Goal: Task Accomplishment & Management: Manage account settings

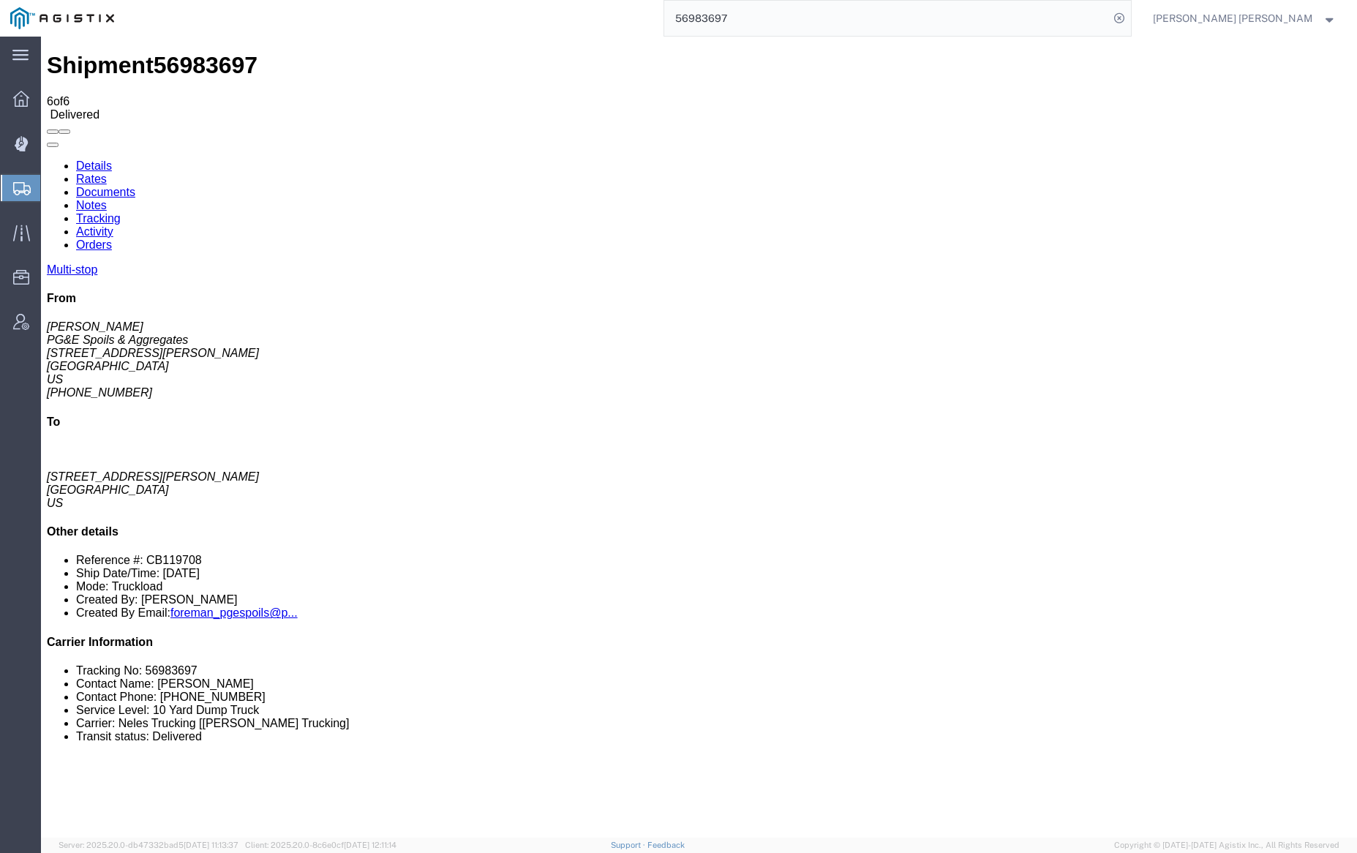
click at [764, 19] on input "56983697" at bounding box center [886, 18] width 445 height 35
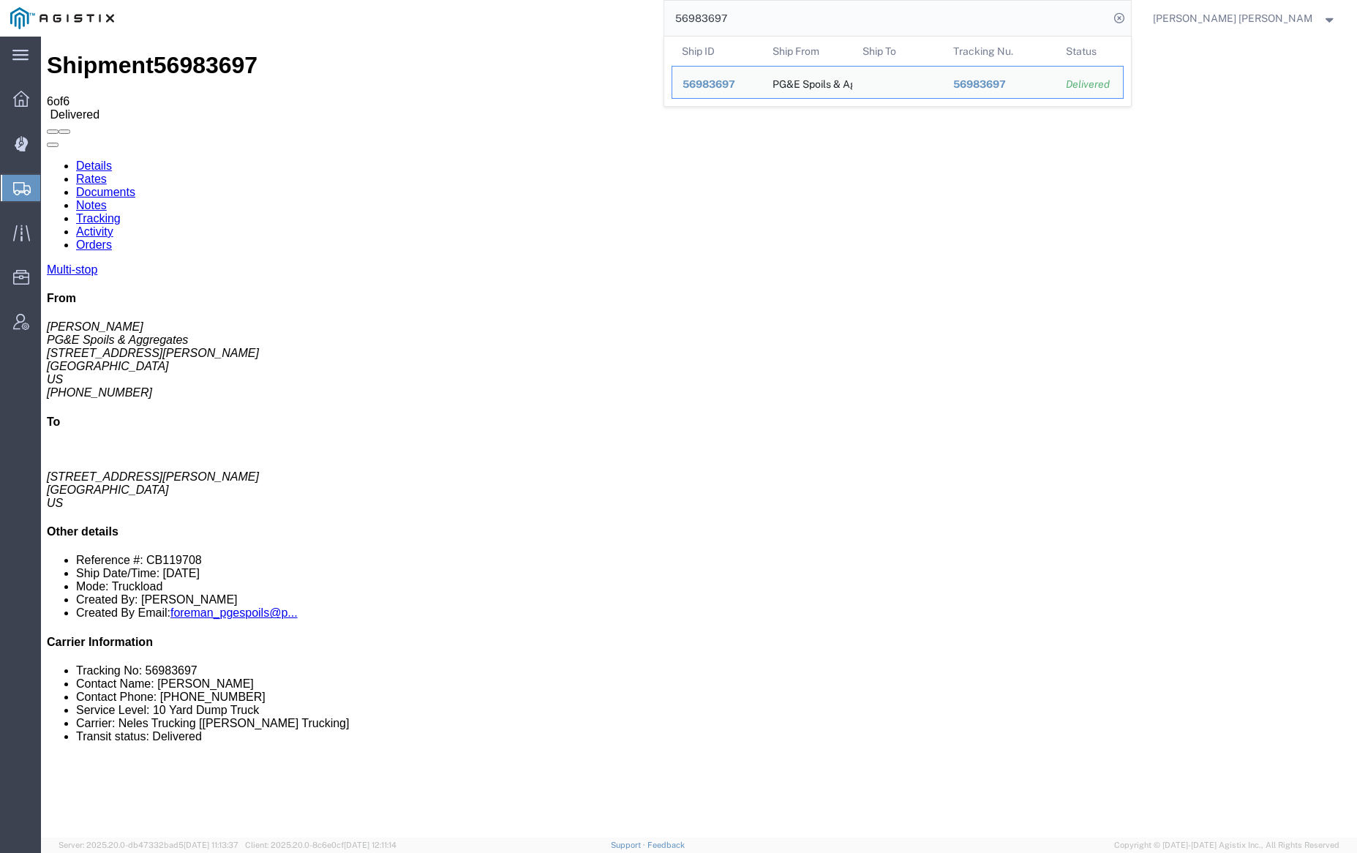
click at [764, 19] on input "56983697" at bounding box center [886, 18] width 445 height 35
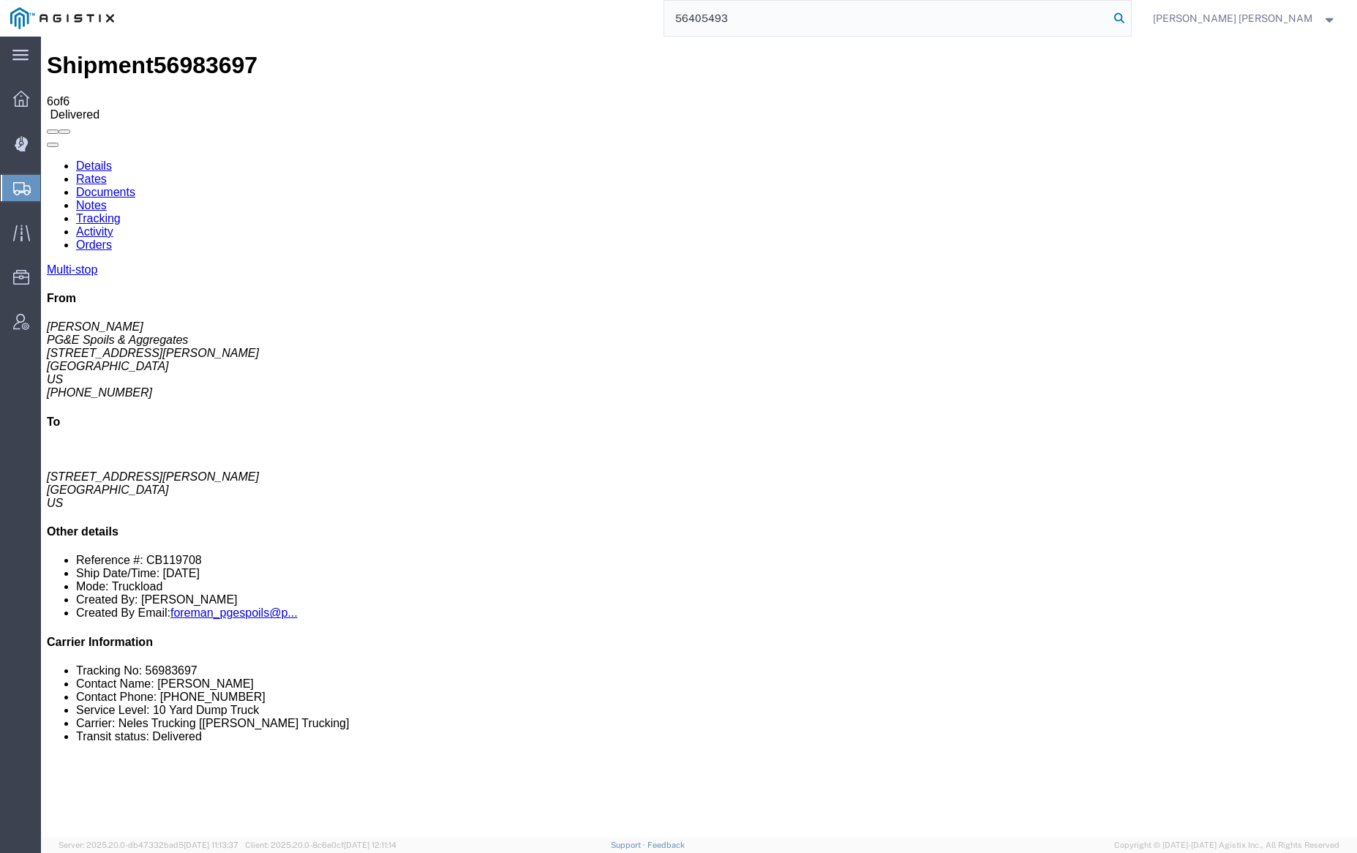
click at [1129, 18] on icon at bounding box center [1119, 18] width 20 height 20
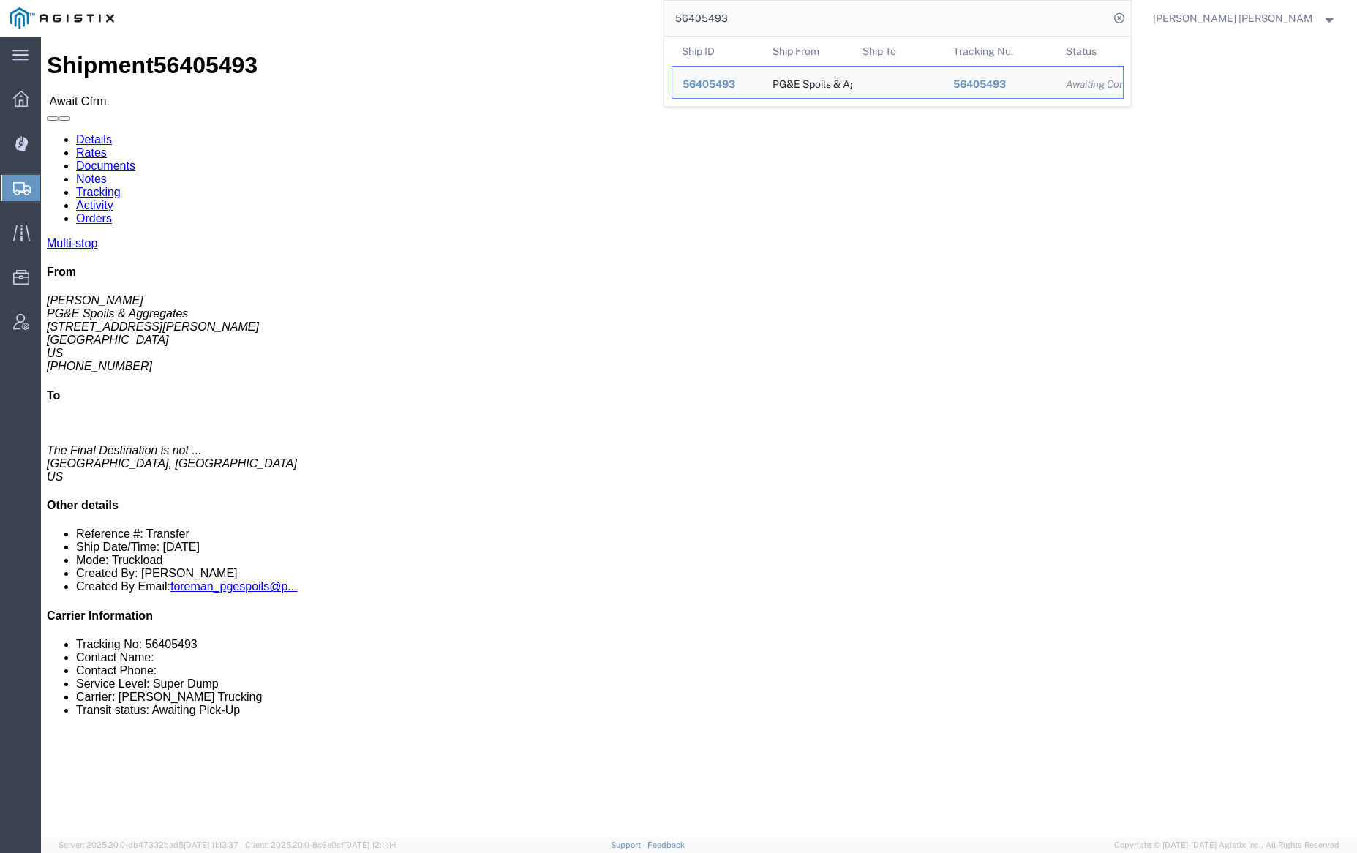
click at [770, 10] on input "56405493" at bounding box center [886, 18] width 445 height 35
paste input "646"
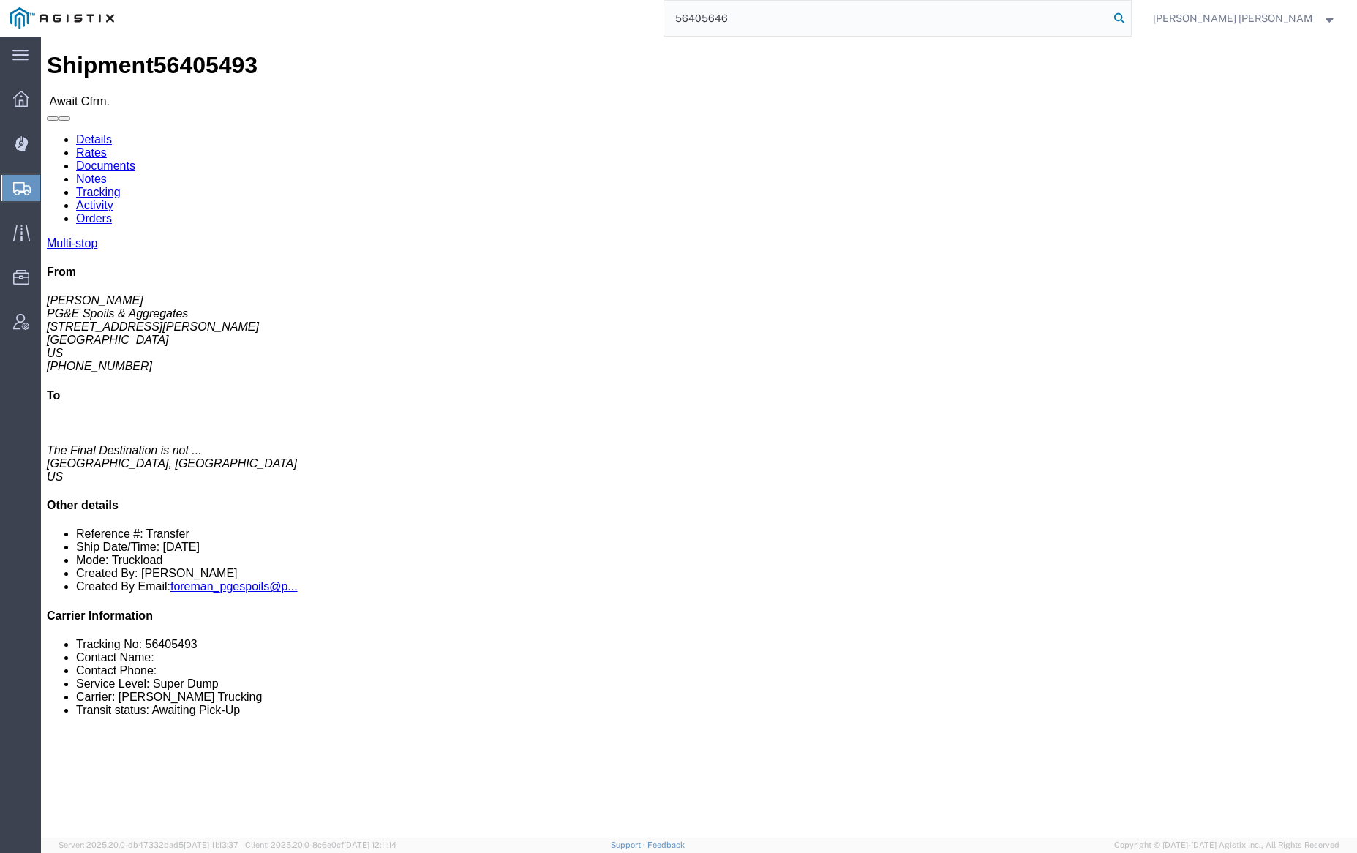
click at [1129, 18] on icon at bounding box center [1119, 18] width 20 height 20
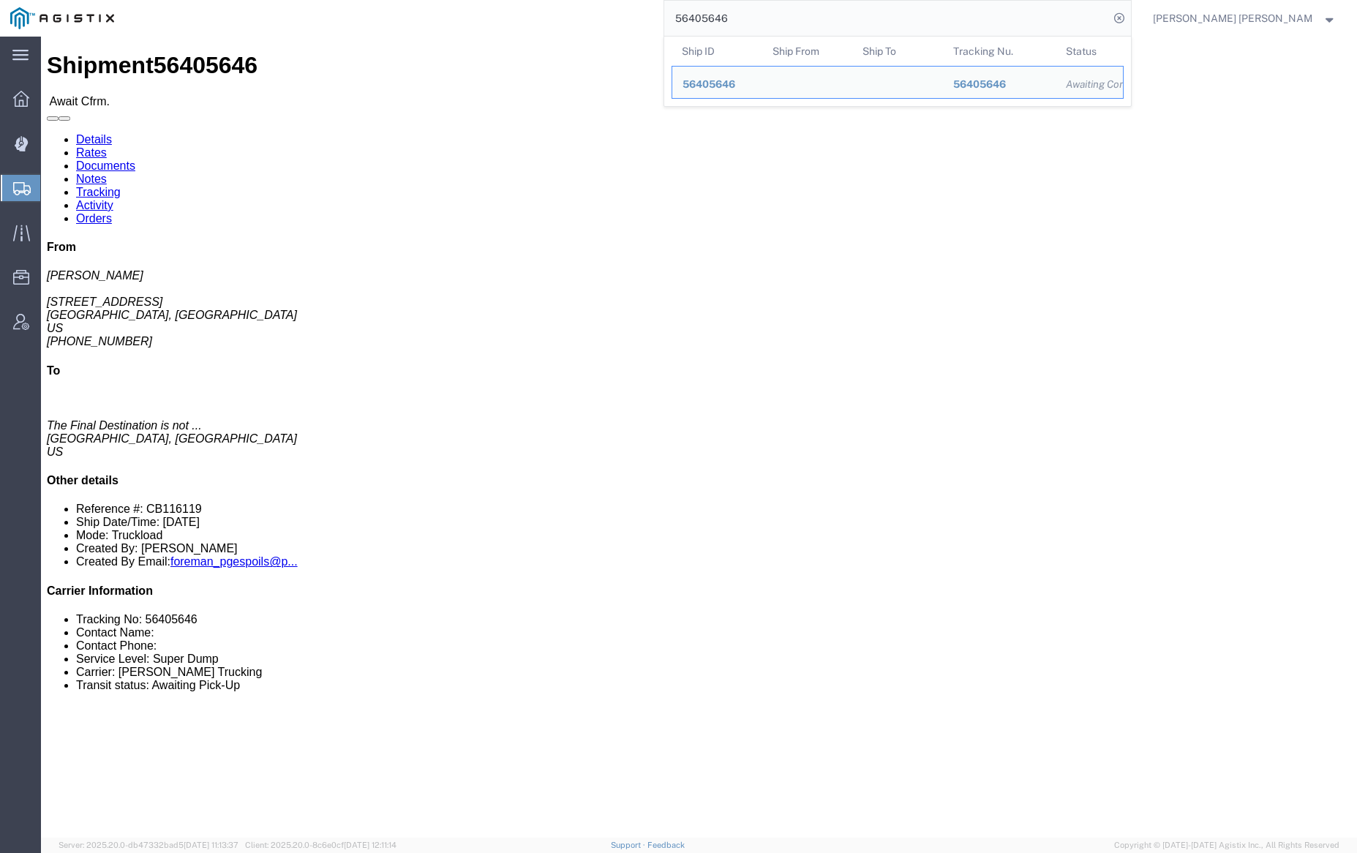
click at [760, 23] on input "56405646" at bounding box center [886, 18] width 445 height 35
paste input "984608"
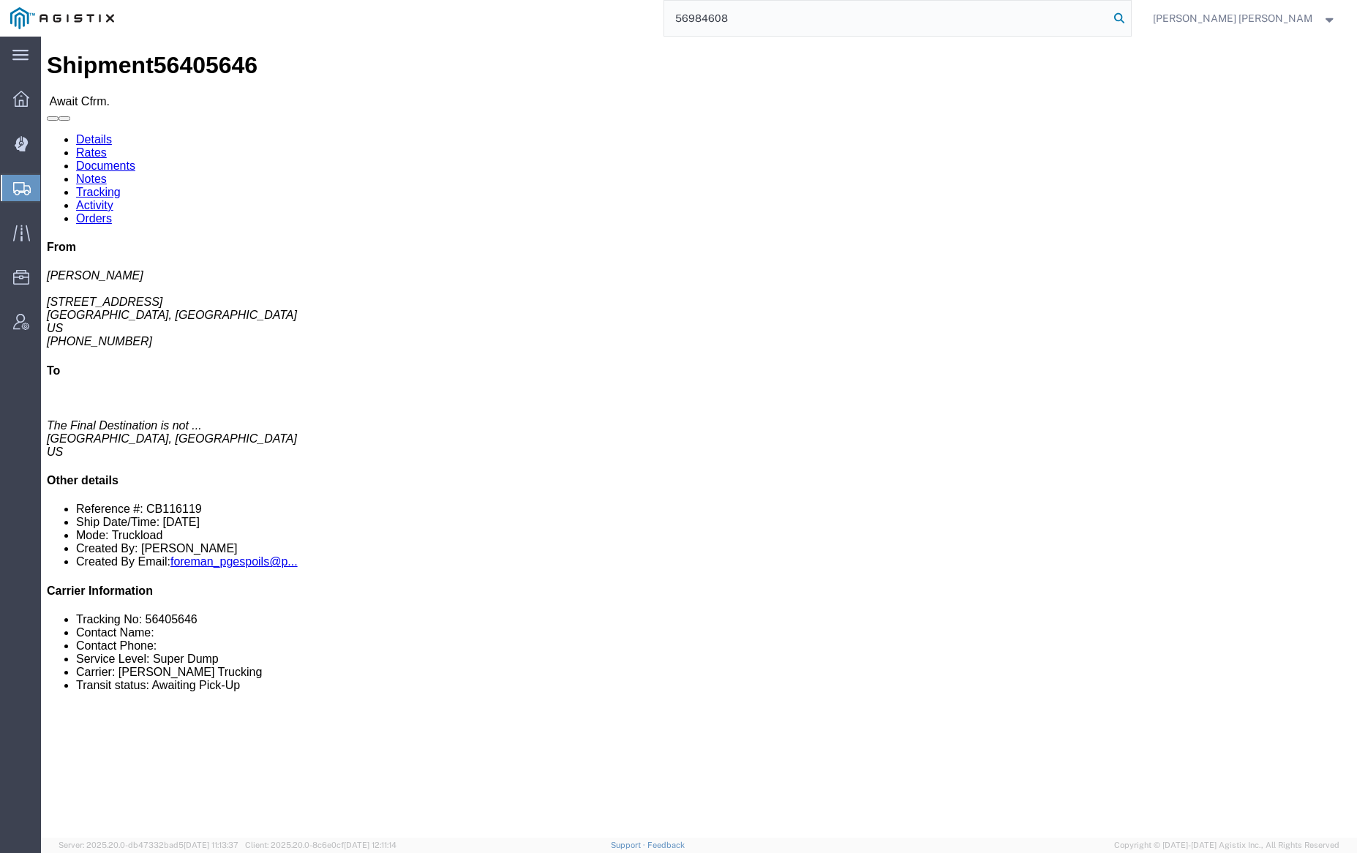
click at [1129, 18] on icon at bounding box center [1119, 18] width 20 height 20
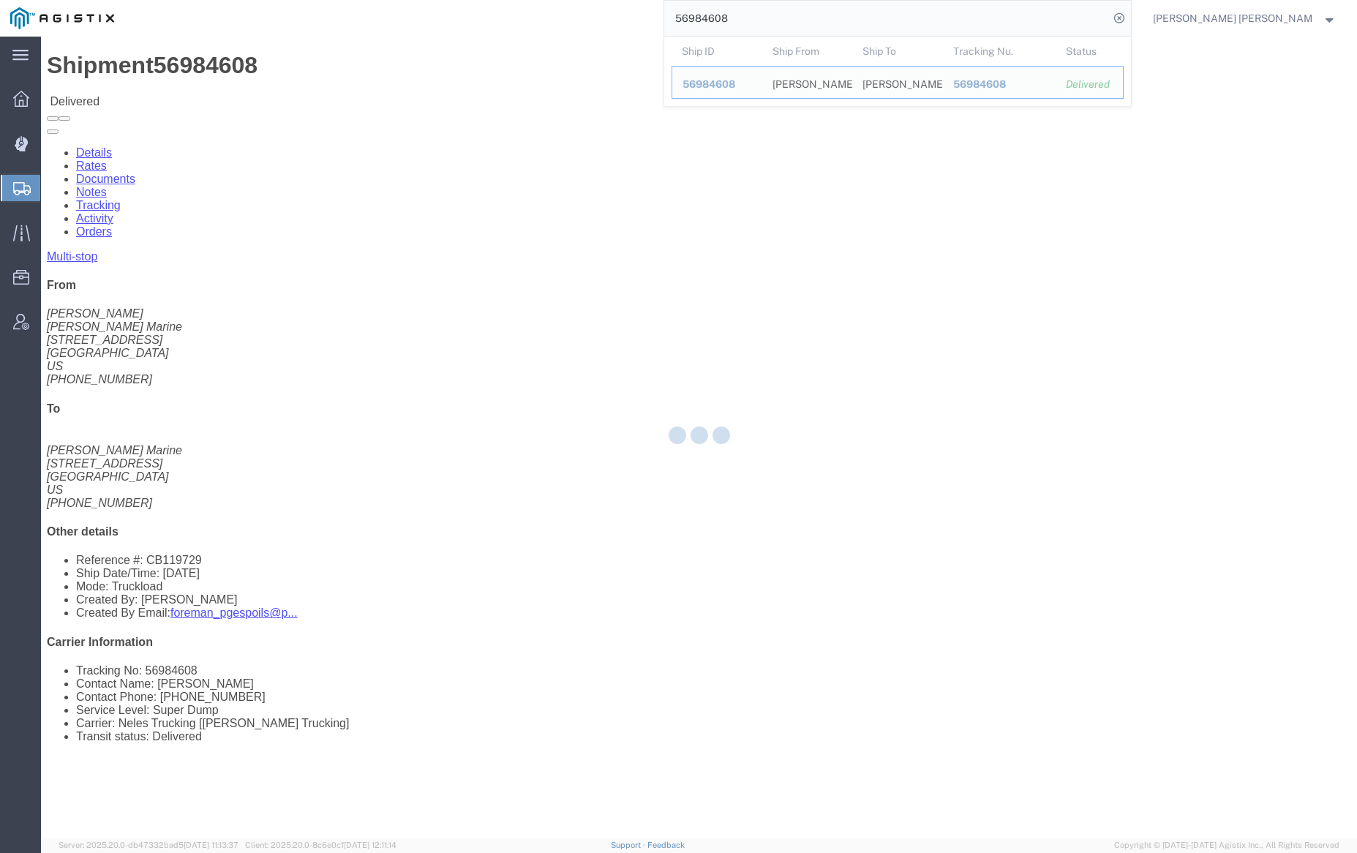
click at [203, 97] on div at bounding box center [699, 437] width 1316 height 801
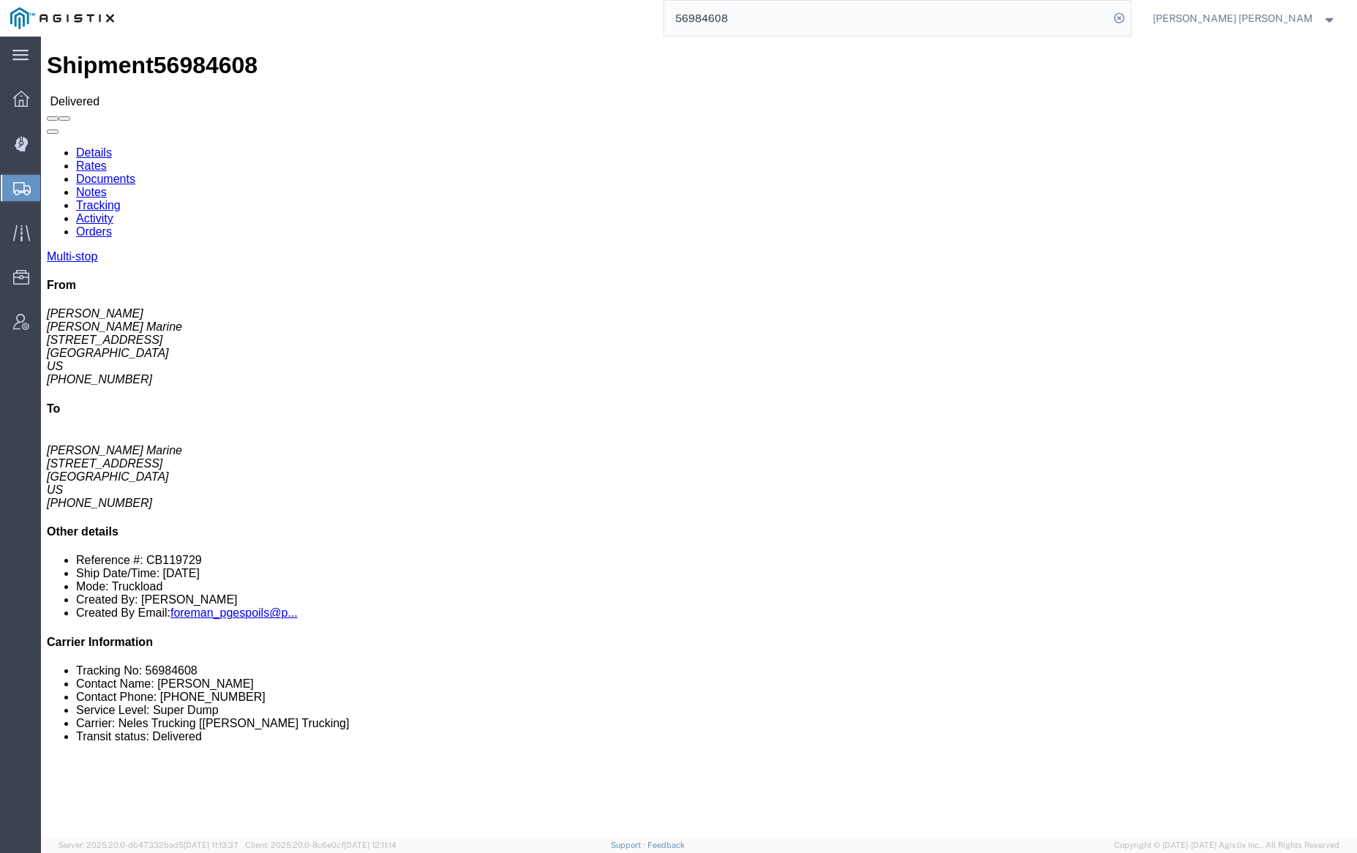
click link "Documents"
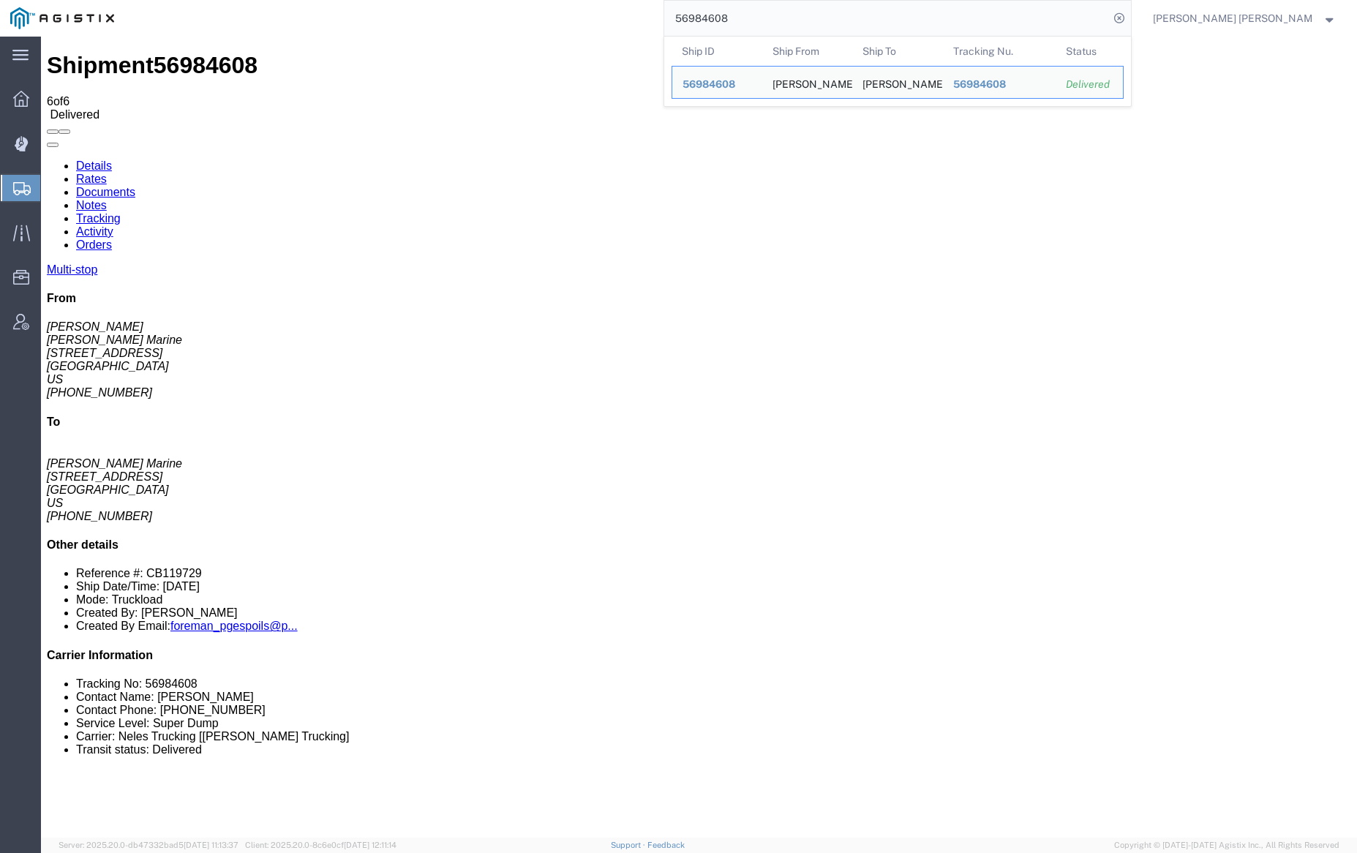
drag, startPoint x: 797, startPoint y: 17, endPoint x: 805, endPoint y: 18, distance: 8.9
click at [805, 18] on input "56984608" at bounding box center [886, 18] width 445 height 35
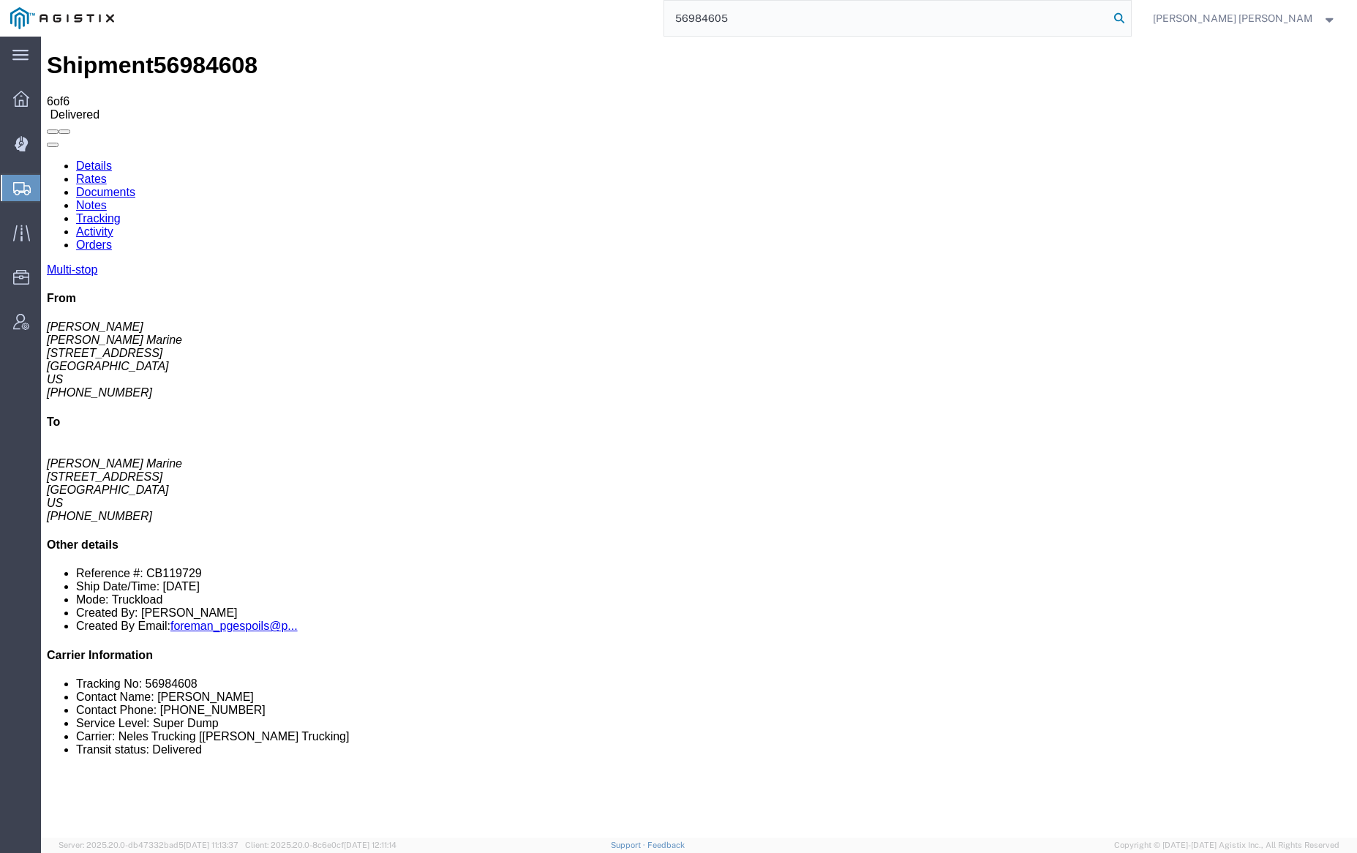
click at [1129, 15] on icon at bounding box center [1119, 18] width 20 height 20
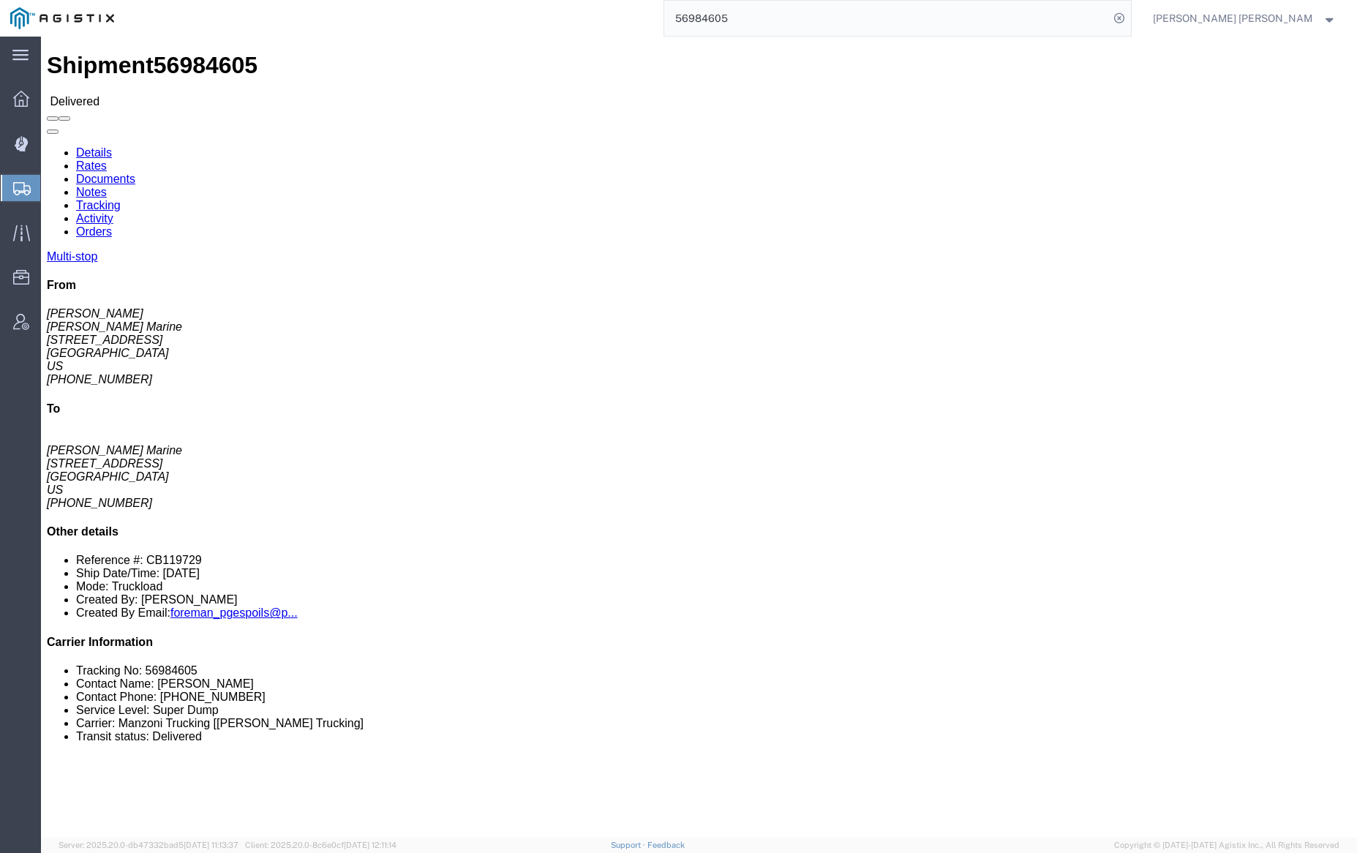
click link "Documents"
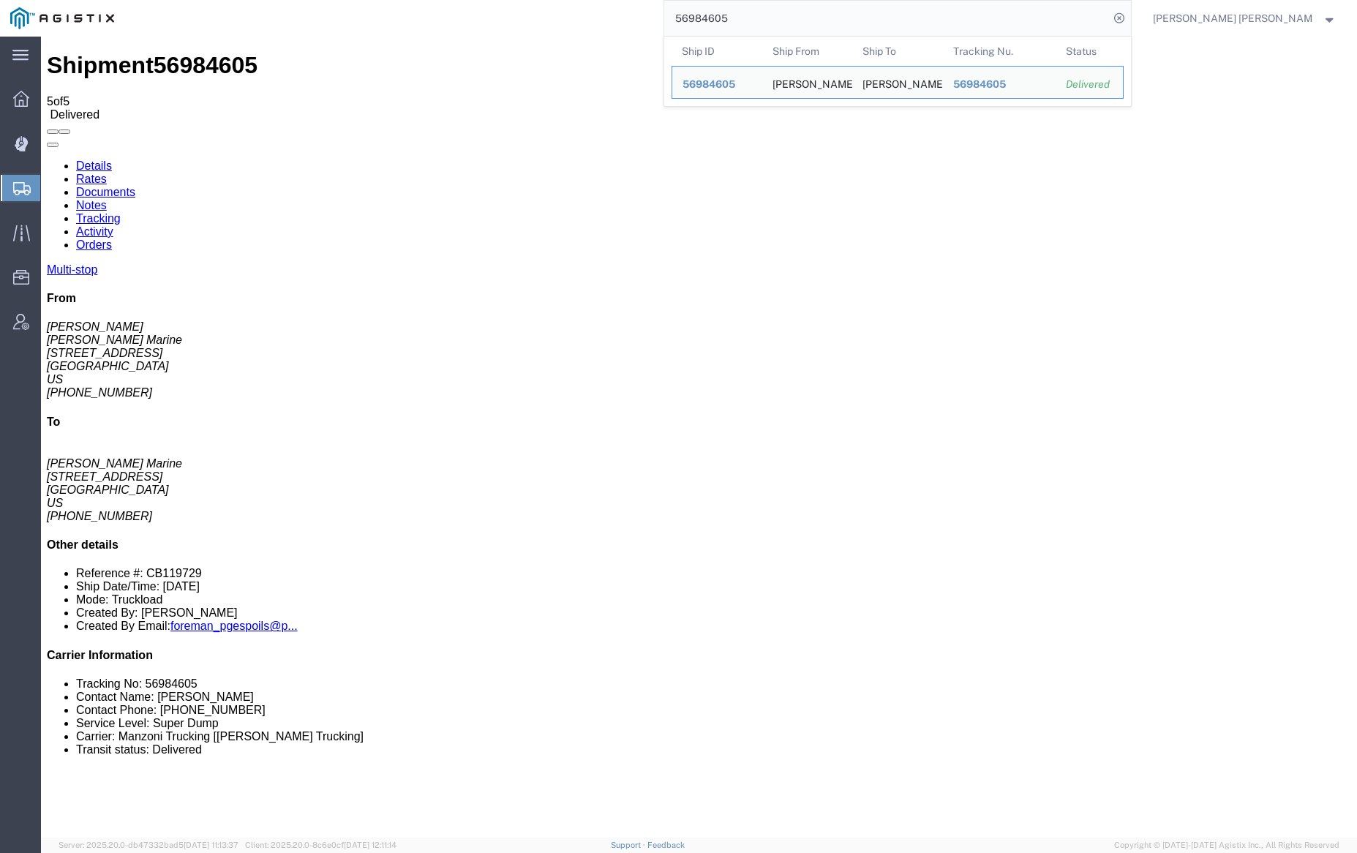
click at [792, 13] on input "56984605" at bounding box center [886, 18] width 445 height 35
click at [791, 13] on input "56984605" at bounding box center [886, 18] width 445 height 35
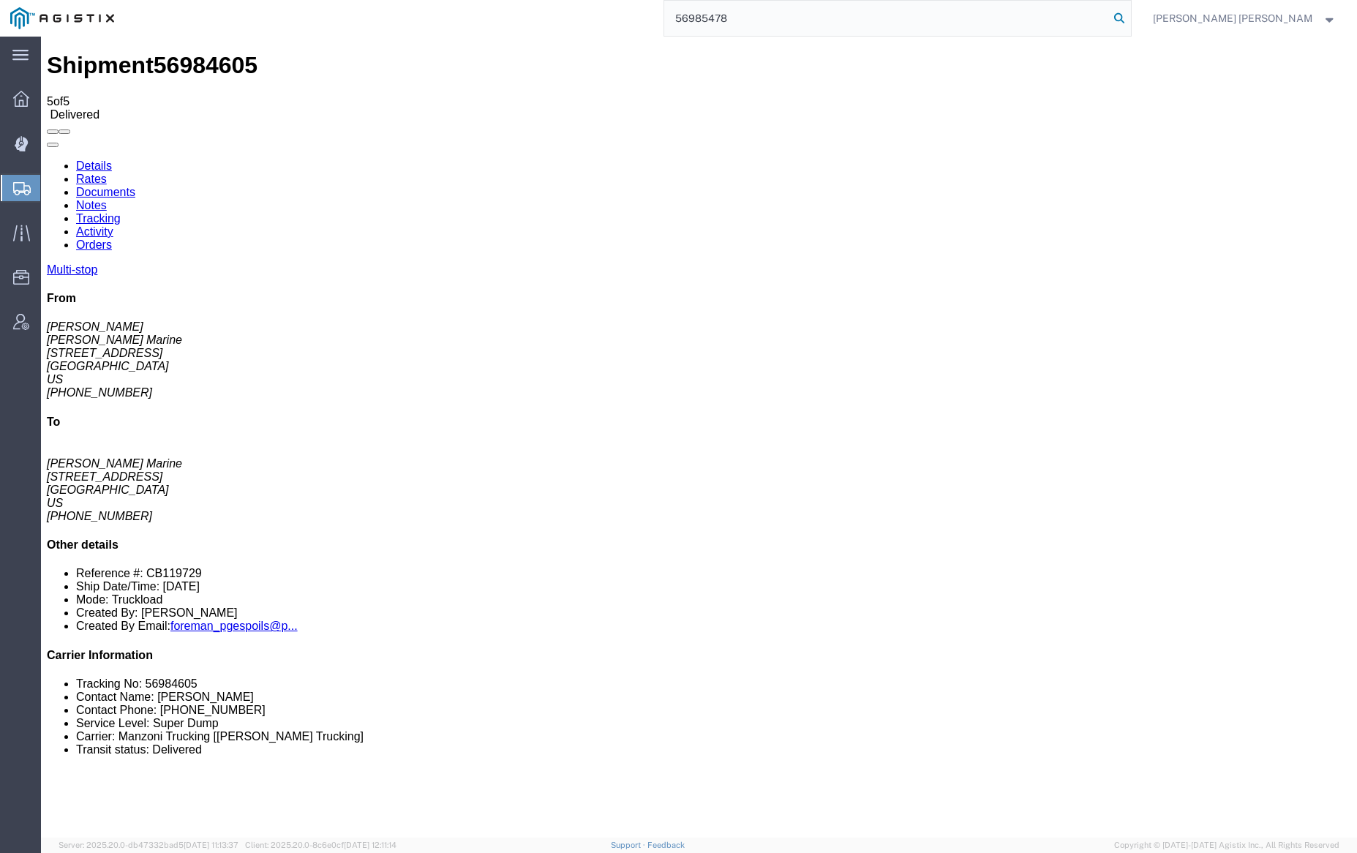
click at [1129, 20] on icon at bounding box center [1119, 18] width 20 height 20
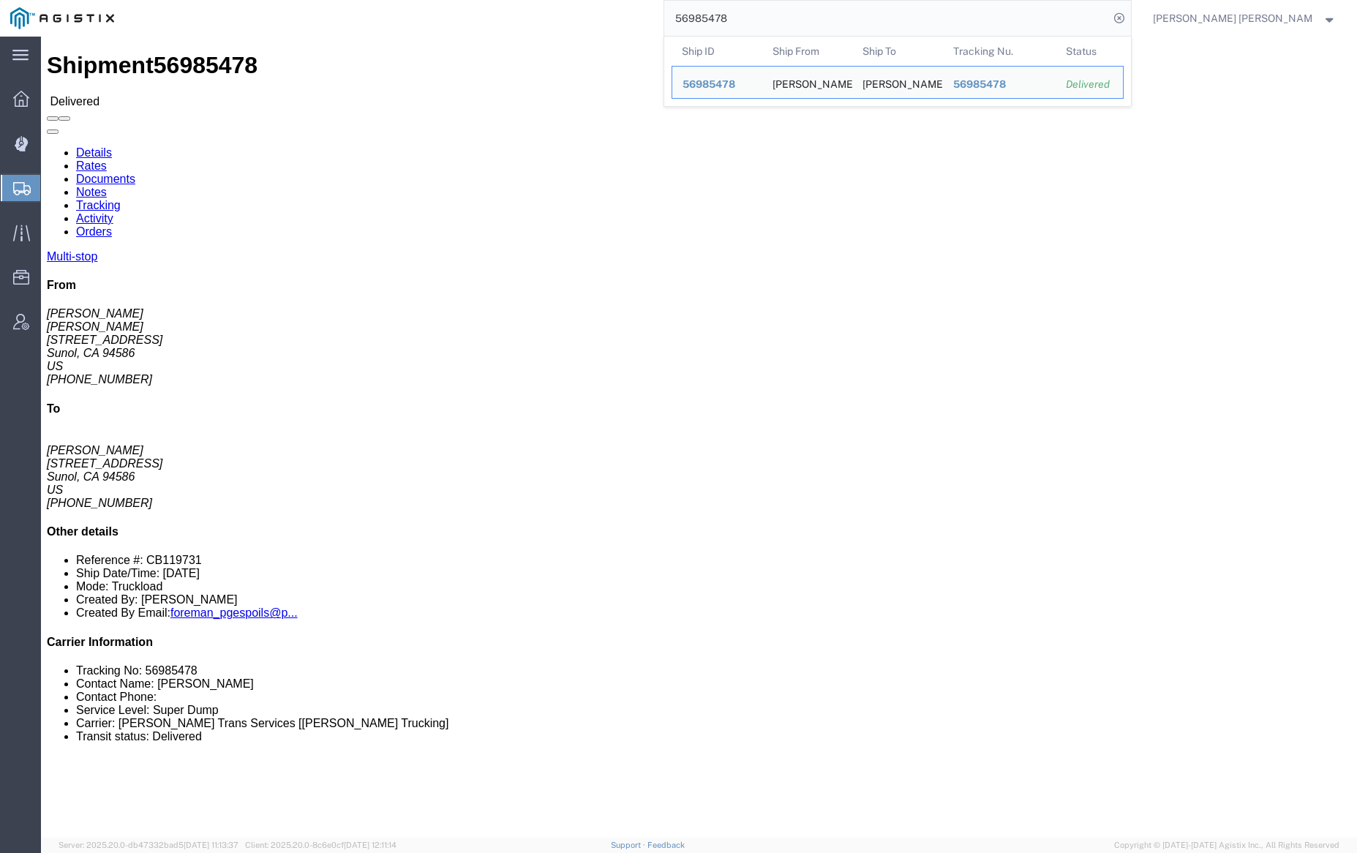
click link "Documents"
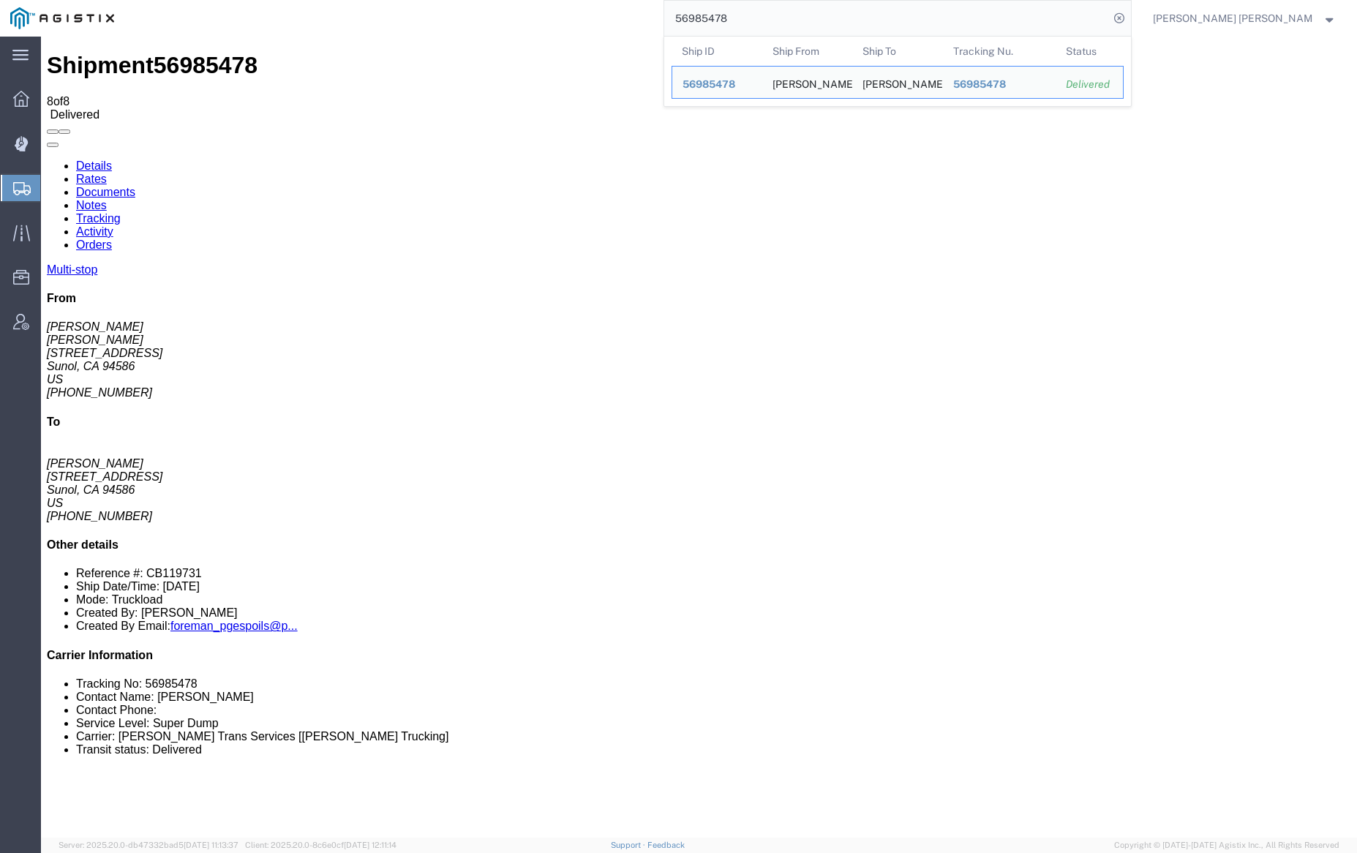
click at [783, 23] on input "56985478" at bounding box center [886, 18] width 445 height 35
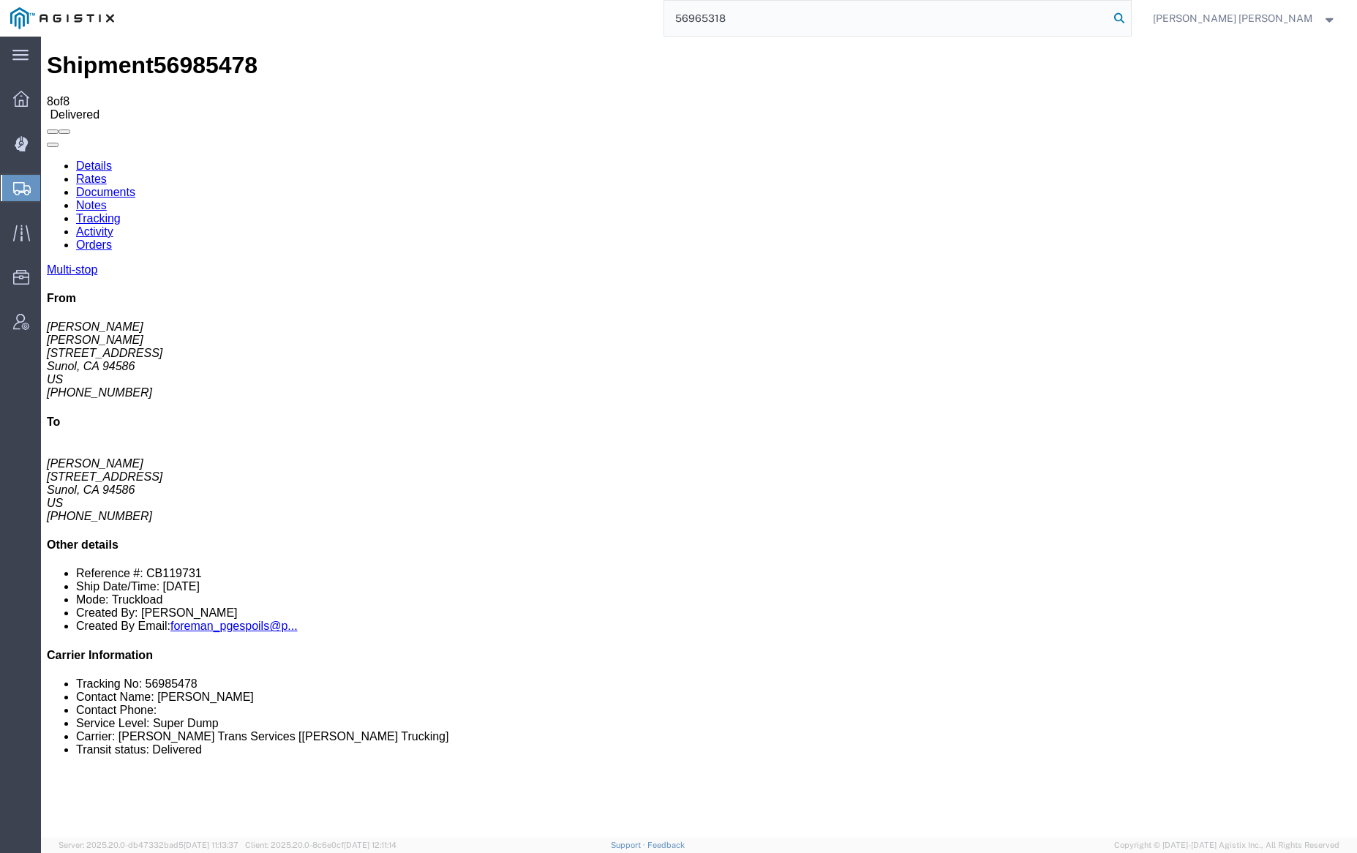
click at [1129, 20] on icon at bounding box center [1119, 18] width 20 height 20
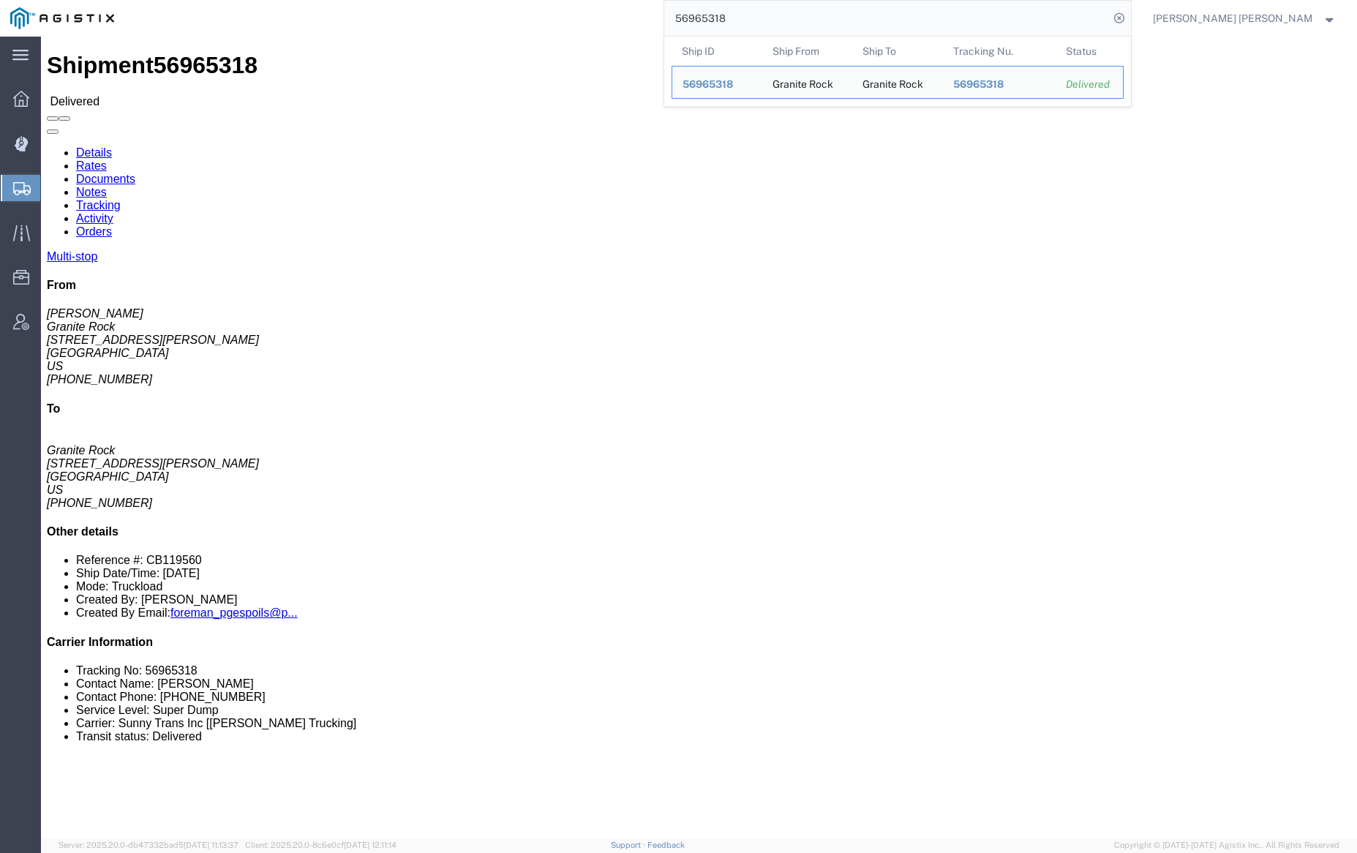
click link "Documents"
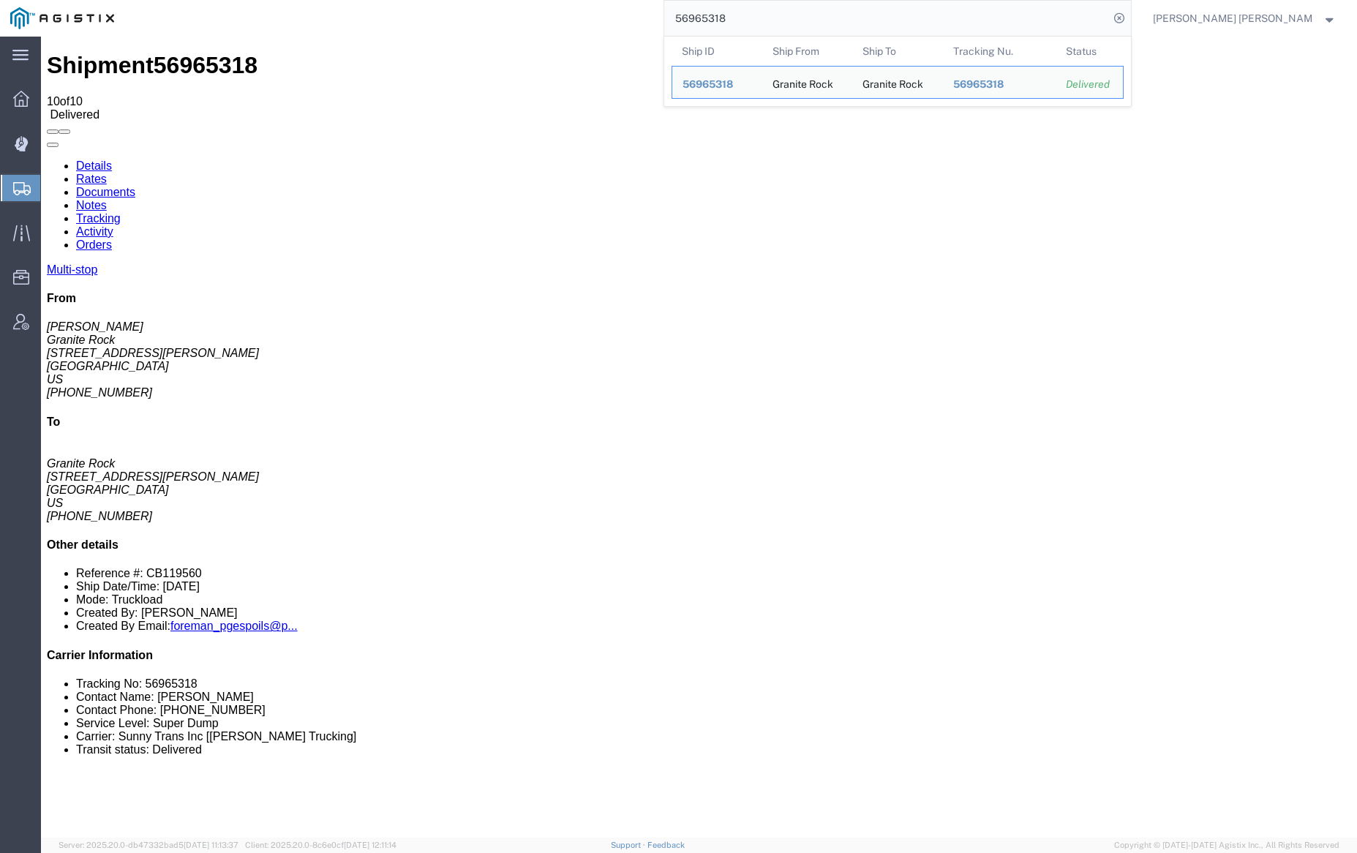
click at [772, 18] on input "56965318" at bounding box center [886, 18] width 445 height 35
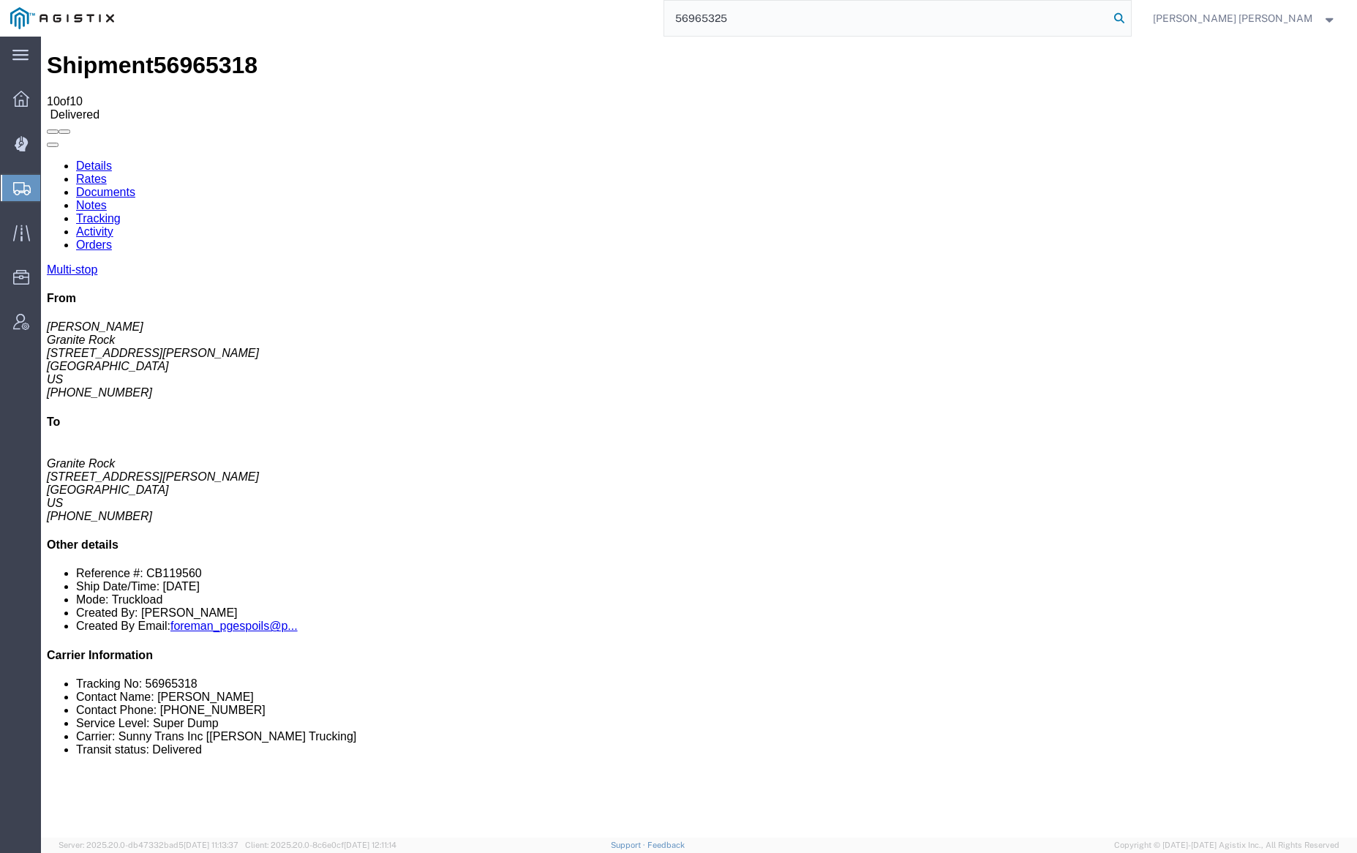
click at [1129, 15] on icon at bounding box center [1119, 18] width 20 height 20
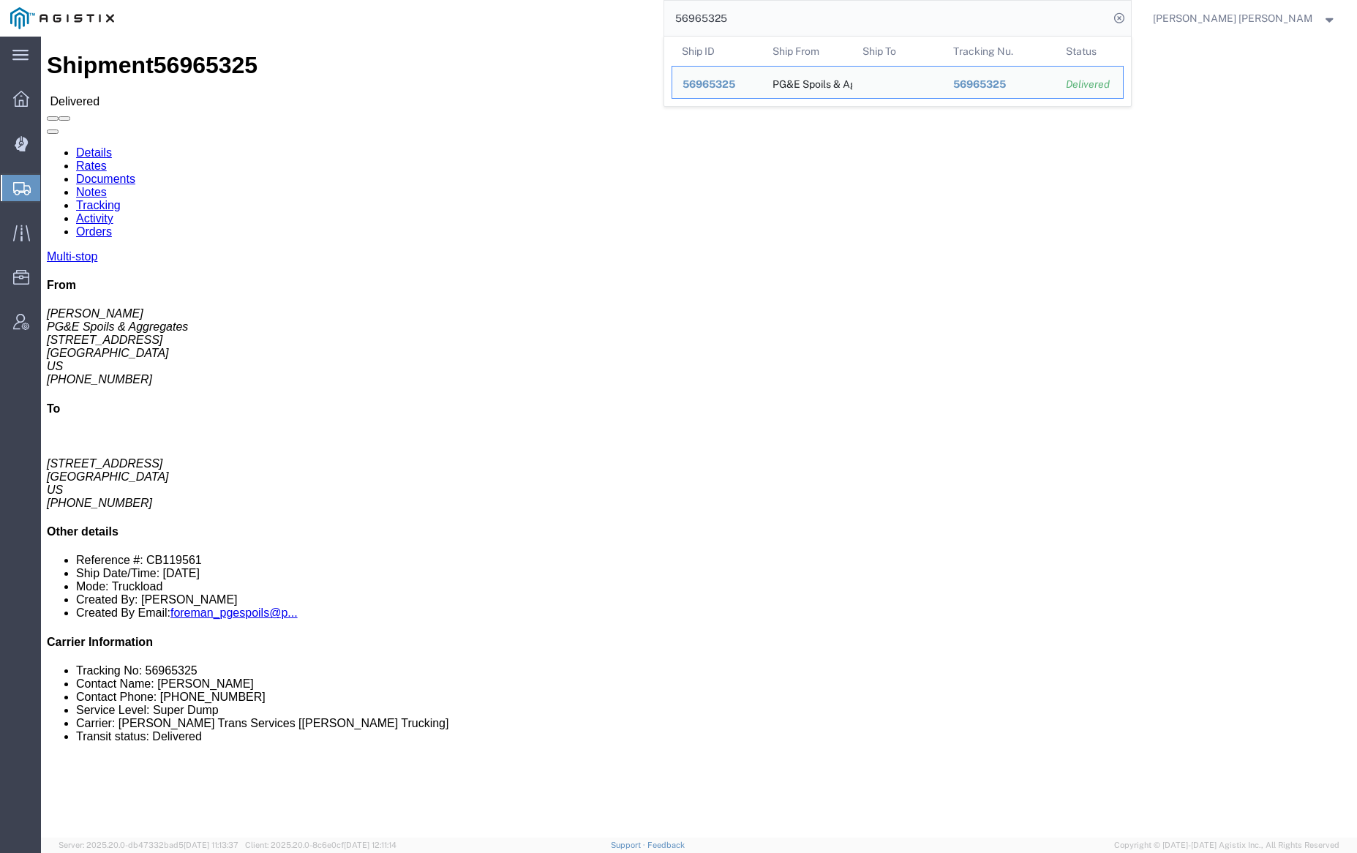
click link "Documents"
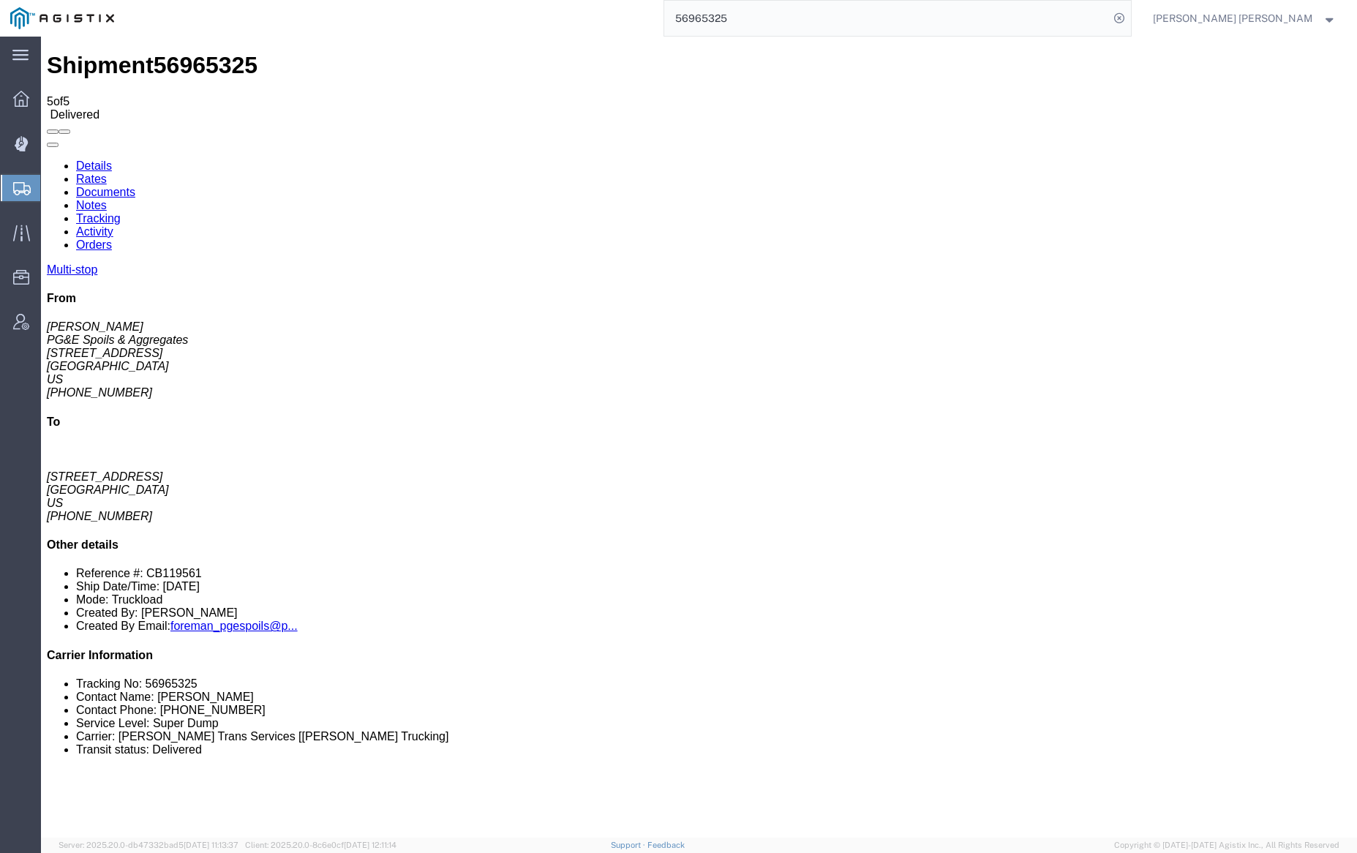
click at [775, 20] on input "56965325" at bounding box center [886, 18] width 445 height 35
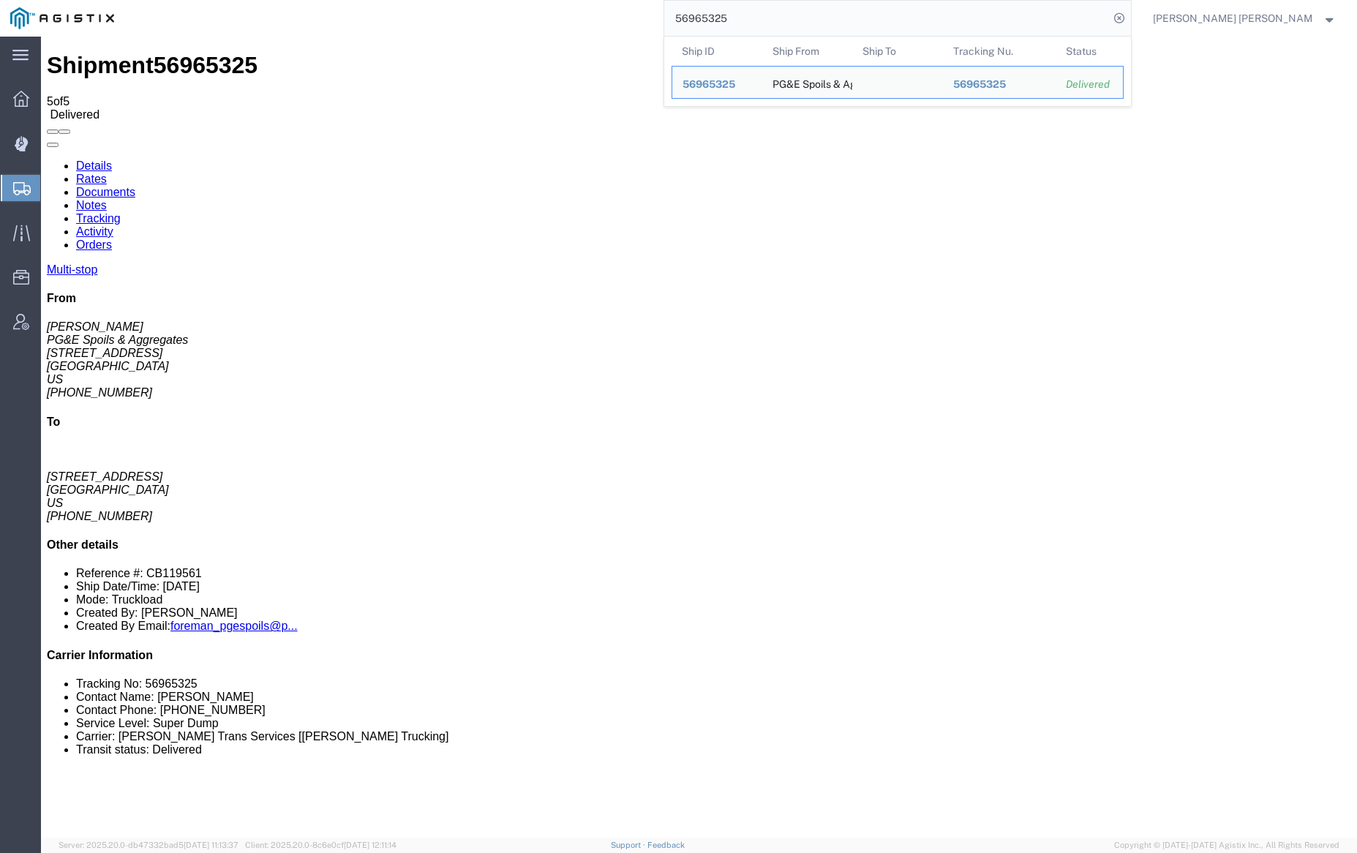
click at [775, 20] on input "56965325" at bounding box center [886, 18] width 445 height 35
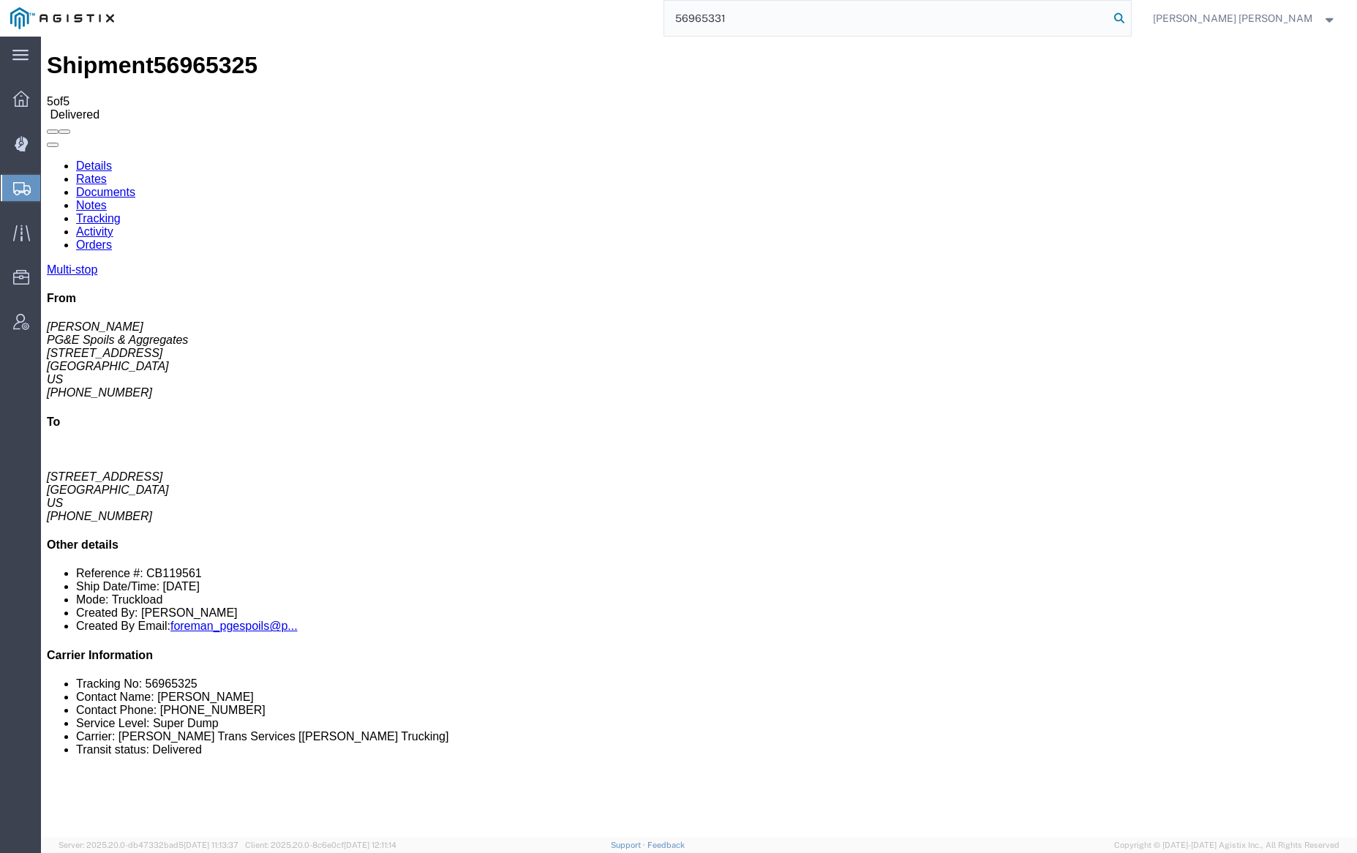
click at [1129, 16] on icon at bounding box center [1119, 18] width 20 height 20
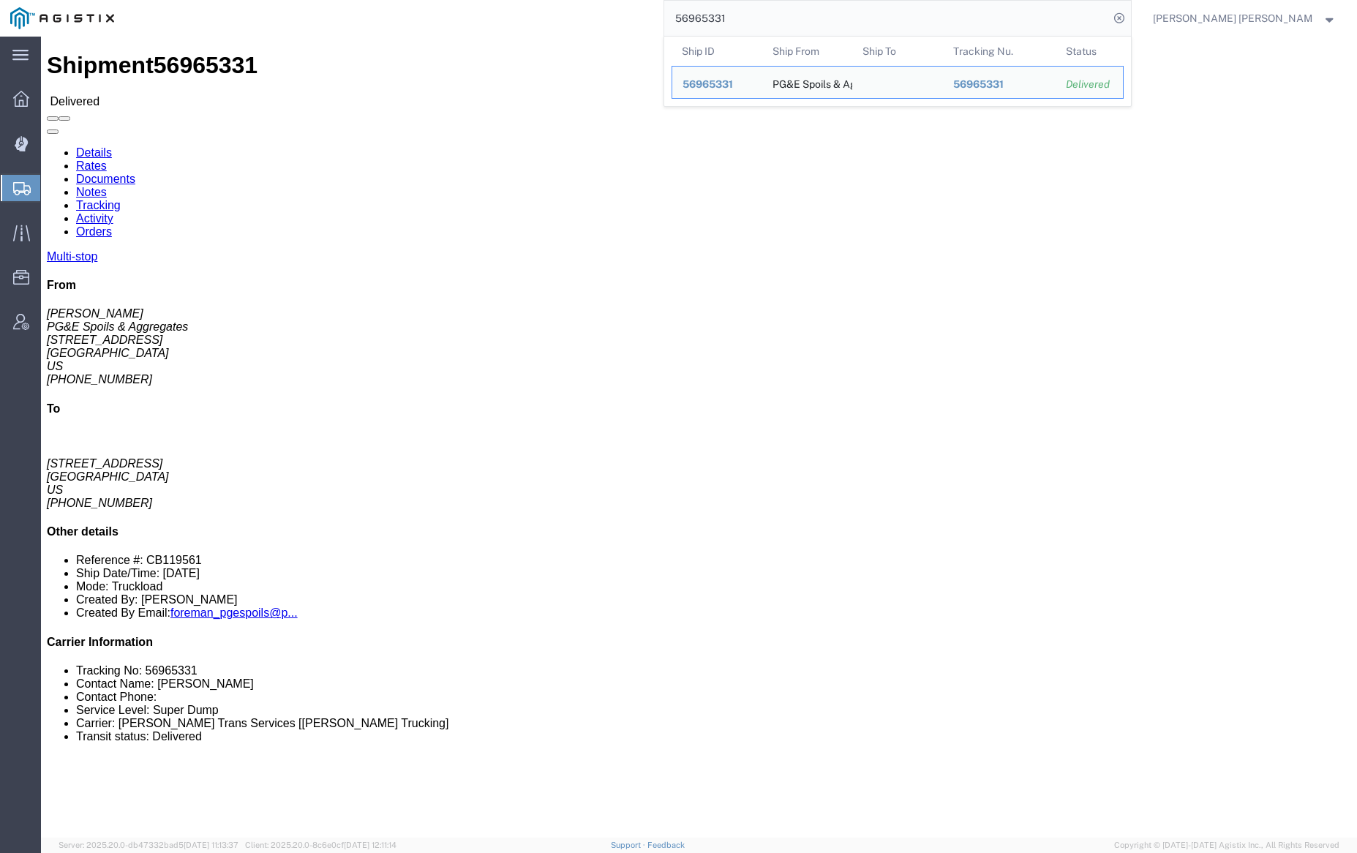
click link "Documents"
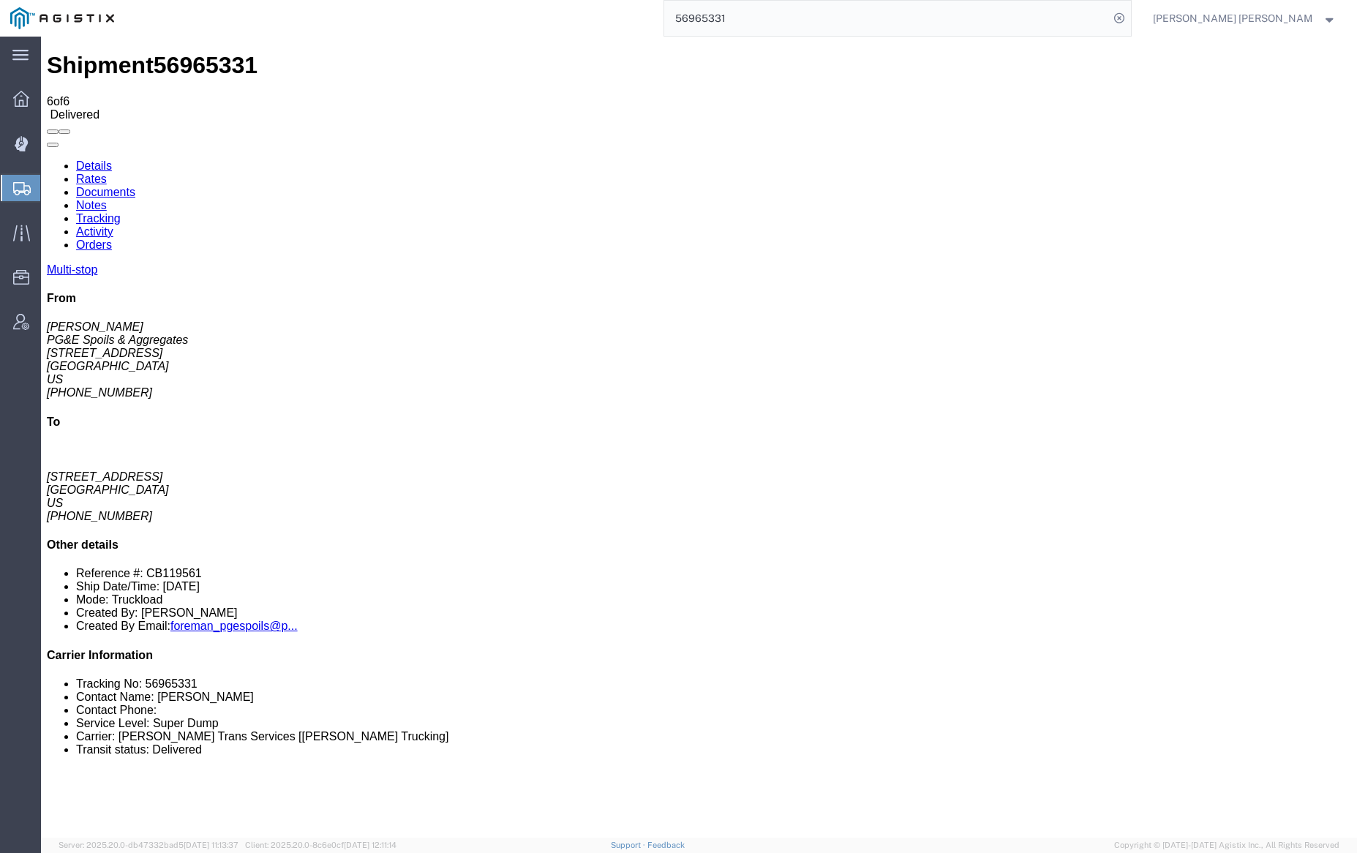
click at [783, 19] on input "56965331" at bounding box center [886, 18] width 445 height 35
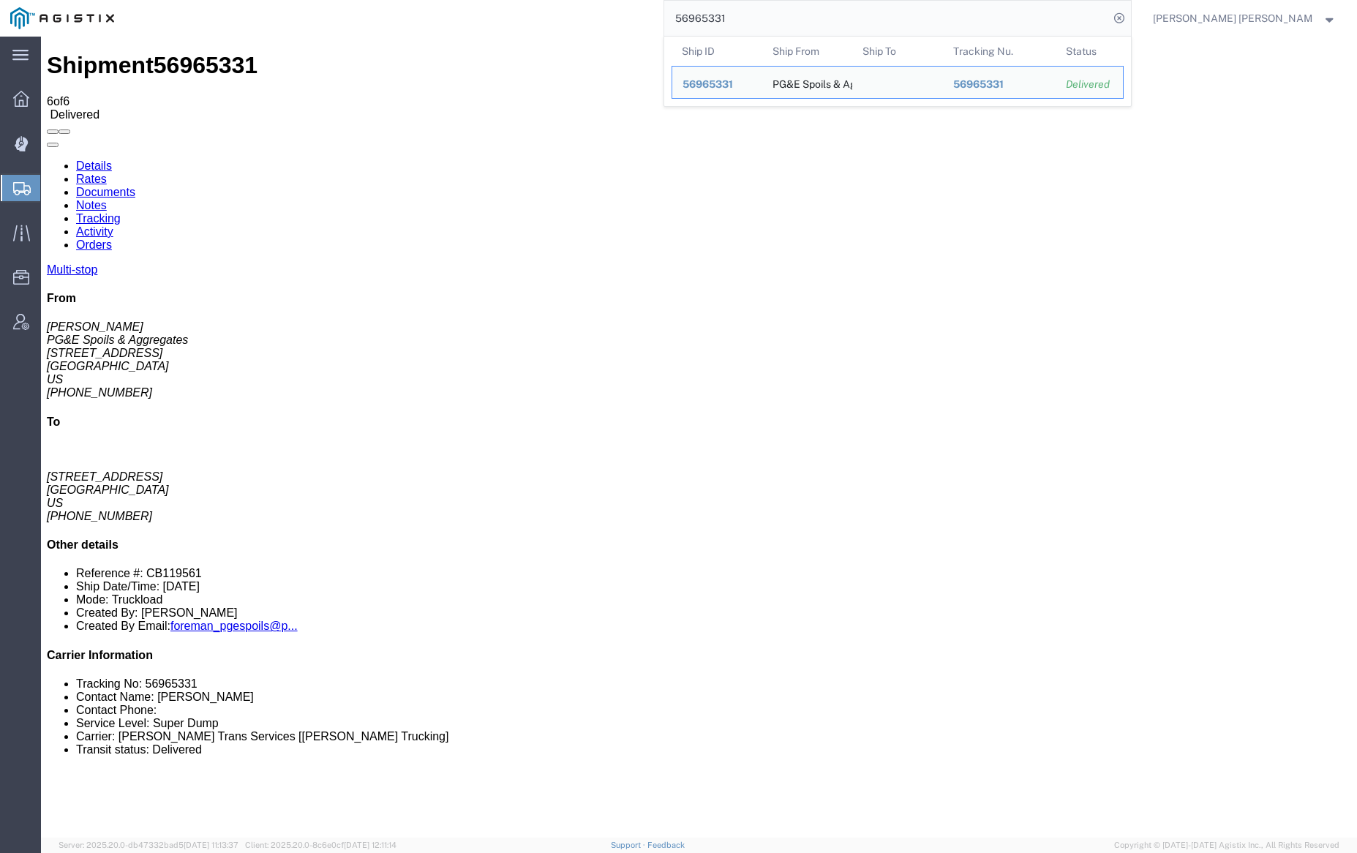
click at [783, 19] on input "56965331" at bounding box center [886, 18] width 445 height 35
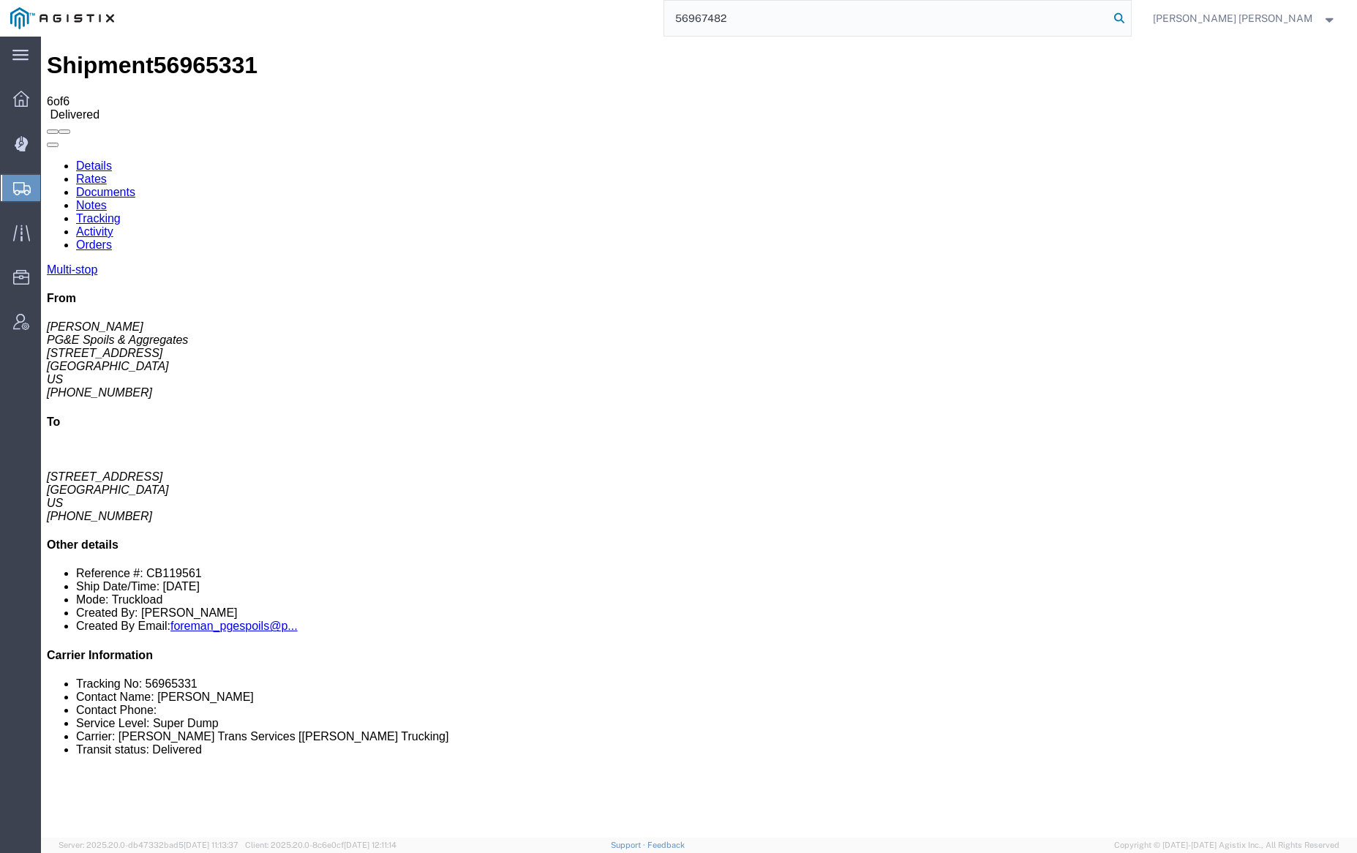
click at [1129, 13] on icon at bounding box center [1119, 18] width 20 height 20
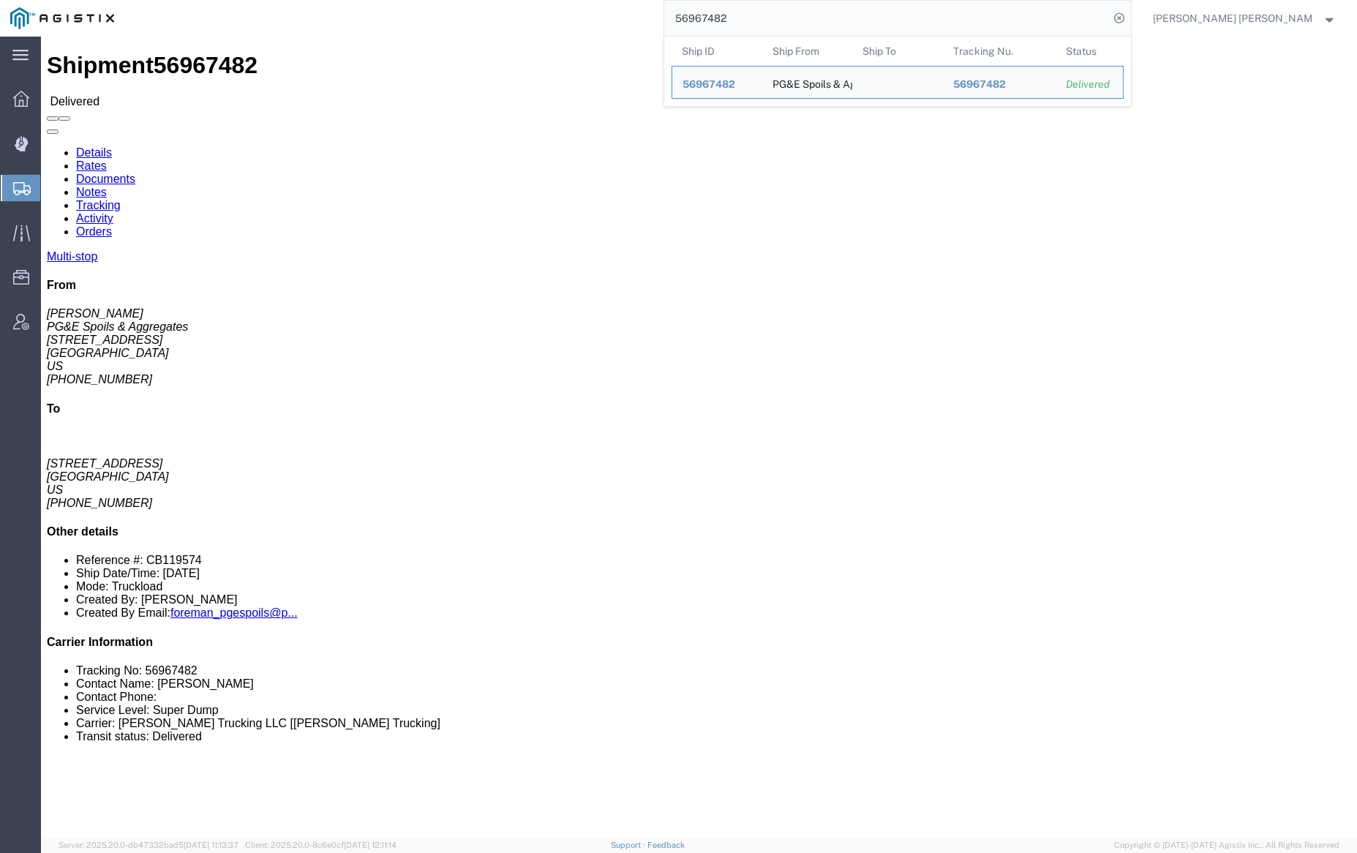
click div
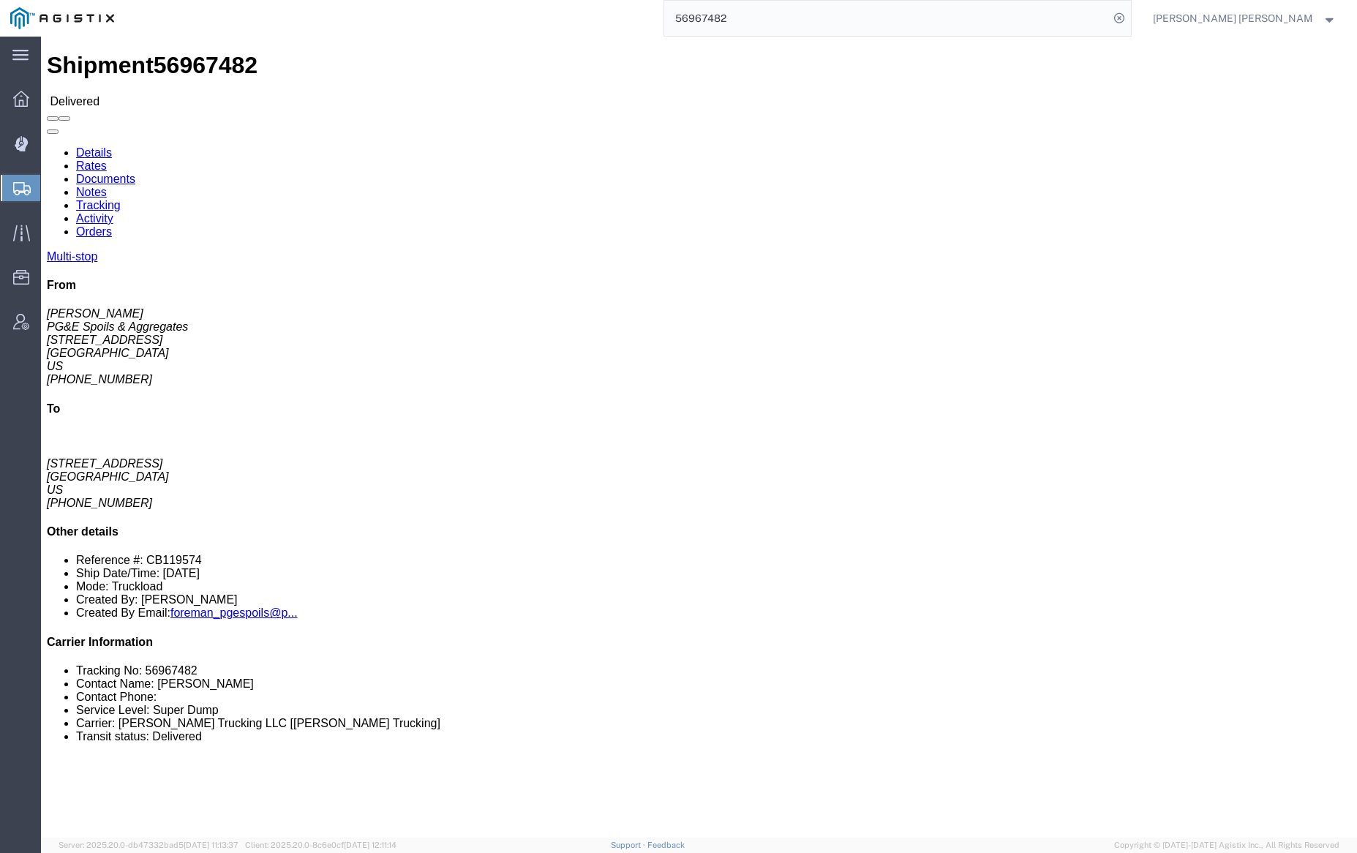
click link "Documents"
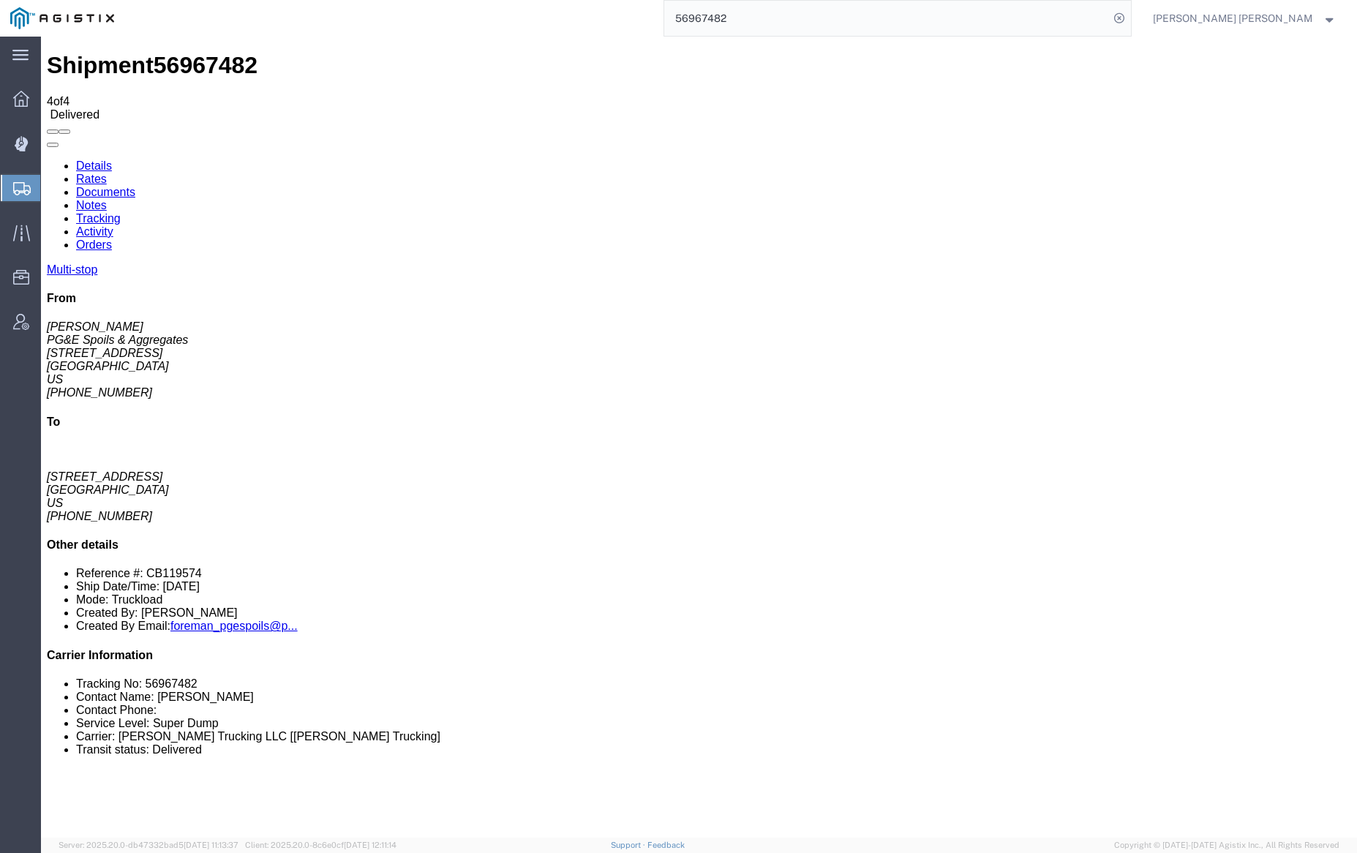
click at [775, 20] on input "56967482" at bounding box center [886, 18] width 445 height 35
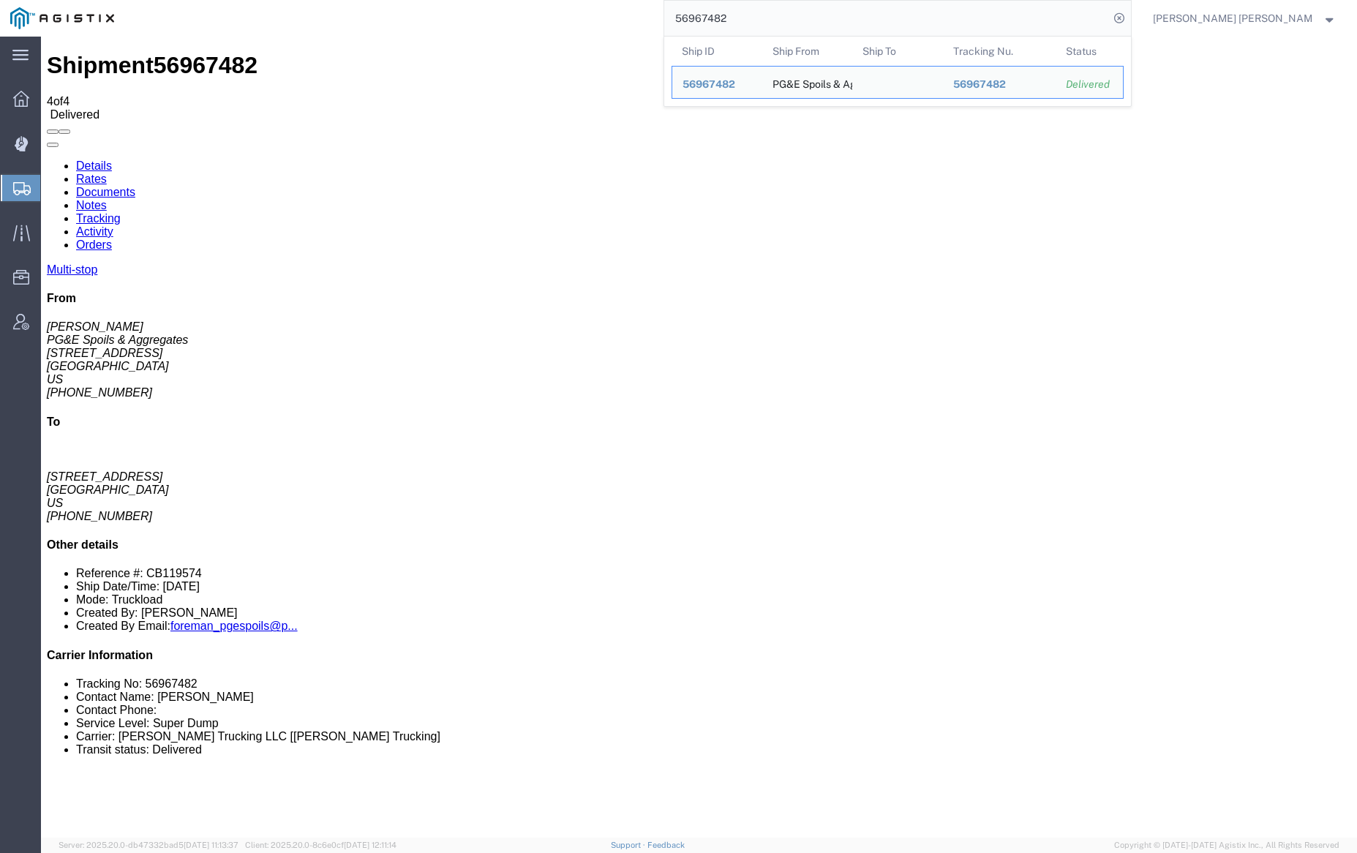
click at [775, 20] on input "56967482" at bounding box center [886, 18] width 445 height 35
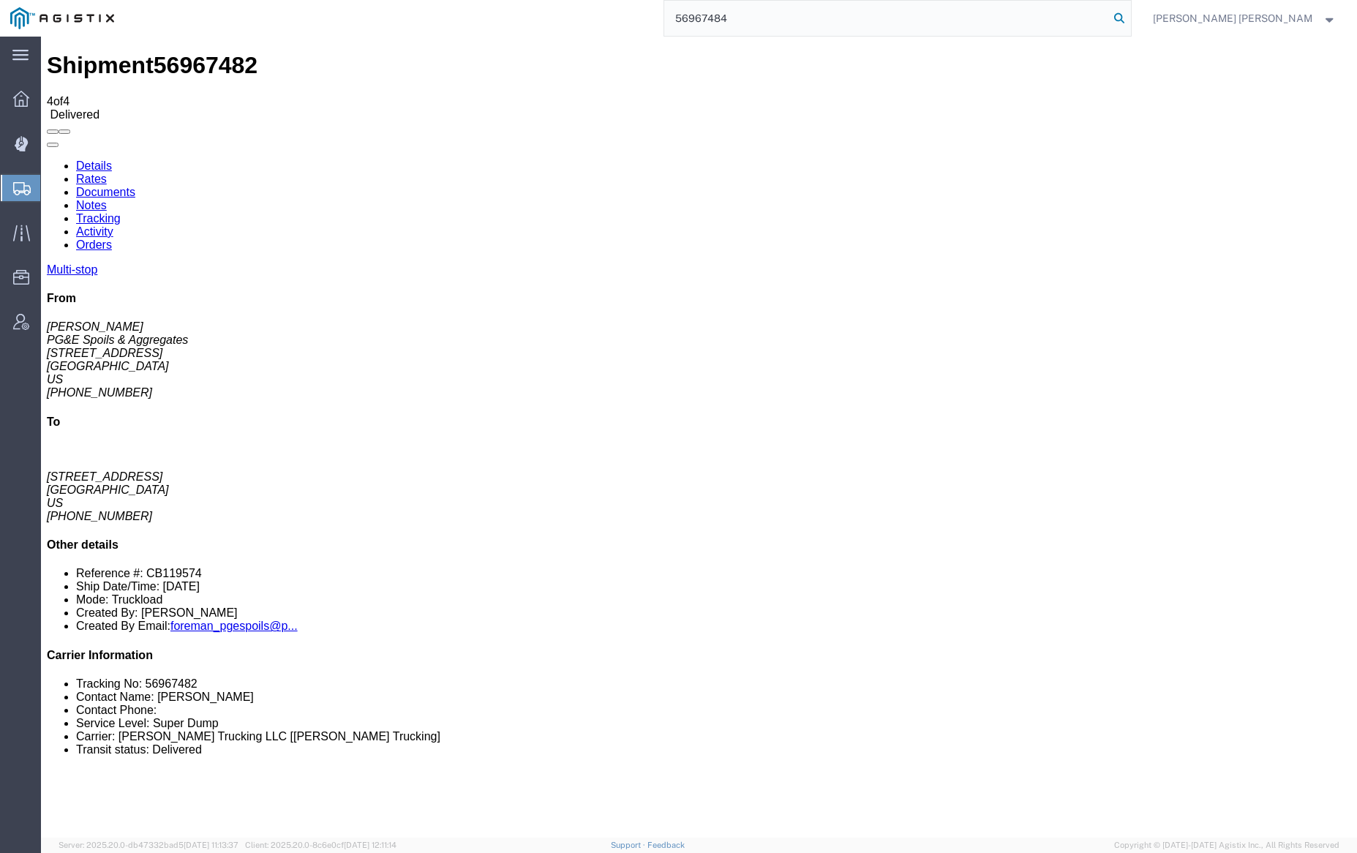
click at [1129, 12] on icon at bounding box center [1119, 18] width 20 height 20
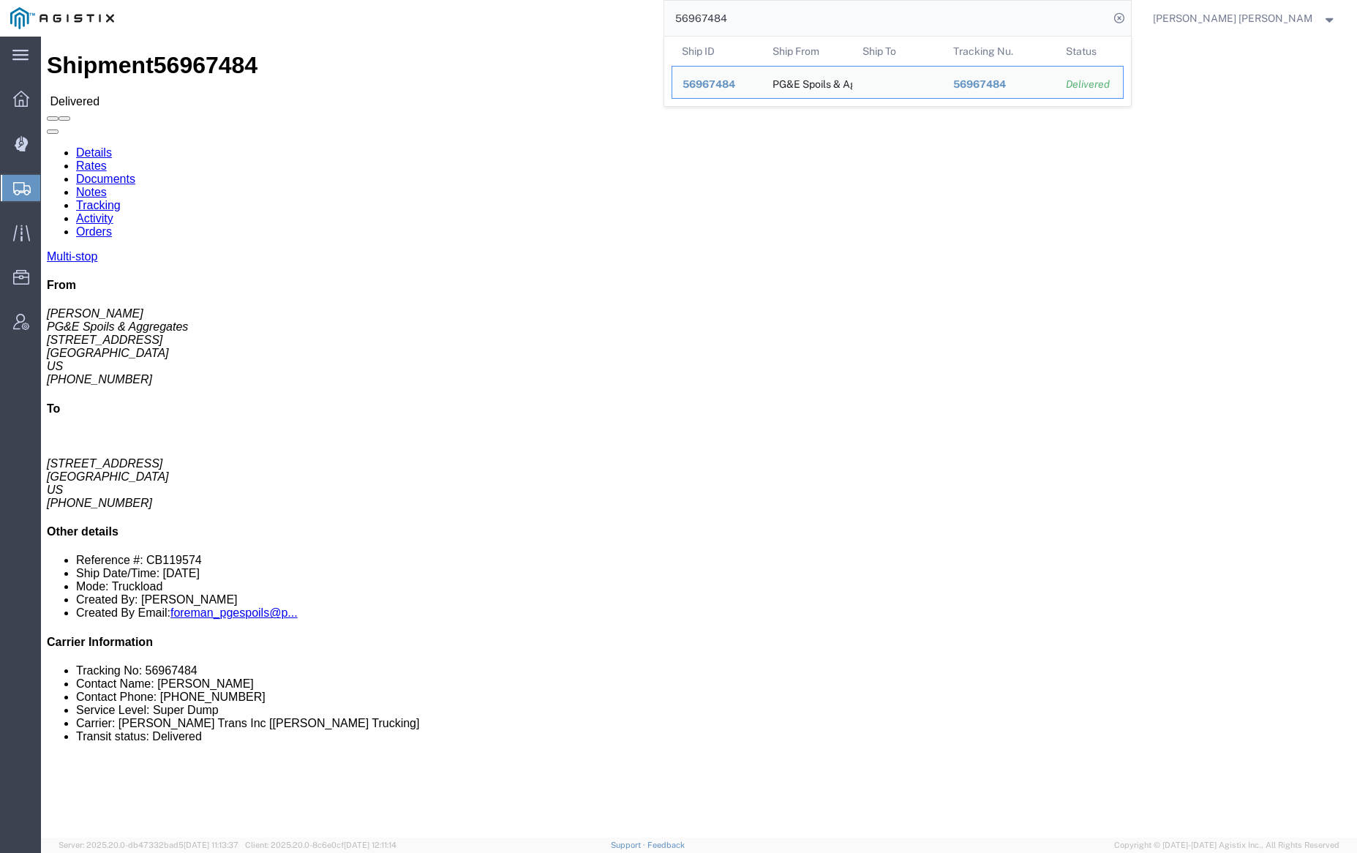
click link "Documents"
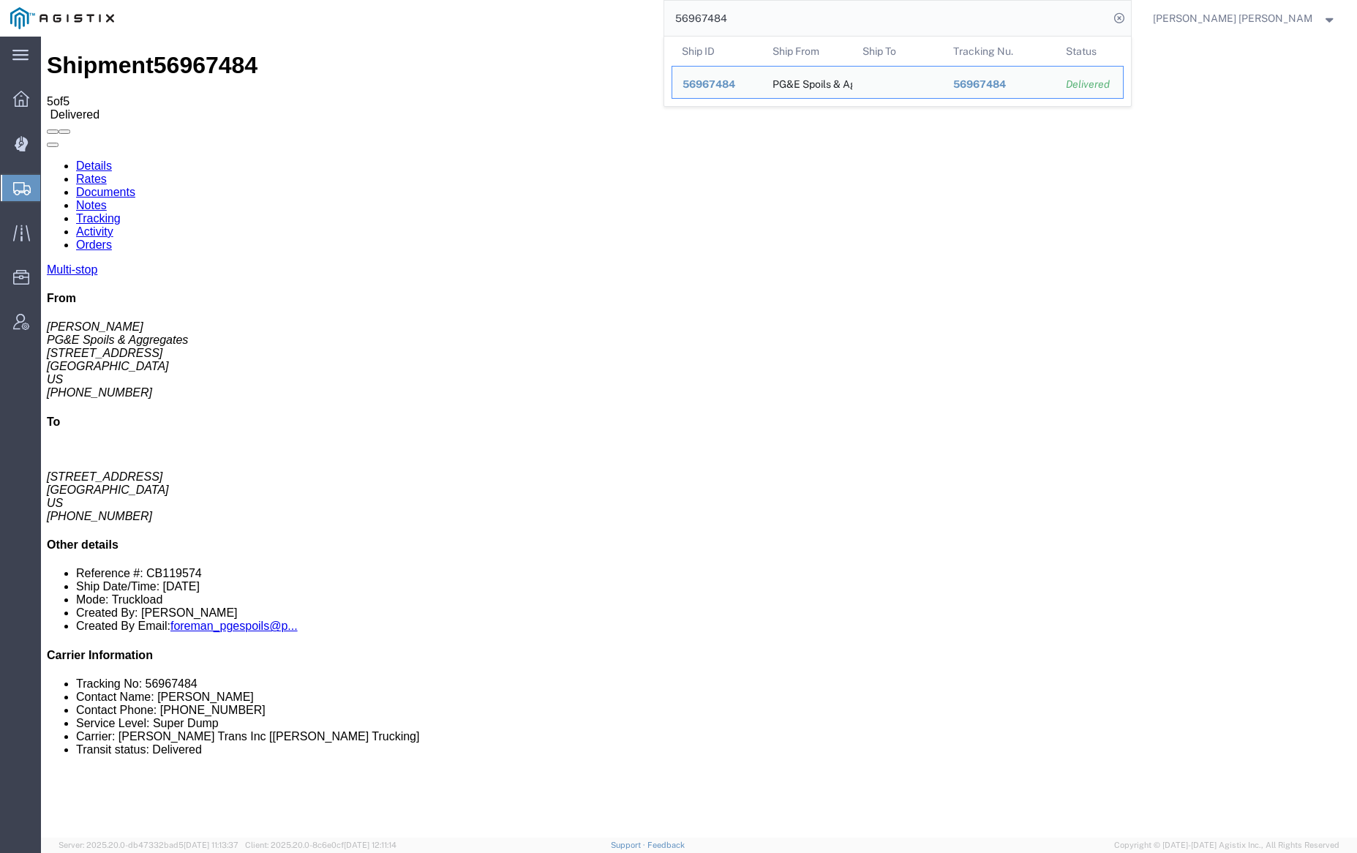
click at [767, 26] on input "56967484" at bounding box center [886, 18] width 445 height 35
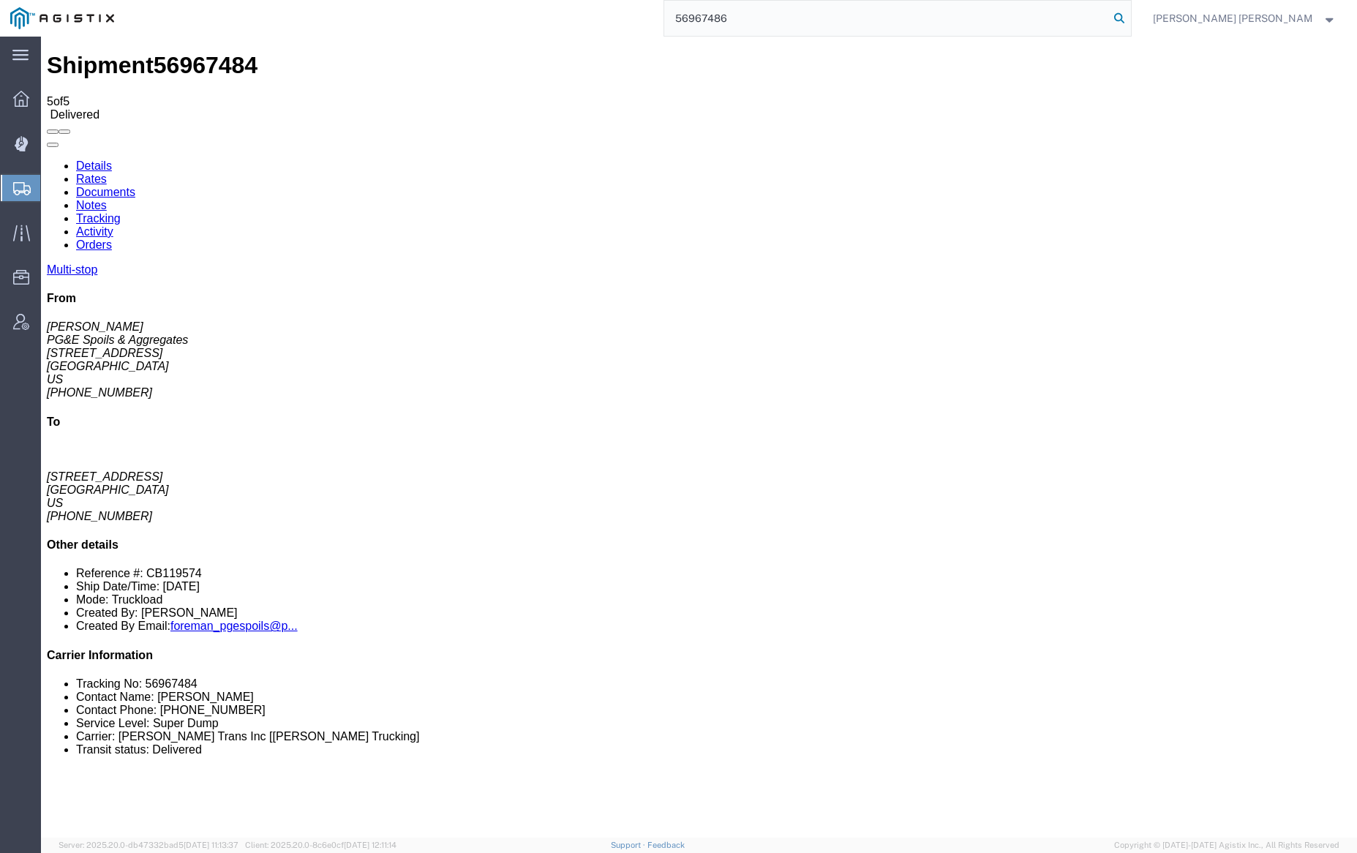
click at [1129, 18] on icon at bounding box center [1119, 18] width 20 height 20
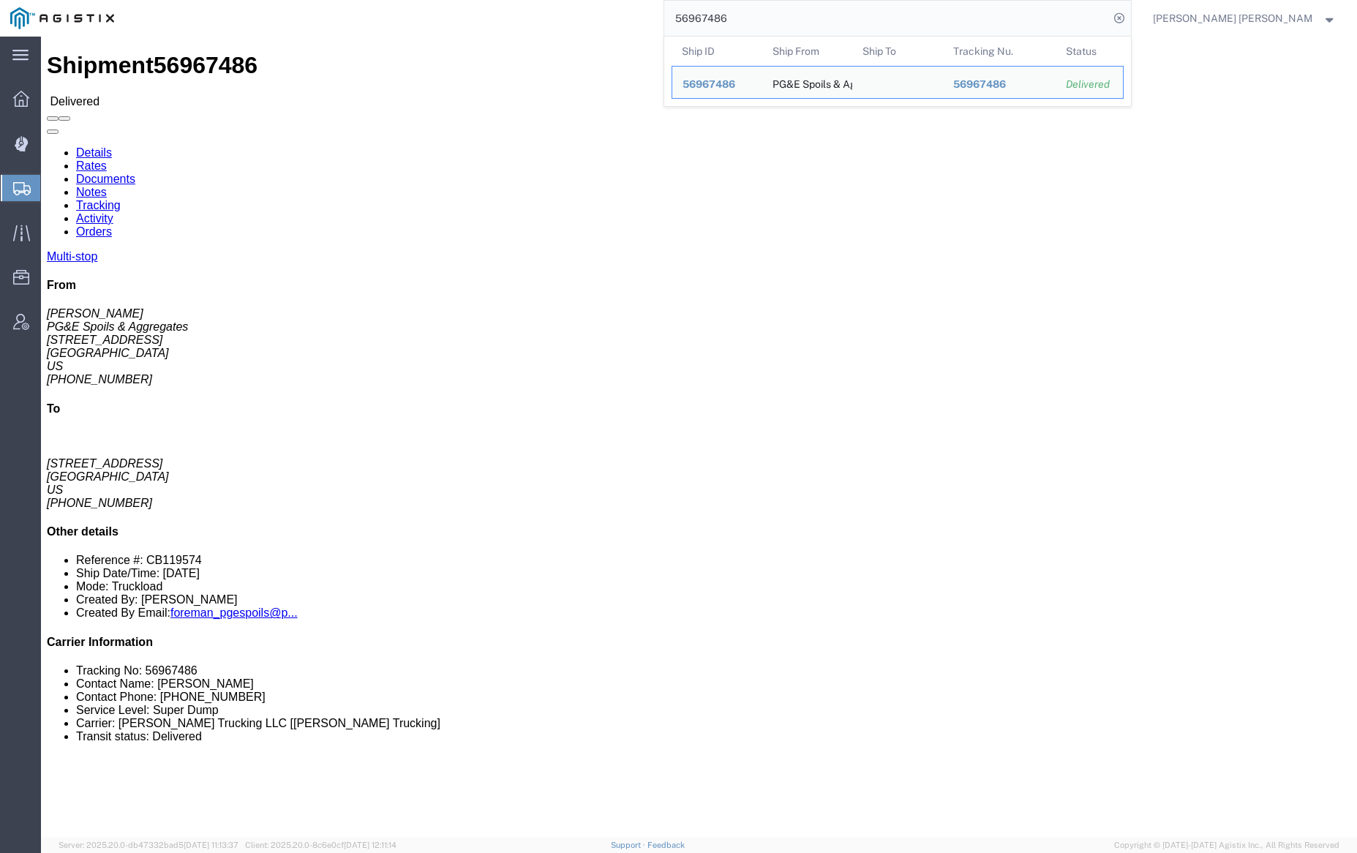
click link "Documents"
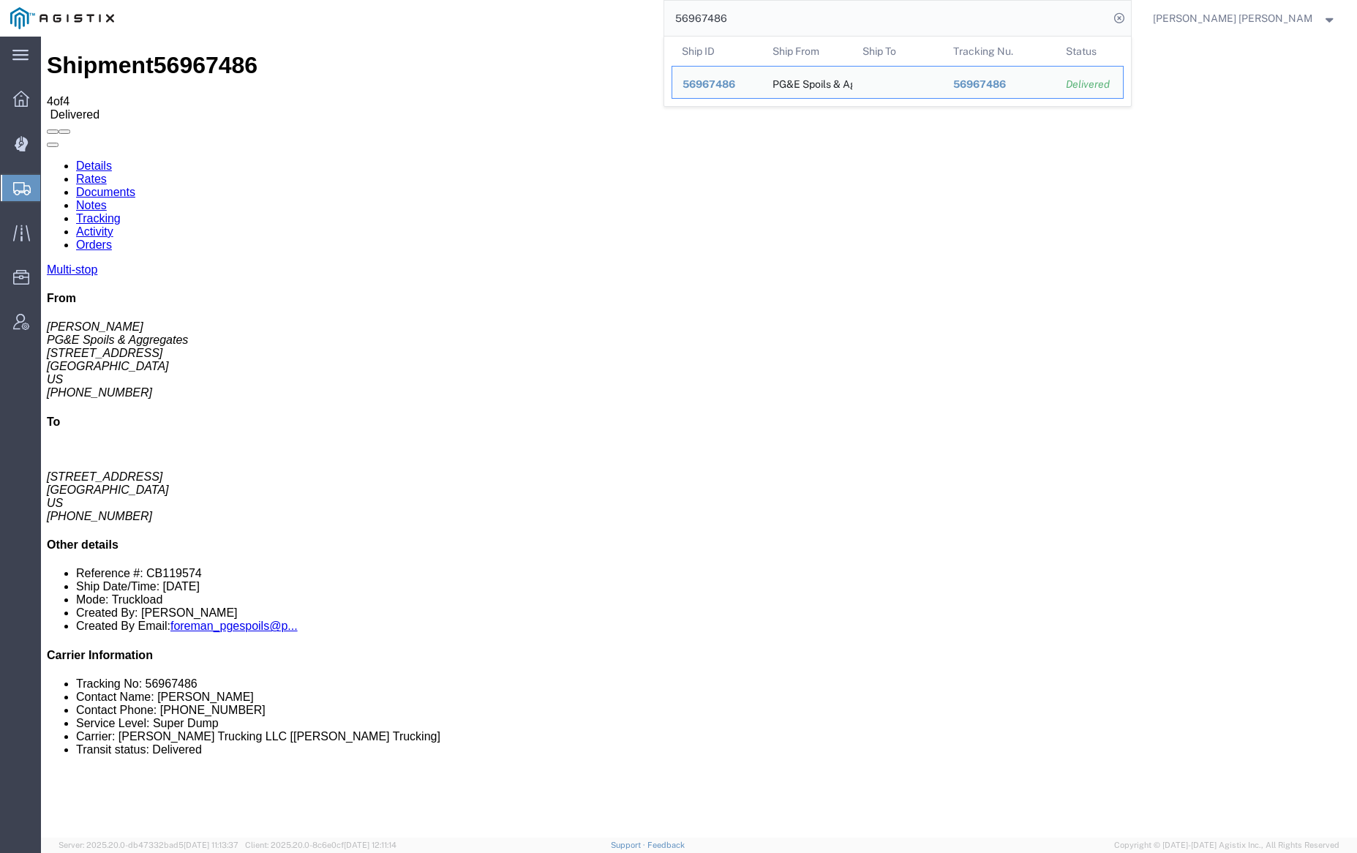
click at [777, 18] on input "56967486" at bounding box center [886, 18] width 445 height 35
paste input "94"
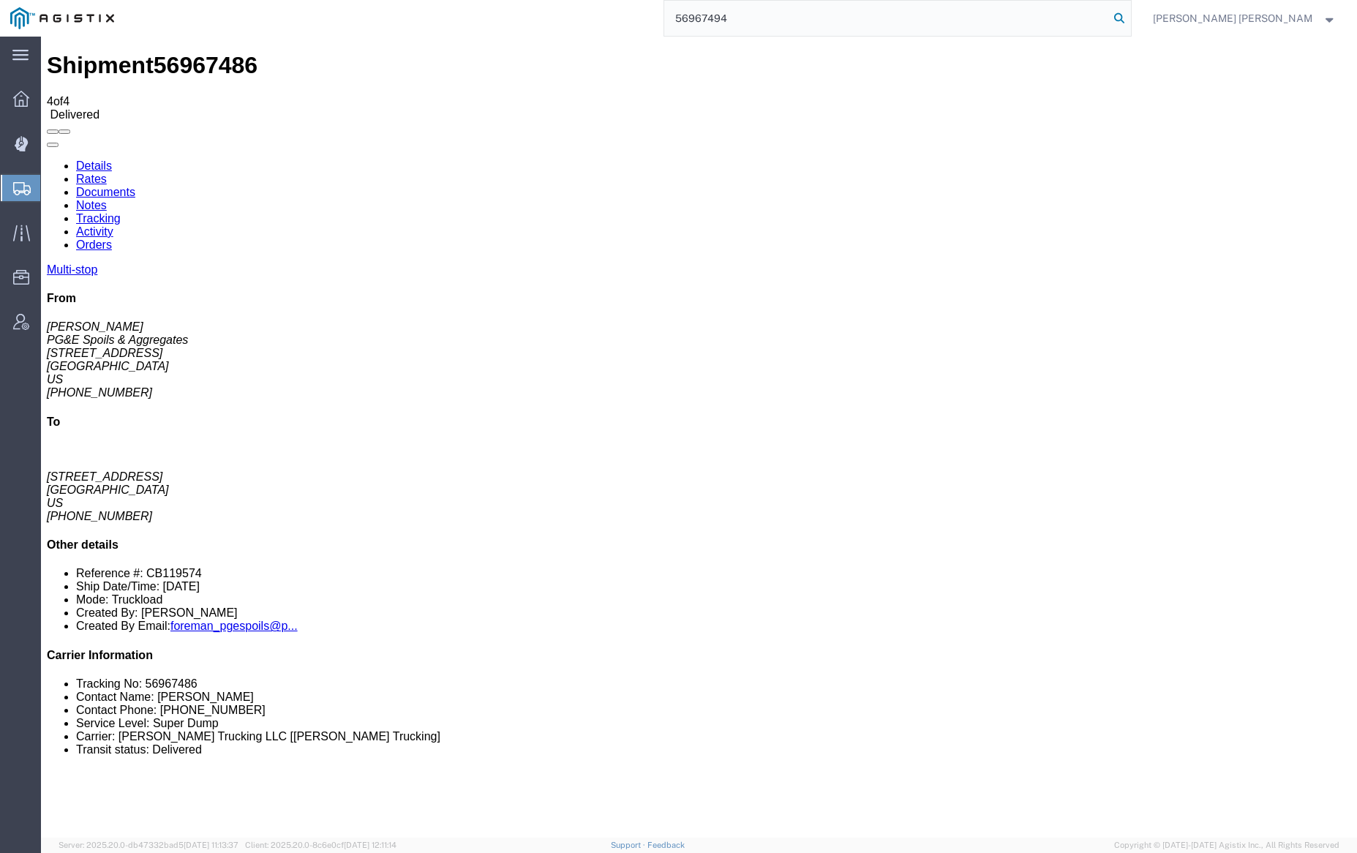
click at [1129, 20] on icon at bounding box center [1119, 18] width 20 height 20
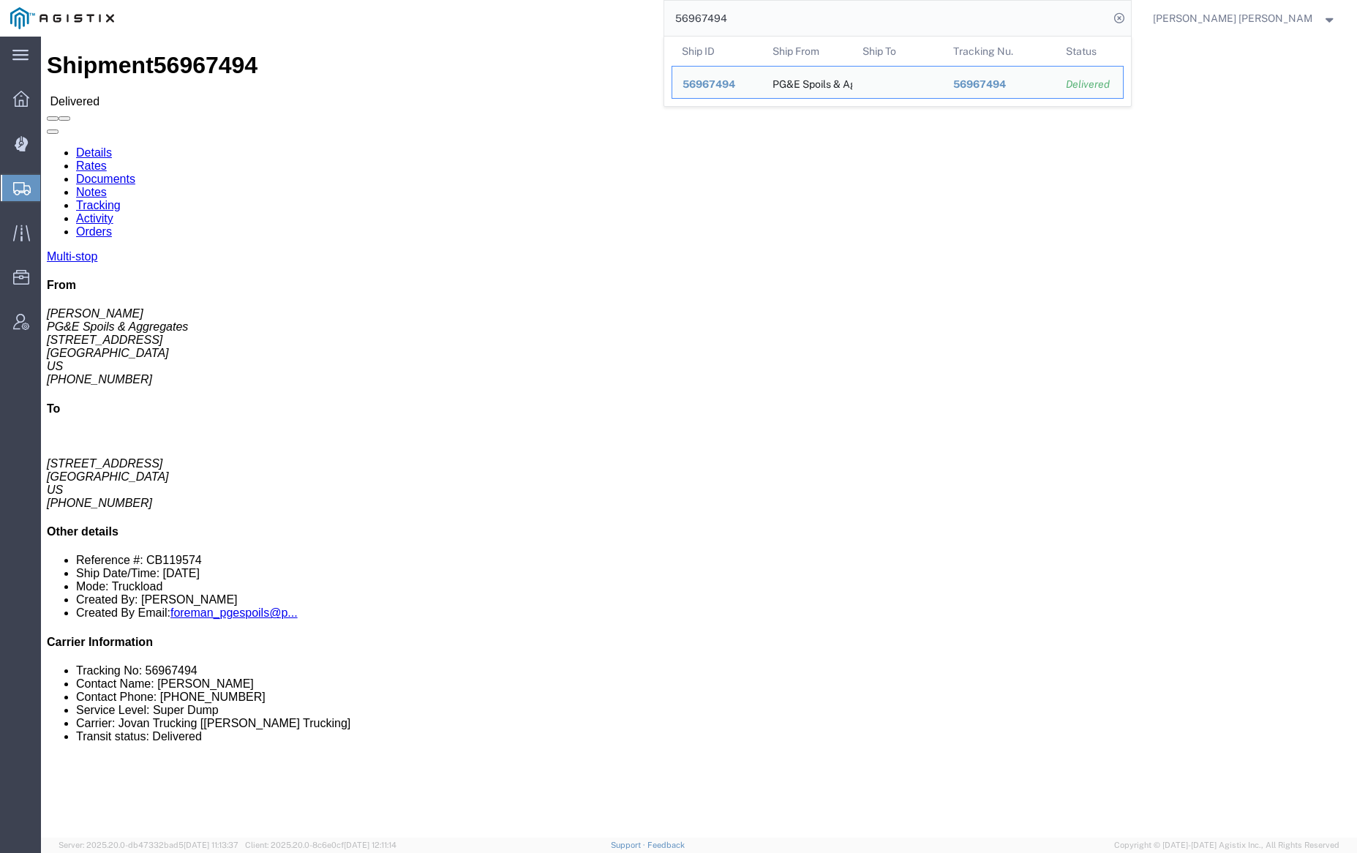
click link "Documents"
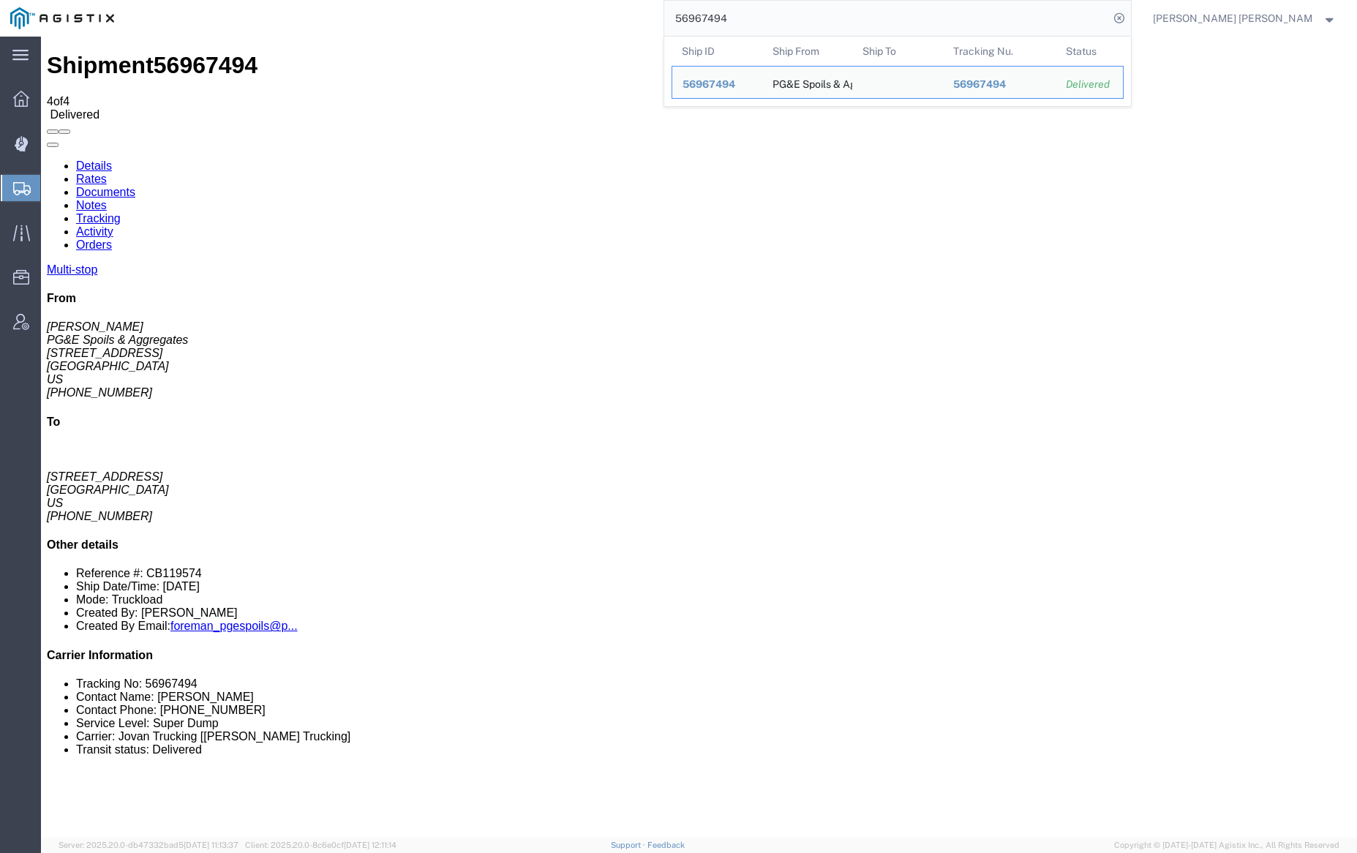
click at [772, 16] on input "56967494" at bounding box center [886, 18] width 445 height 35
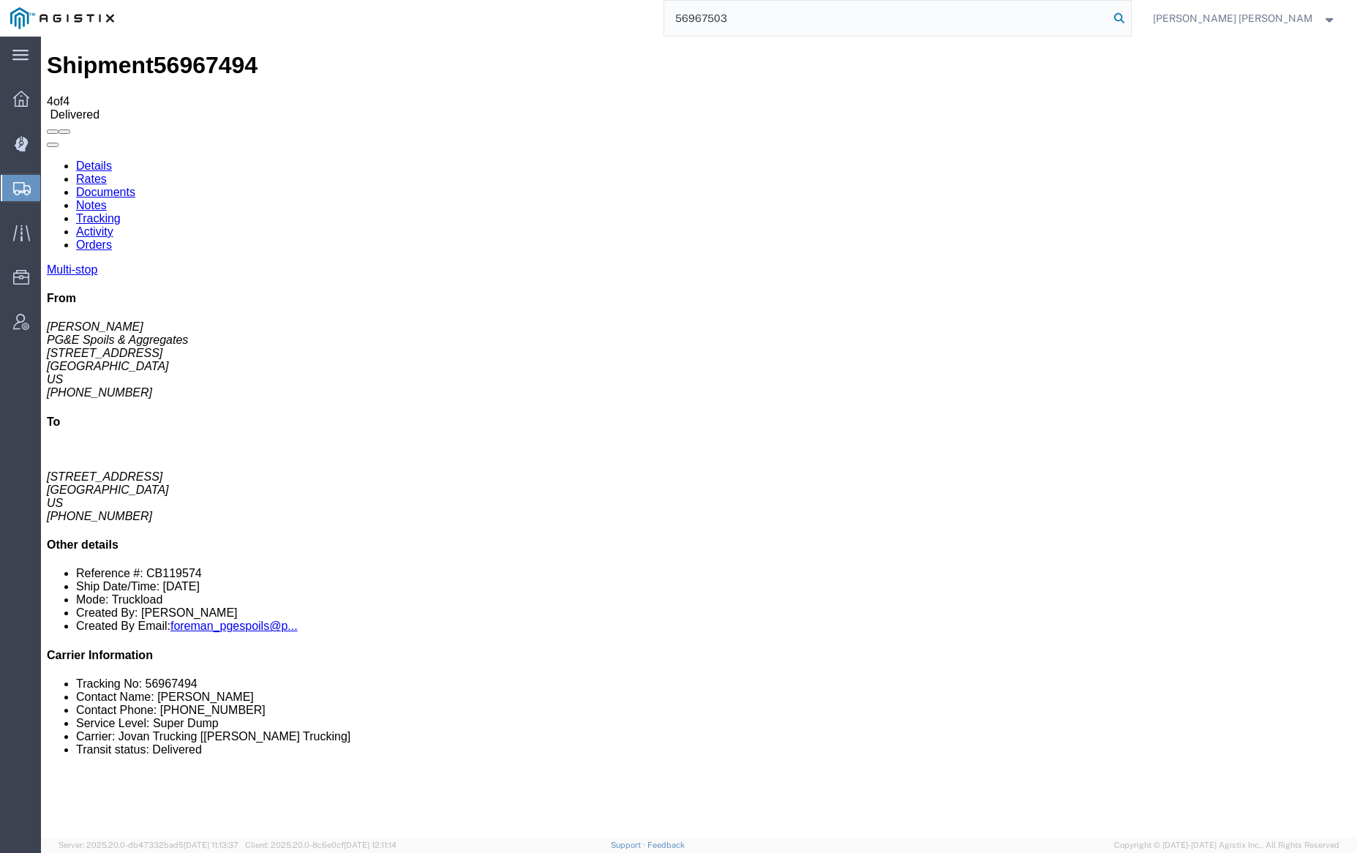
click at [1129, 16] on icon at bounding box center [1119, 18] width 20 height 20
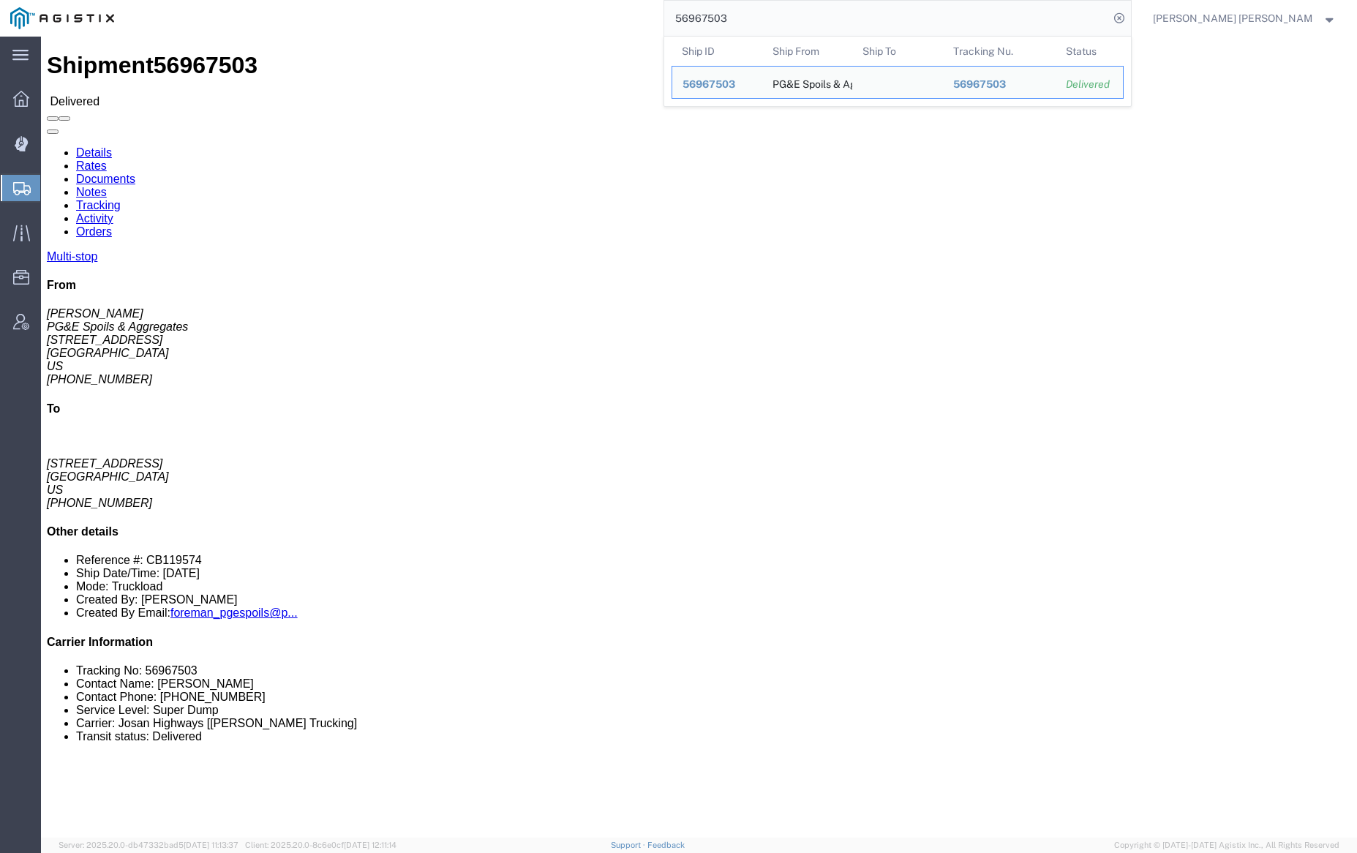
click link "Documents"
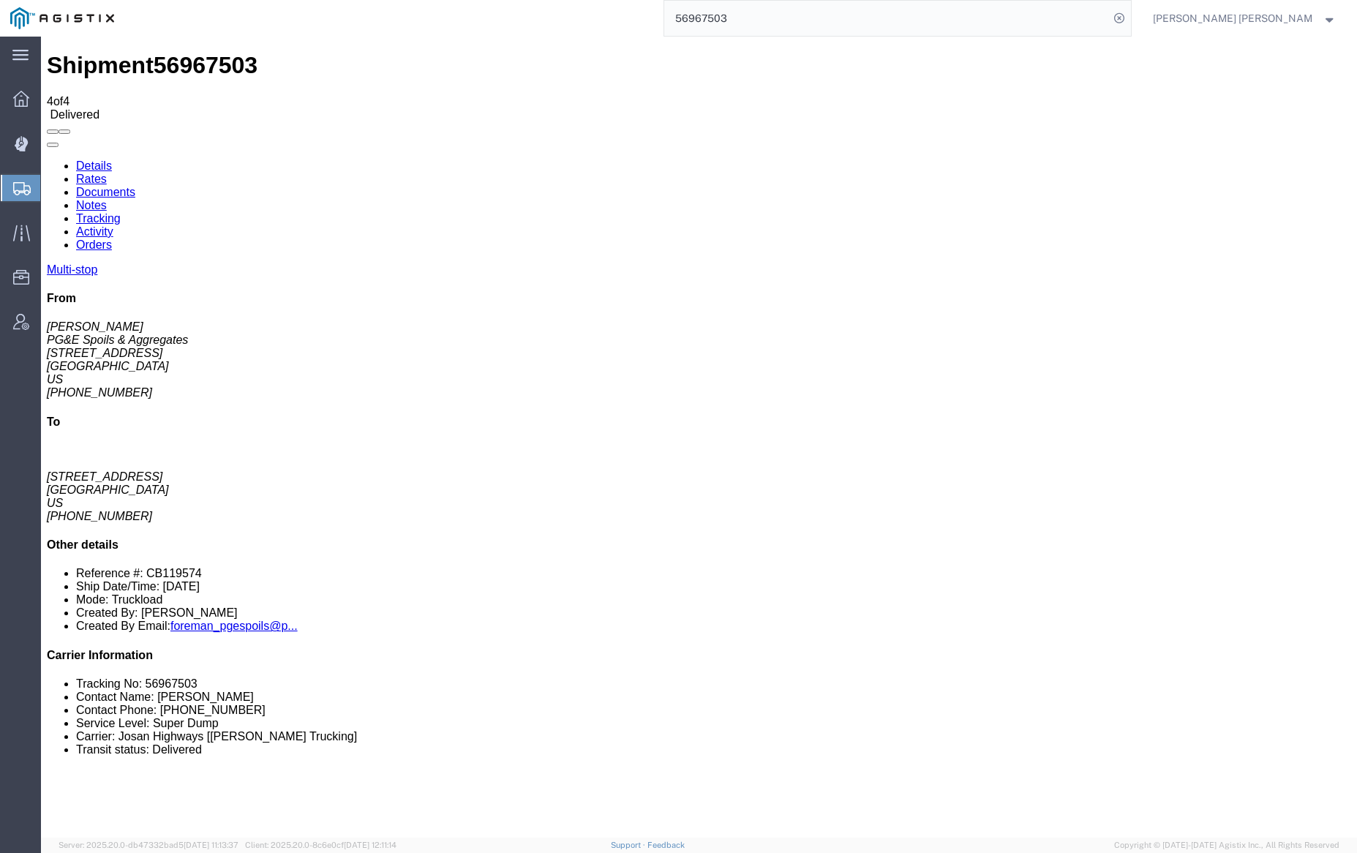
click at [776, 20] on input "56967503" at bounding box center [886, 18] width 445 height 35
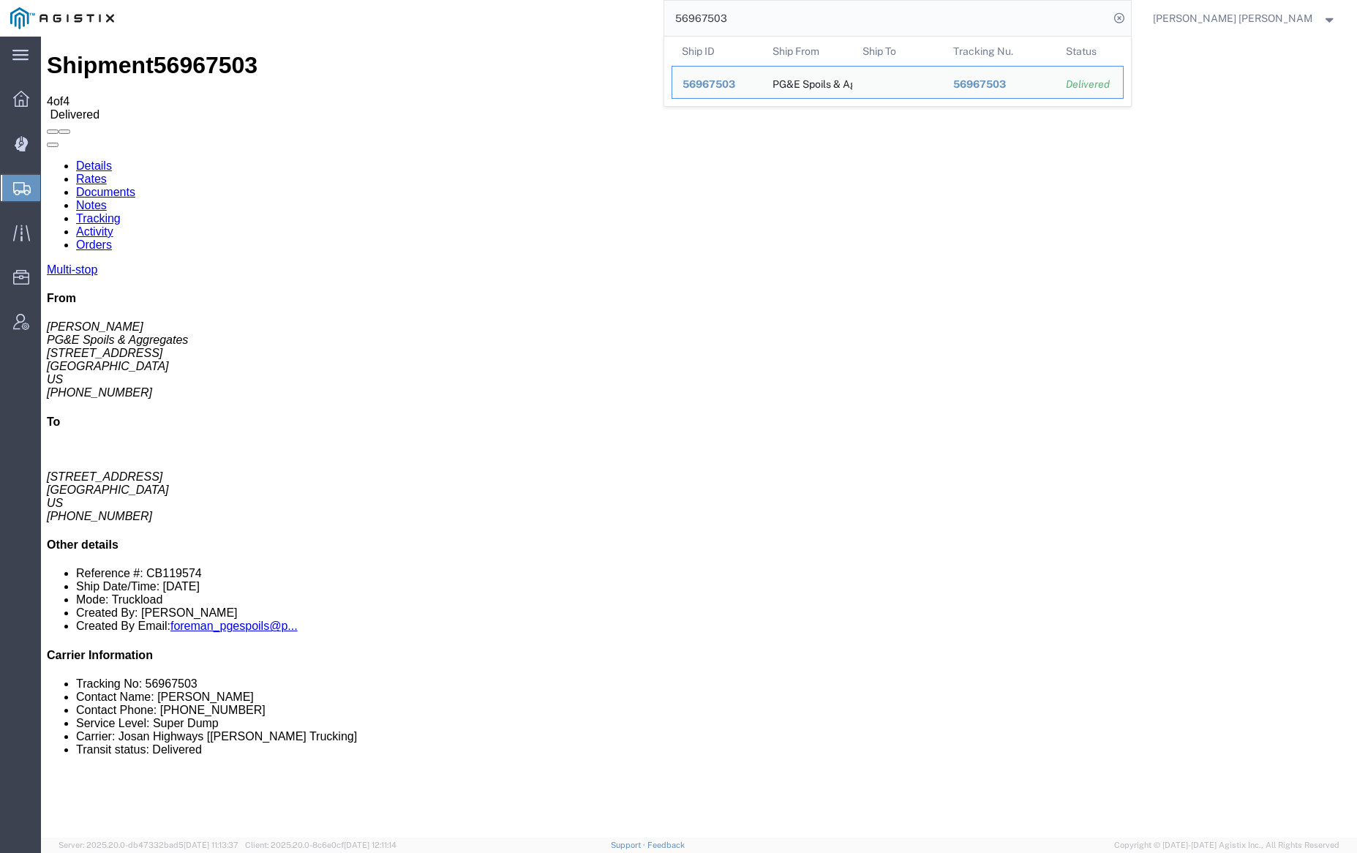
click at [776, 20] on input "56967503" at bounding box center [886, 18] width 445 height 35
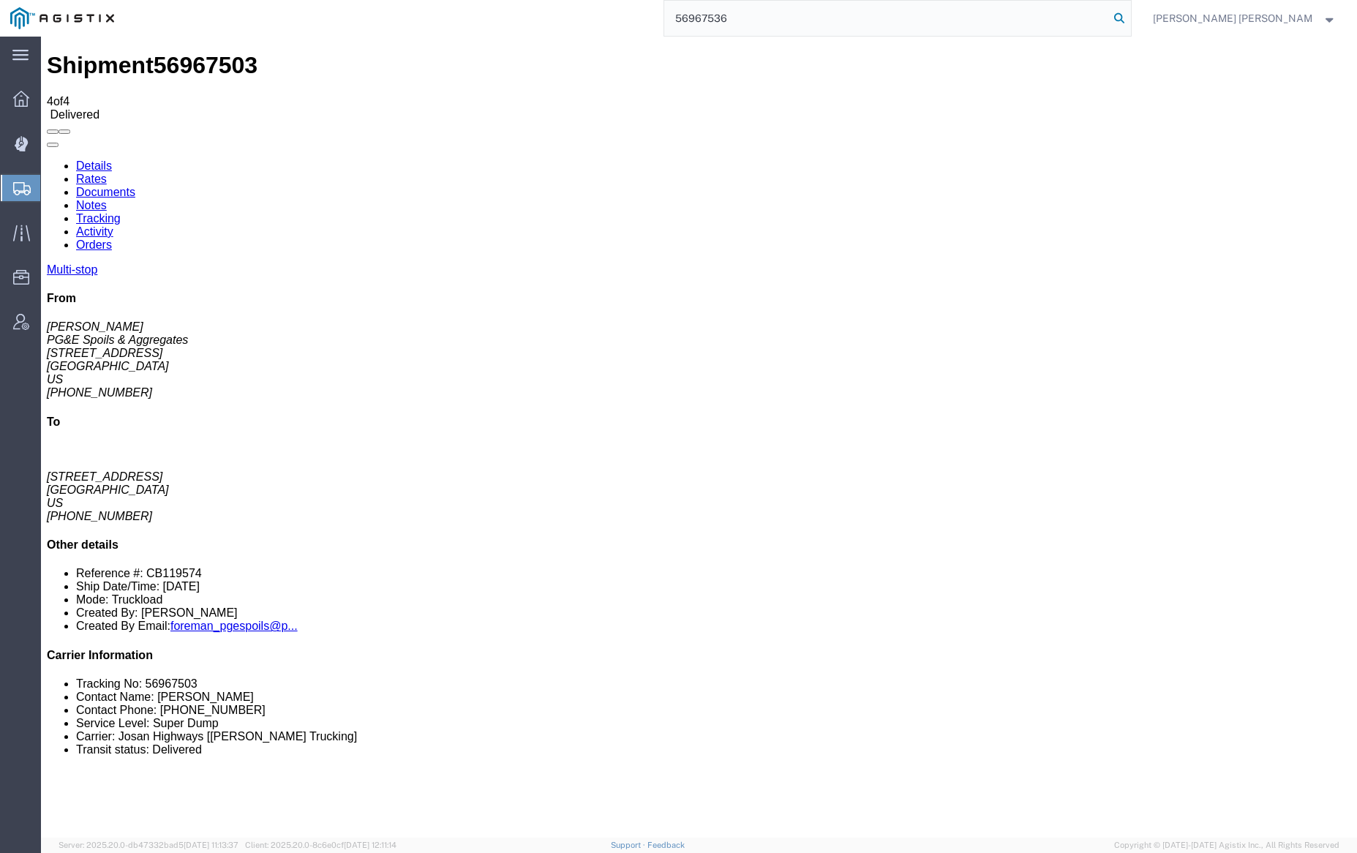
click at [1129, 16] on icon at bounding box center [1119, 18] width 20 height 20
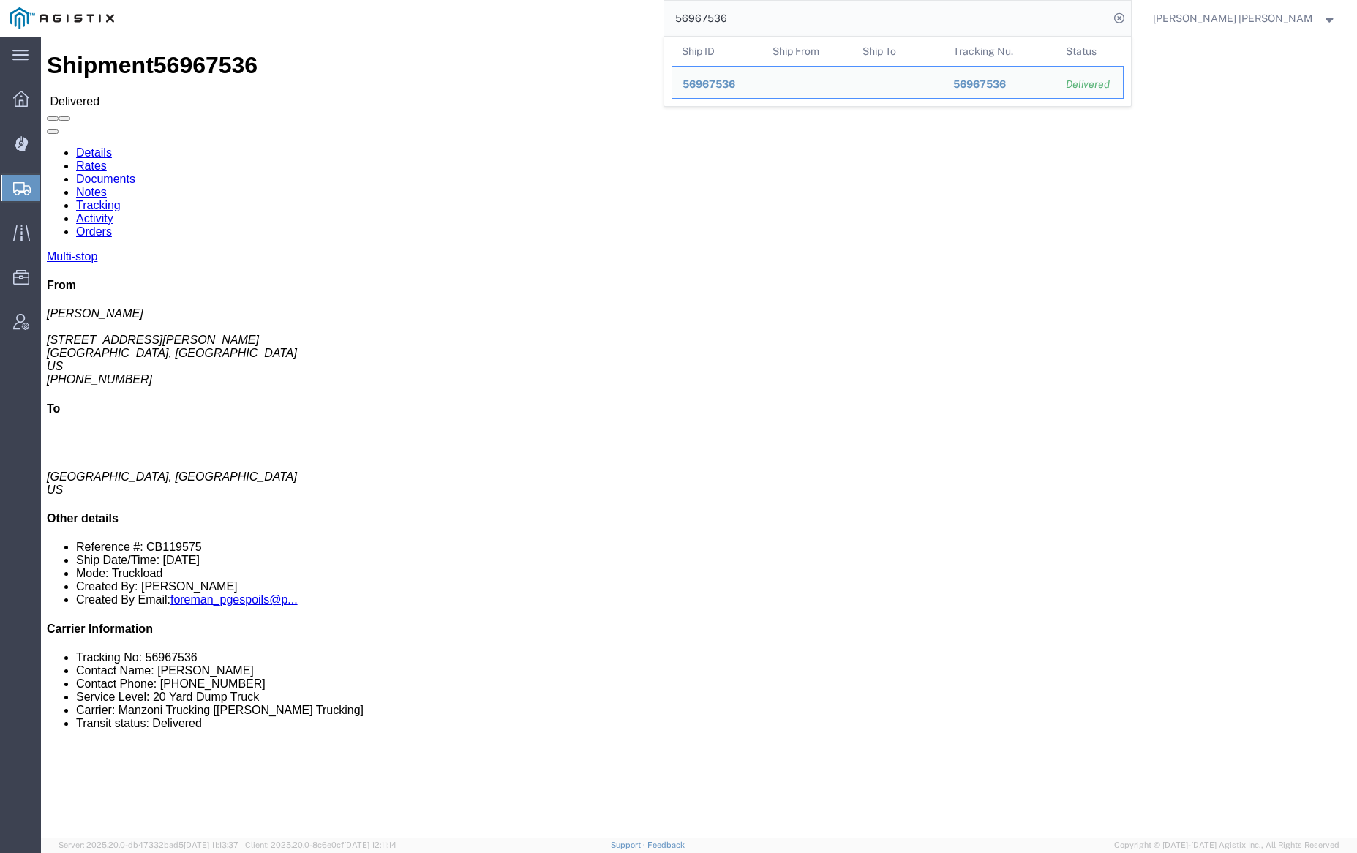
click link "Documents"
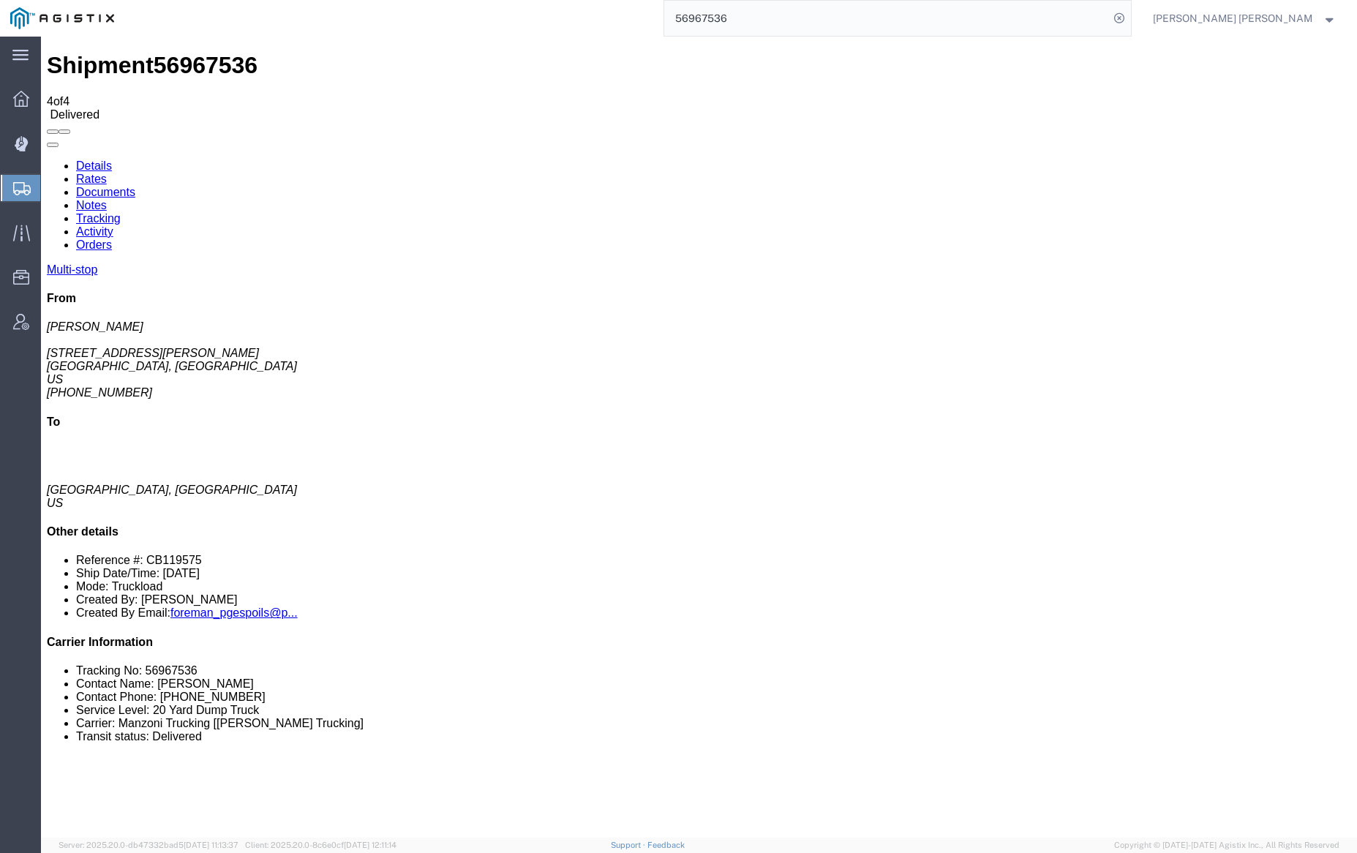
click at [780, 17] on input "56967536" at bounding box center [886, 18] width 445 height 35
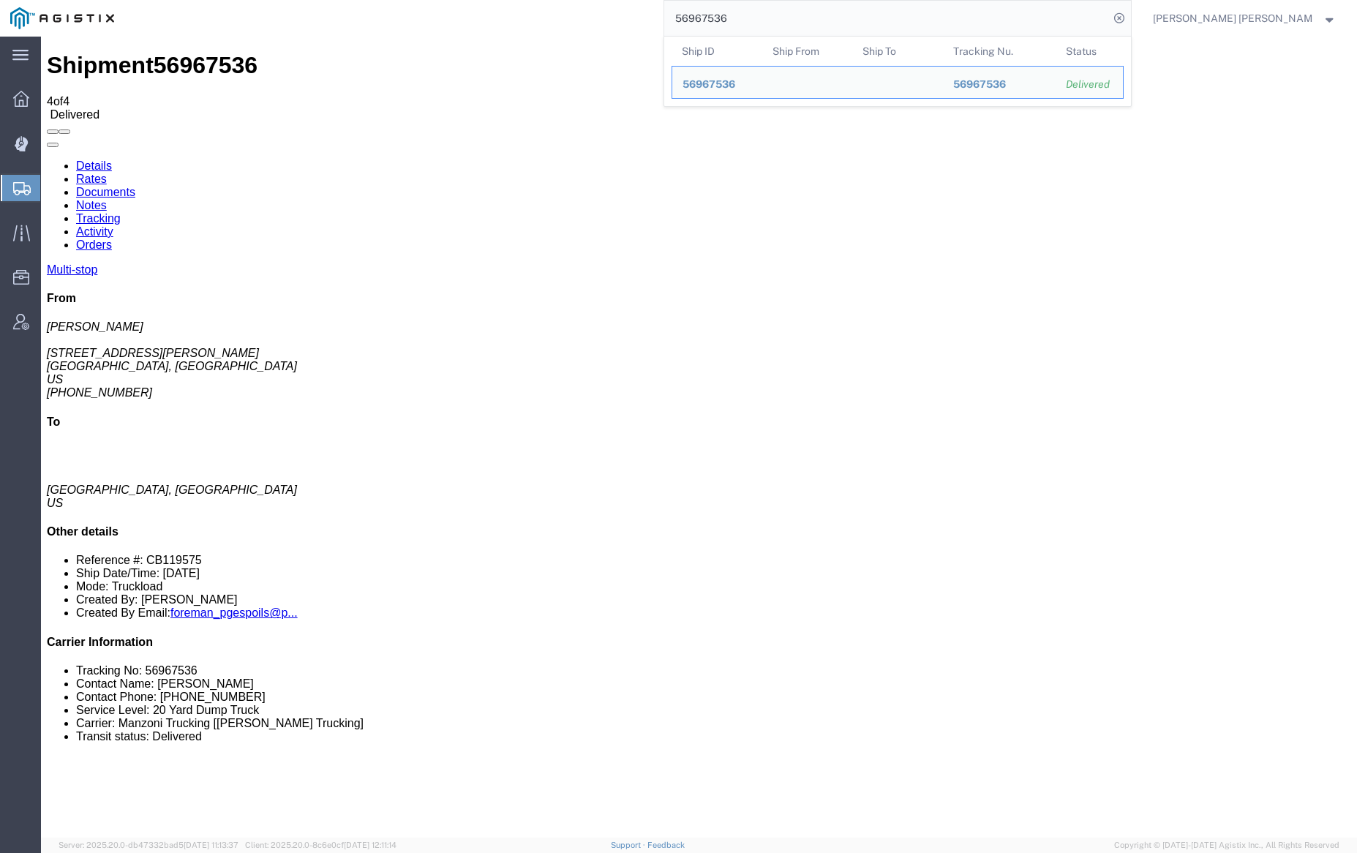
click at [780, 17] on input "56967536" at bounding box center [886, 18] width 445 height 35
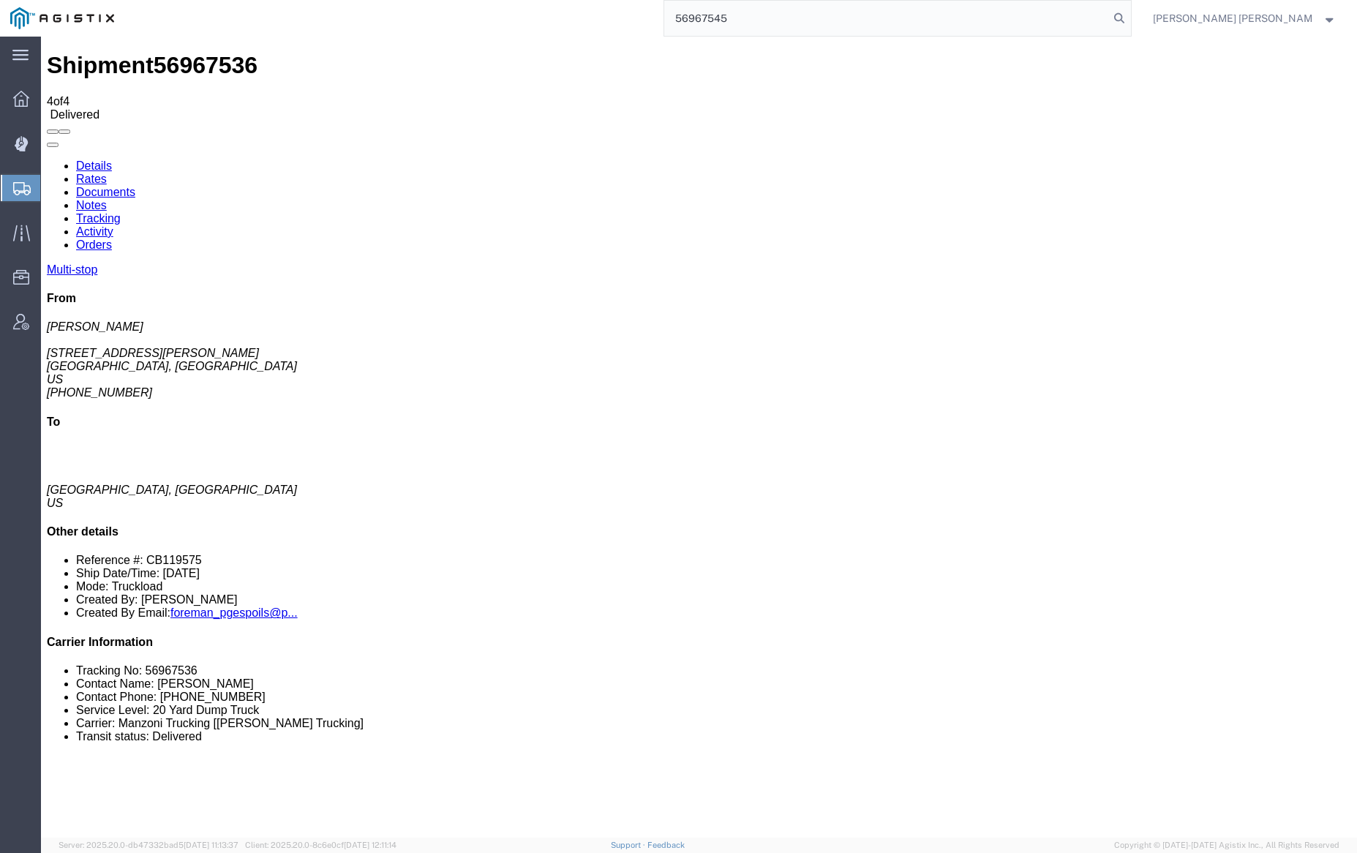
drag, startPoint x: 1195, startPoint y: 16, endPoint x: 1084, endPoint y: 5, distance: 111.7
click at [1129, 16] on icon at bounding box center [1119, 18] width 20 height 20
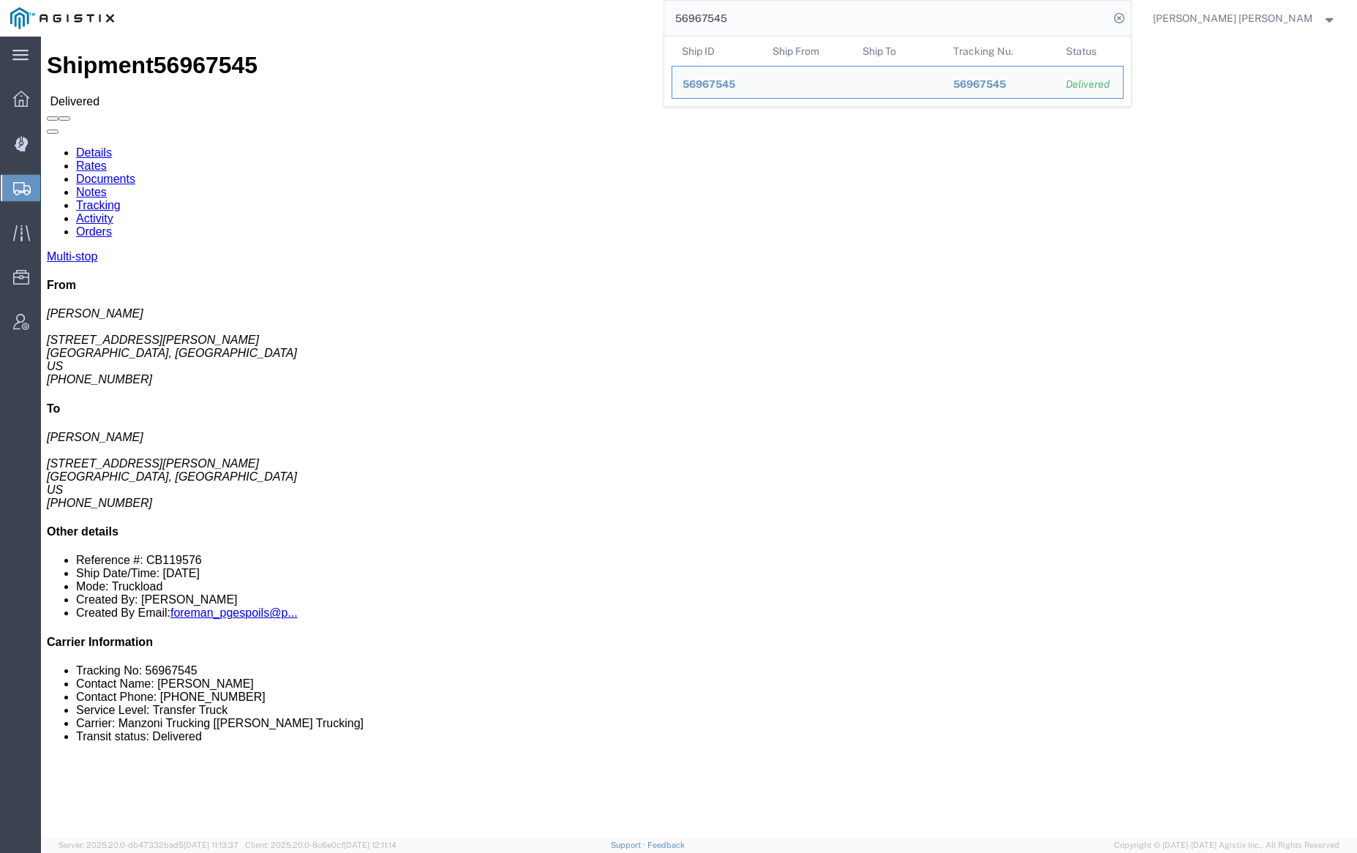
click link "Documents"
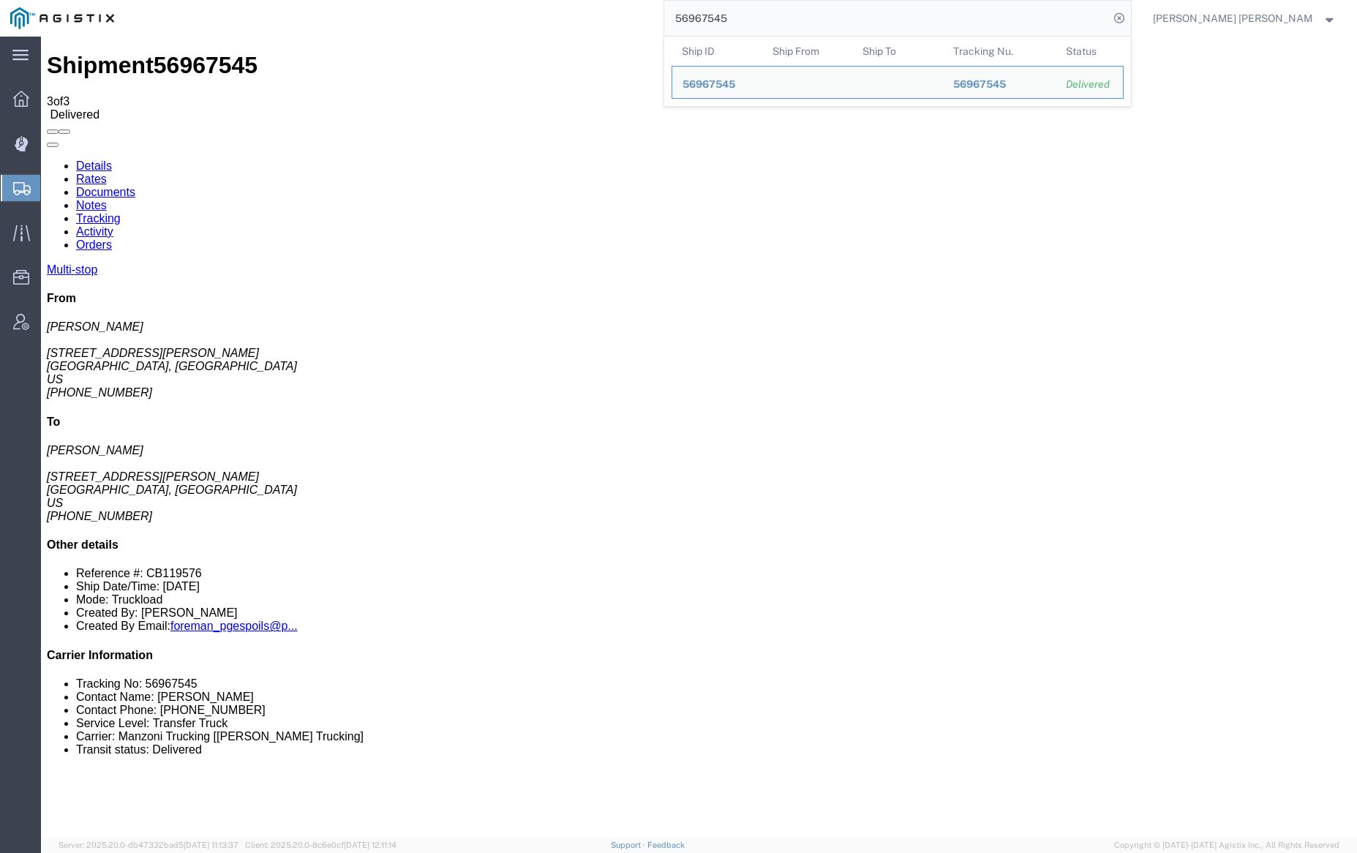
click at [789, 12] on input "56967545" at bounding box center [886, 18] width 445 height 35
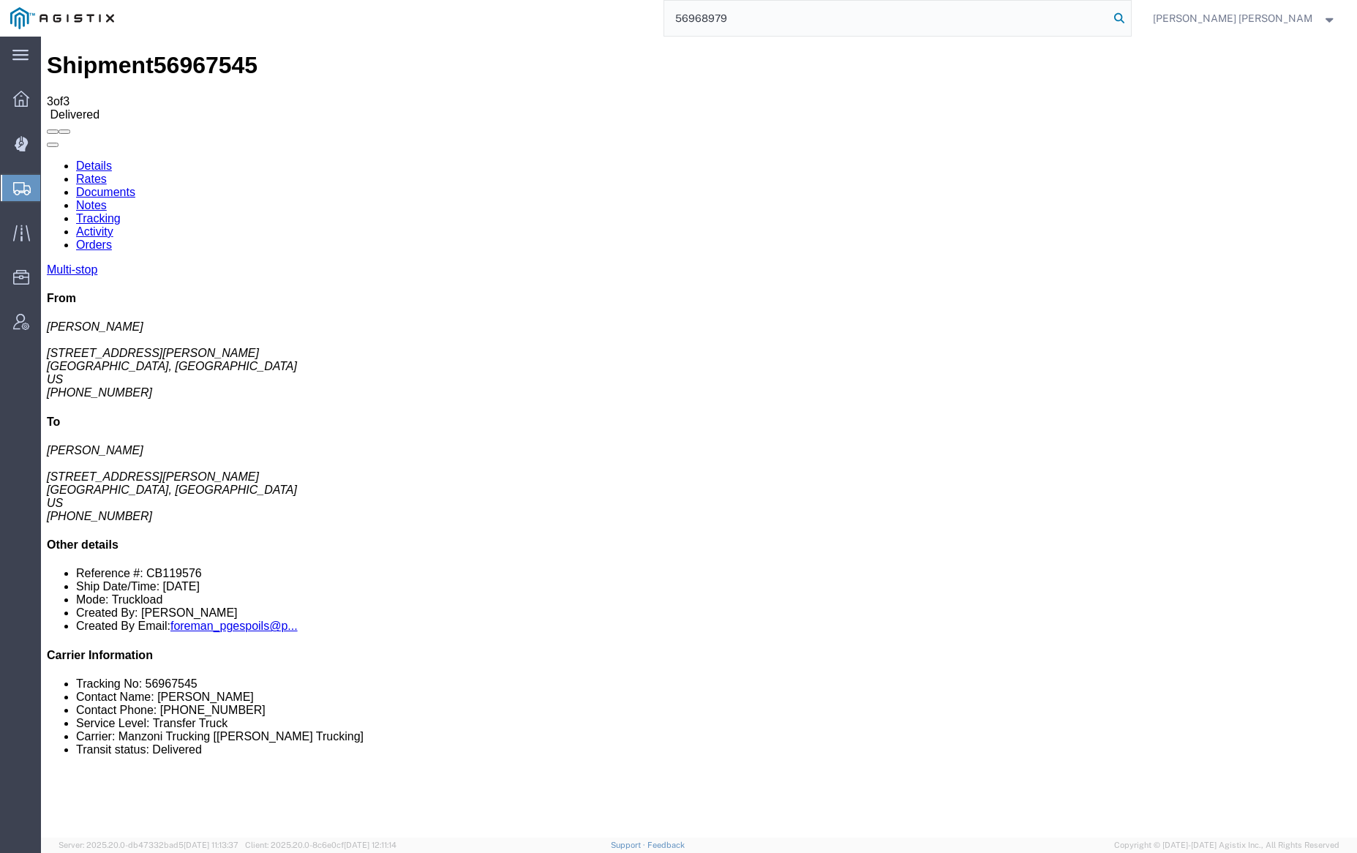
click at [1129, 15] on icon at bounding box center [1119, 18] width 20 height 20
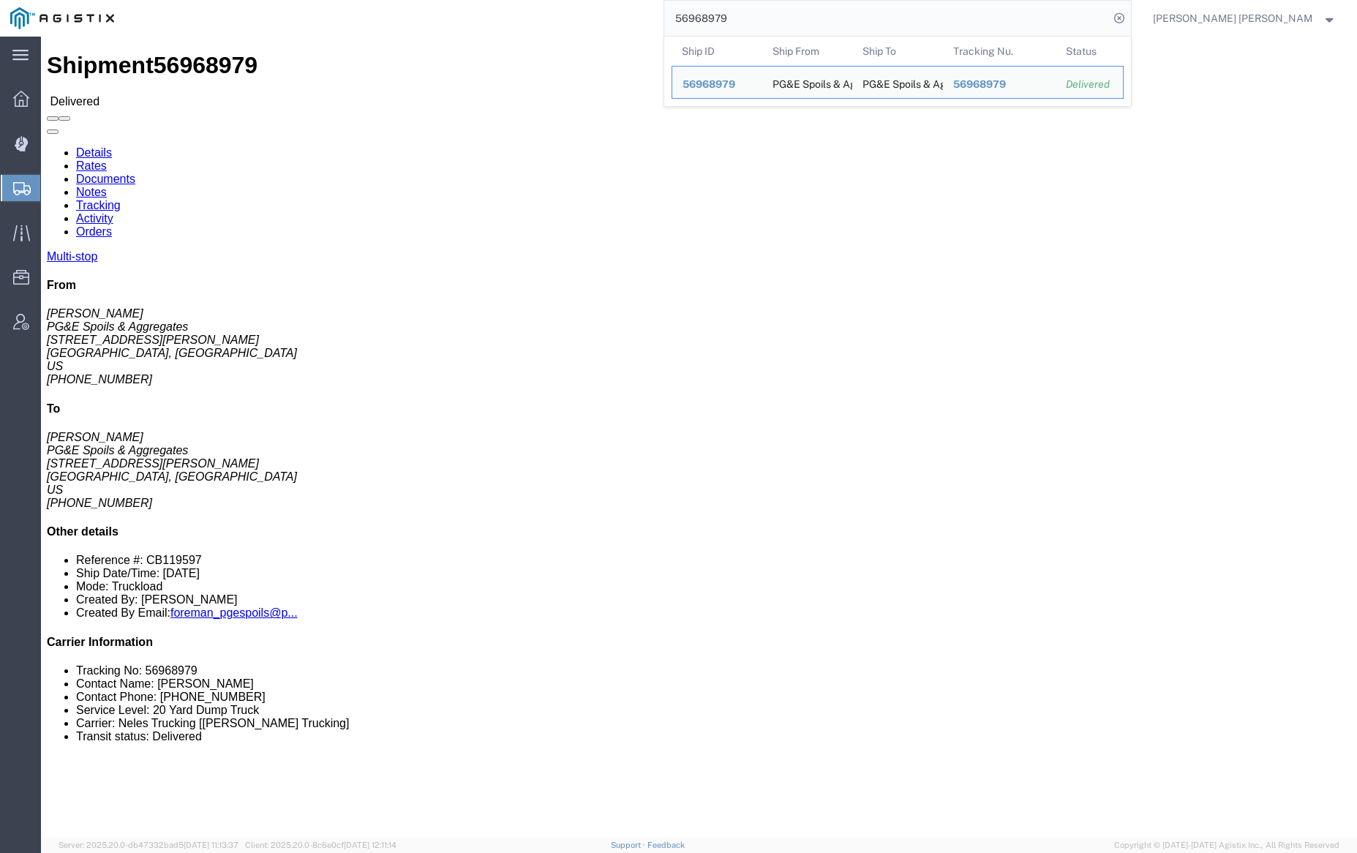
click link "Documents"
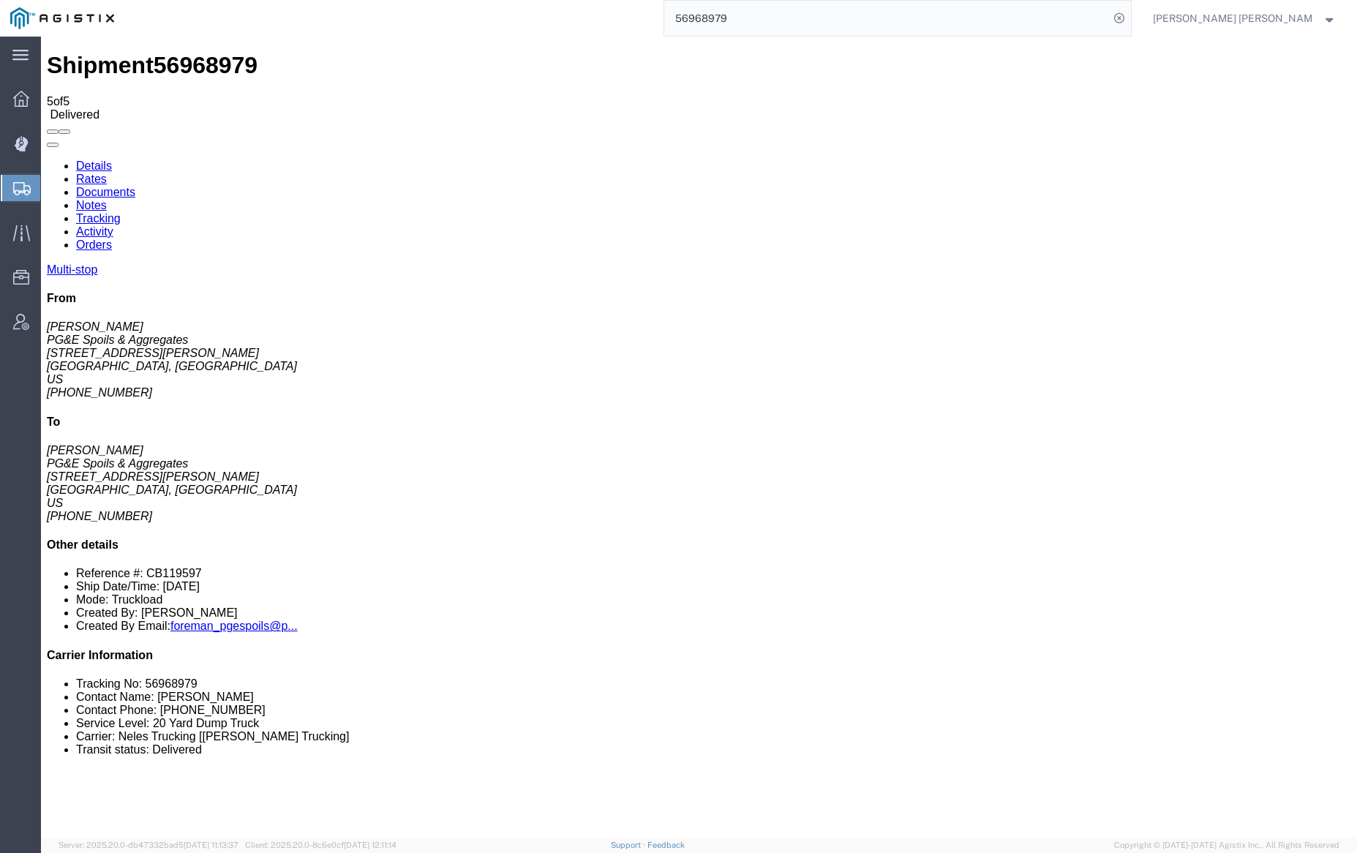
click at [783, 20] on input "56968979" at bounding box center [886, 18] width 445 height 35
click at [1129, 18] on icon at bounding box center [1119, 18] width 20 height 20
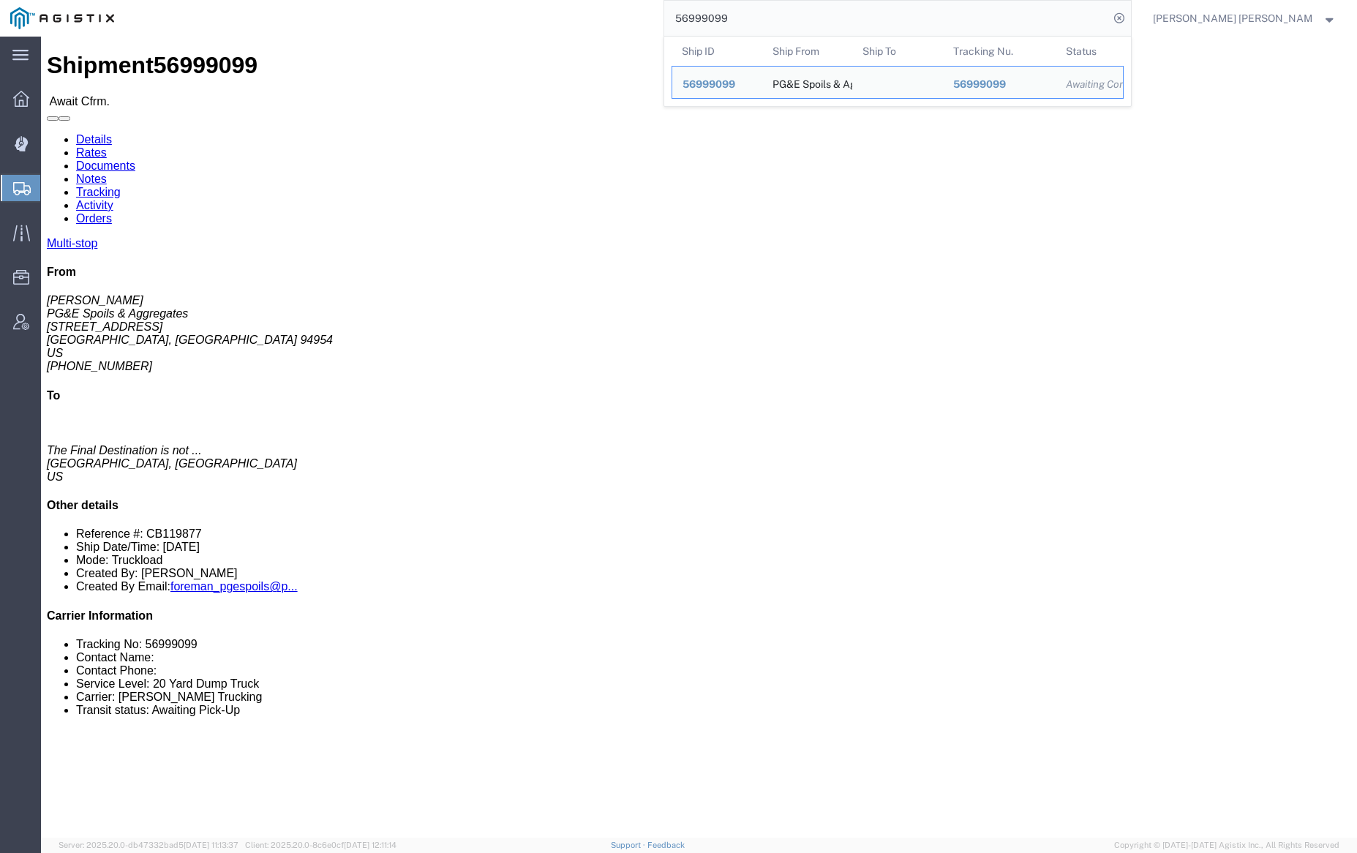
click at [775, 15] on input "56999099" at bounding box center [886, 18] width 445 height 35
paste input "7796"
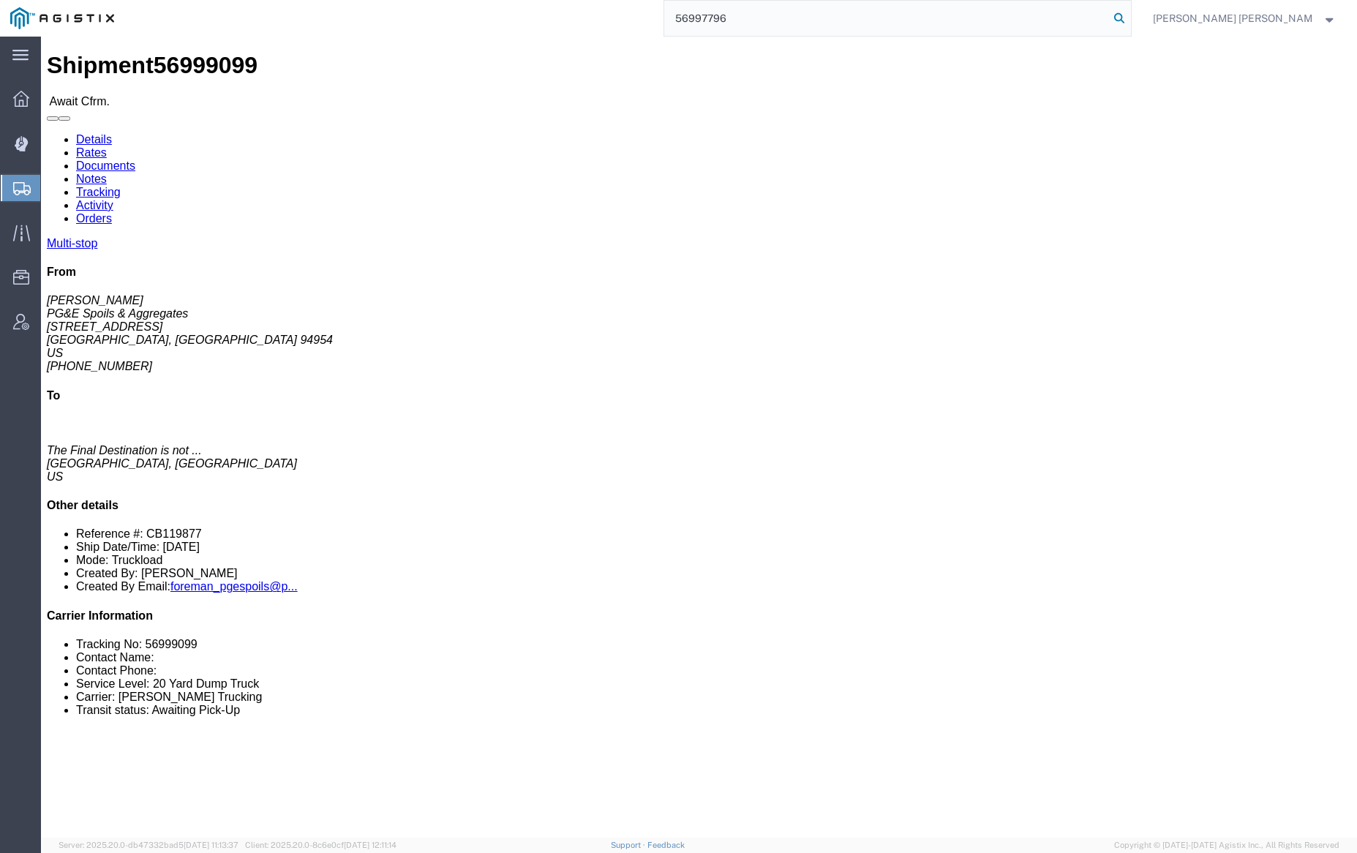
click at [1129, 16] on icon at bounding box center [1119, 18] width 20 height 20
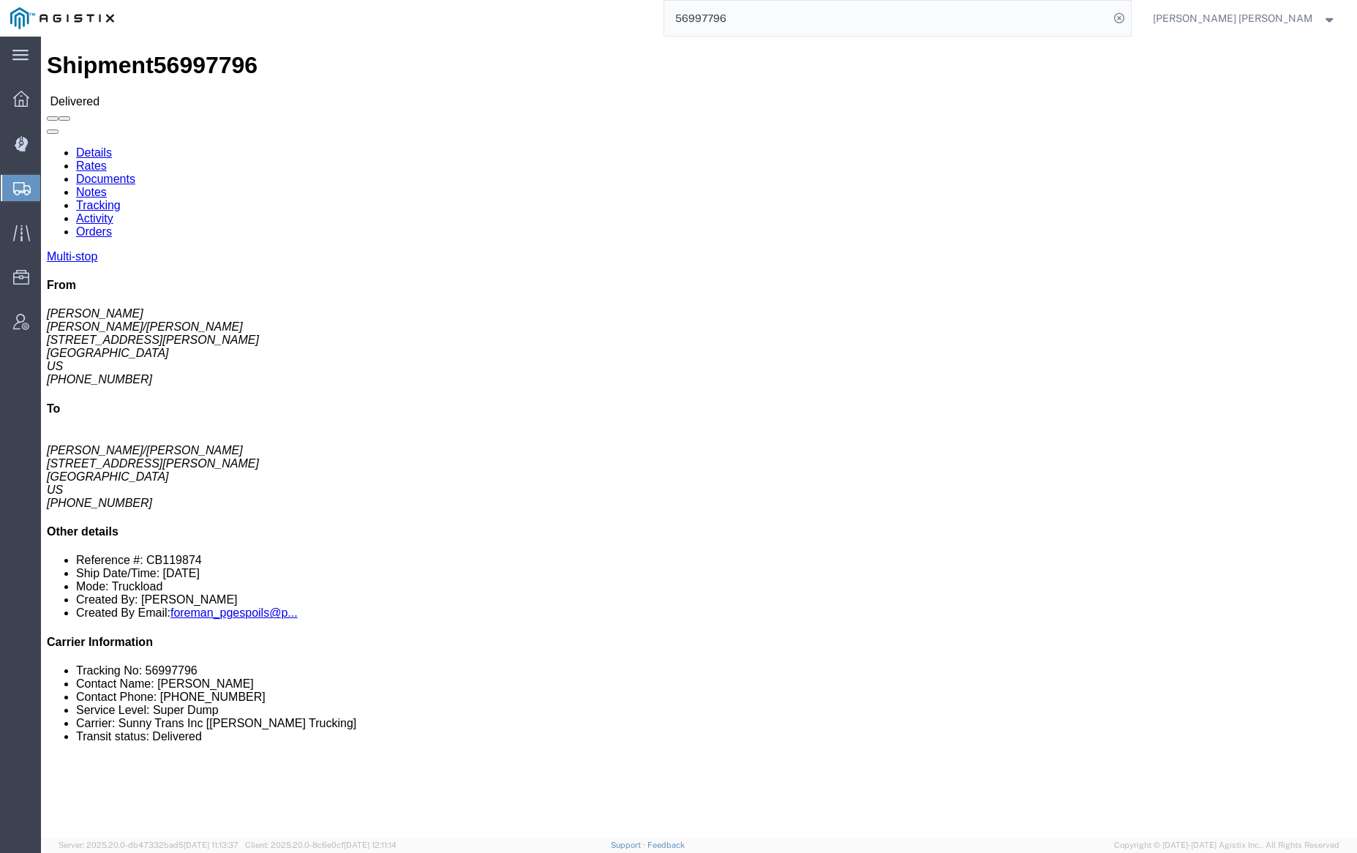
click link "Documents"
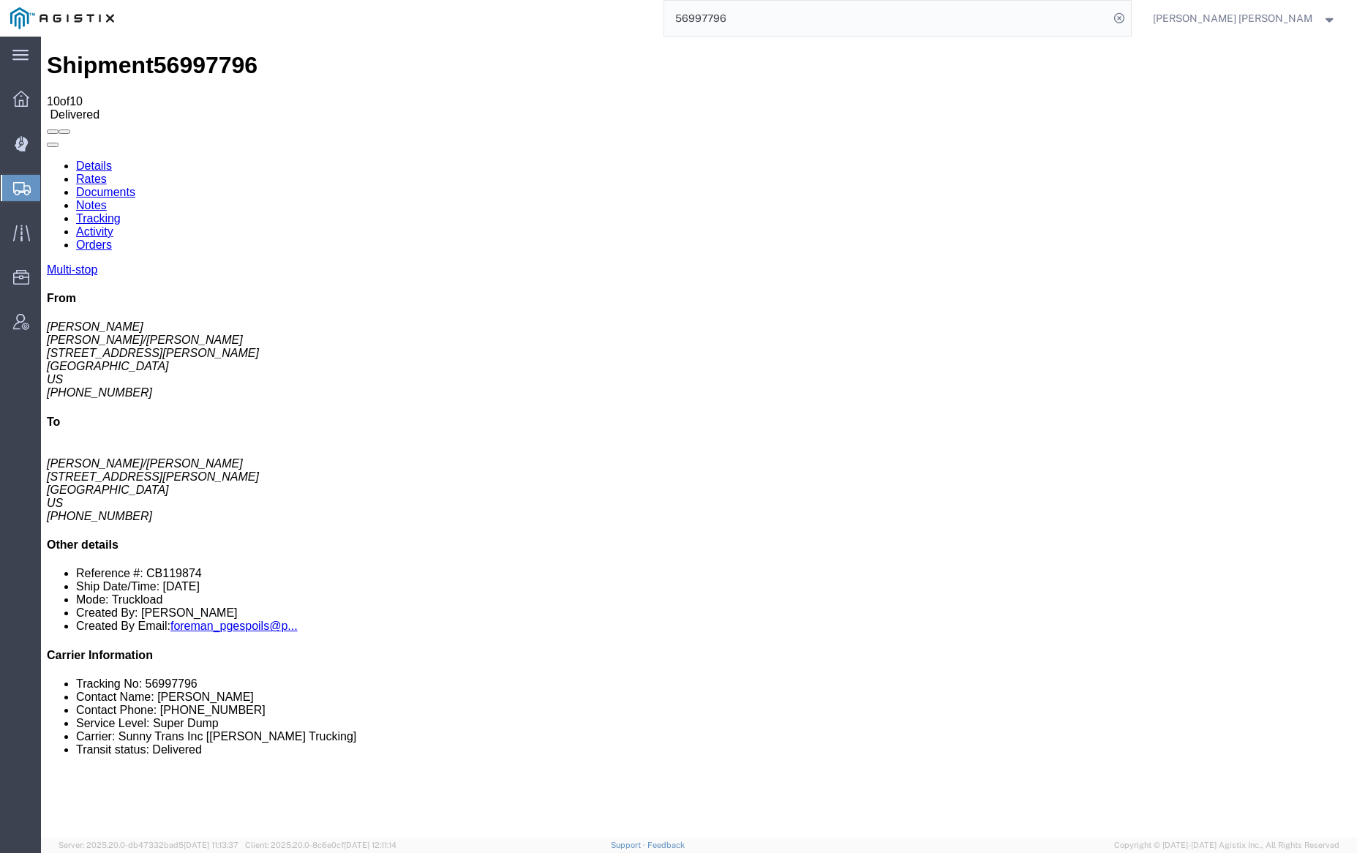
drag, startPoint x: 214, startPoint y: 318, endPoint x: 249, endPoint y: 326, distance: 36.7
click at [107, 199] on link "Notes" at bounding box center [91, 205] width 31 height 12
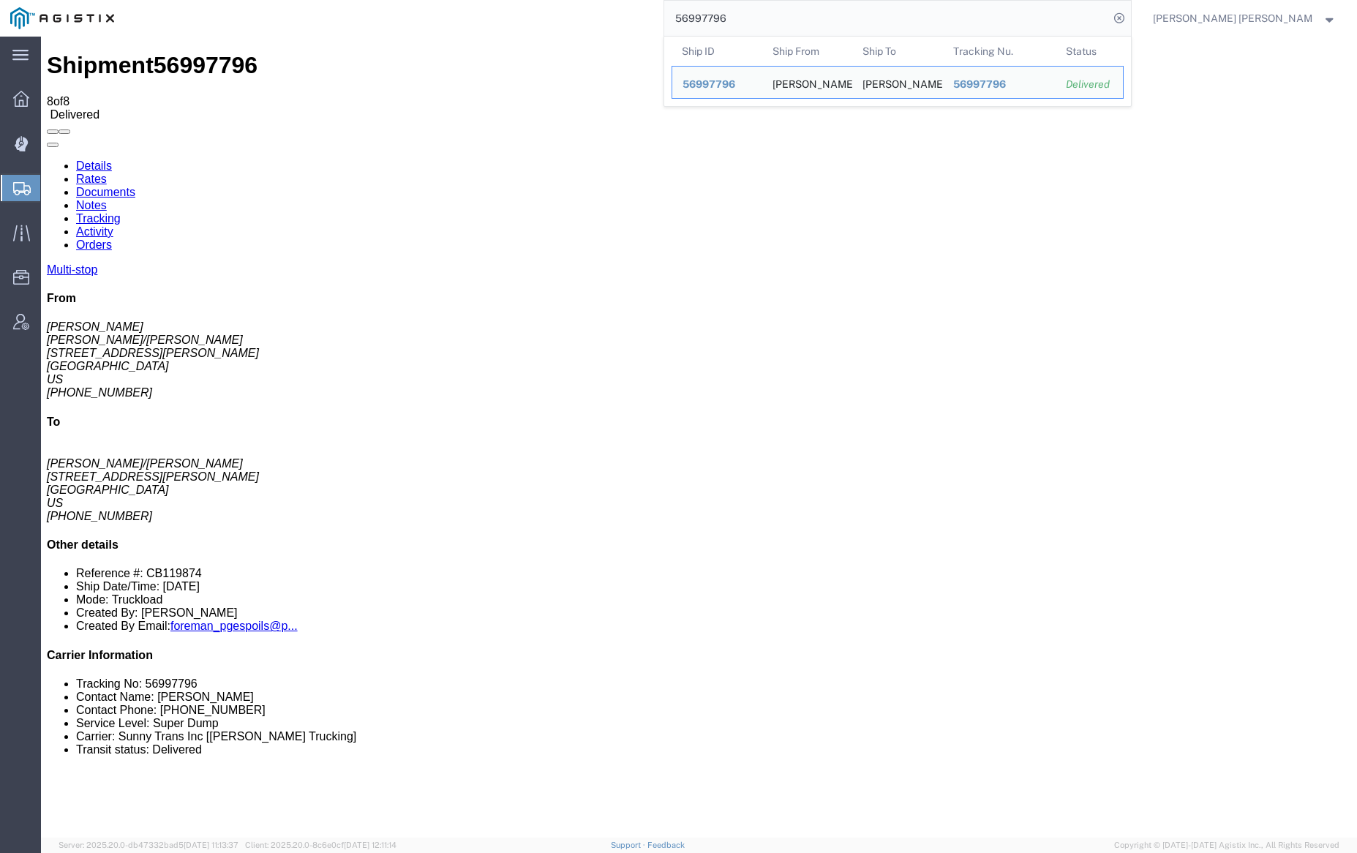
click at [777, 7] on input "56997796" at bounding box center [886, 18] width 445 height 35
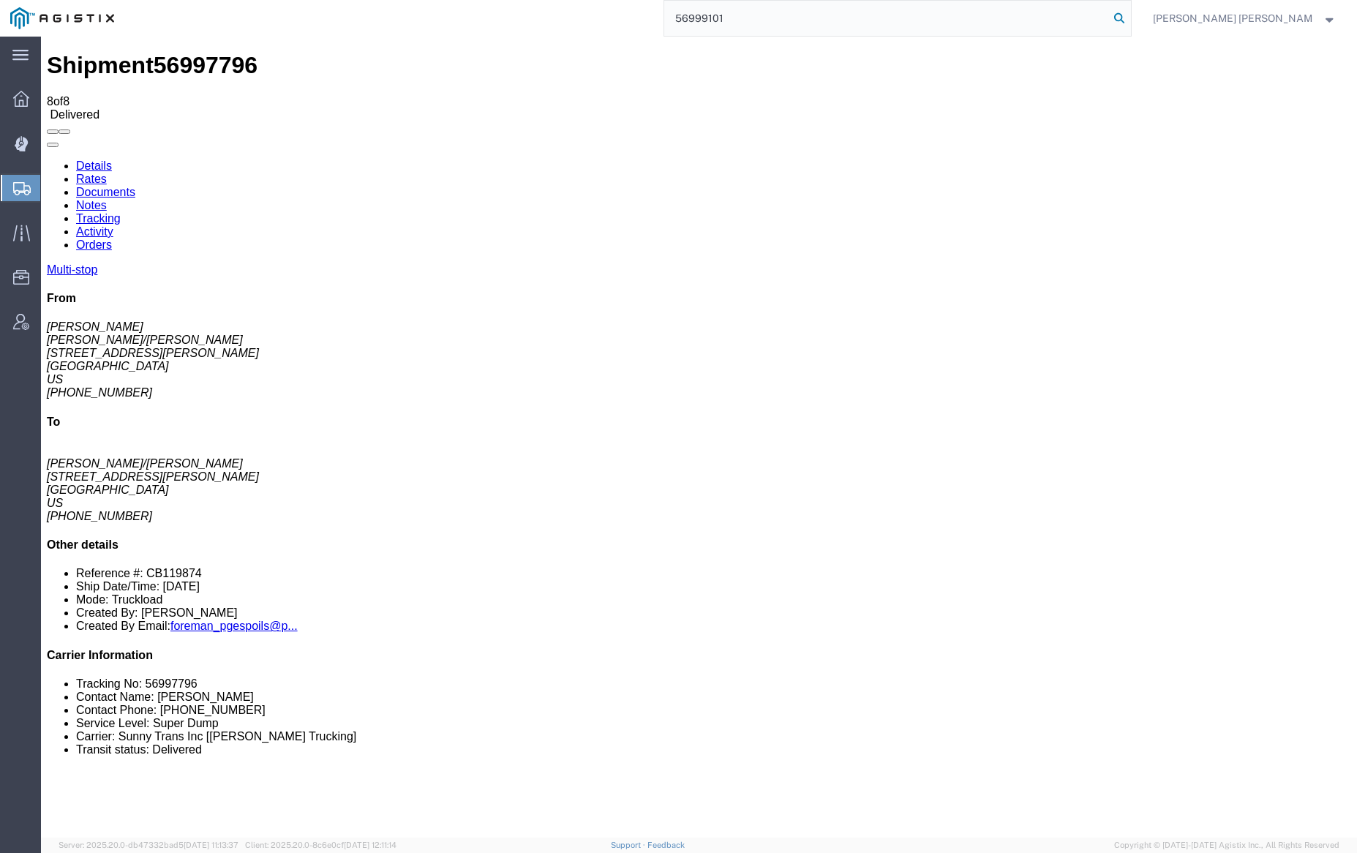
type input "56999101"
drag, startPoint x: 1198, startPoint y: 18, endPoint x: 1201, endPoint y: 25, distance: 8.2
click at [1129, 18] on icon at bounding box center [1119, 18] width 20 height 20
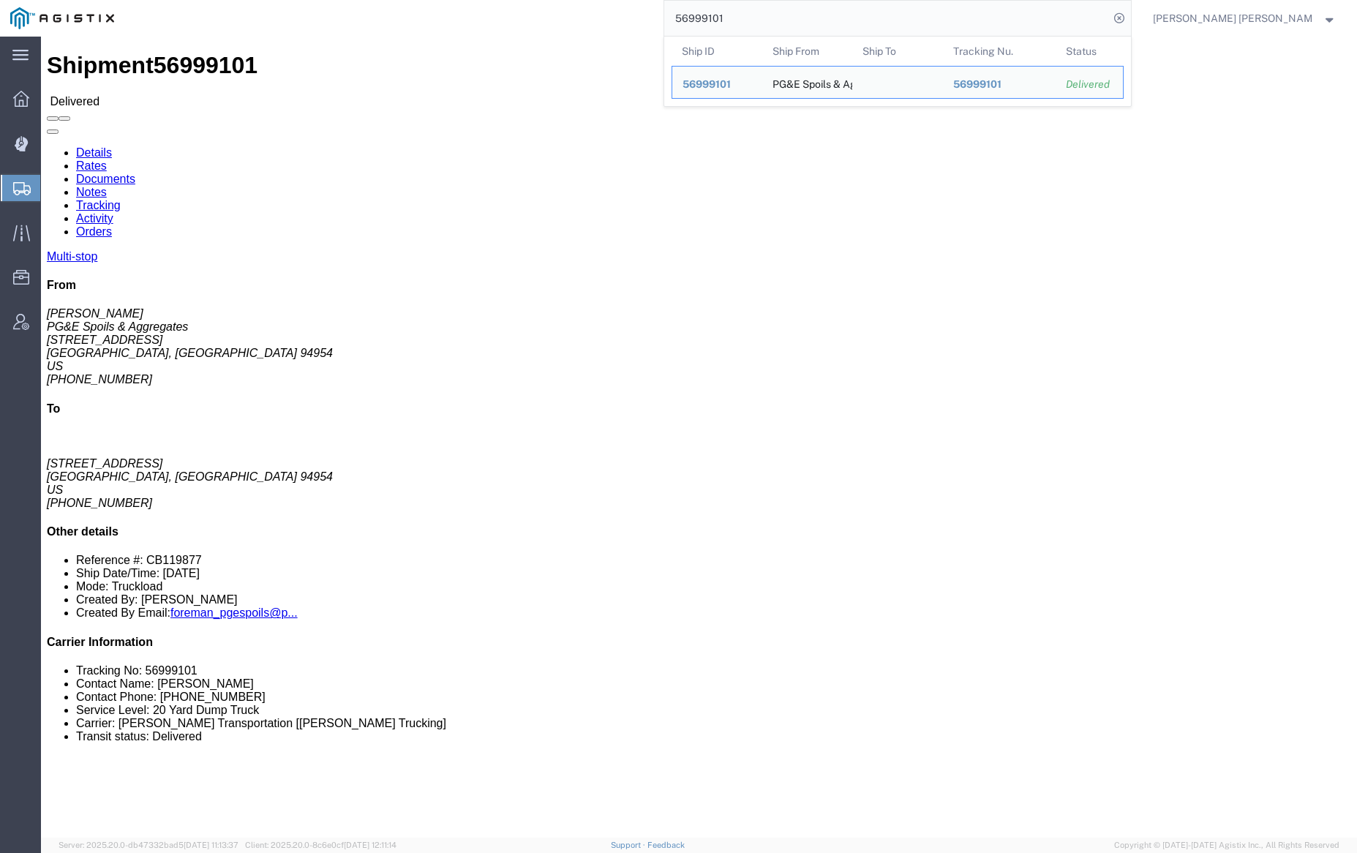
click link "Documents"
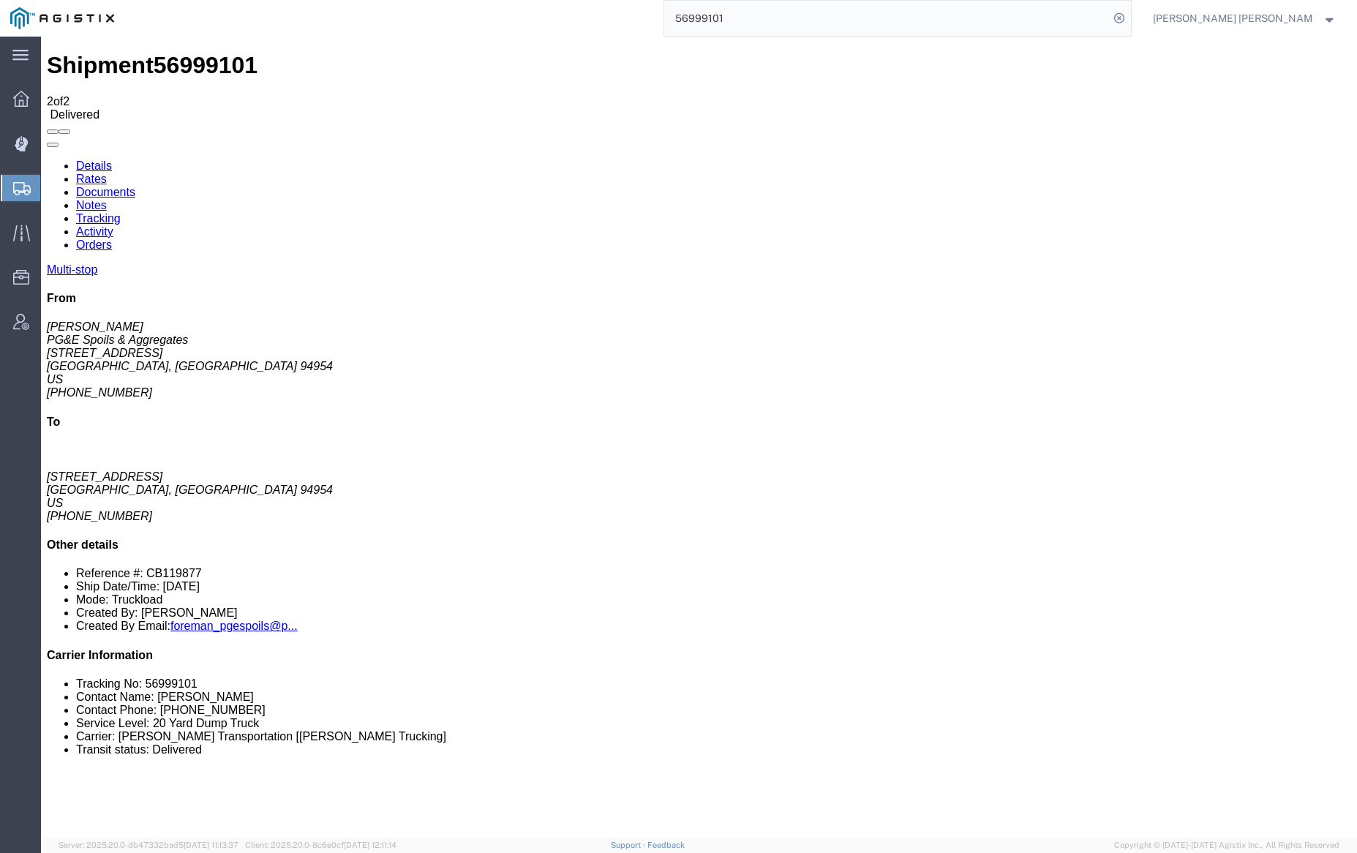
click at [121, 212] on link "Tracking" at bounding box center [98, 218] width 45 height 12
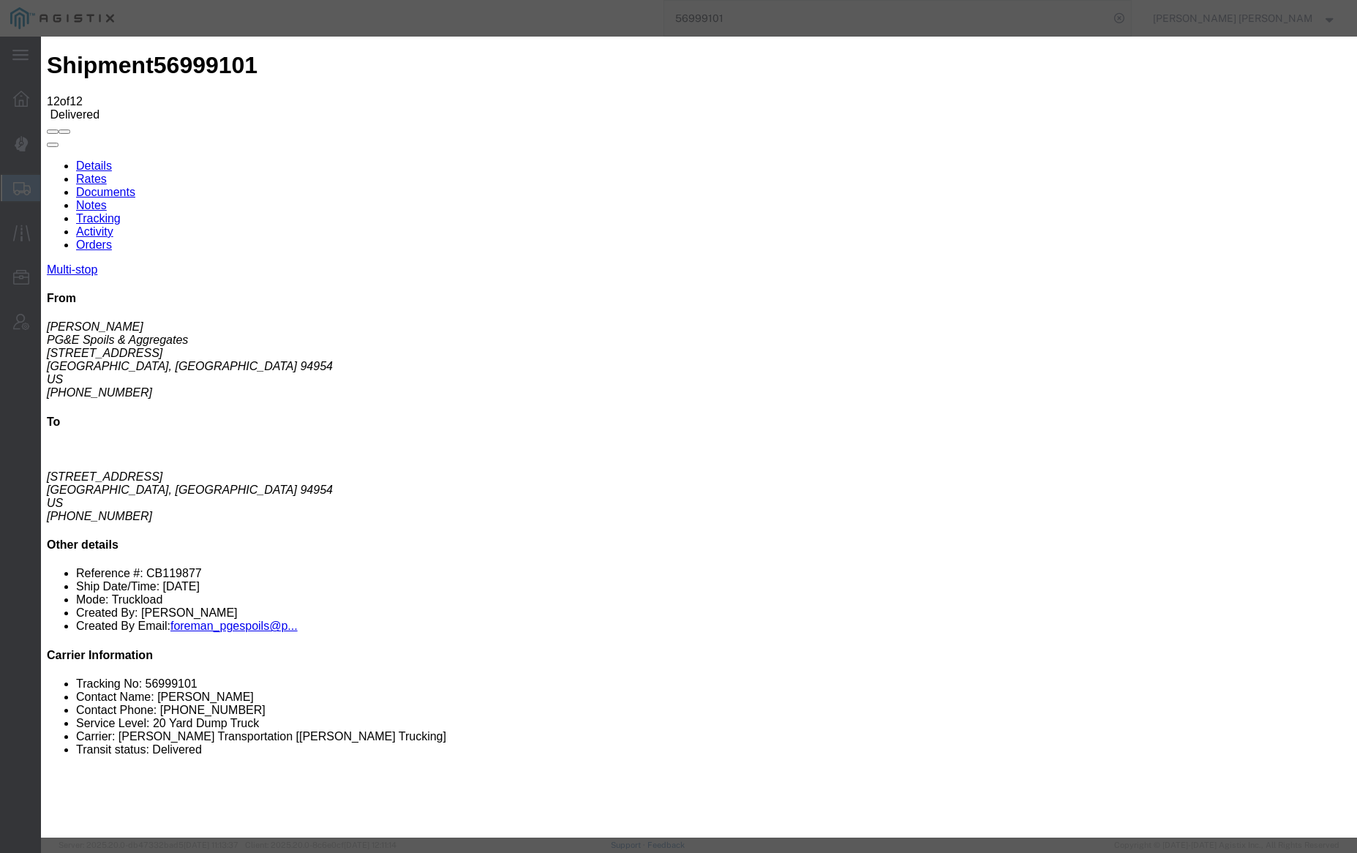
type input "2:00 PM"
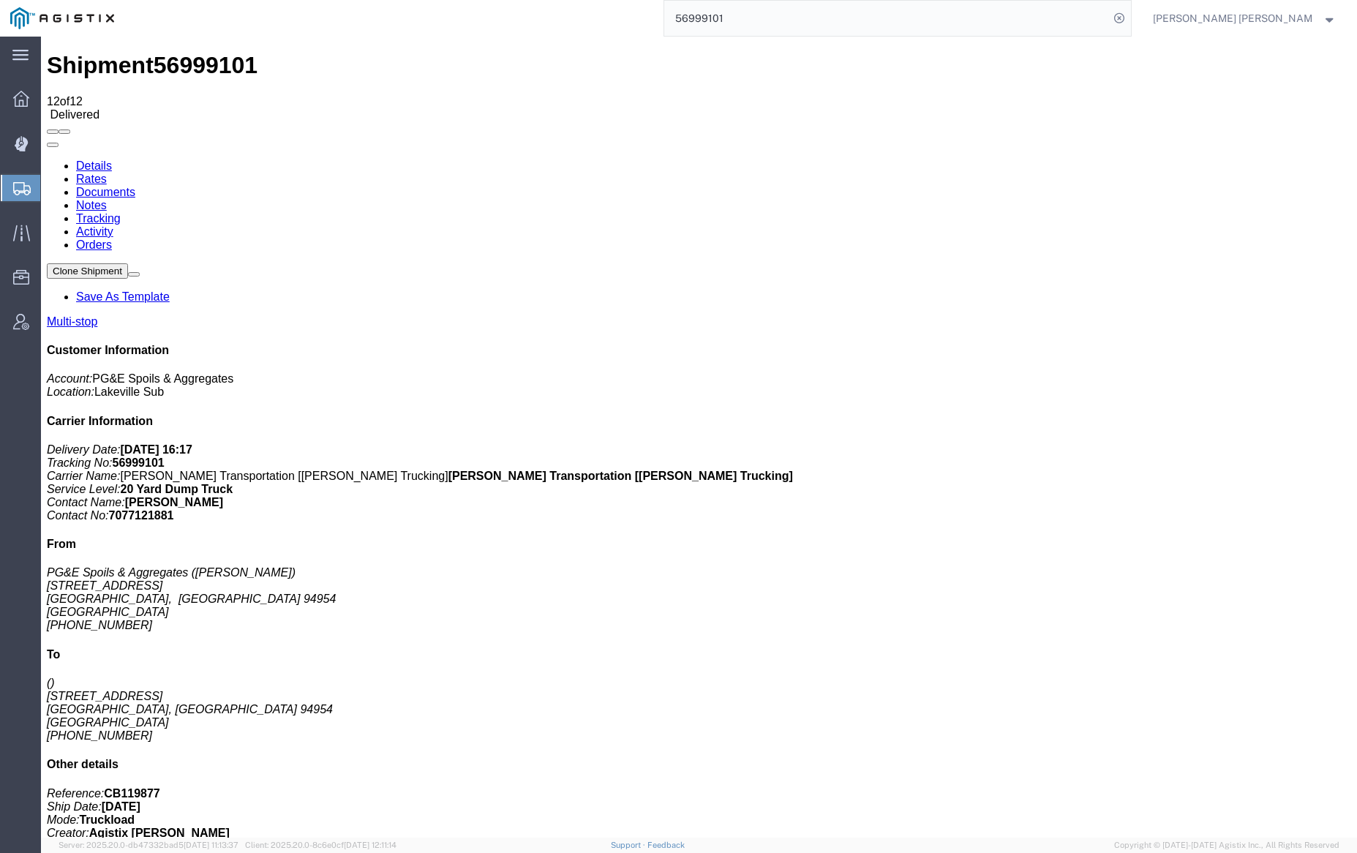
click at [107, 199] on link "Notes" at bounding box center [91, 205] width 31 height 12
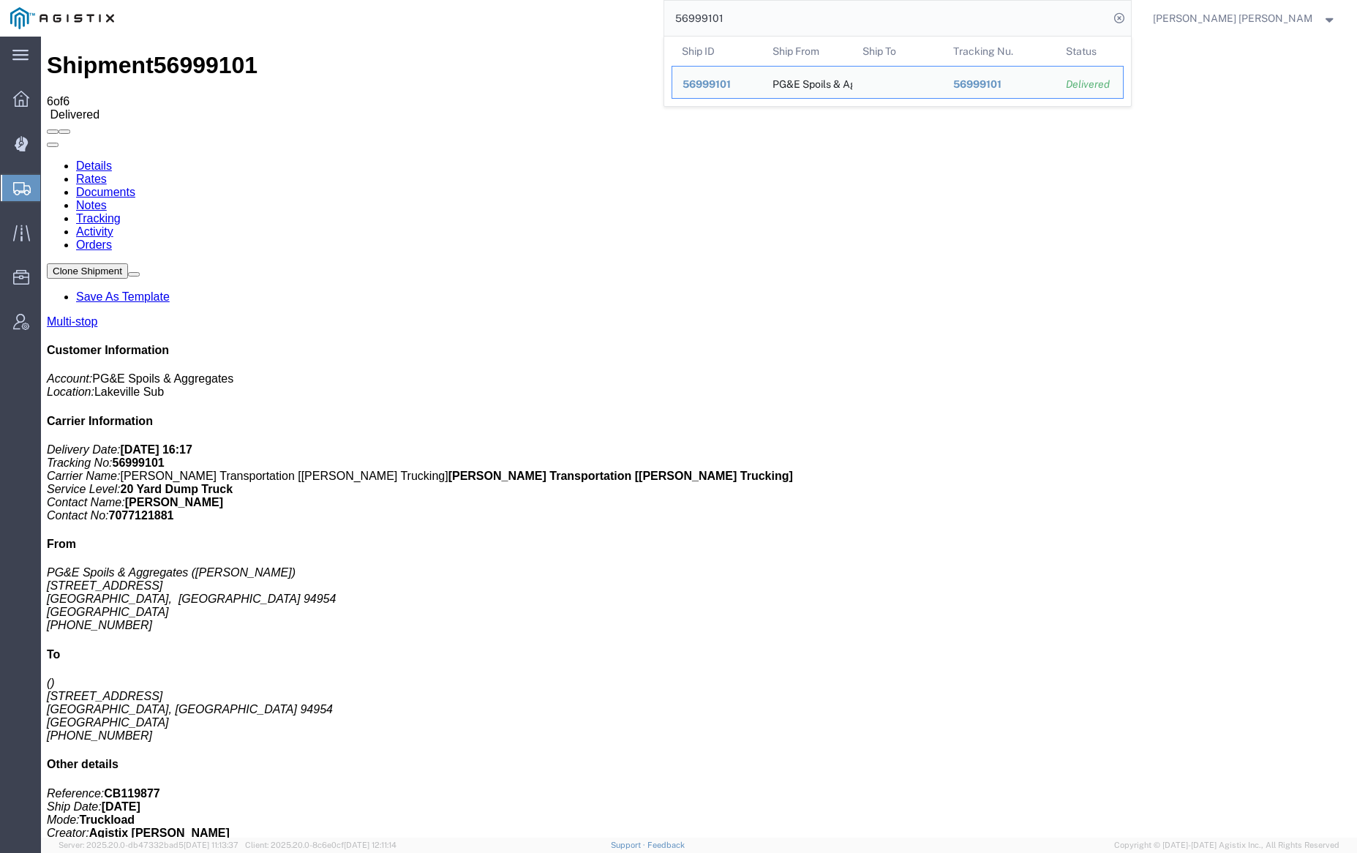
click at [760, 18] on input "56999101" at bounding box center [886, 18] width 445 height 35
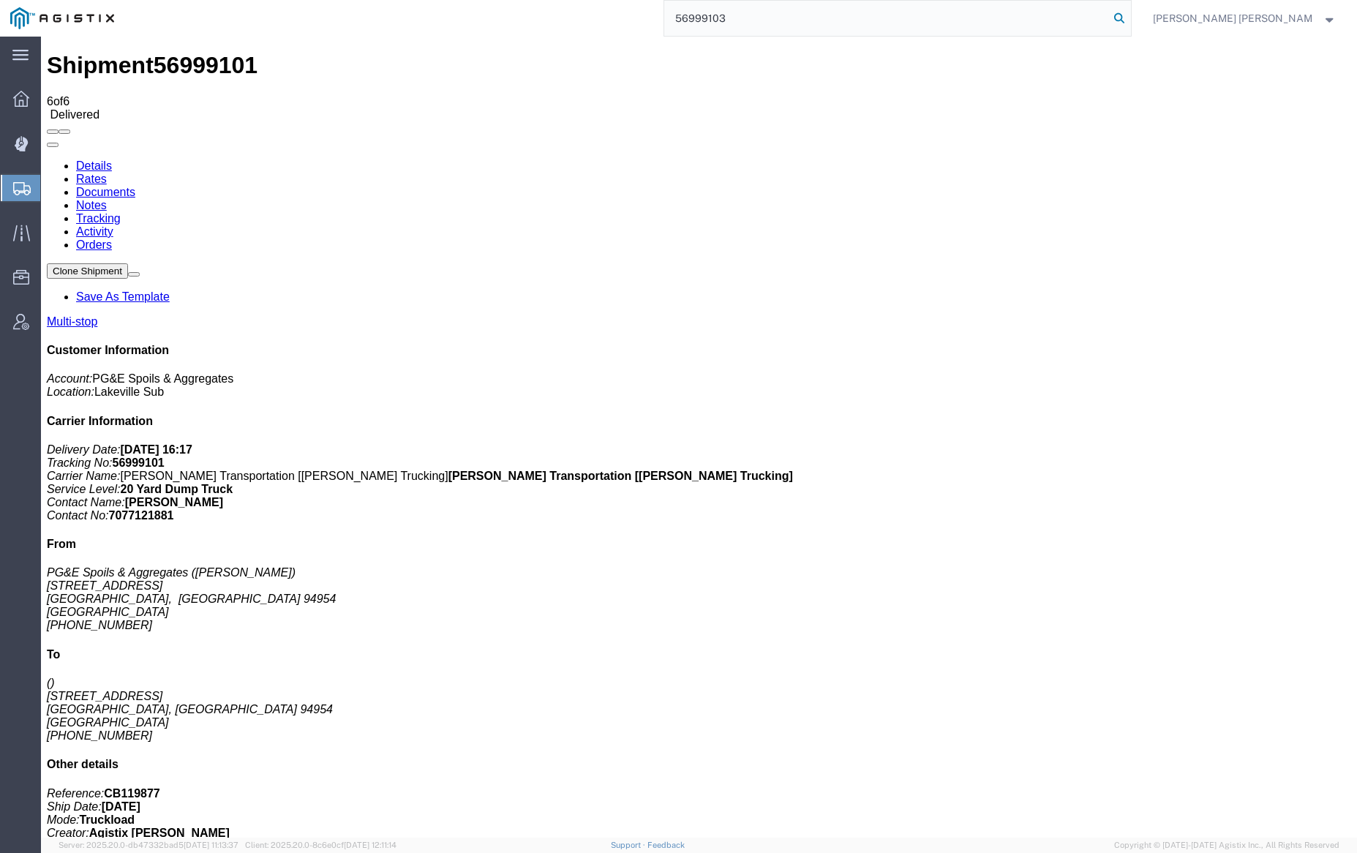
click at [1129, 16] on icon at bounding box center [1119, 18] width 20 height 20
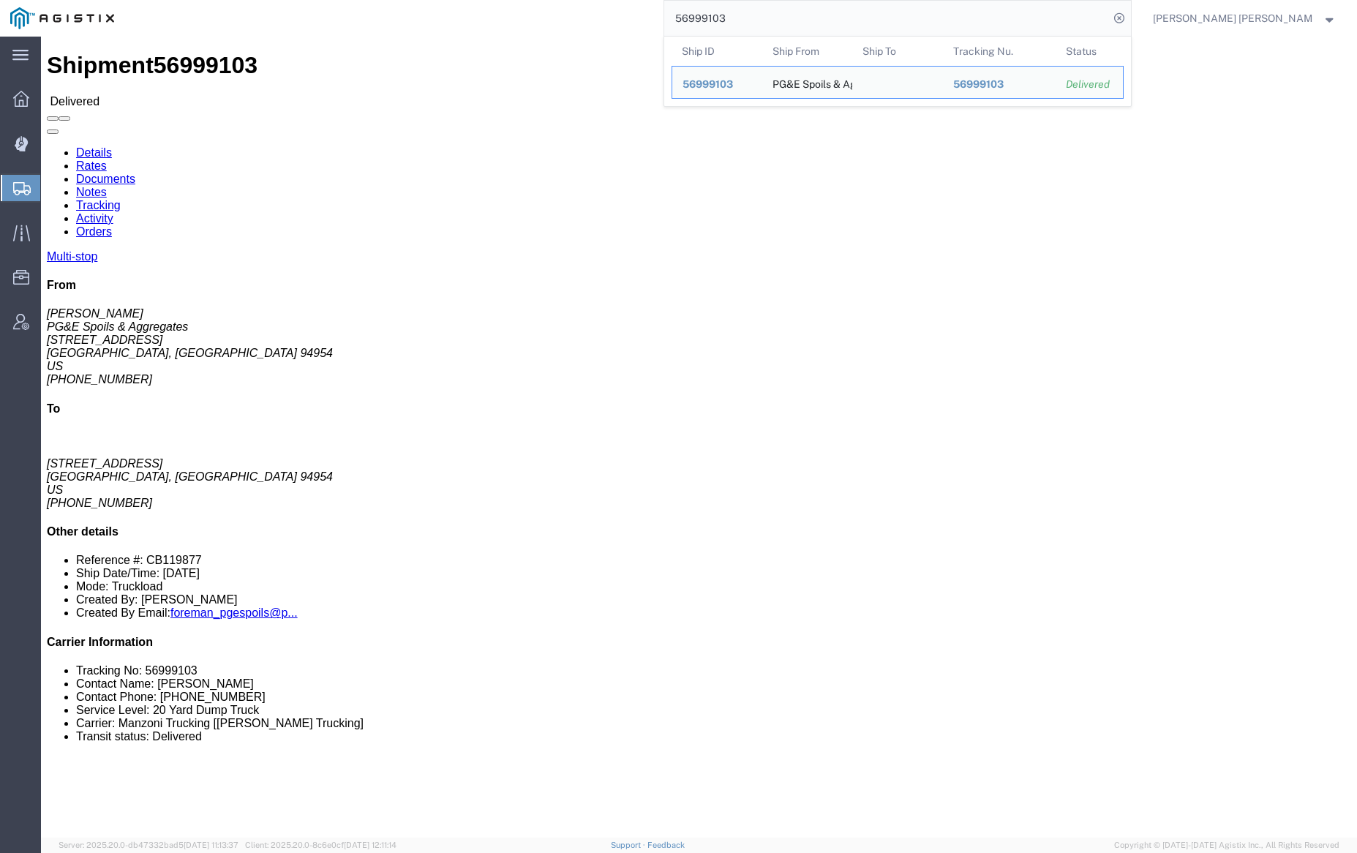
click link "Documents"
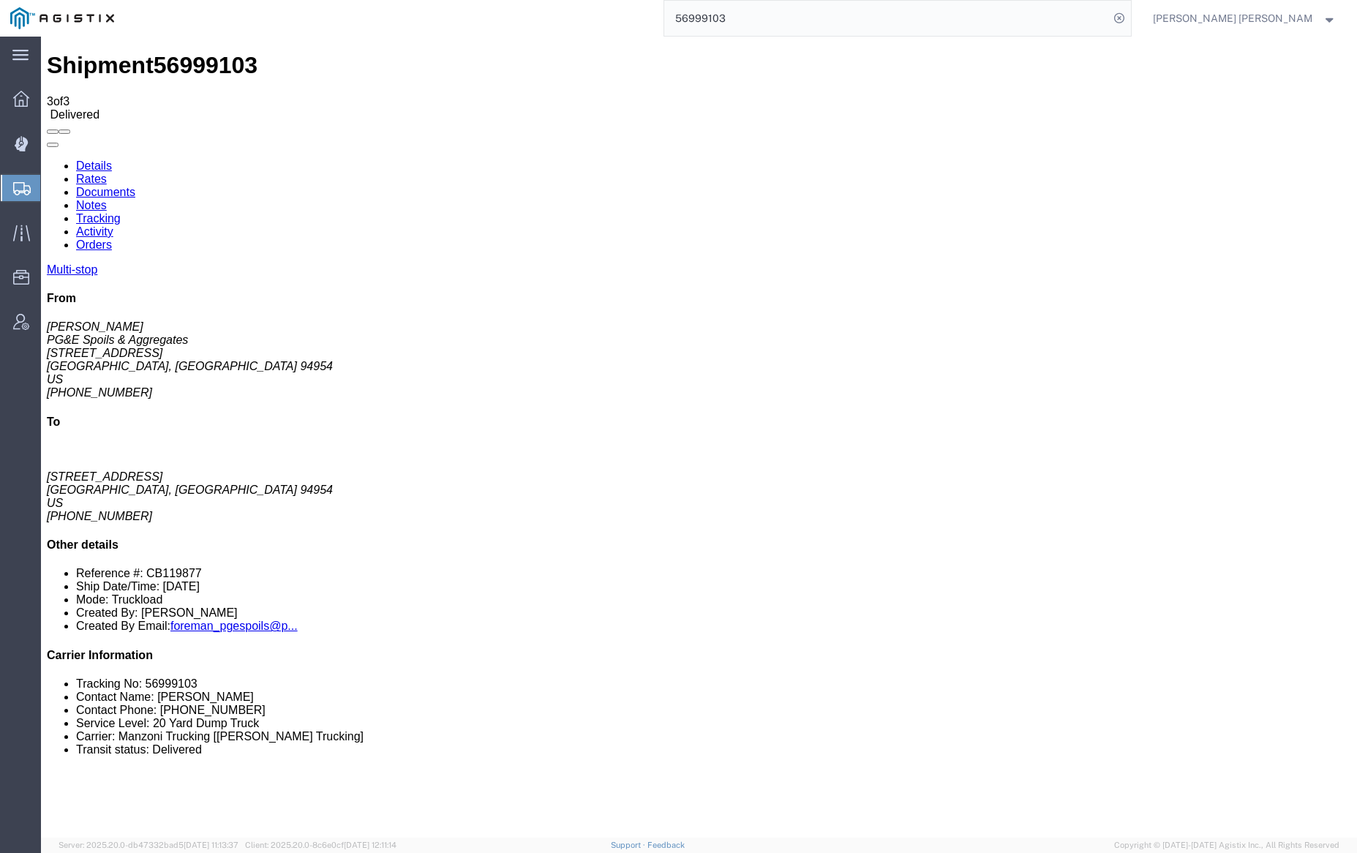
click at [107, 199] on link "Notes" at bounding box center [91, 205] width 31 height 12
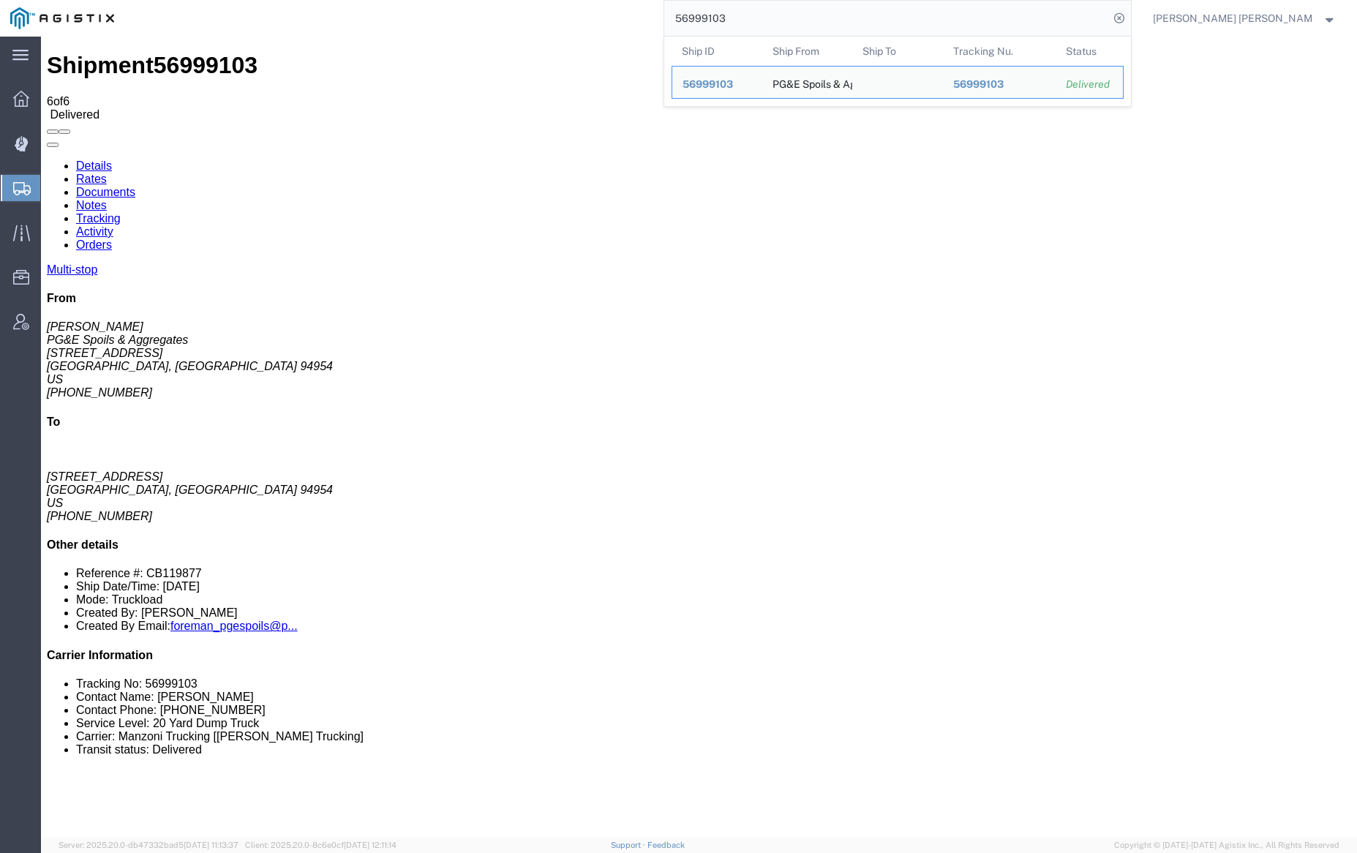
click at [787, 15] on input "56999103" at bounding box center [886, 18] width 445 height 35
click at [786, 15] on input "56999103" at bounding box center [886, 18] width 445 height 35
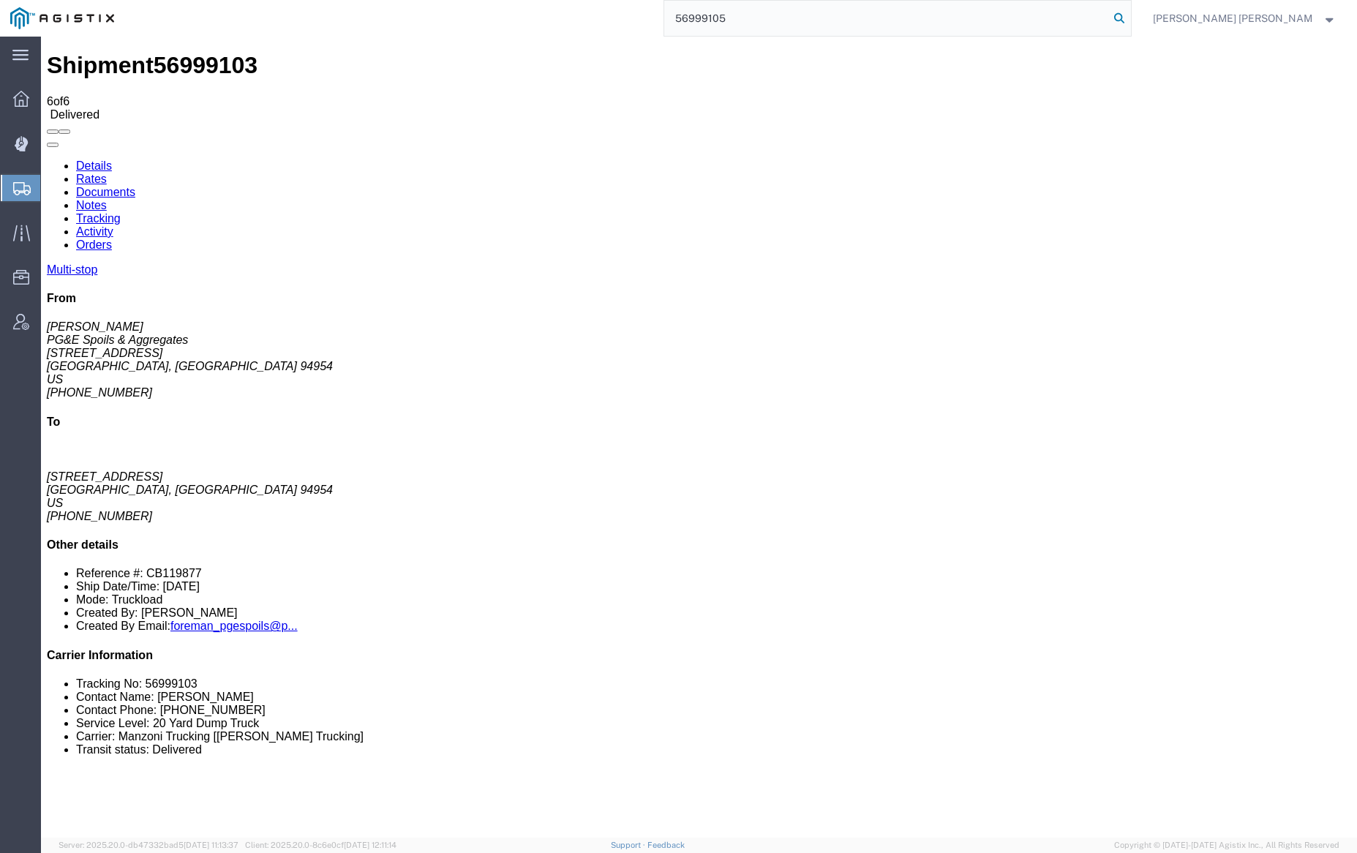
click at [1129, 13] on icon at bounding box center [1119, 18] width 20 height 20
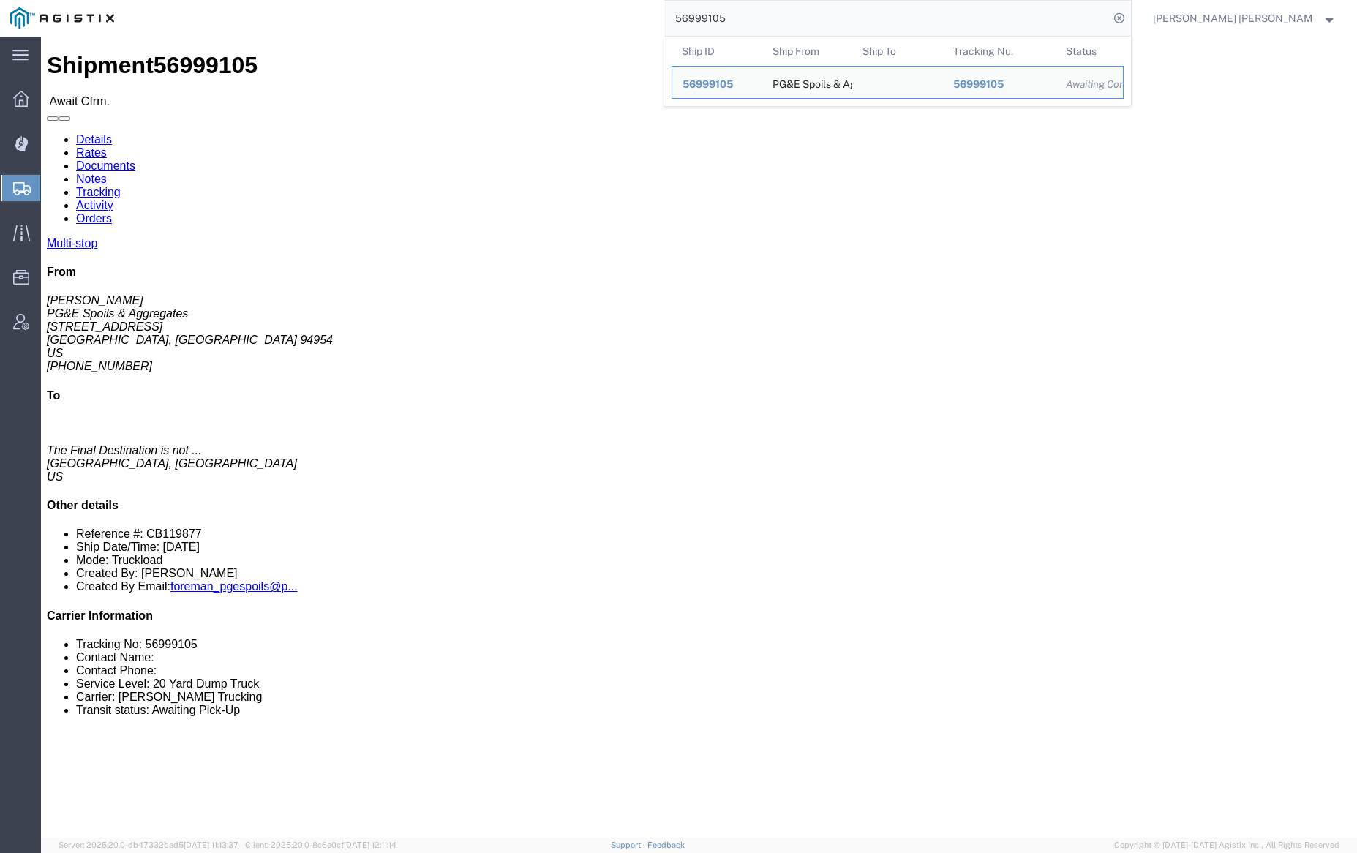
click at [764, 20] on input "56999105" at bounding box center [886, 18] width 445 height 35
paste input "6"
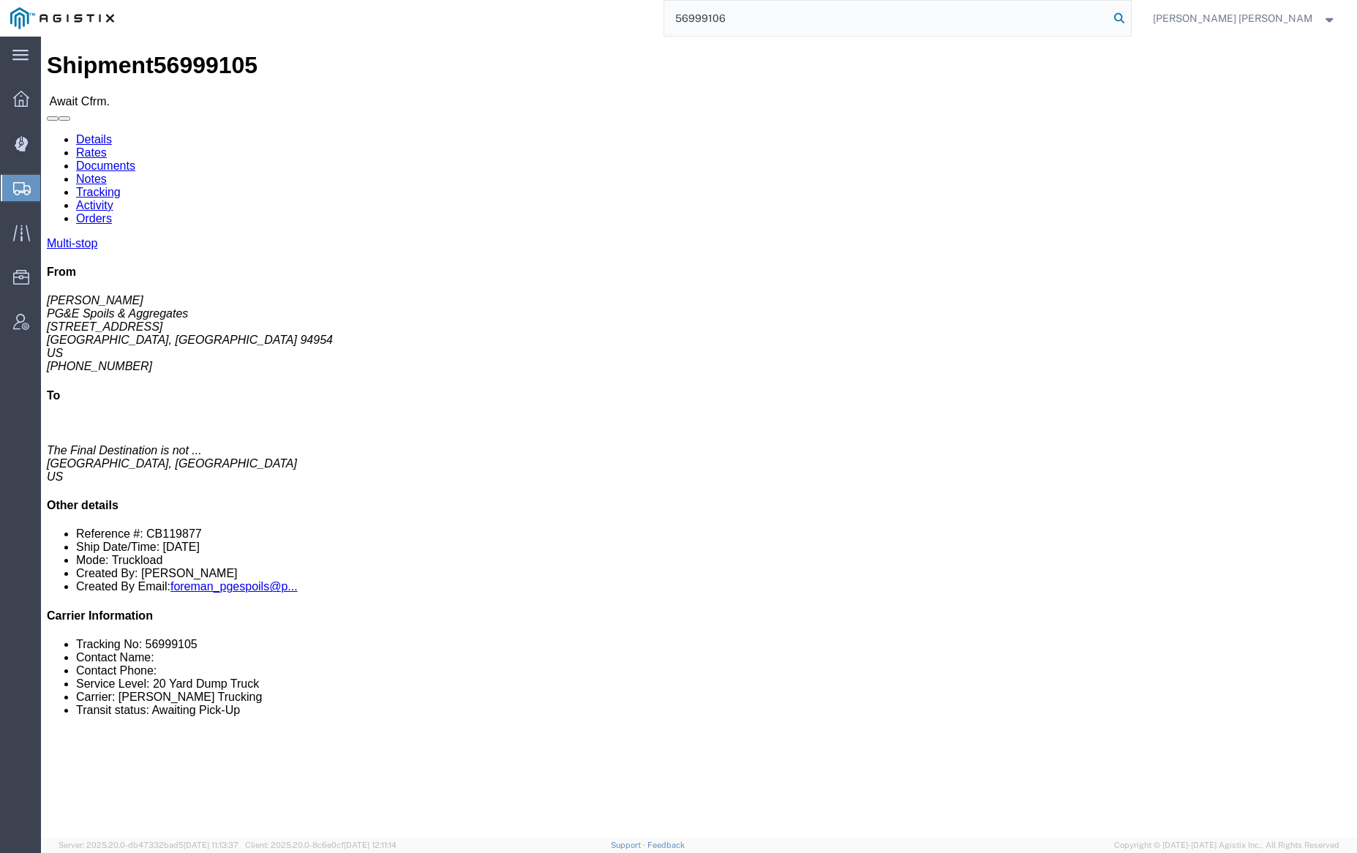
type input "56999106"
click at [1129, 18] on icon at bounding box center [1119, 18] width 20 height 20
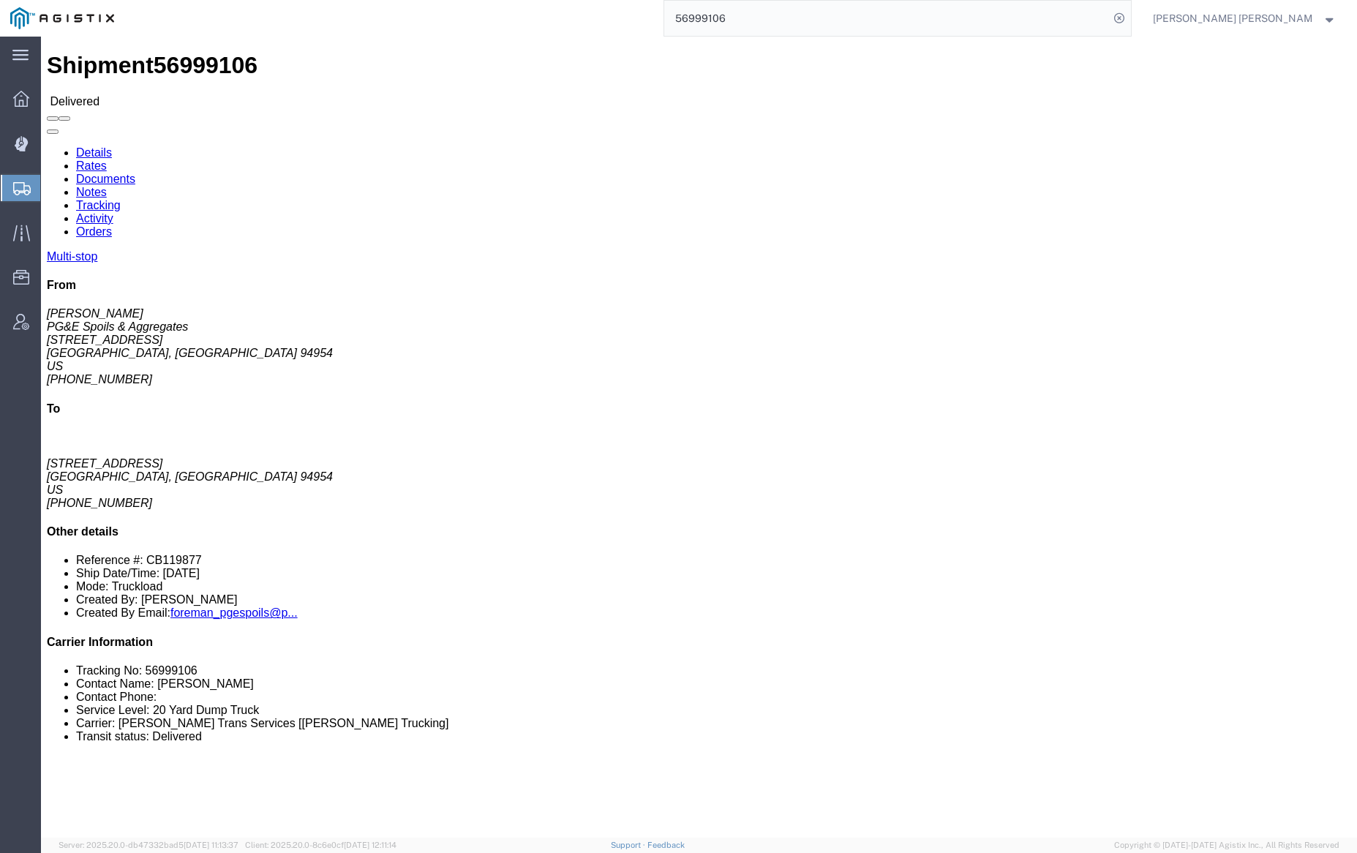
click link "Documents"
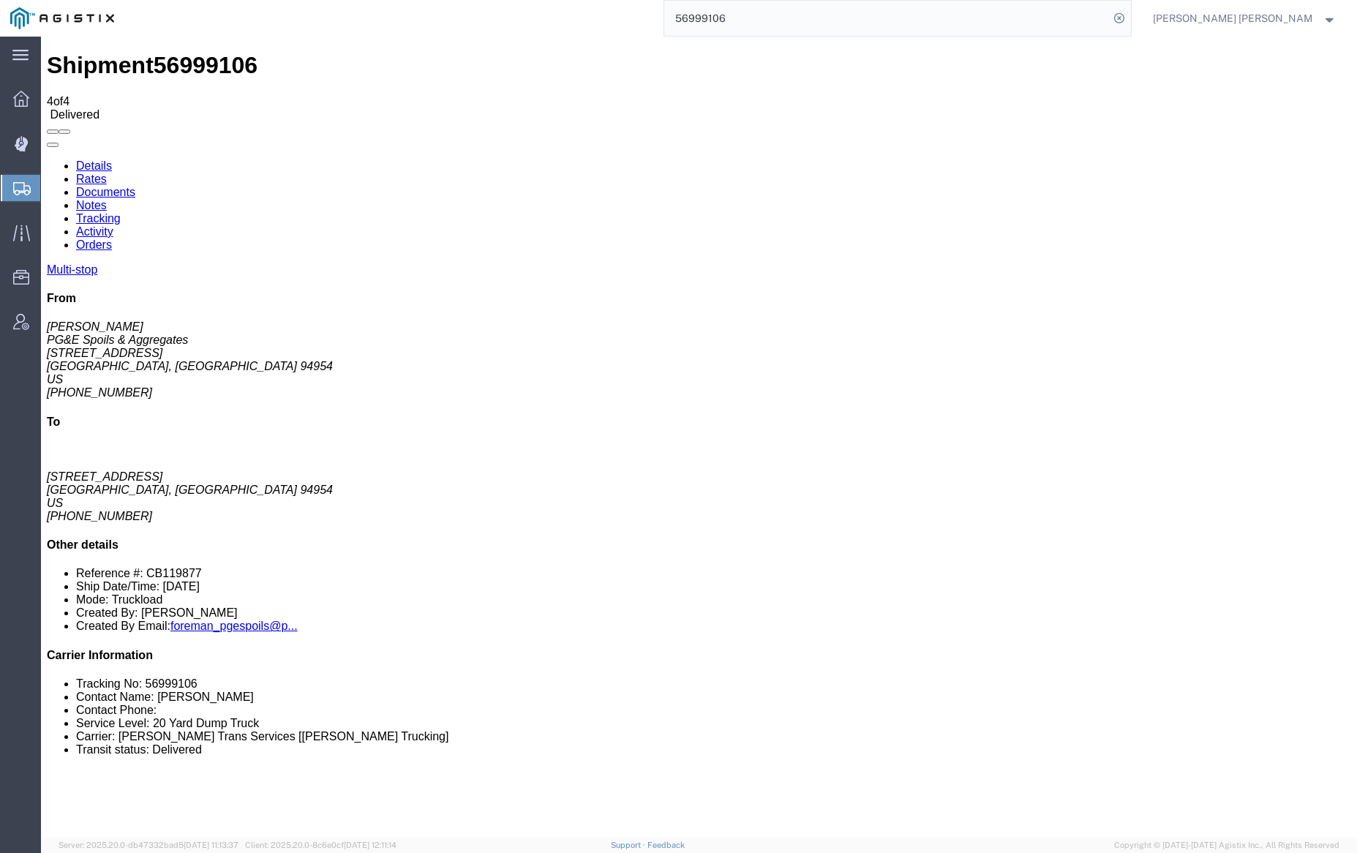
click at [780, 15] on input "56999106" at bounding box center [886, 18] width 445 height 35
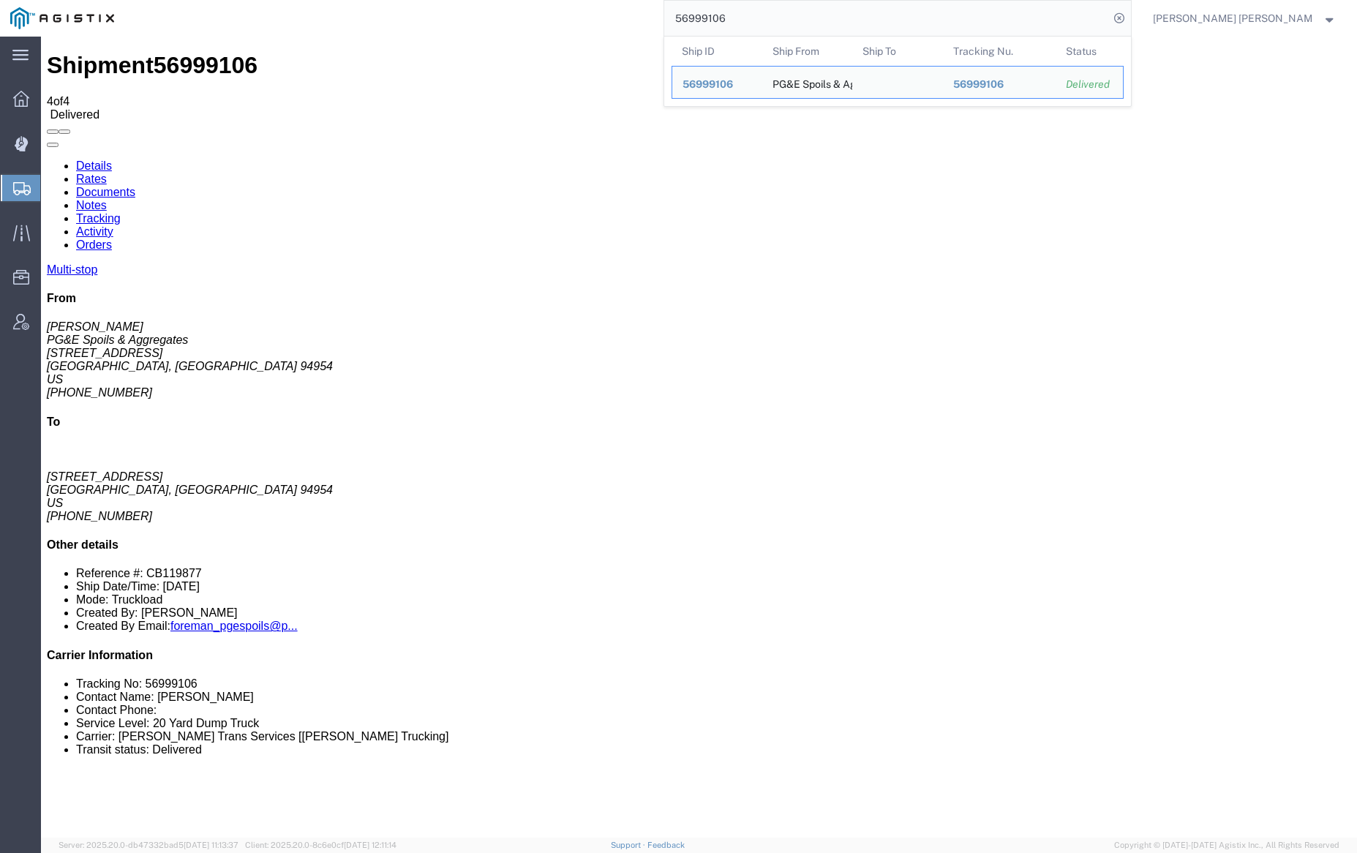
click at [780, 15] on input "56999106" at bounding box center [886, 18] width 445 height 35
drag, startPoint x: 515, startPoint y: 75, endPoint x: 453, endPoint y: 40, distance: 71.4
click at [515, 159] on ul "Details Rates Documents Notes Tracking Activity Orders" at bounding box center [699, 205] width 1304 height 92
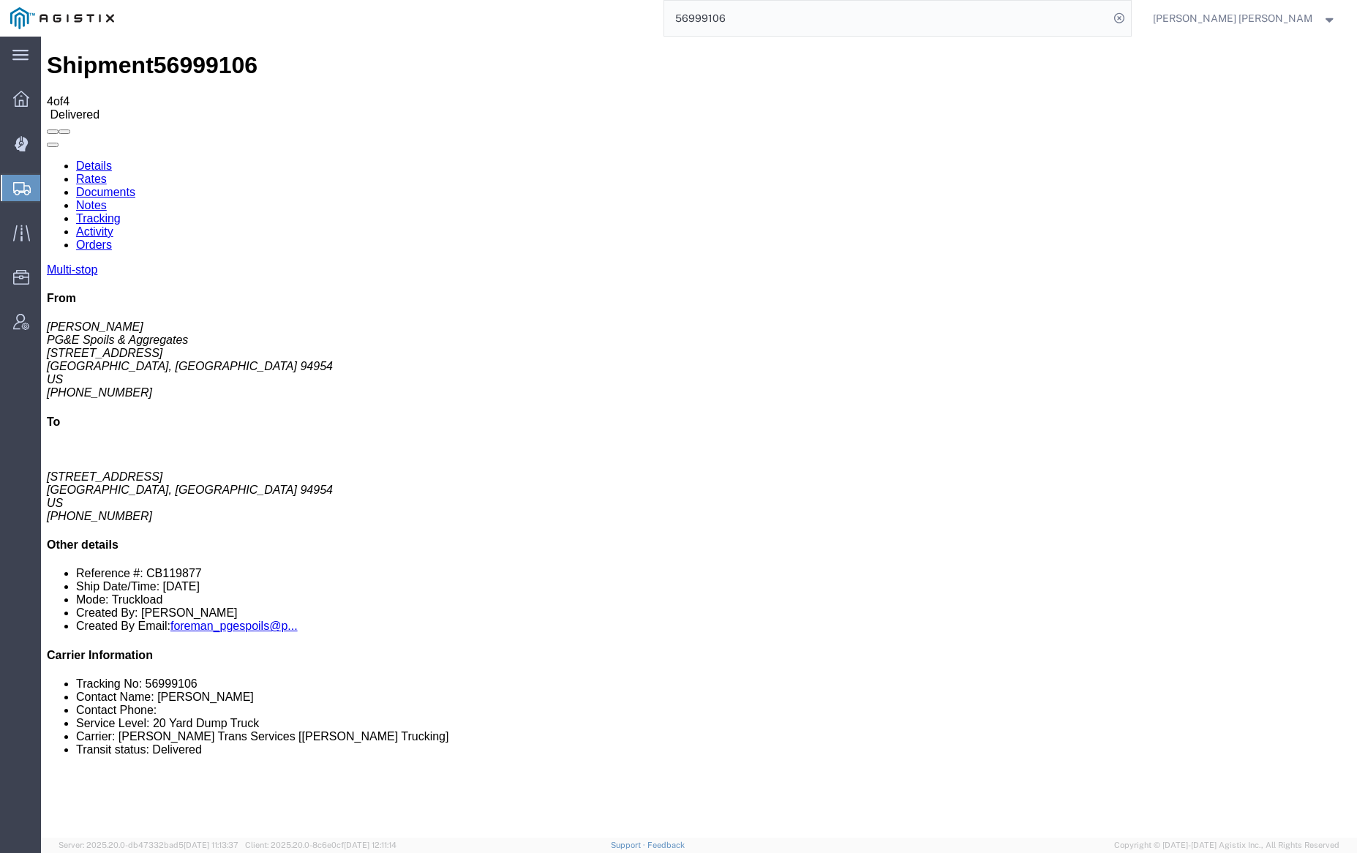
click at [107, 199] on link "Notes" at bounding box center [91, 205] width 31 height 12
click at [121, 212] on link "Tracking" at bounding box center [98, 218] width 45 height 12
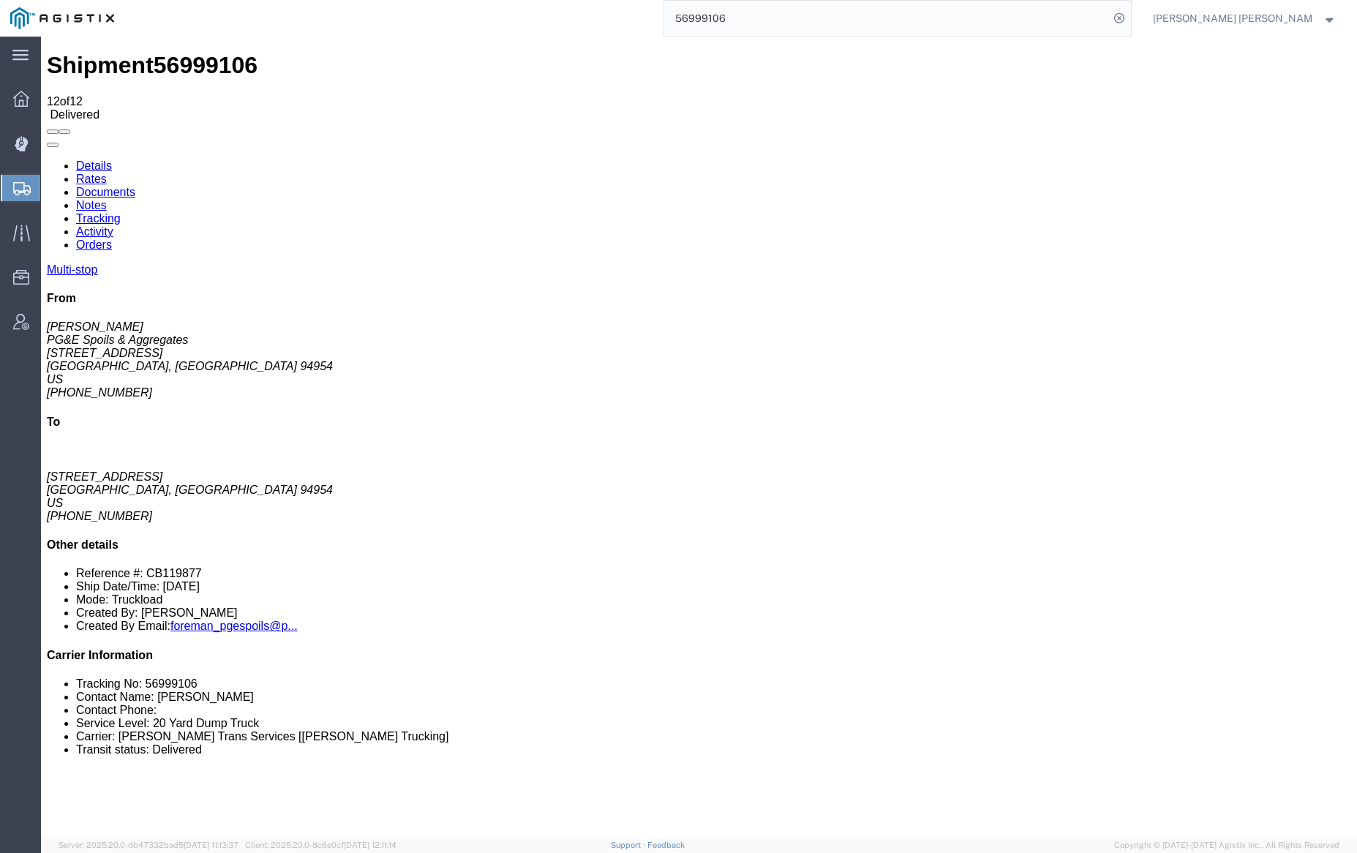
checkbox input "true"
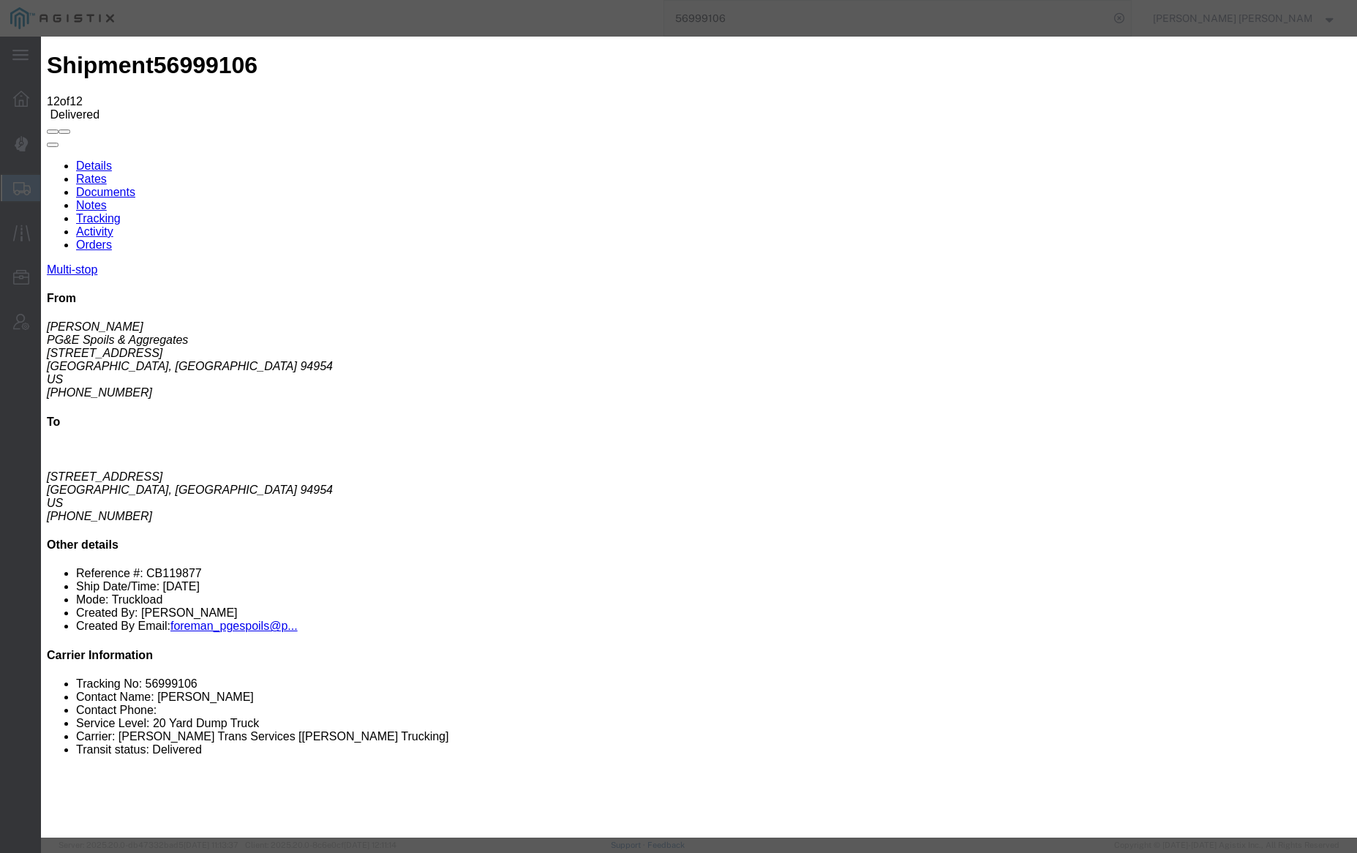
type input "4:30 PM"
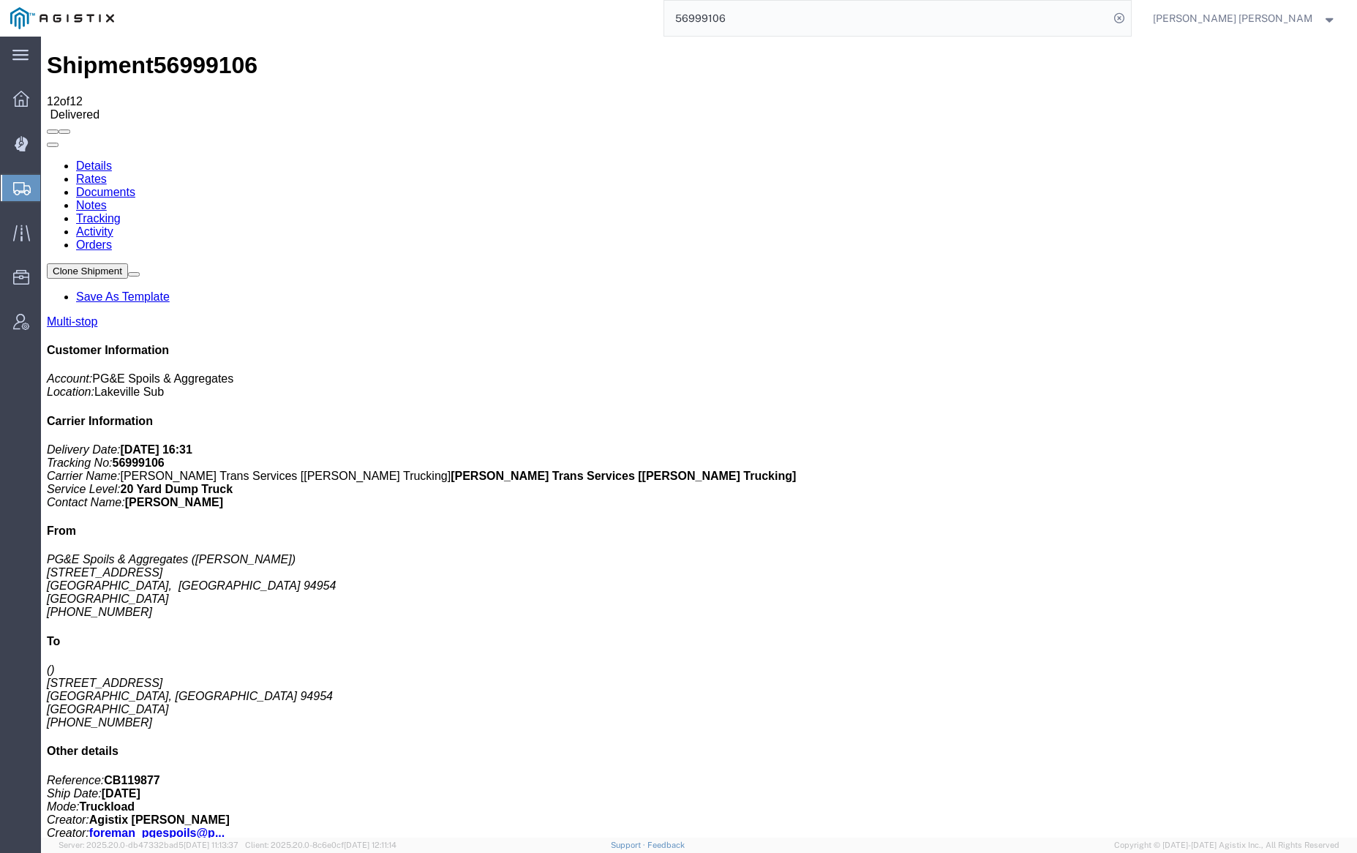
click at [107, 199] on link "Notes" at bounding box center [91, 205] width 31 height 12
click at [135, 186] on link "Documents" at bounding box center [105, 192] width 59 height 12
click at [107, 199] on link "Notes" at bounding box center [91, 205] width 31 height 12
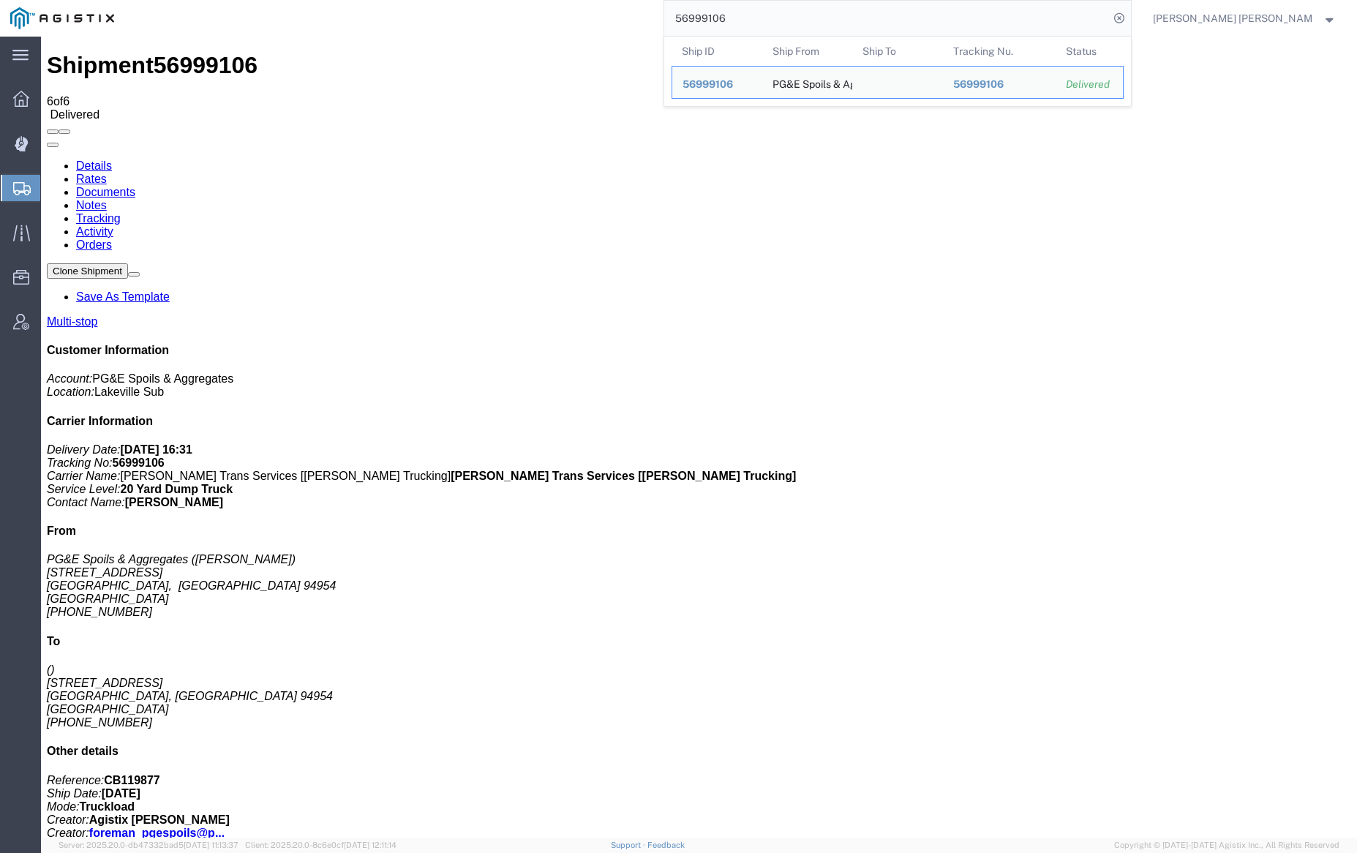
click at [762, 11] on input "56999106" at bounding box center [886, 18] width 445 height 35
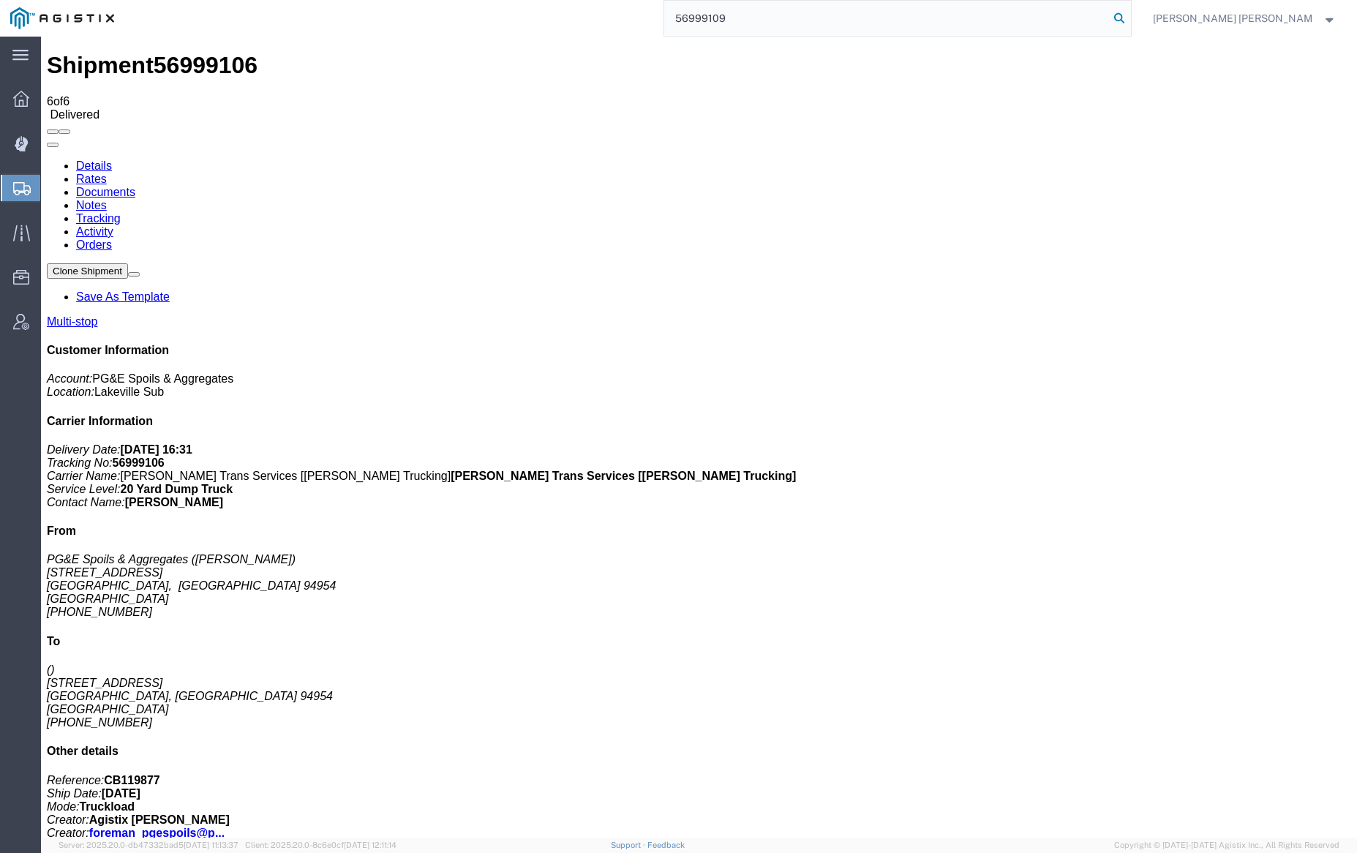
click at [1129, 17] on icon at bounding box center [1119, 18] width 20 height 20
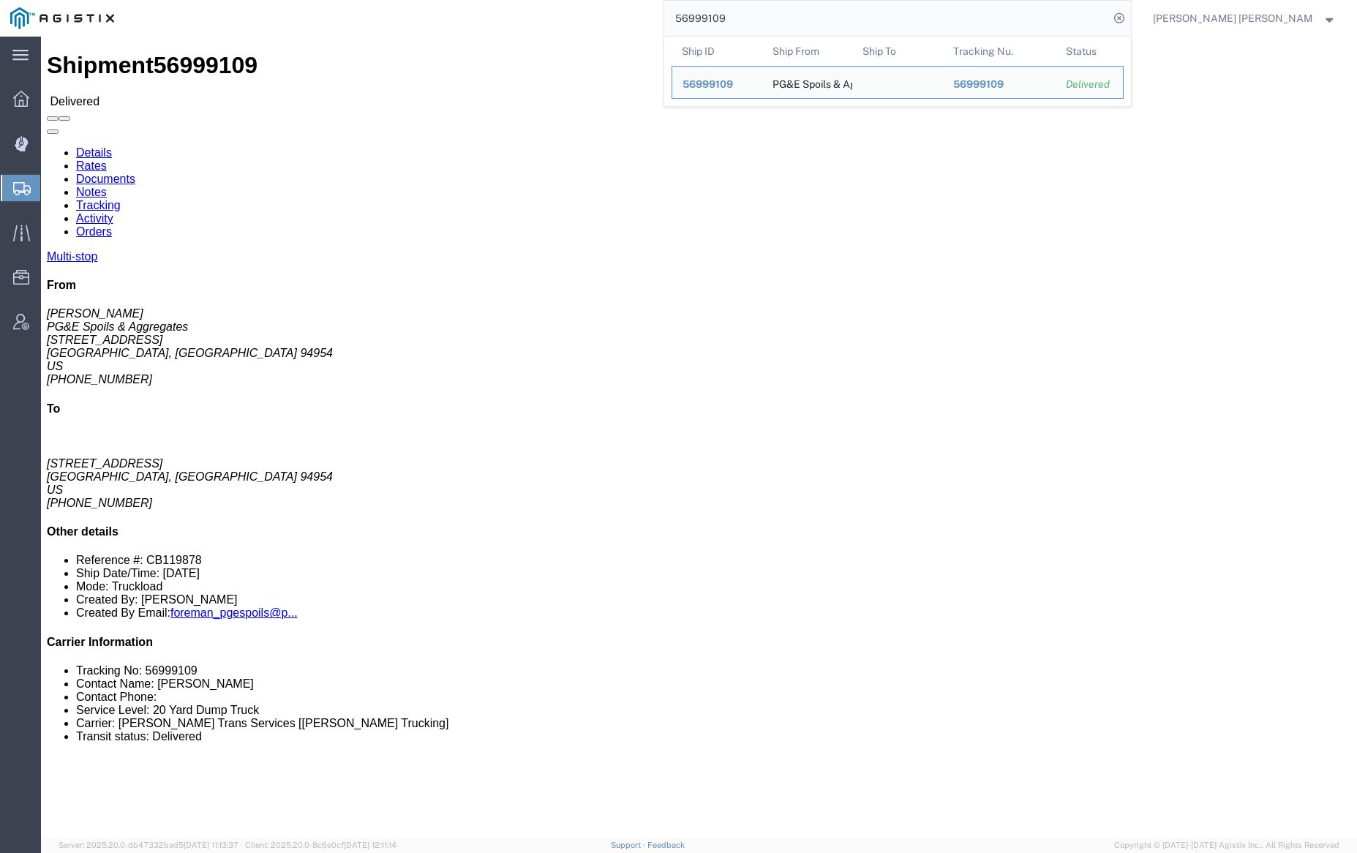
click link "Documents"
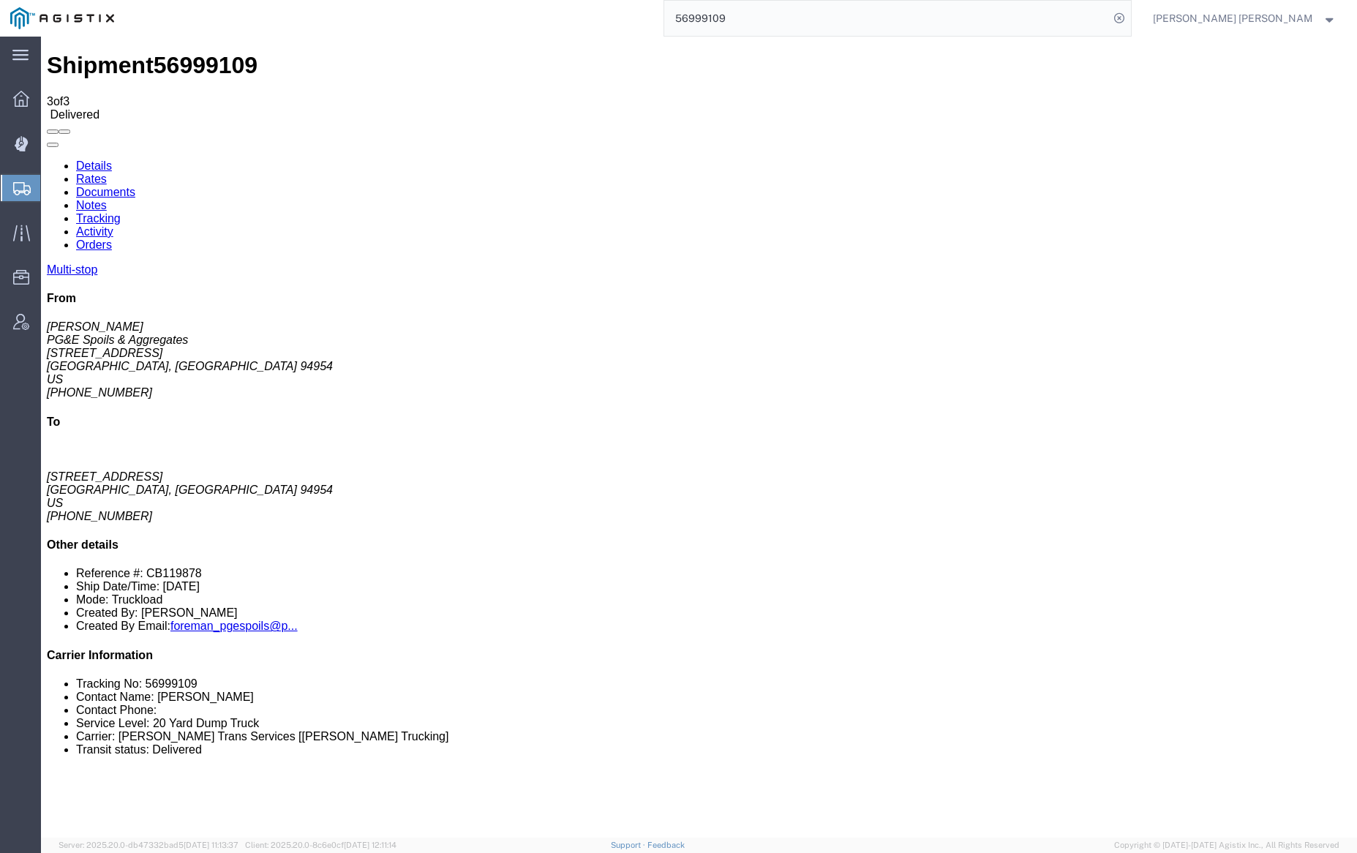
click at [107, 199] on link "Notes" at bounding box center [91, 205] width 31 height 12
click at [764, 24] on input "56999109" at bounding box center [886, 18] width 445 height 35
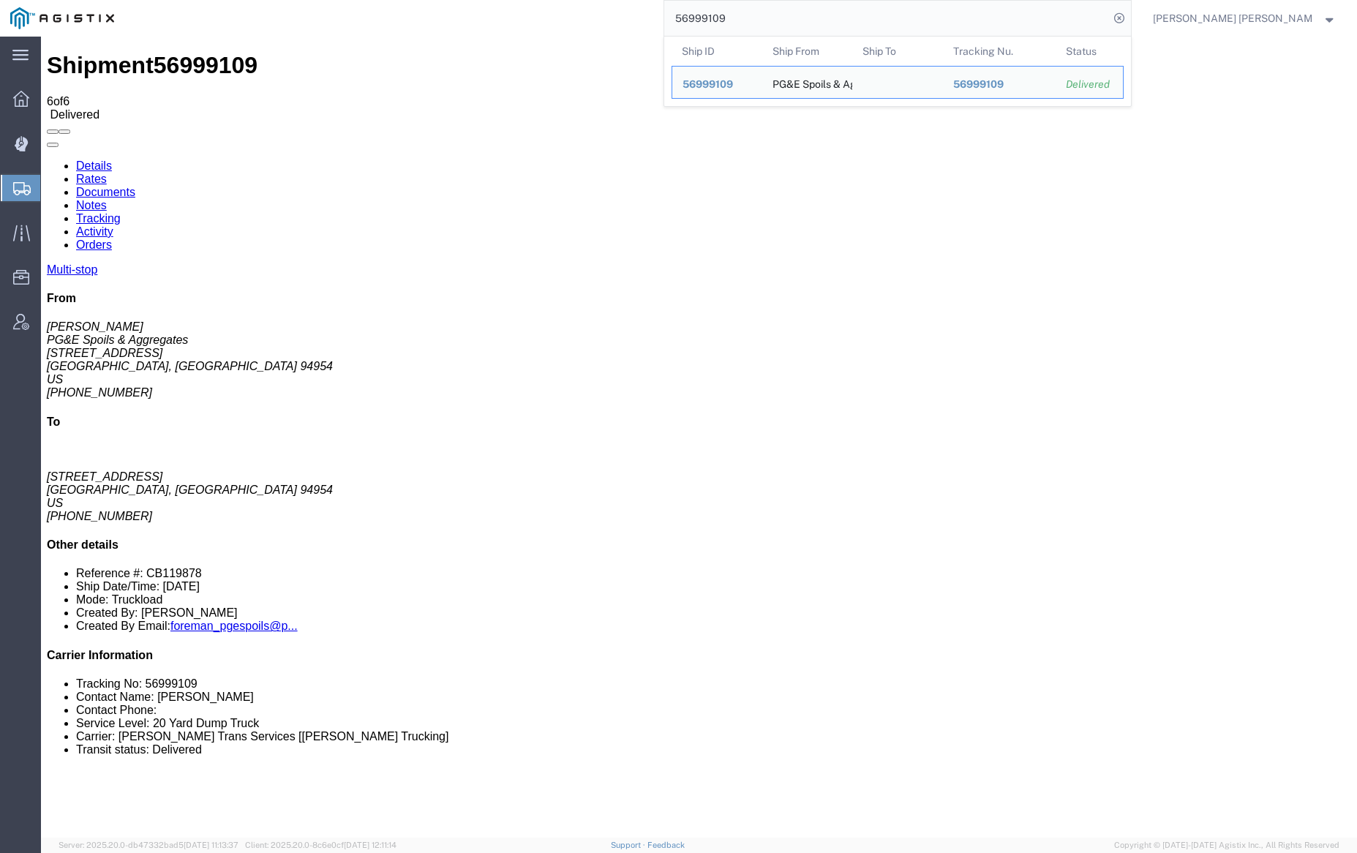
click at [764, 24] on input "56999109" at bounding box center [886, 18] width 445 height 35
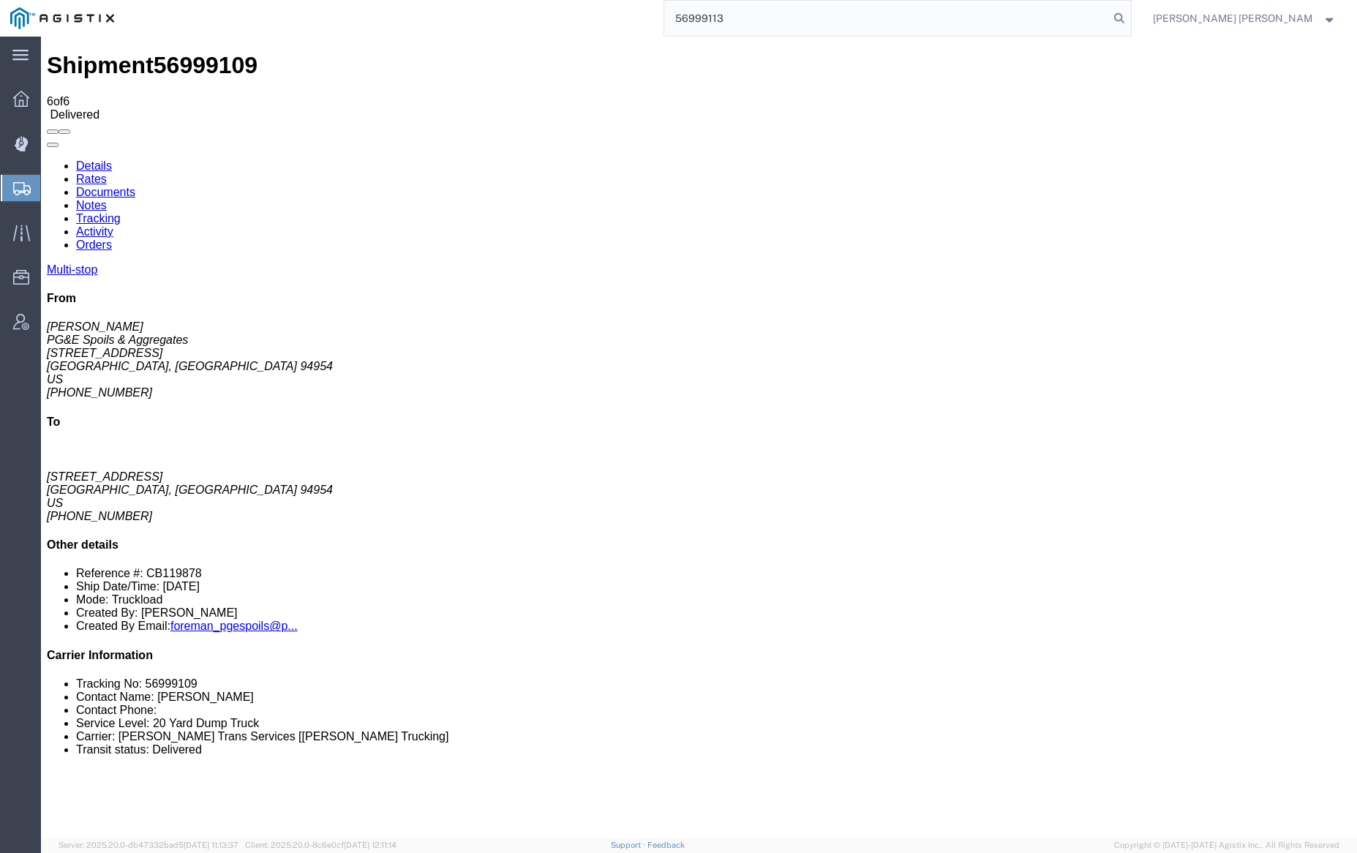
drag, startPoint x: 1196, startPoint y: 12, endPoint x: 1175, endPoint y: 15, distance: 21.4
click at [1129, 12] on icon at bounding box center [1119, 18] width 20 height 20
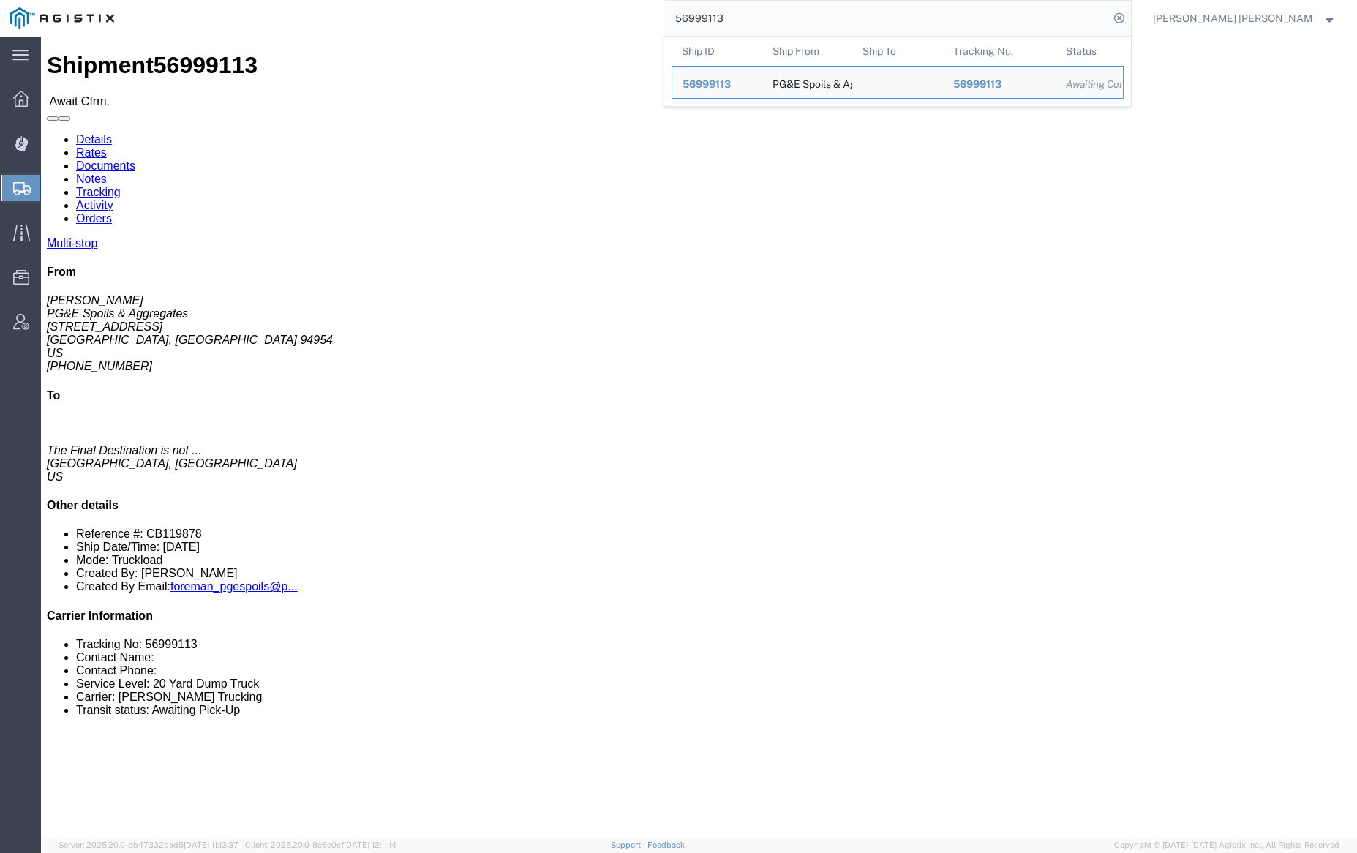
click at [767, 13] on input "56999113" at bounding box center [886, 18] width 445 height 35
paste input "8"
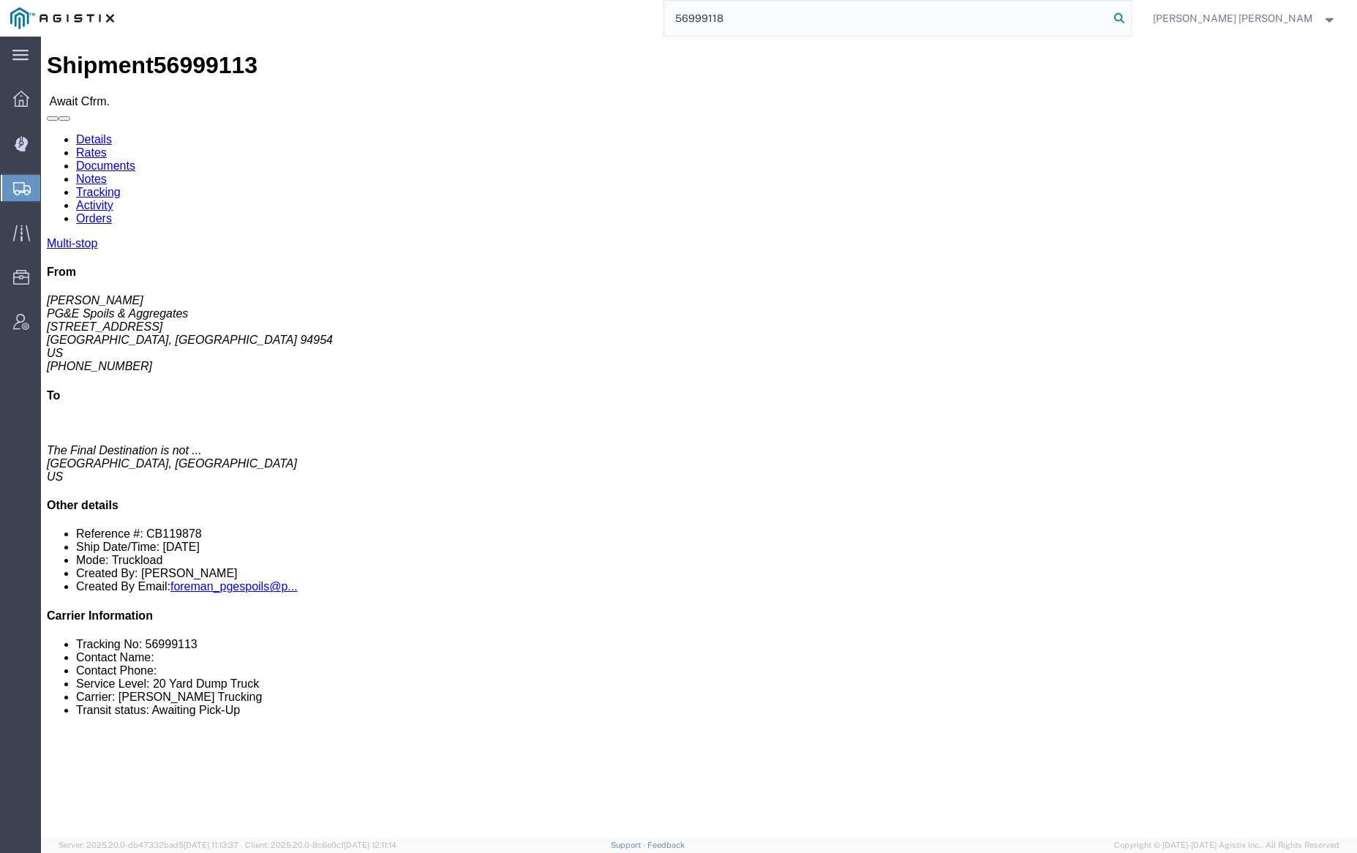
click at [1129, 12] on icon at bounding box center [1119, 18] width 20 height 20
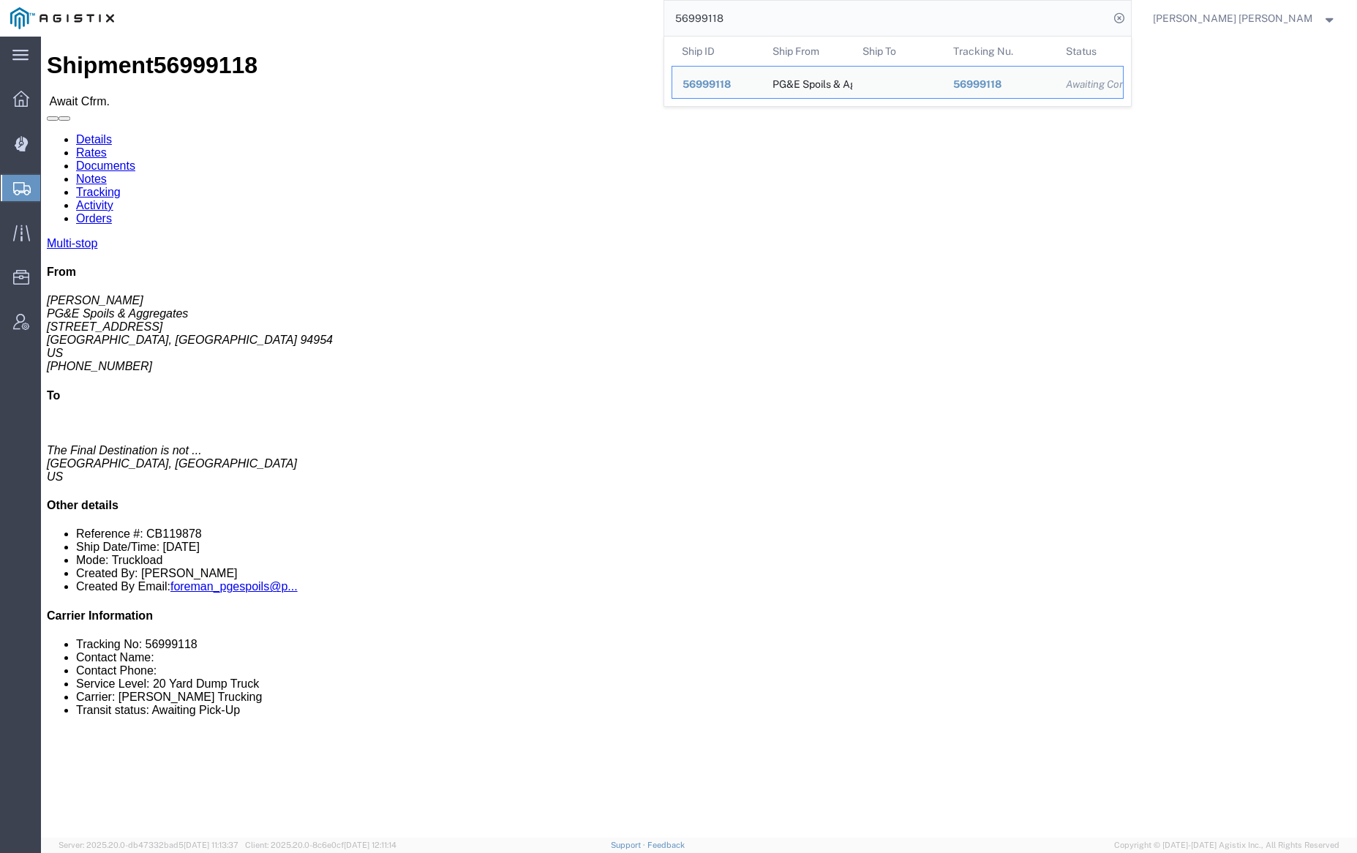
click at [759, 12] on input "56999118" at bounding box center [886, 18] width 445 height 35
paste input "20"
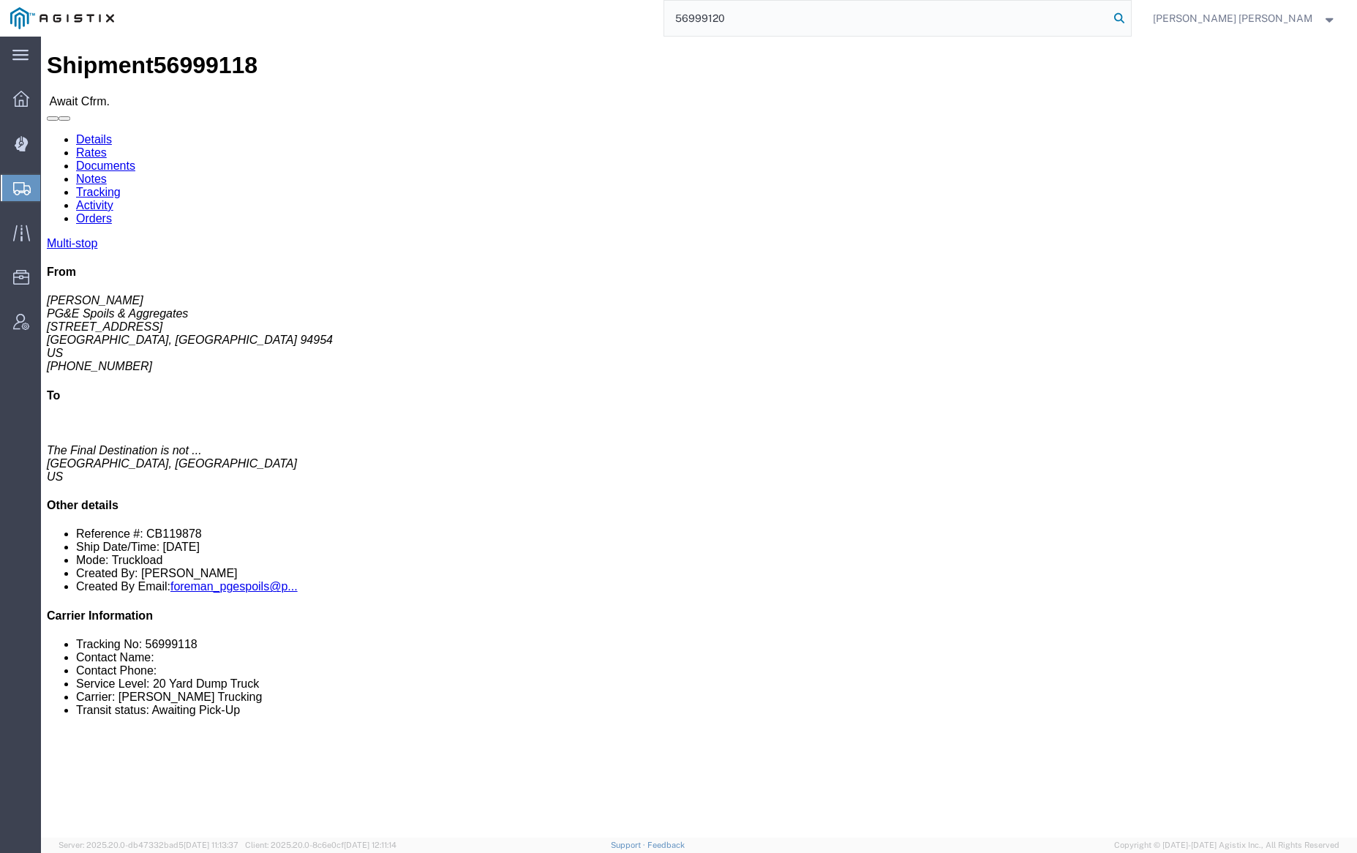
click at [1129, 18] on icon at bounding box center [1119, 18] width 20 height 20
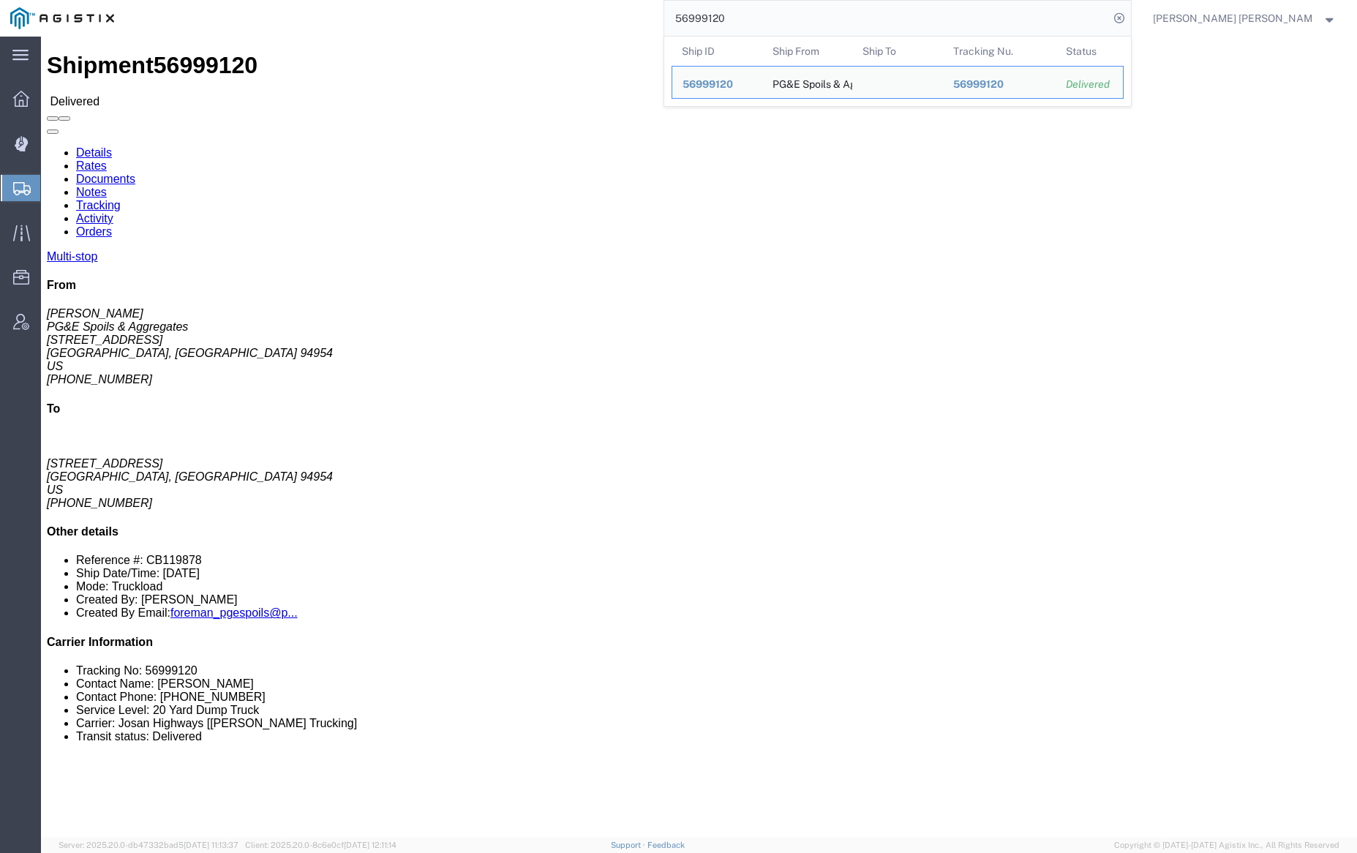
click link "Documents"
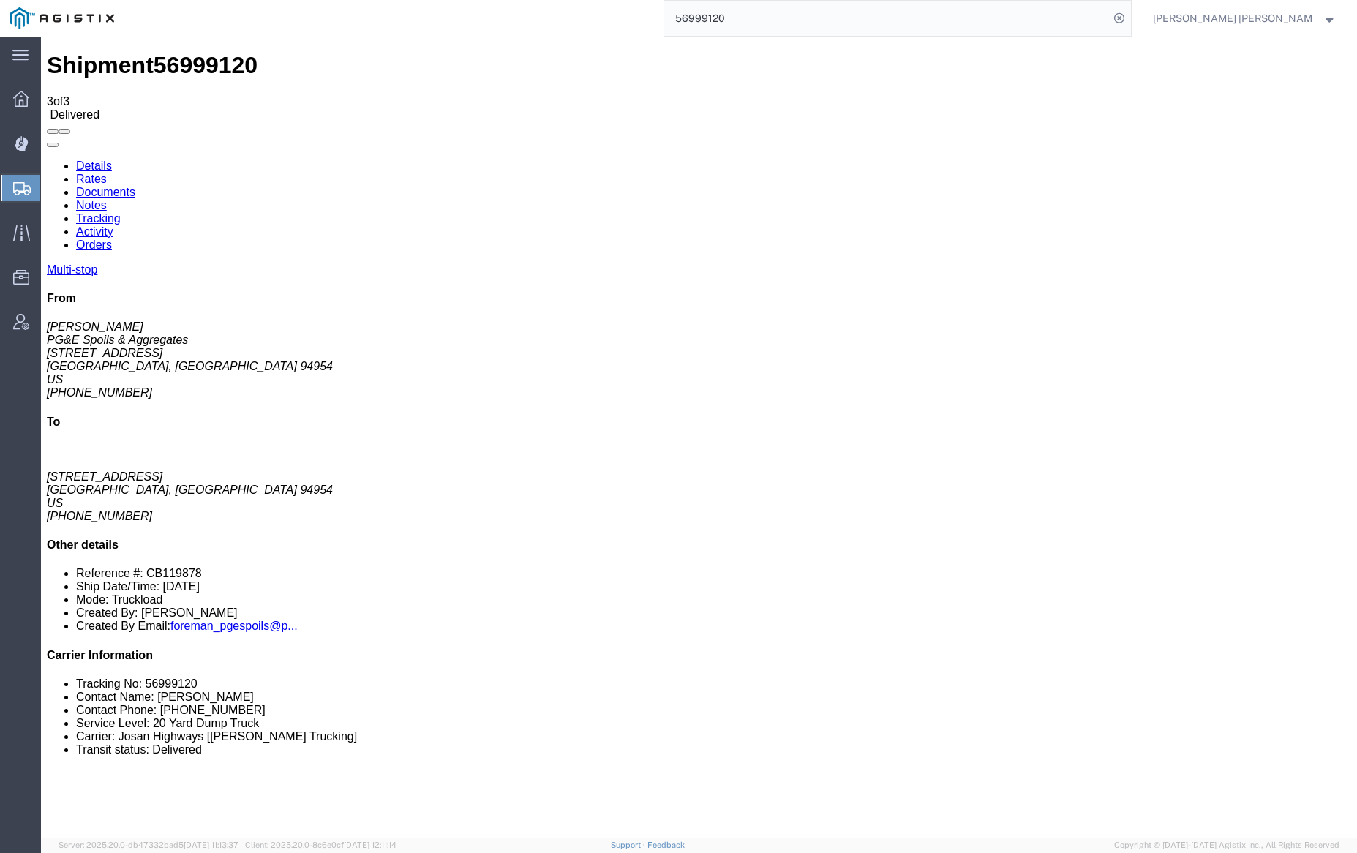
click at [107, 199] on link "Notes" at bounding box center [91, 205] width 31 height 12
click at [773, 10] on input "56999120" at bounding box center [886, 18] width 445 height 35
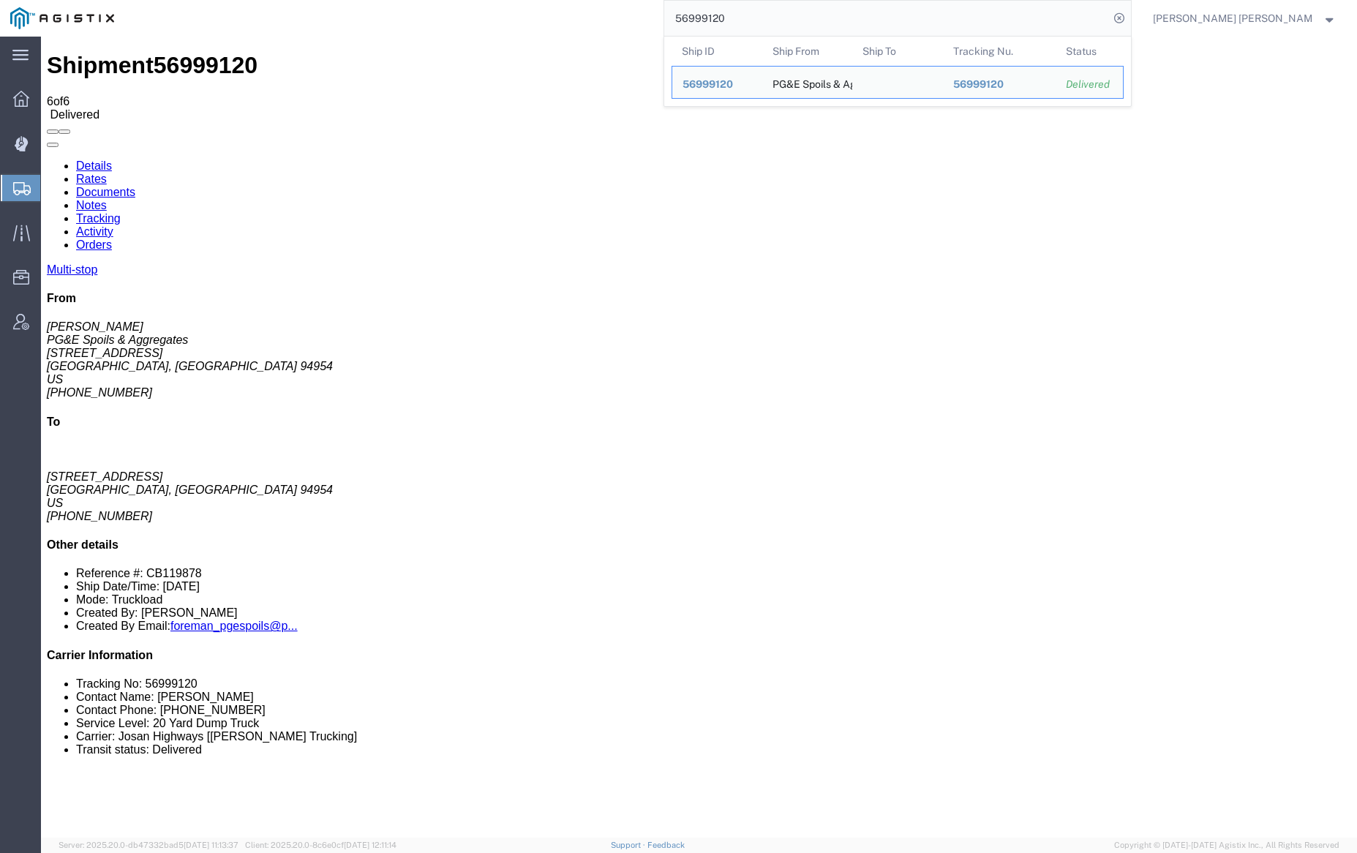
click at [773, 10] on input "56999120" at bounding box center [886, 18] width 445 height 35
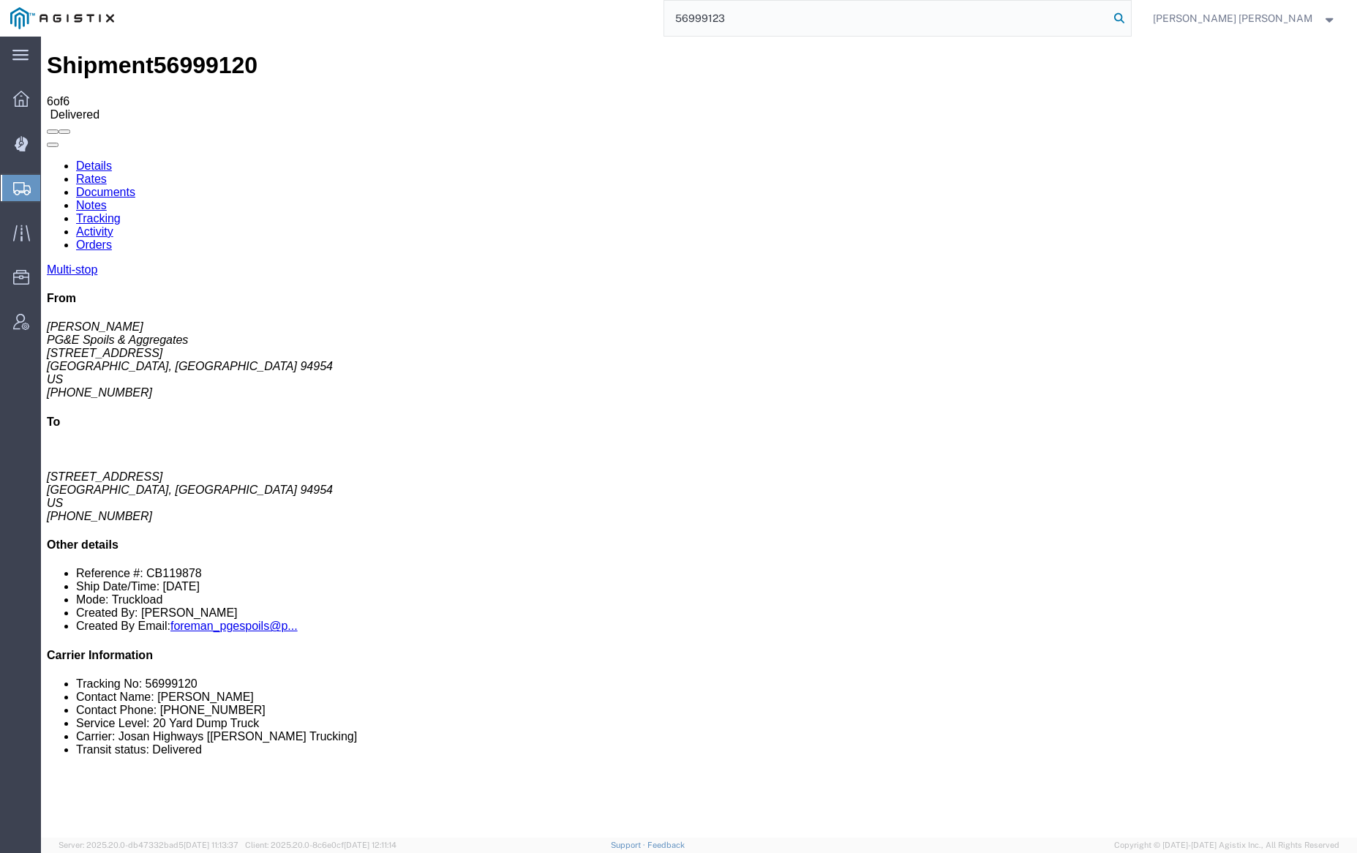
click at [1129, 15] on icon at bounding box center [1119, 18] width 20 height 20
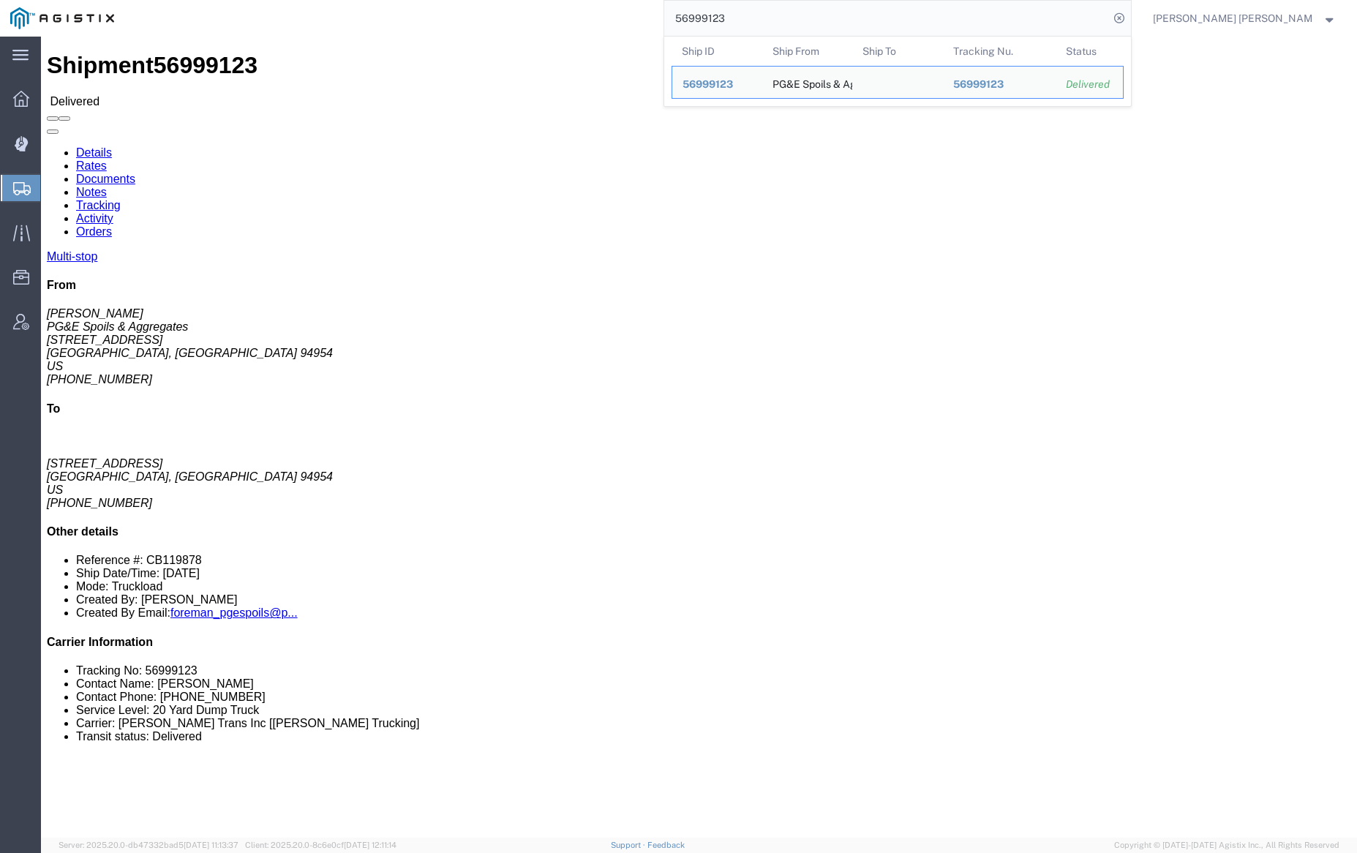
click div
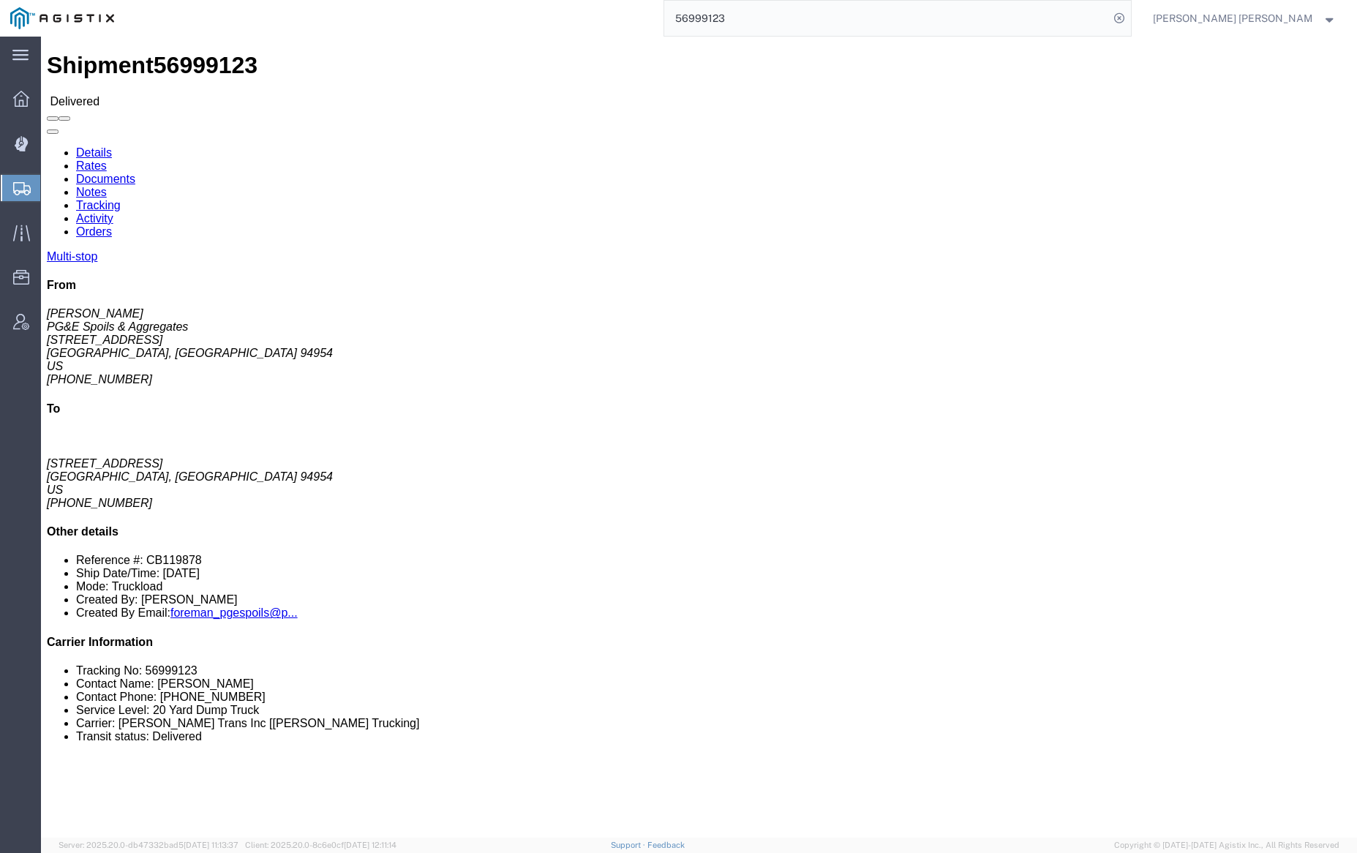
click link "Documents"
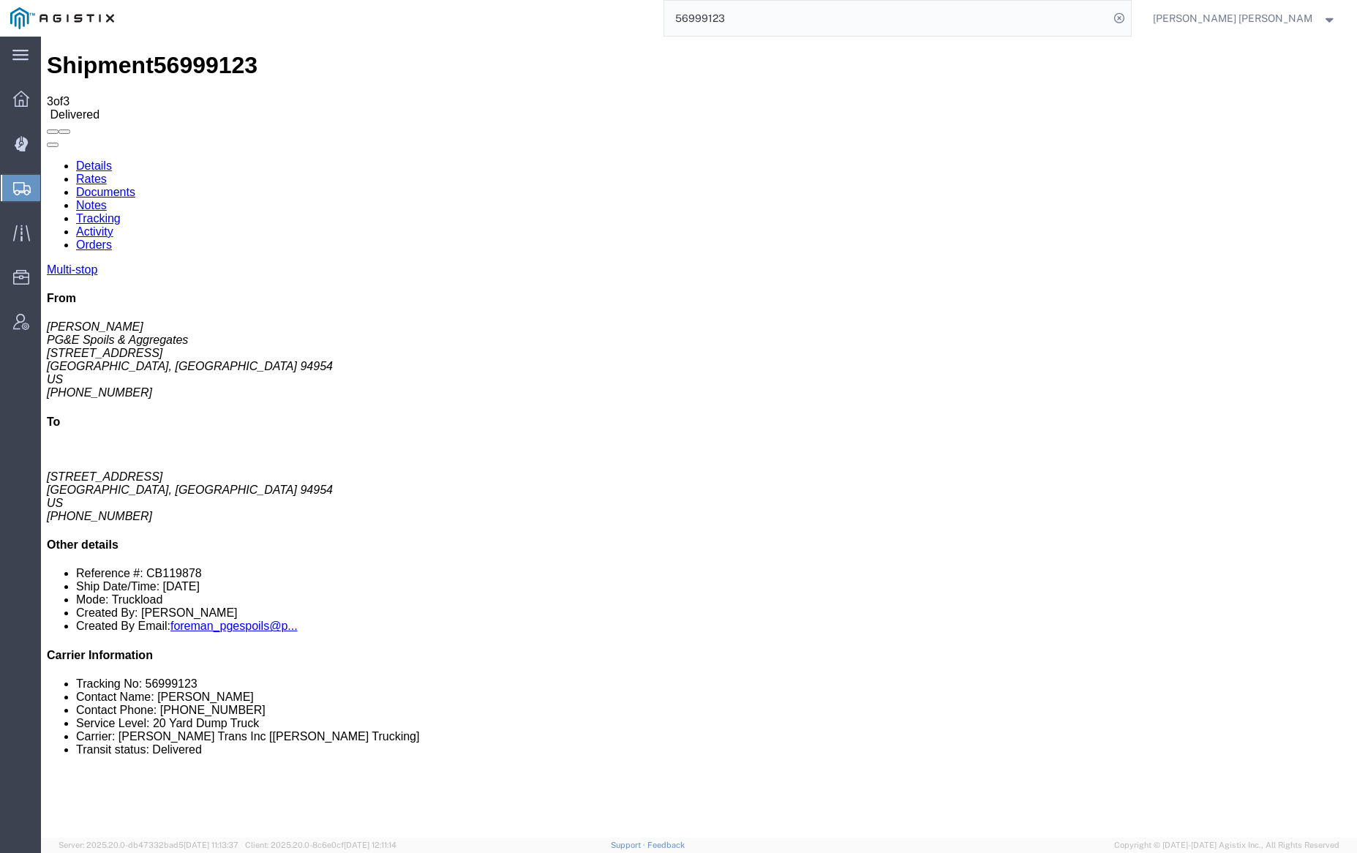
click at [107, 199] on link "Notes" at bounding box center [91, 205] width 31 height 12
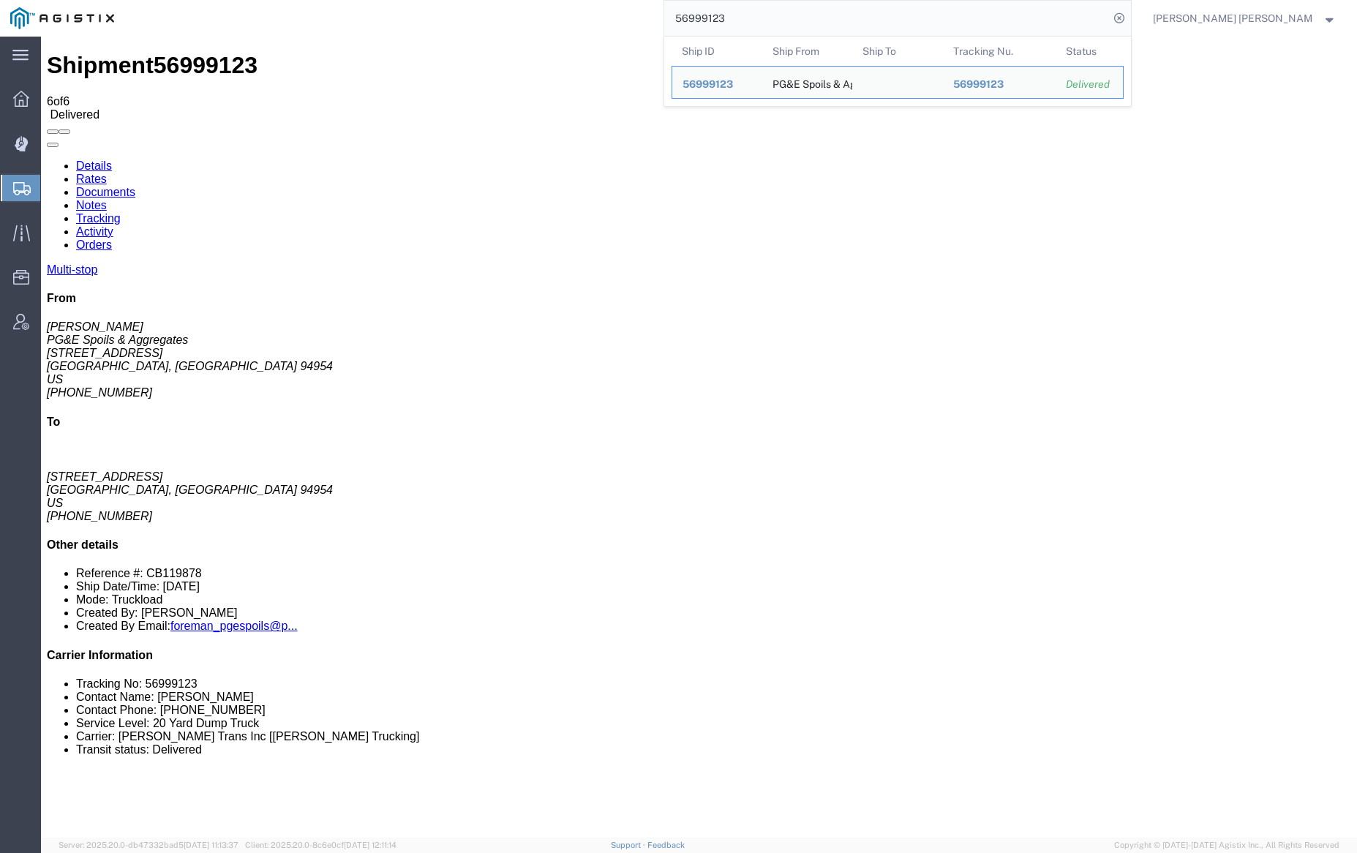
click at [765, 16] on input "56999123" at bounding box center [886, 18] width 445 height 35
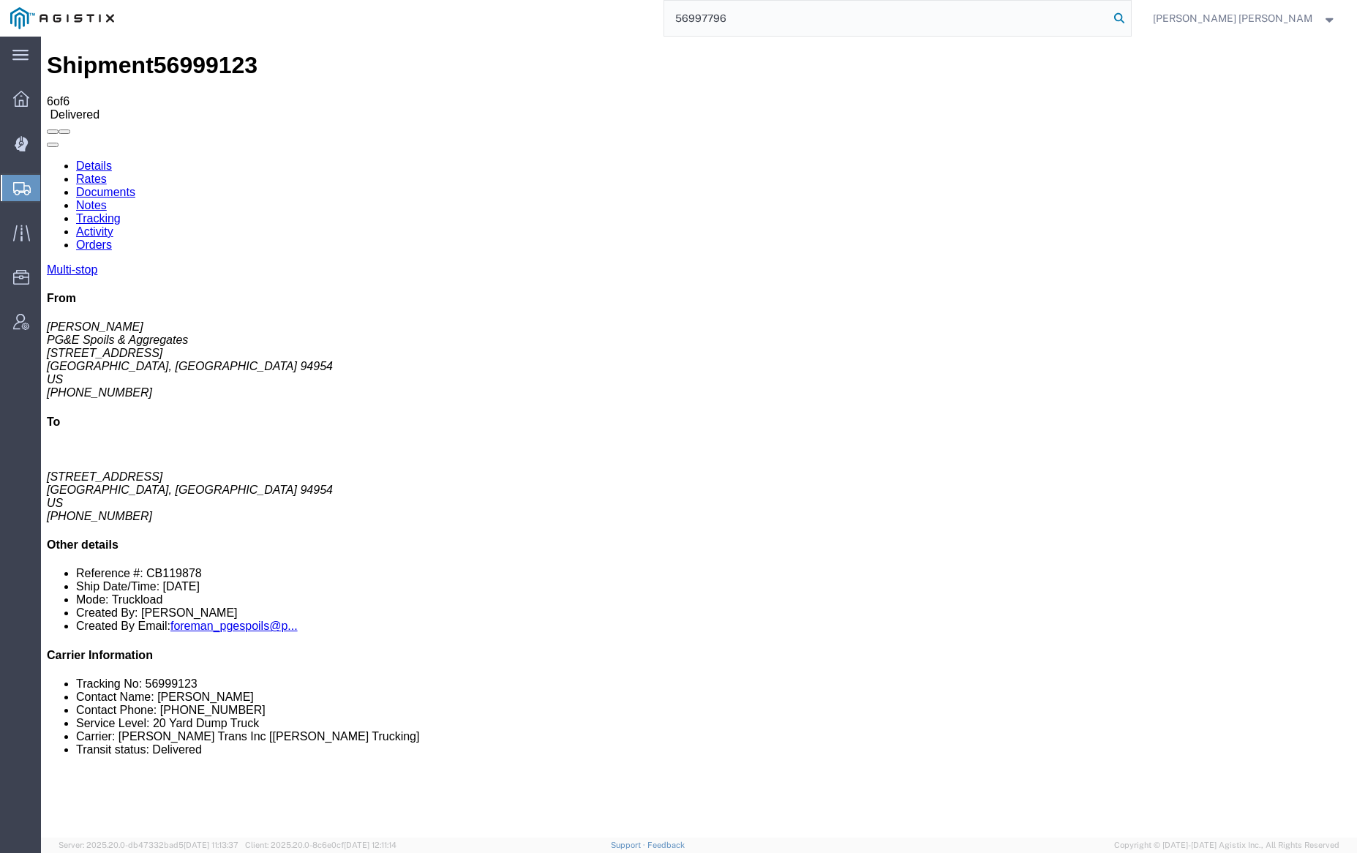
click at [1129, 17] on icon at bounding box center [1119, 18] width 20 height 20
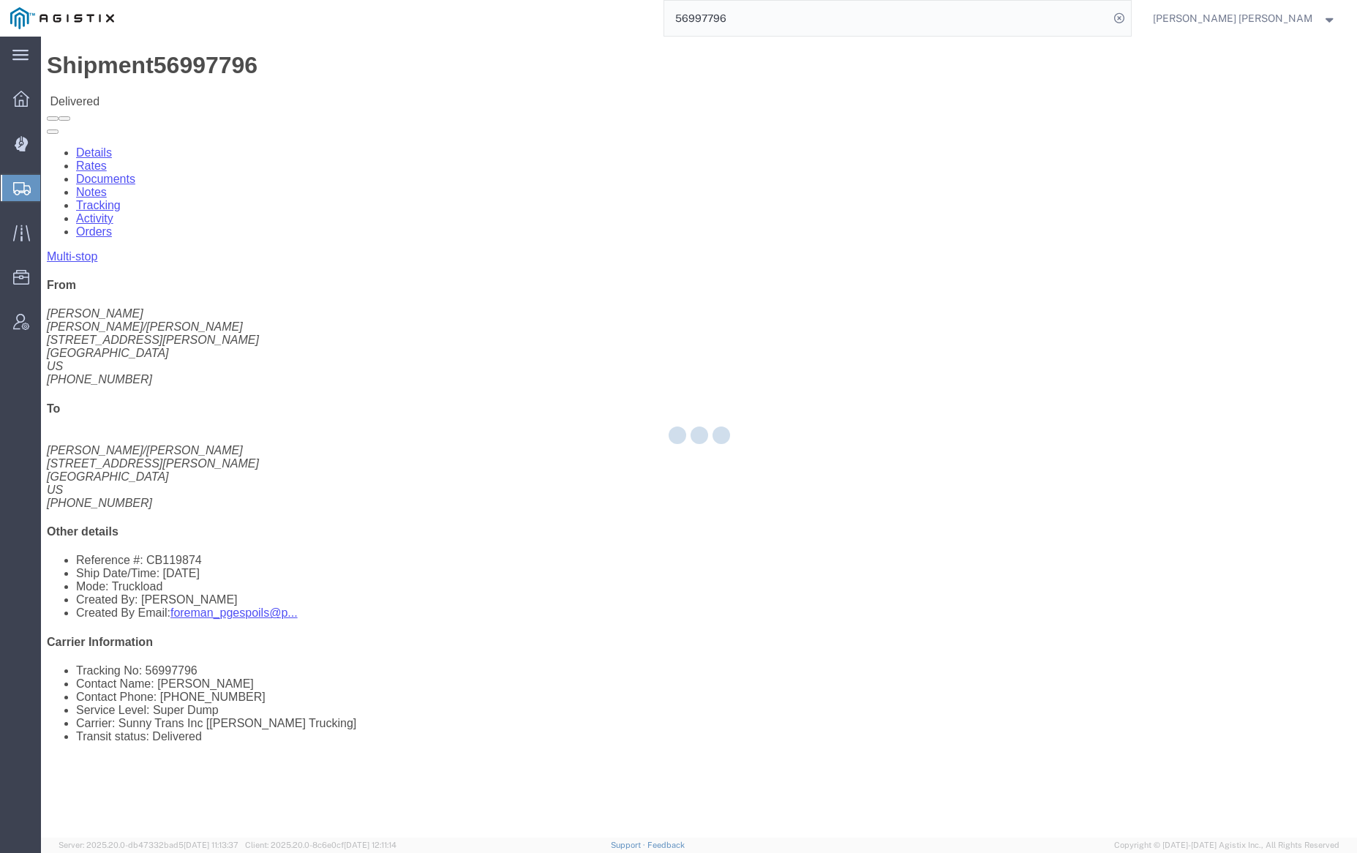
click at [201, 90] on div at bounding box center [699, 437] width 1316 height 801
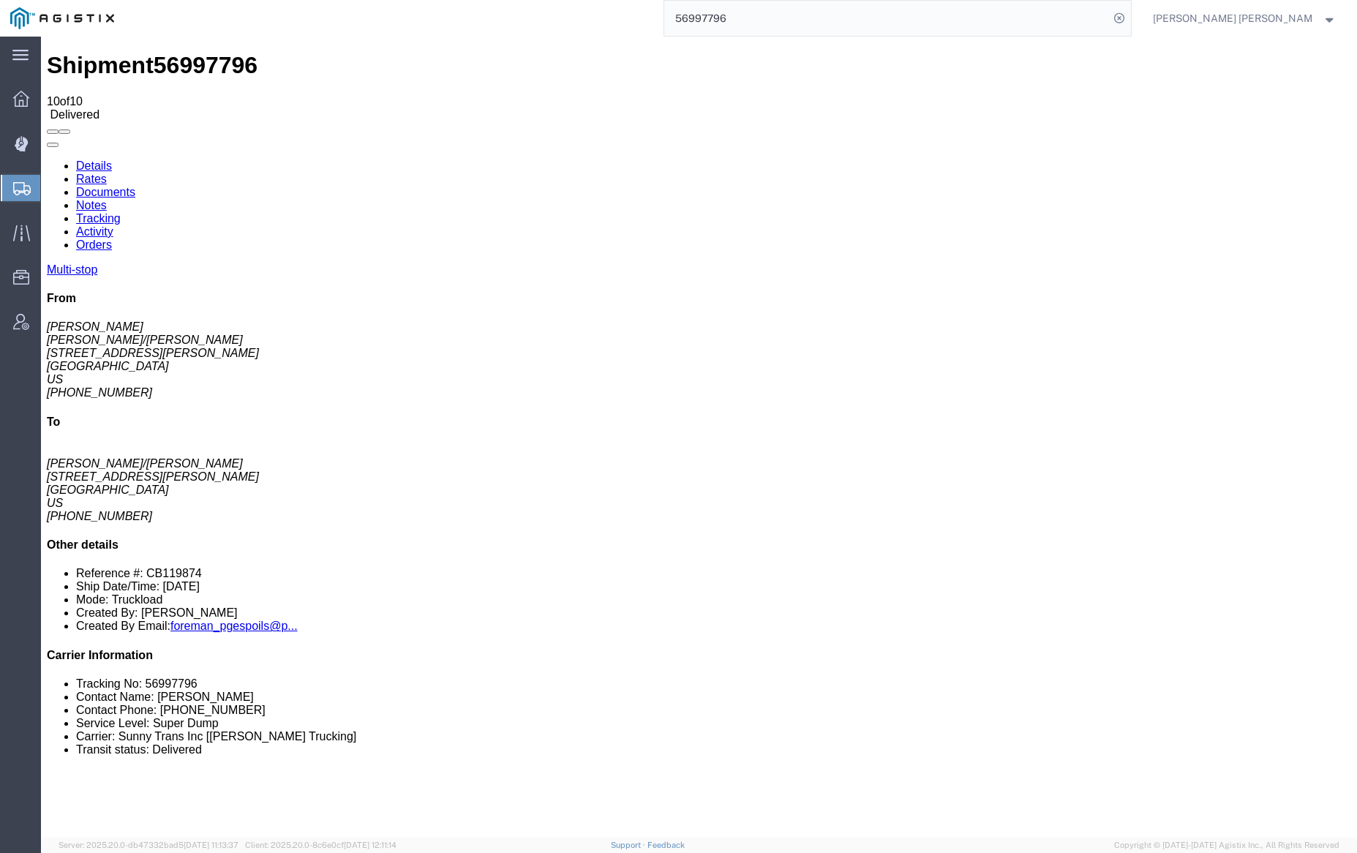
click at [770, 21] on input "56997796" at bounding box center [886, 18] width 445 height 35
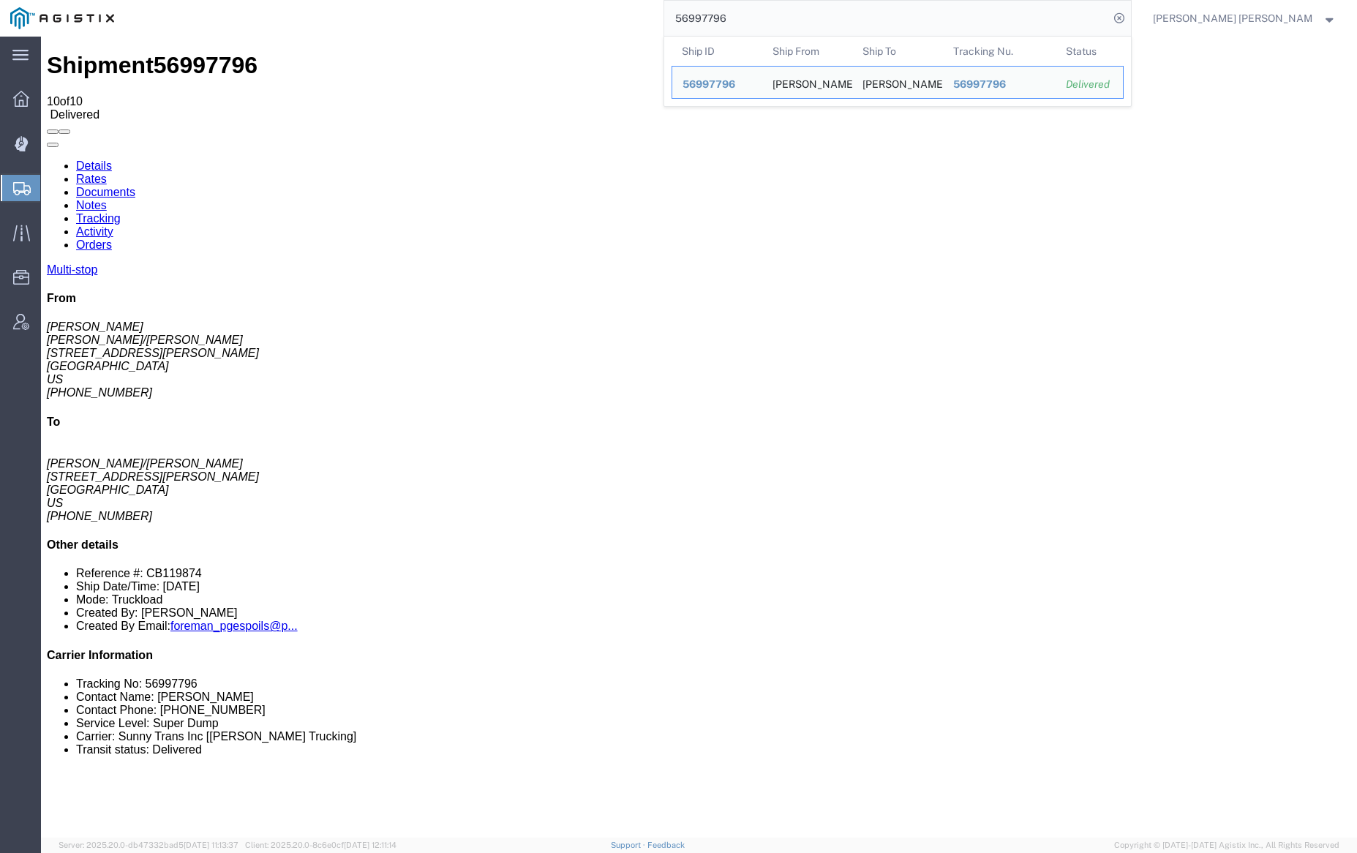
click at [770, 21] on input "56997796" at bounding box center [886, 18] width 445 height 35
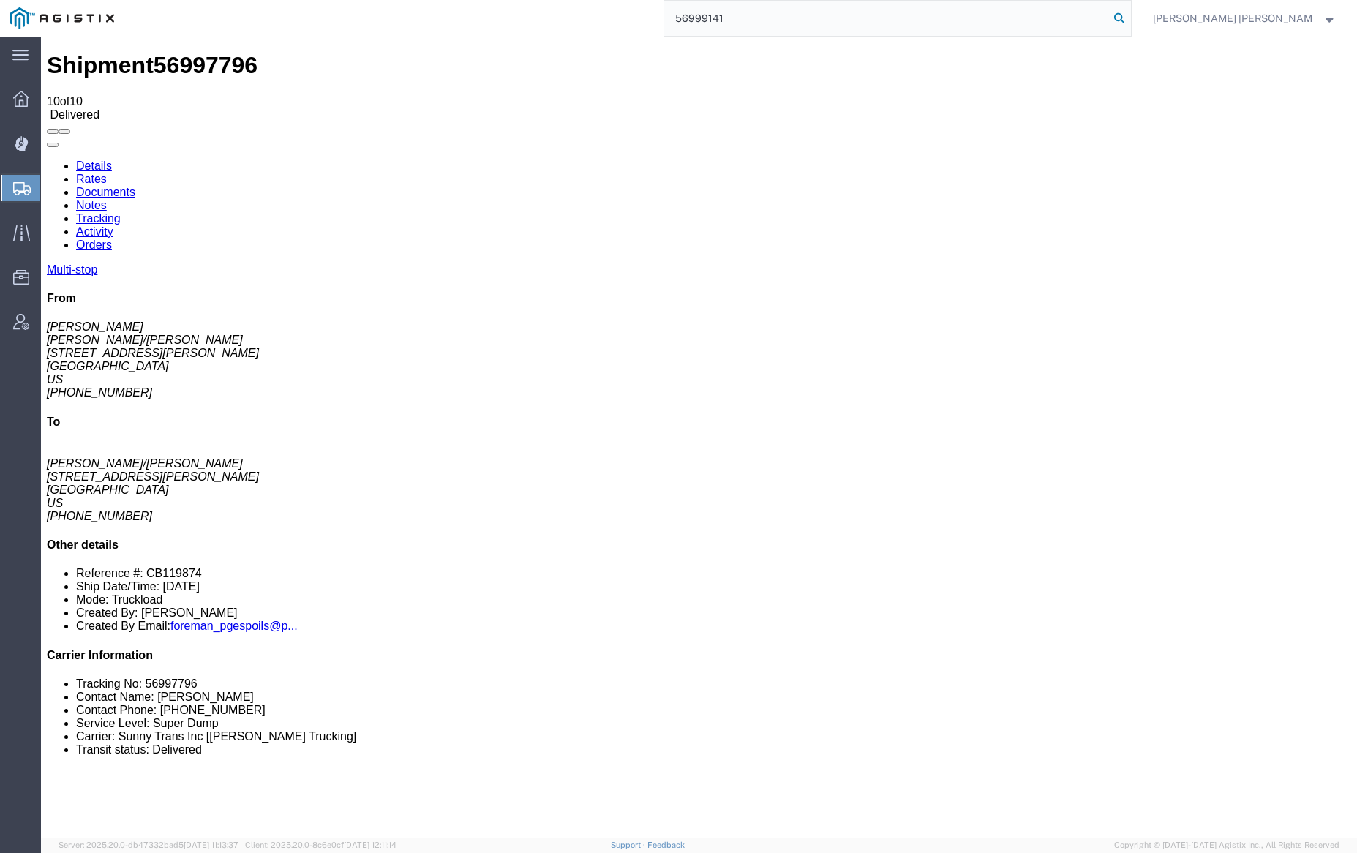
click at [1129, 18] on icon at bounding box center [1119, 18] width 20 height 20
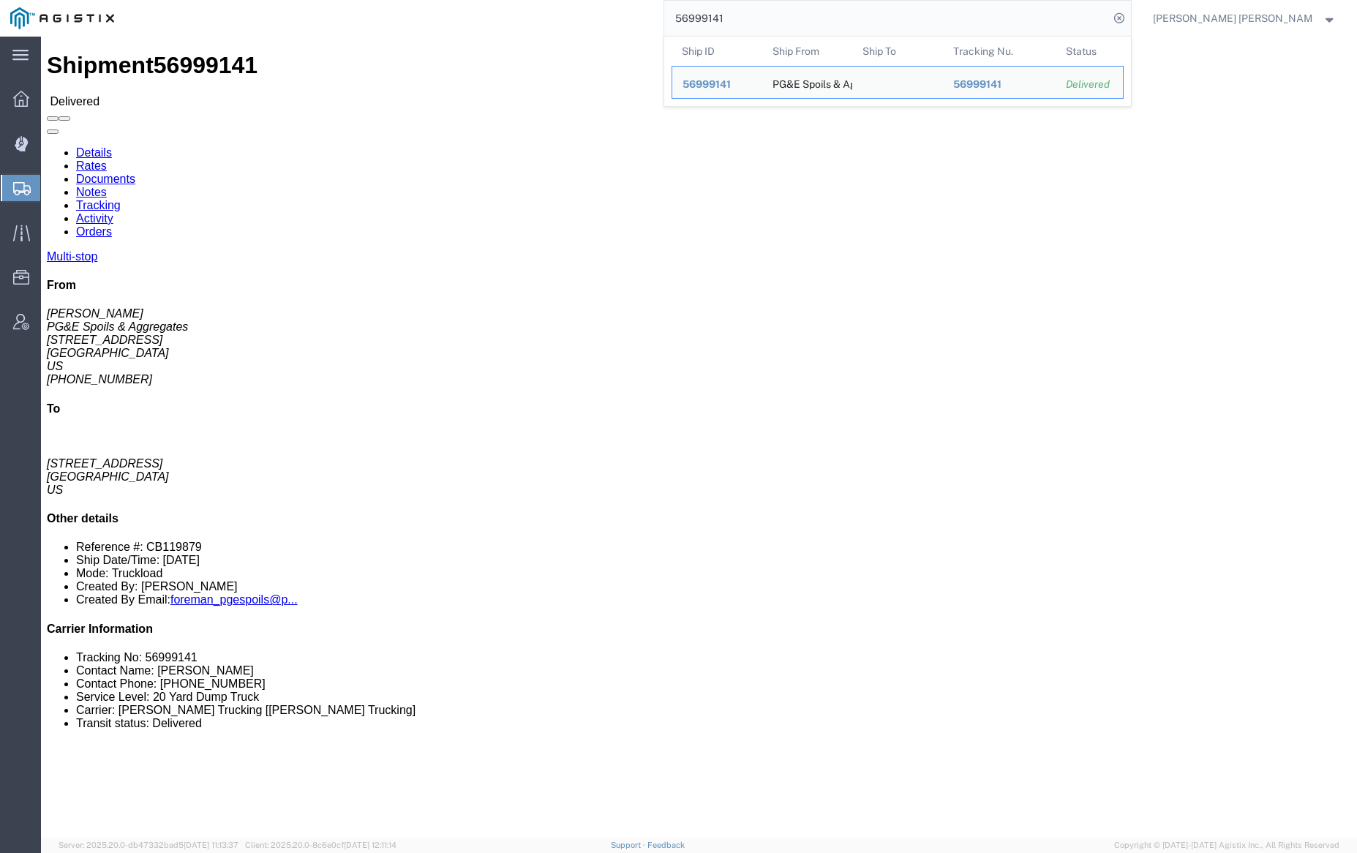
click link "Documents"
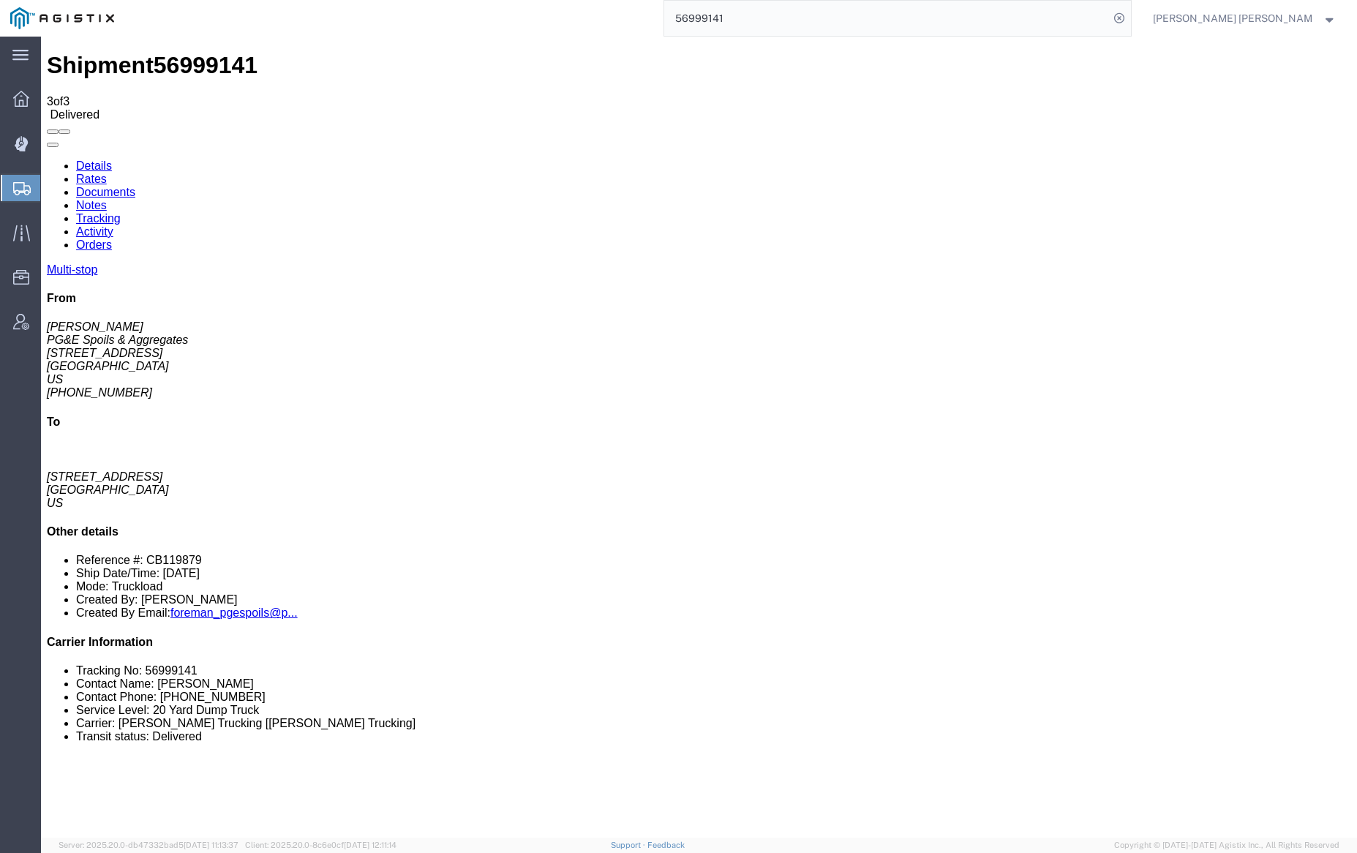
click at [107, 199] on link "Notes" at bounding box center [91, 205] width 31 height 12
click at [773, 14] on input "56999141" at bounding box center [886, 18] width 445 height 35
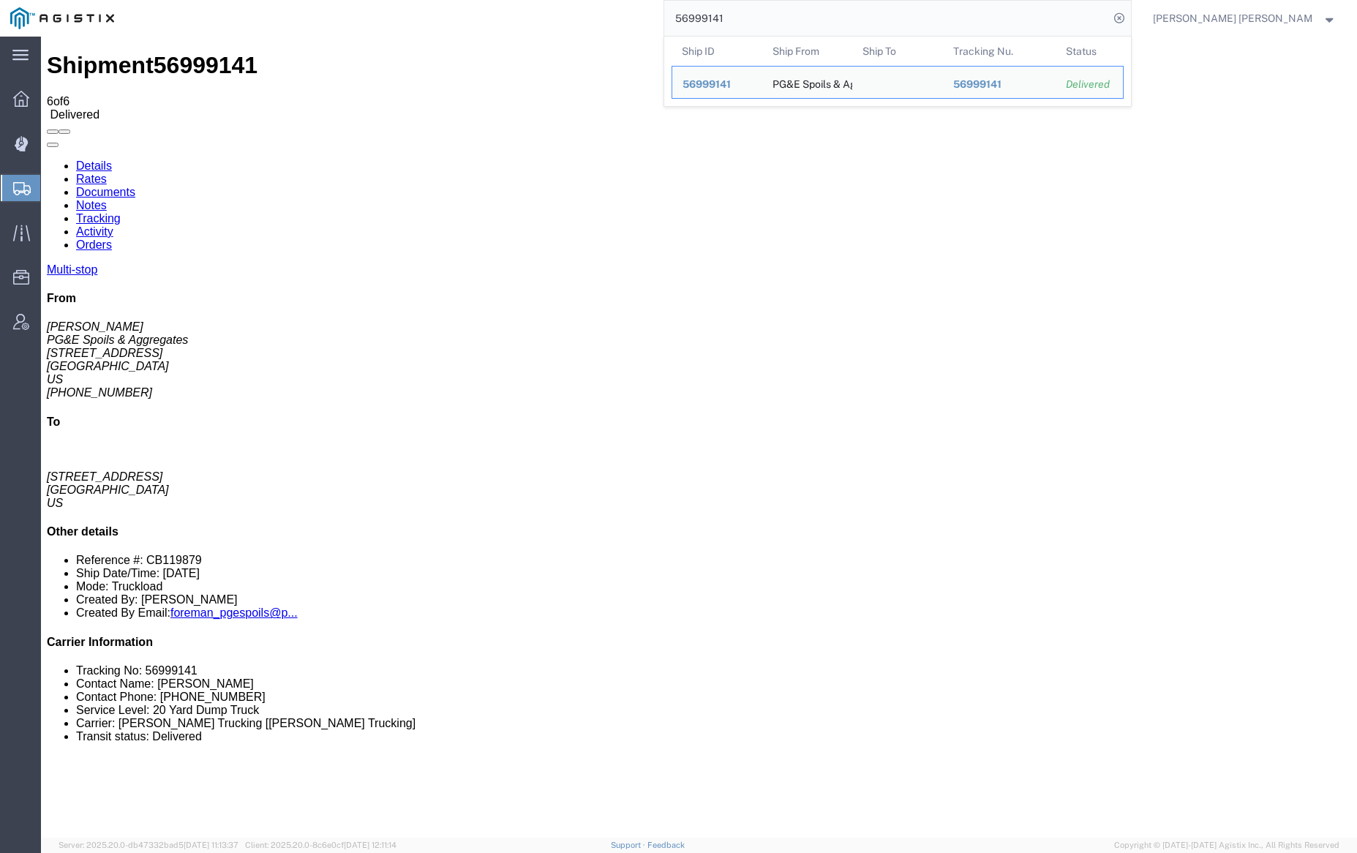
click at [773, 14] on input "56999141" at bounding box center [886, 18] width 445 height 35
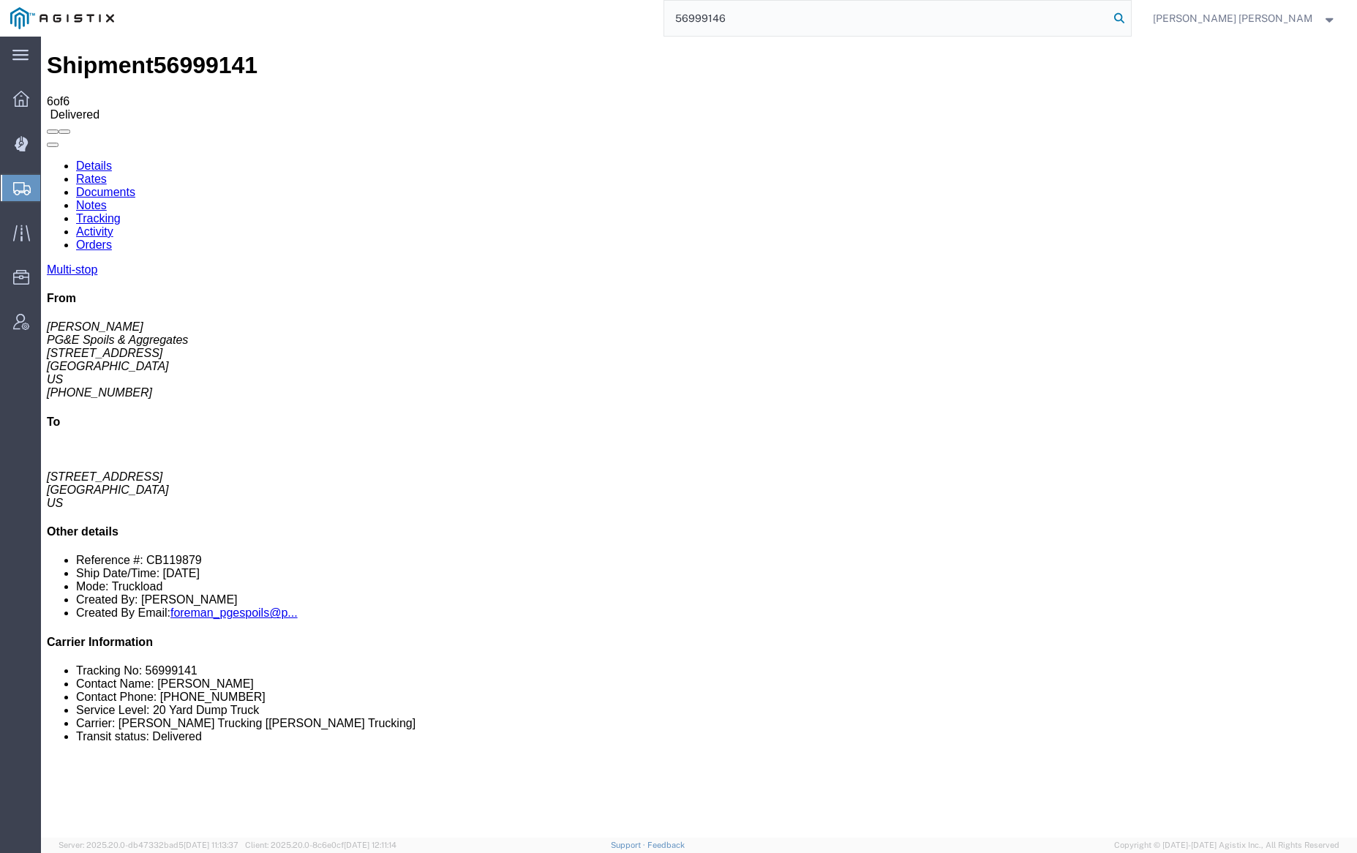
click at [1129, 15] on icon at bounding box center [1119, 18] width 20 height 20
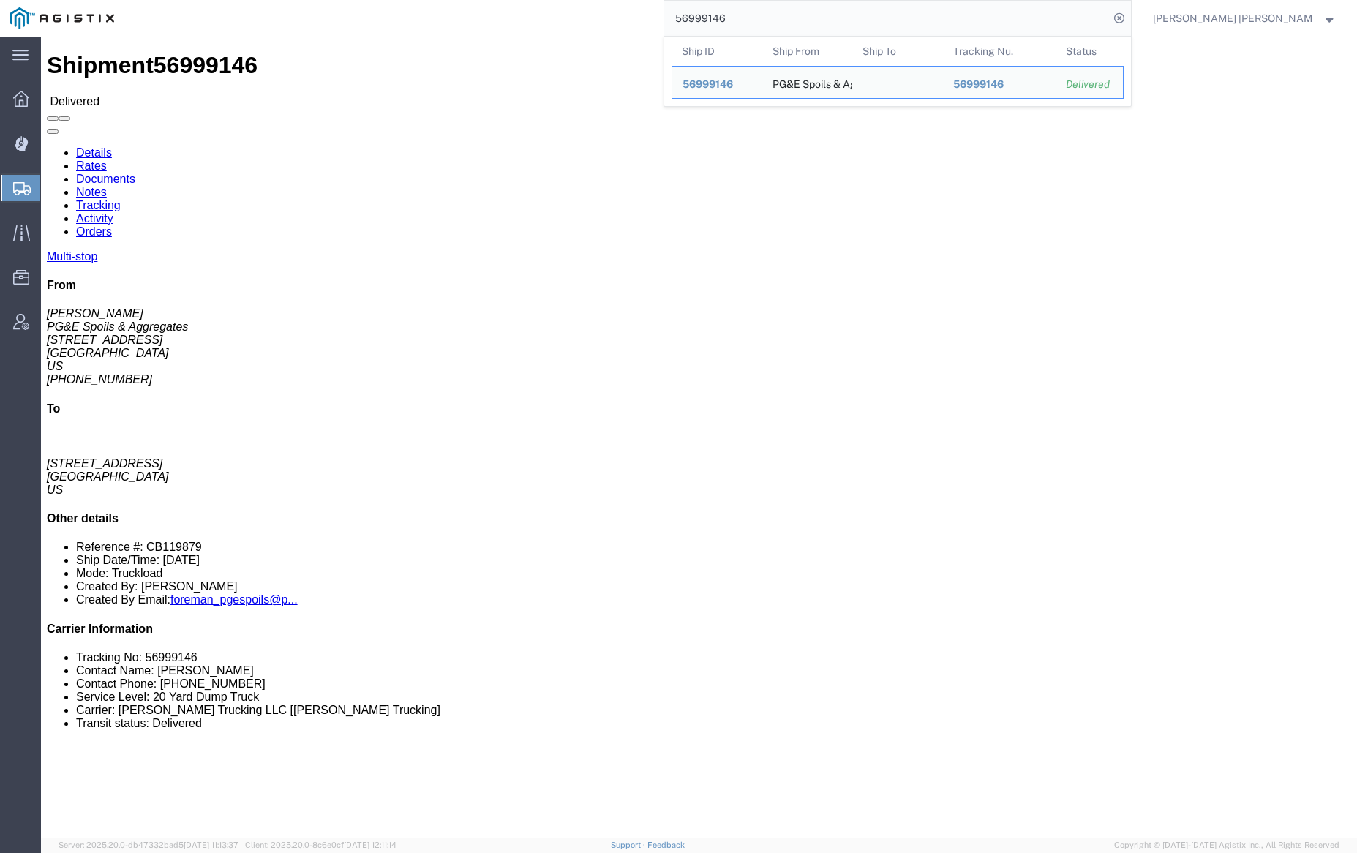
click link "Documents"
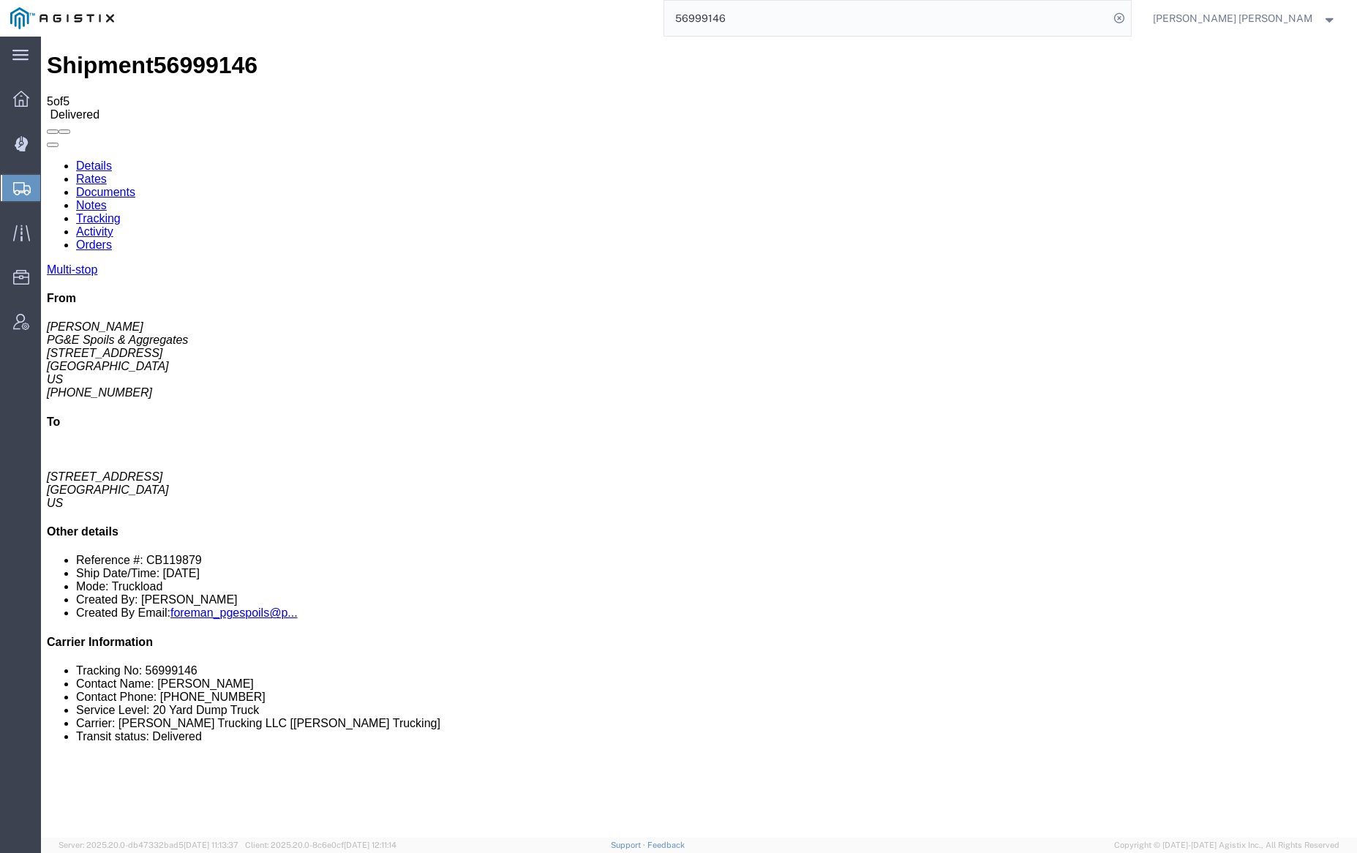
click at [107, 199] on link "Notes" at bounding box center [91, 205] width 31 height 12
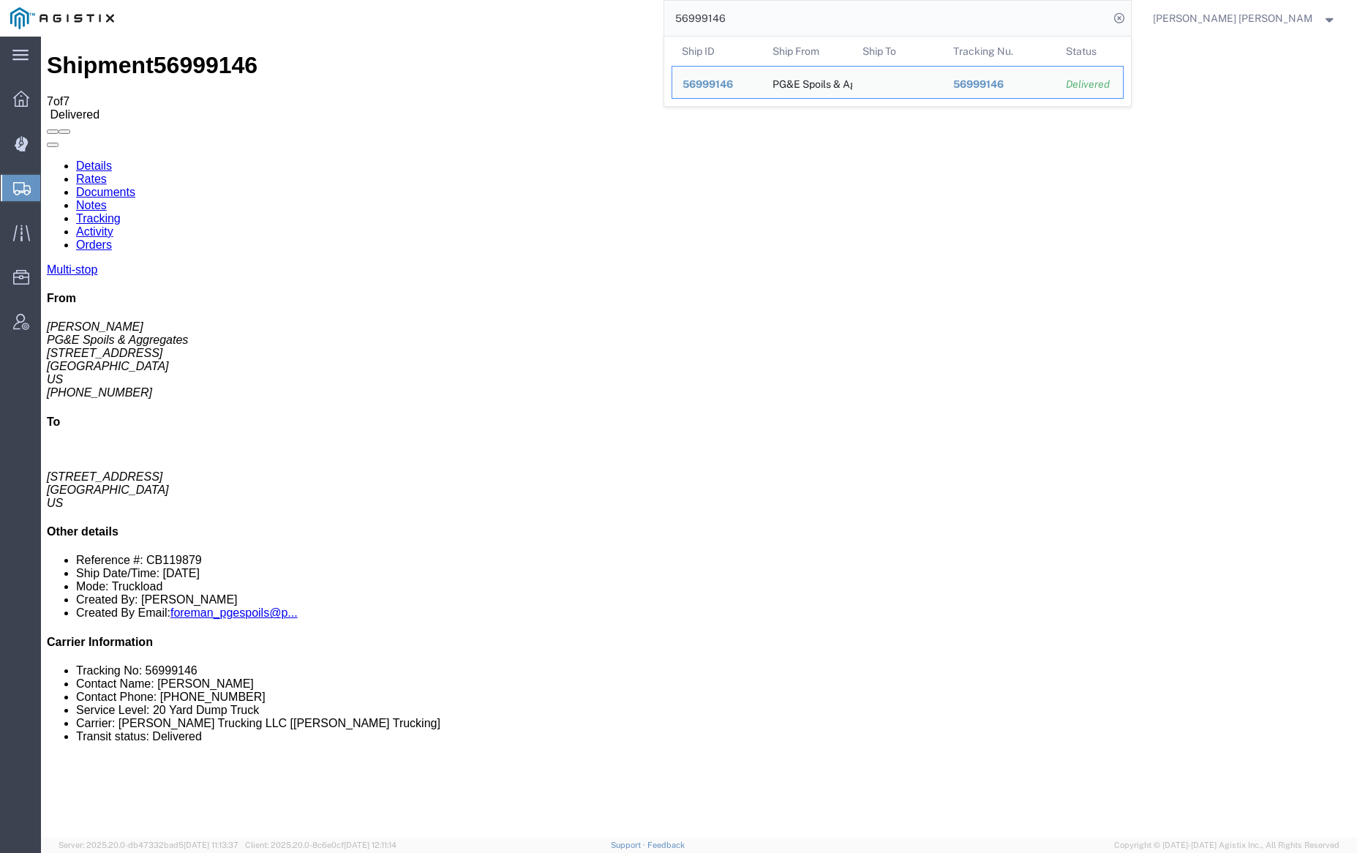
click at [778, 21] on input "56999146" at bounding box center [886, 18] width 445 height 35
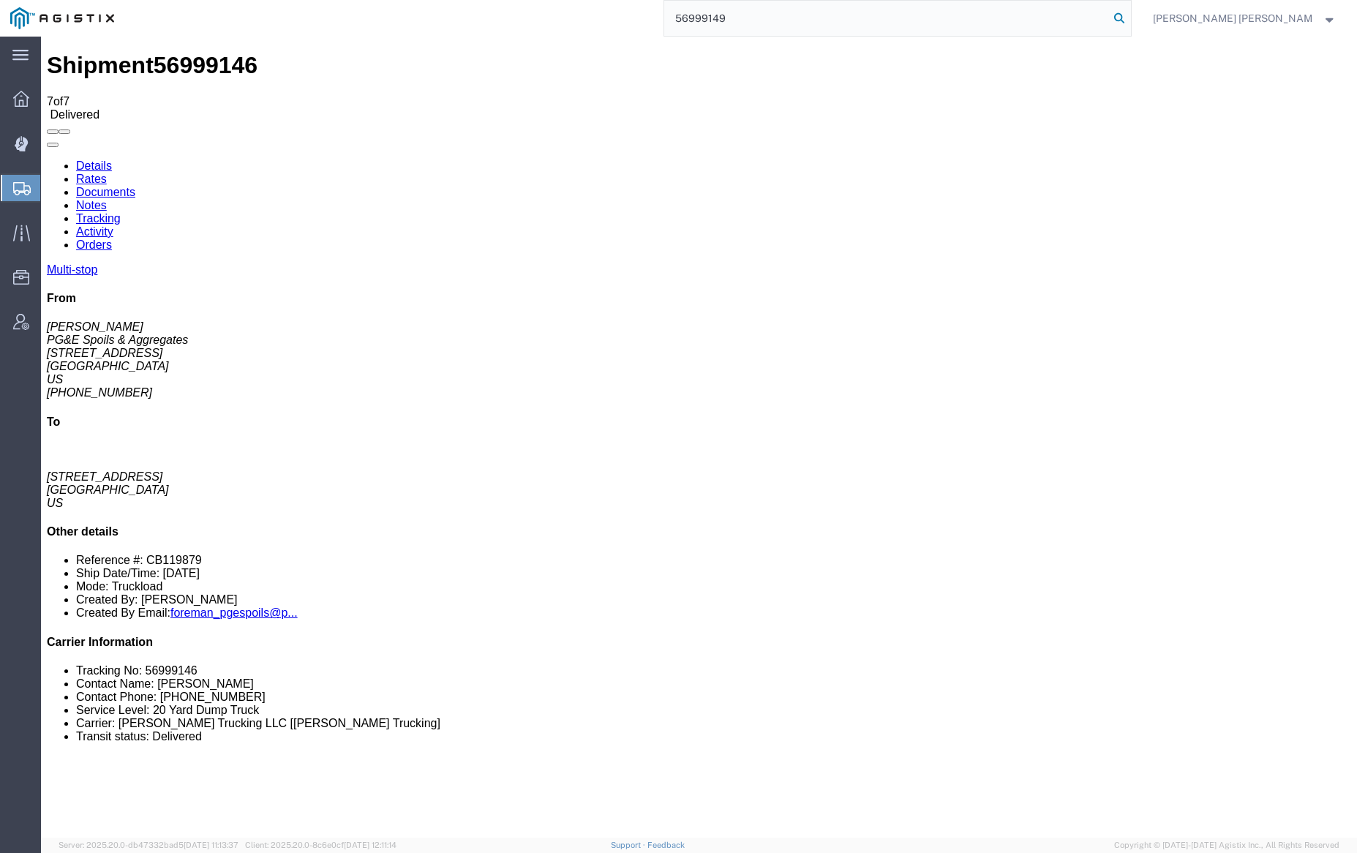
click at [1129, 17] on icon at bounding box center [1119, 18] width 20 height 20
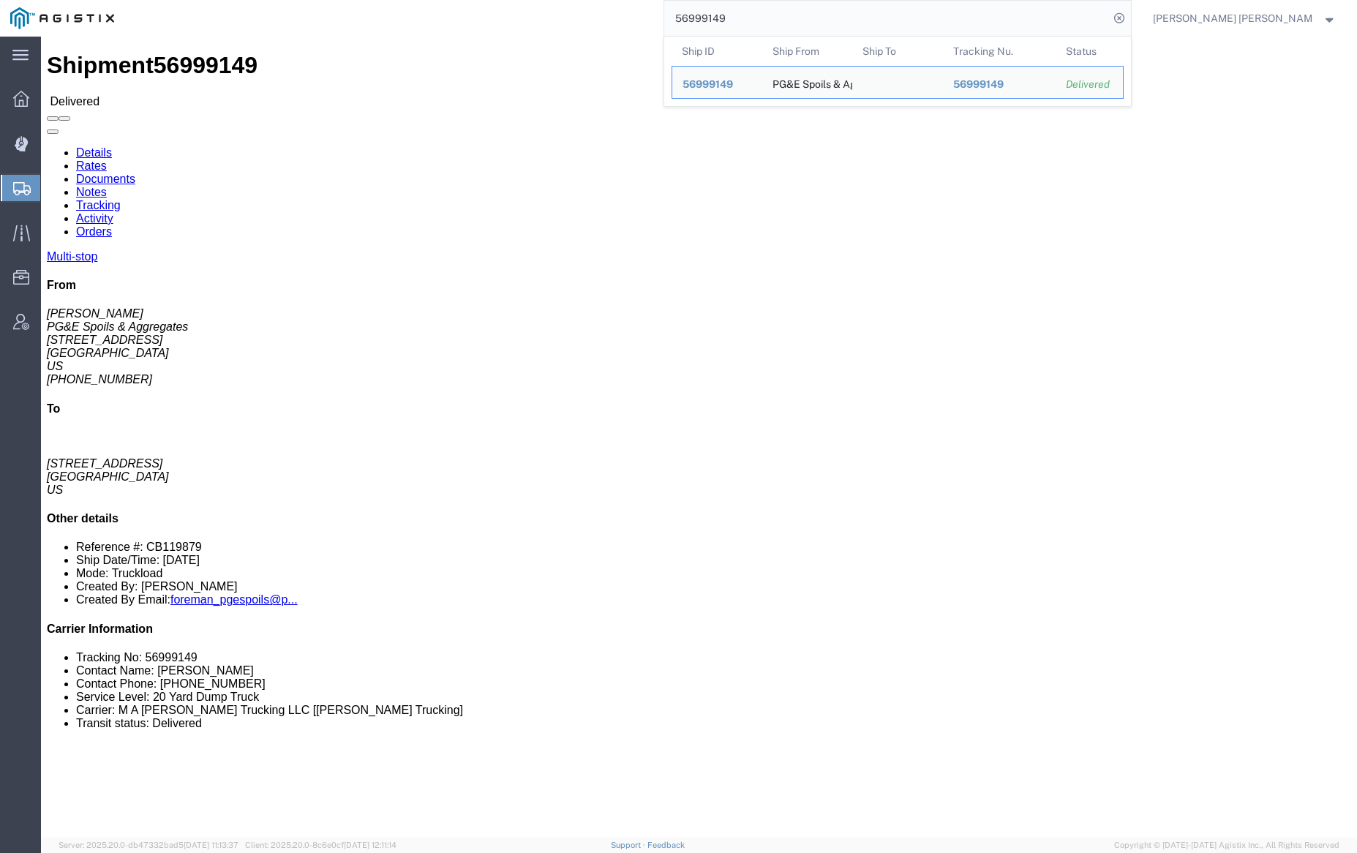
click link "Documents"
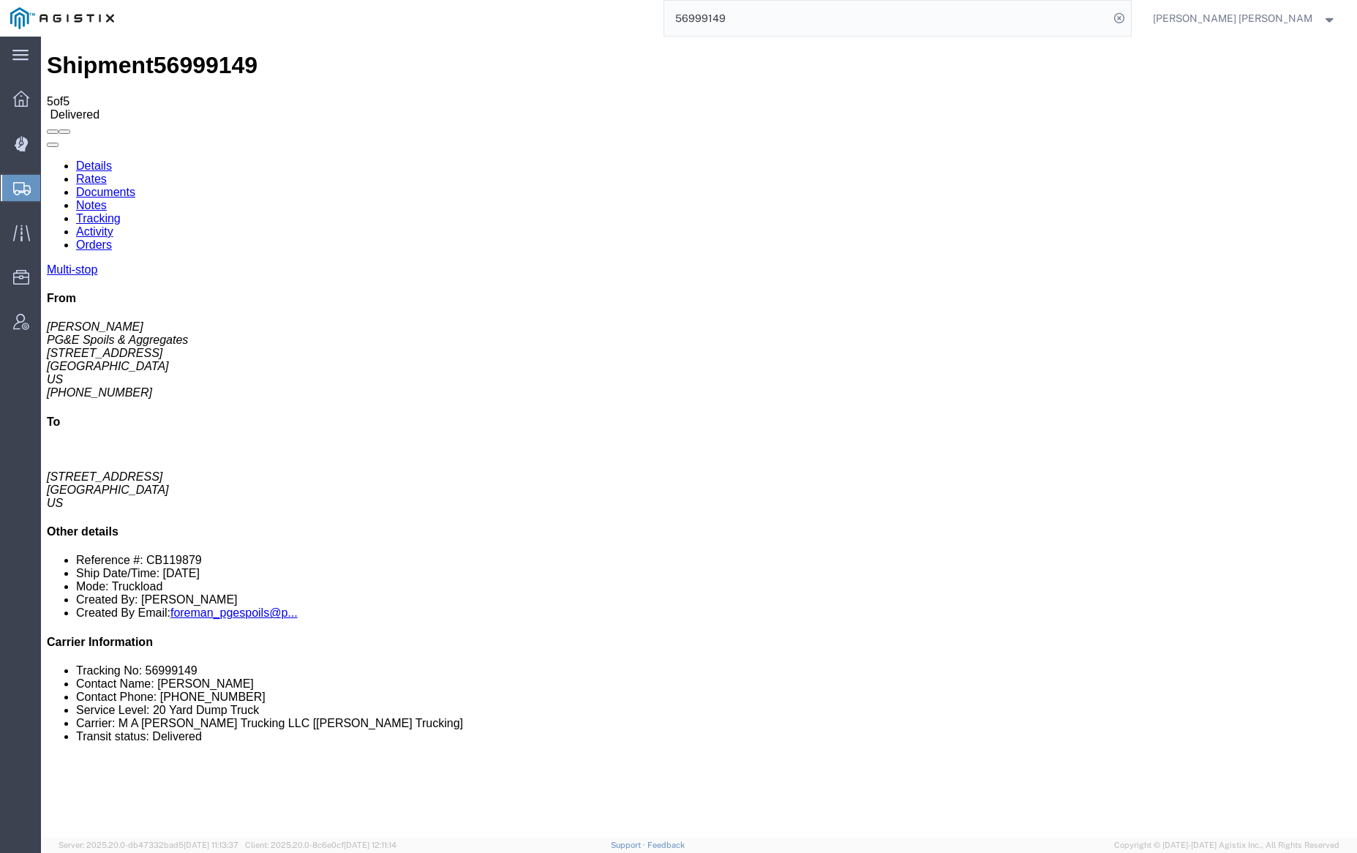
click at [107, 199] on link "Notes" at bounding box center [91, 205] width 31 height 12
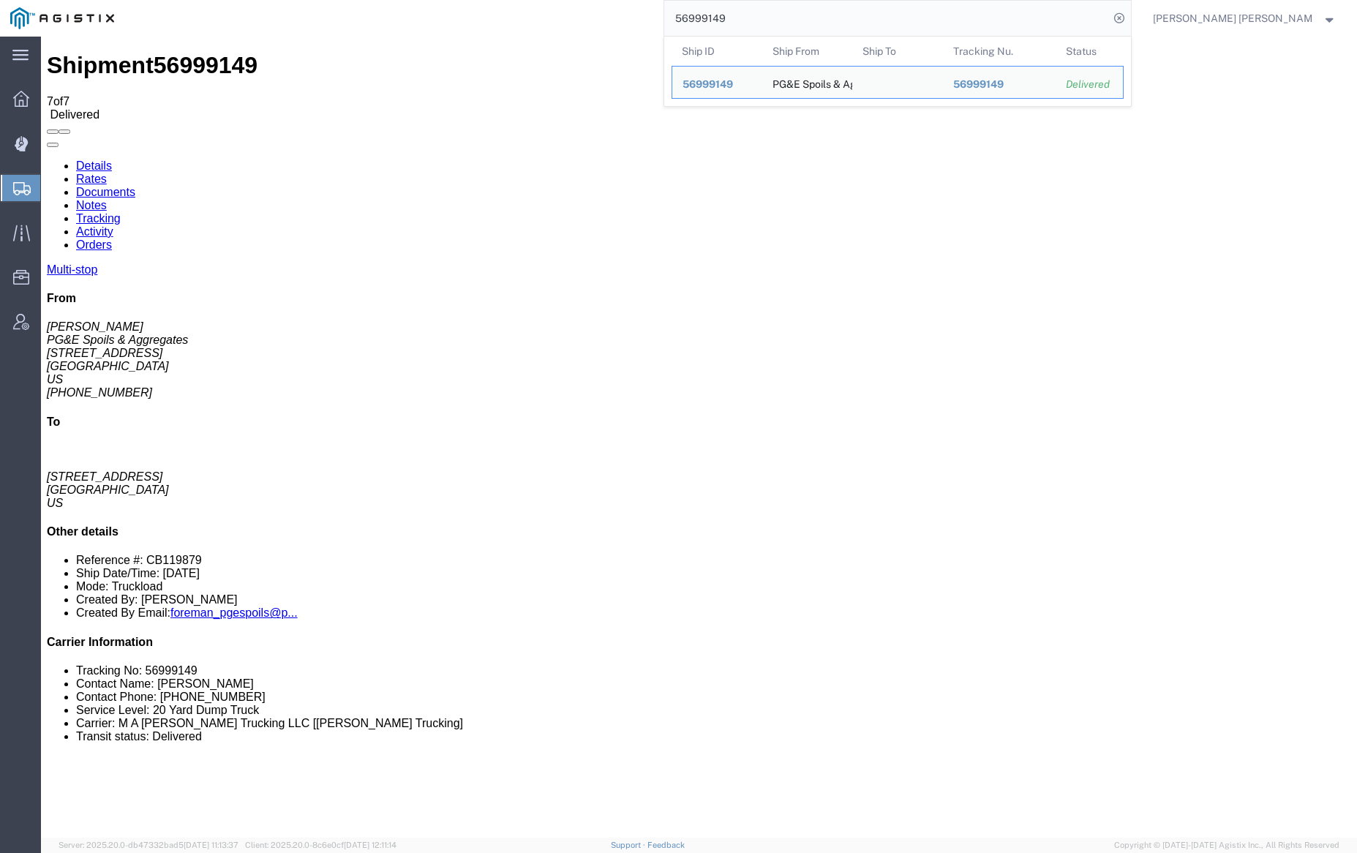
click at [779, 13] on input "56999149" at bounding box center [886, 18] width 445 height 35
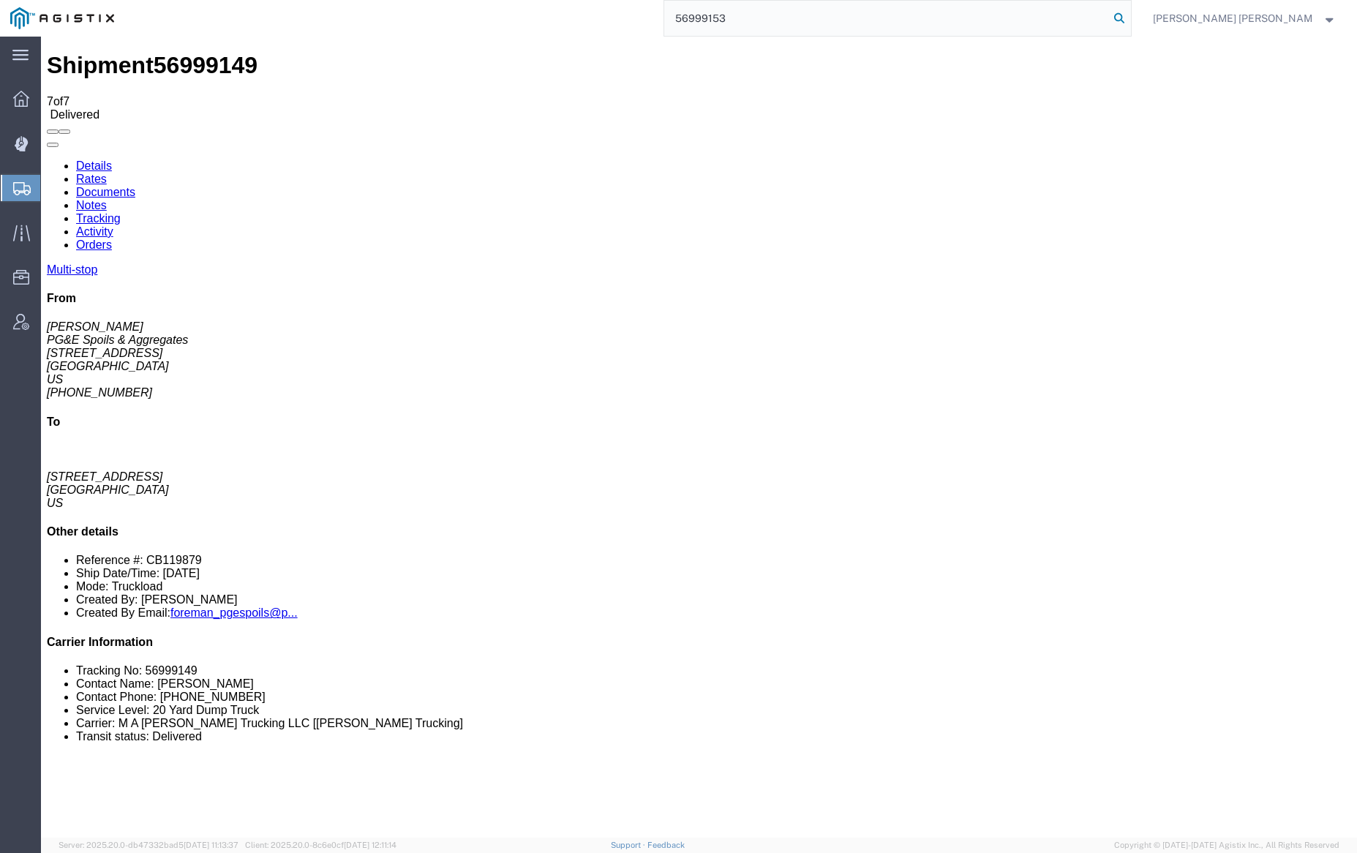
click at [1129, 19] on icon at bounding box center [1119, 18] width 20 height 20
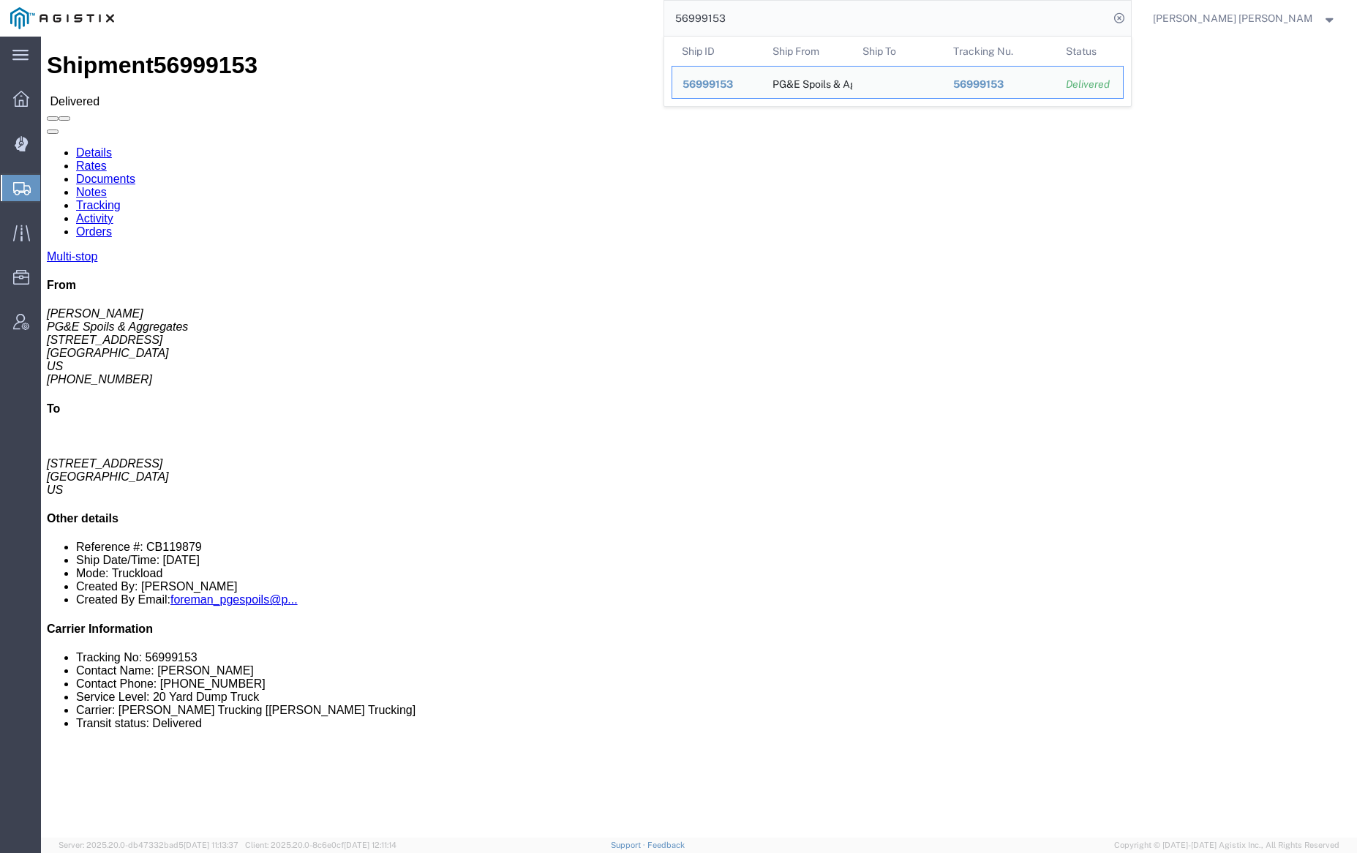
click link "Documents"
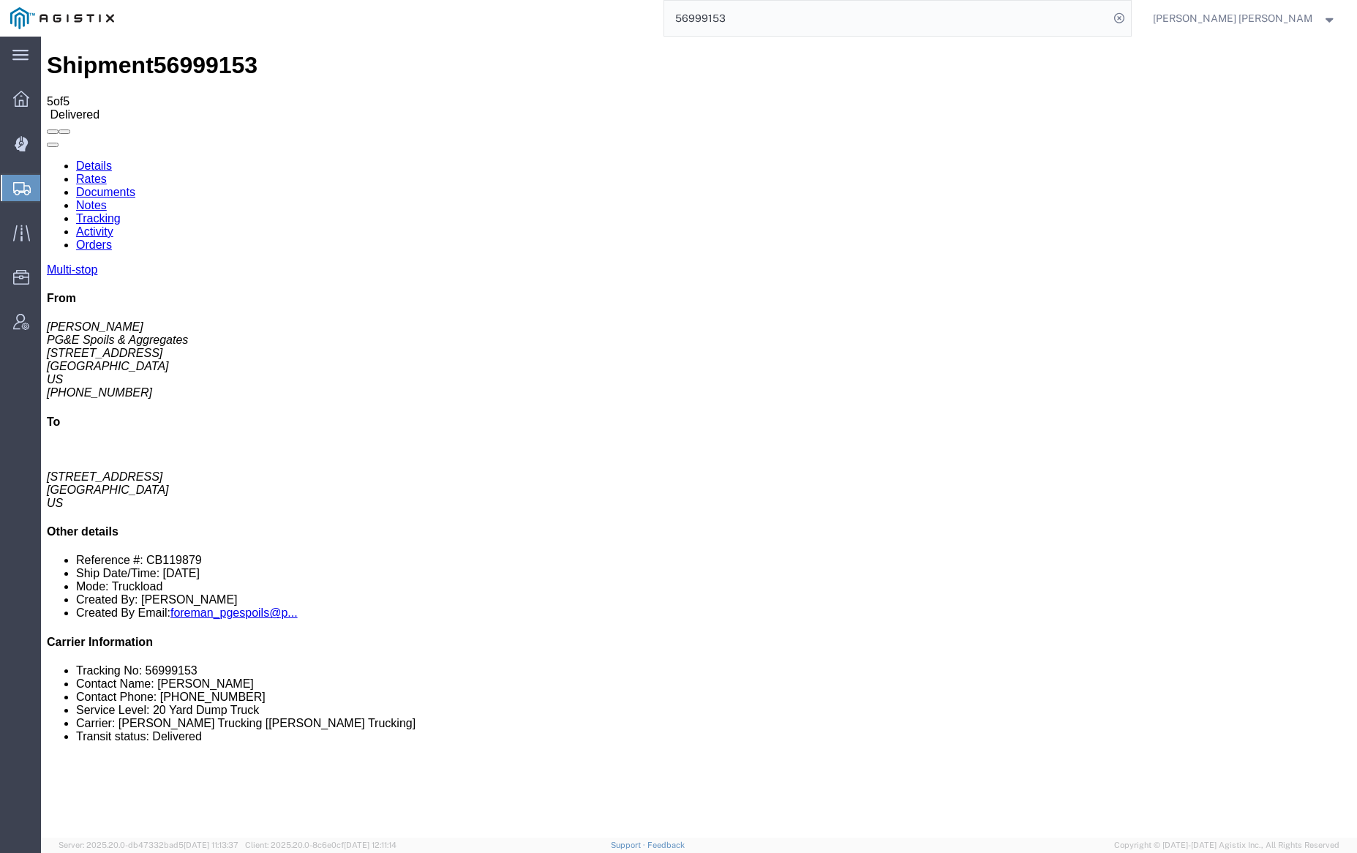
click at [782, 15] on input "56999153" at bounding box center [886, 18] width 445 height 35
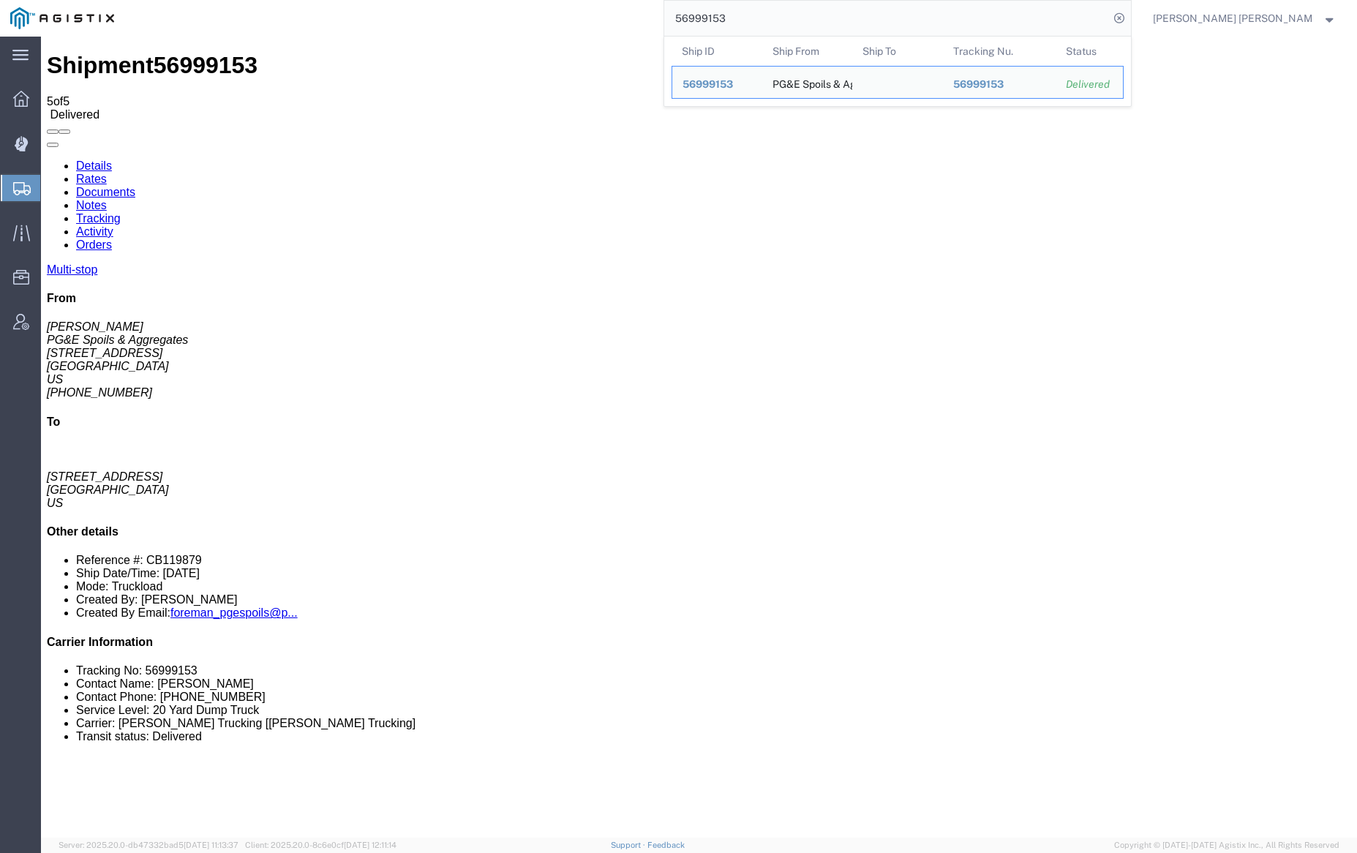
click at [782, 15] on input "56999153" at bounding box center [886, 18] width 445 height 35
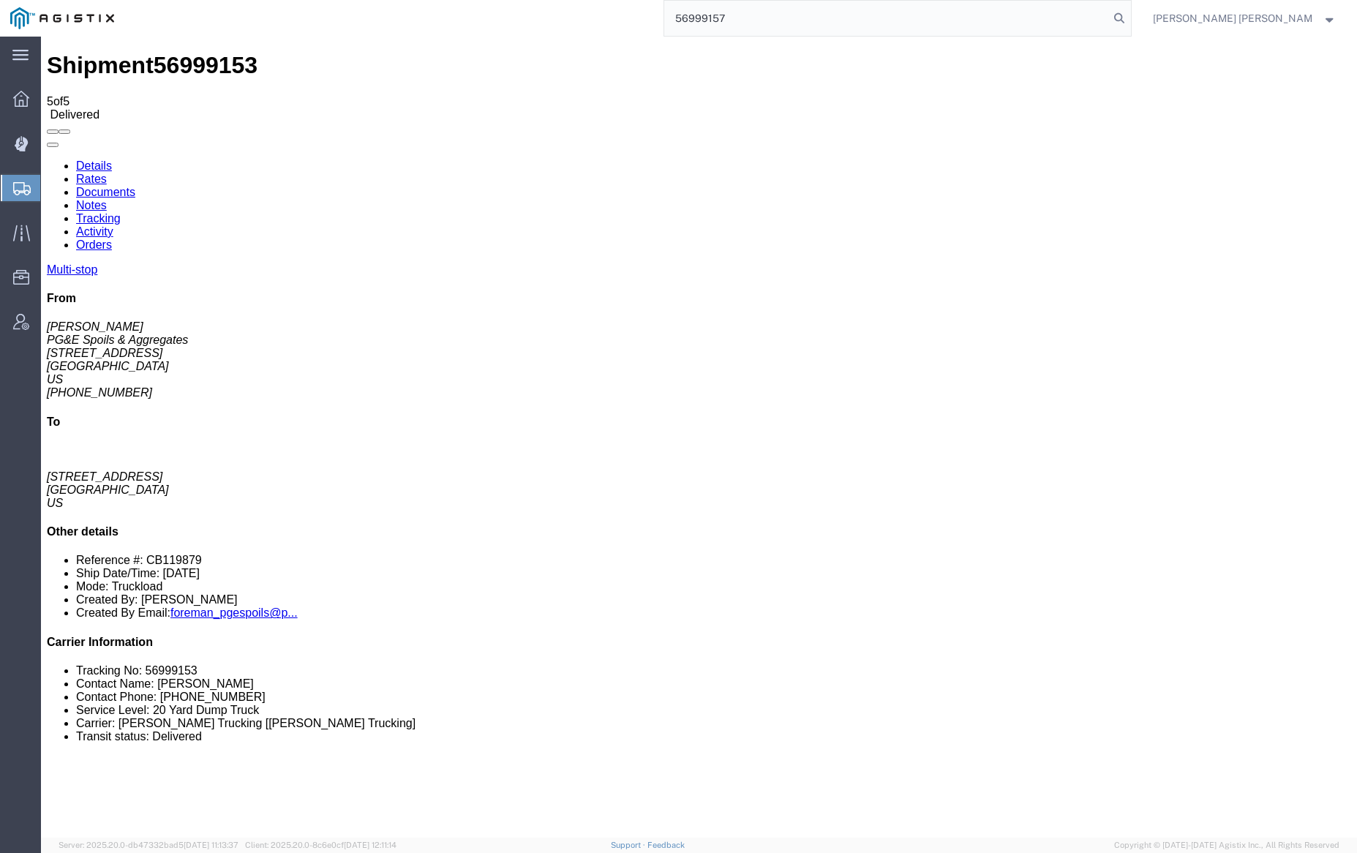
drag, startPoint x: 1192, startPoint y: 15, endPoint x: 1177, endPoint y: 16, distance: 14.6
click at [1129, 15] on icon at bounding box center [1119, 18] width 20 height 20
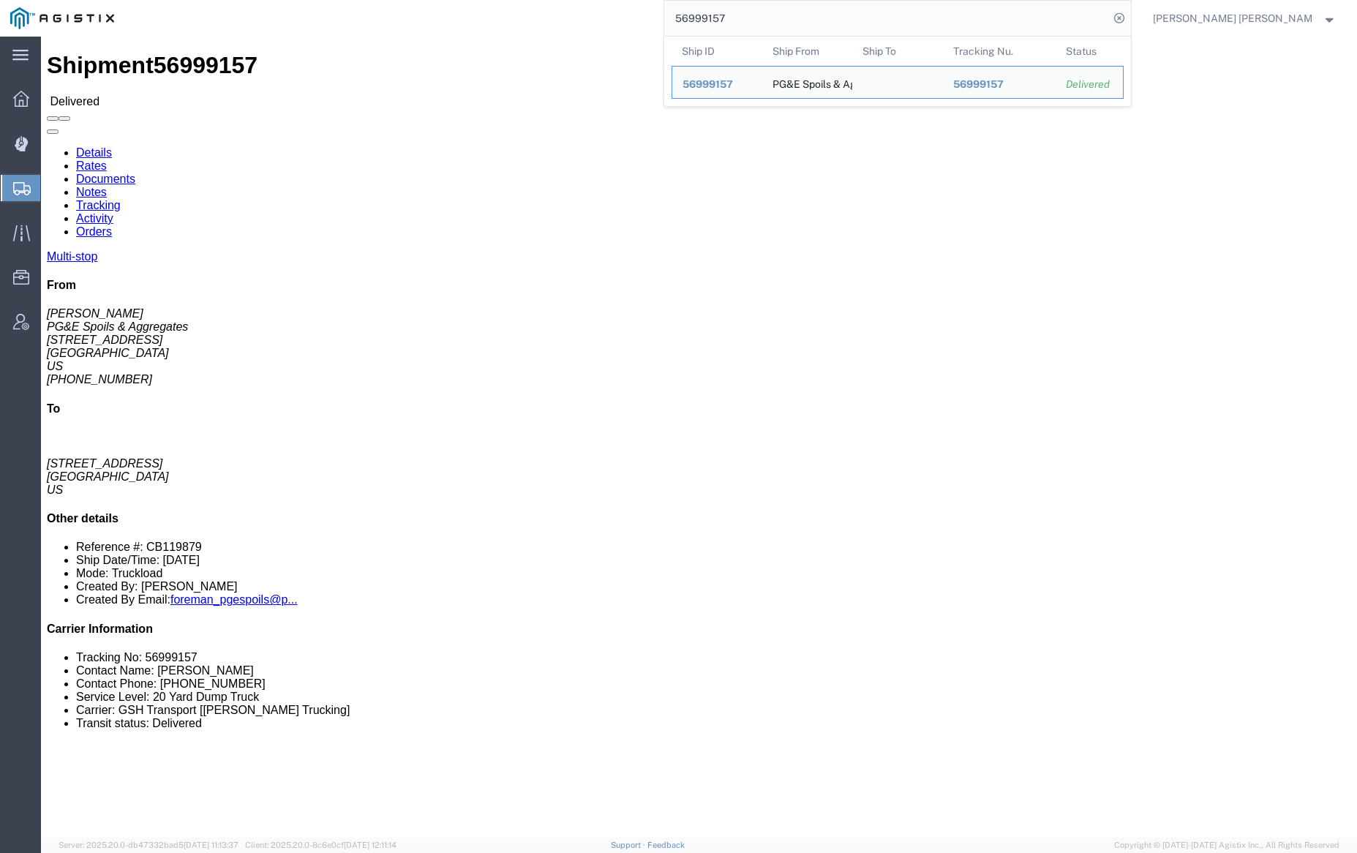
click link "Documents"
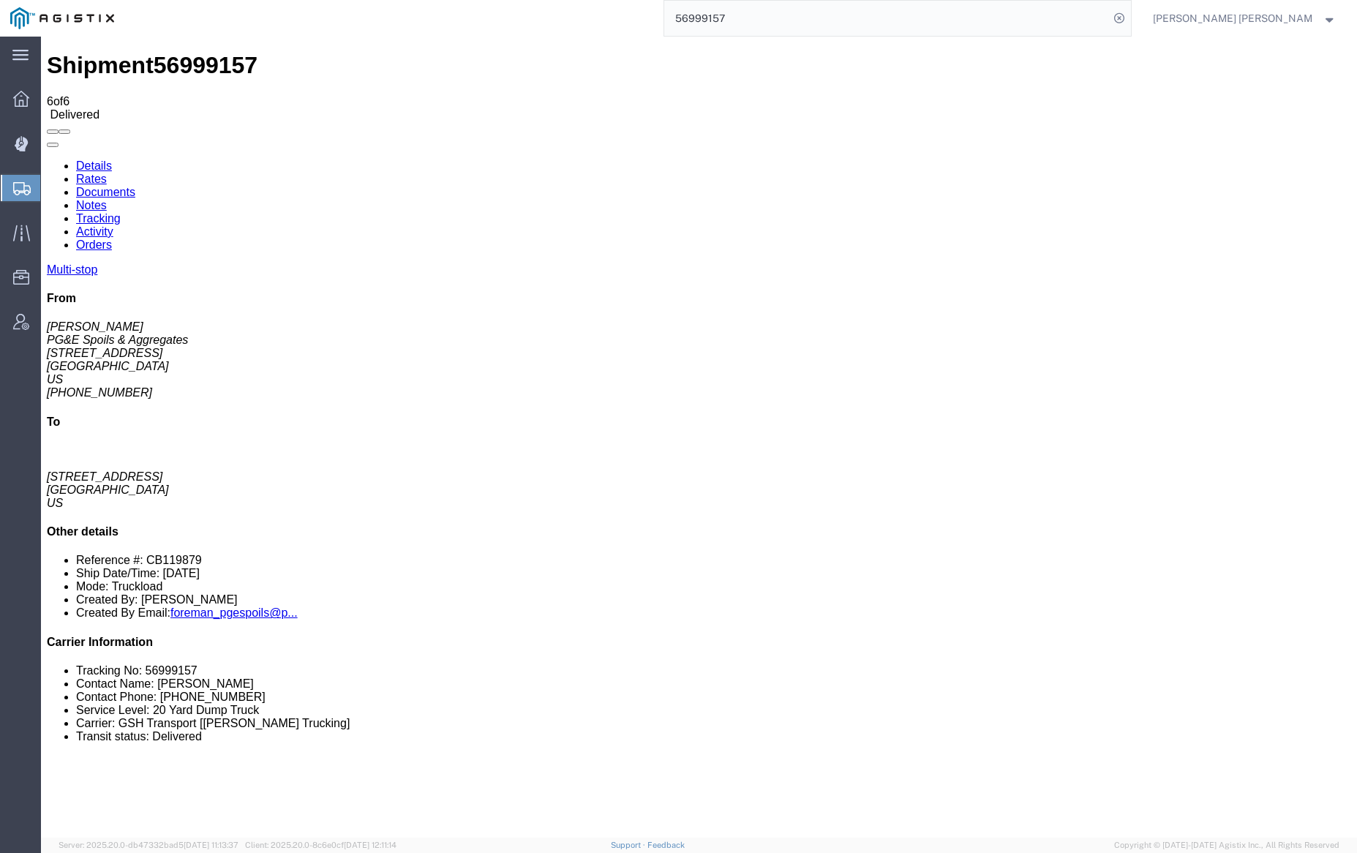
click at [107, 199] on link "Notes" at bounding box center [91, 205] width 31 height 12
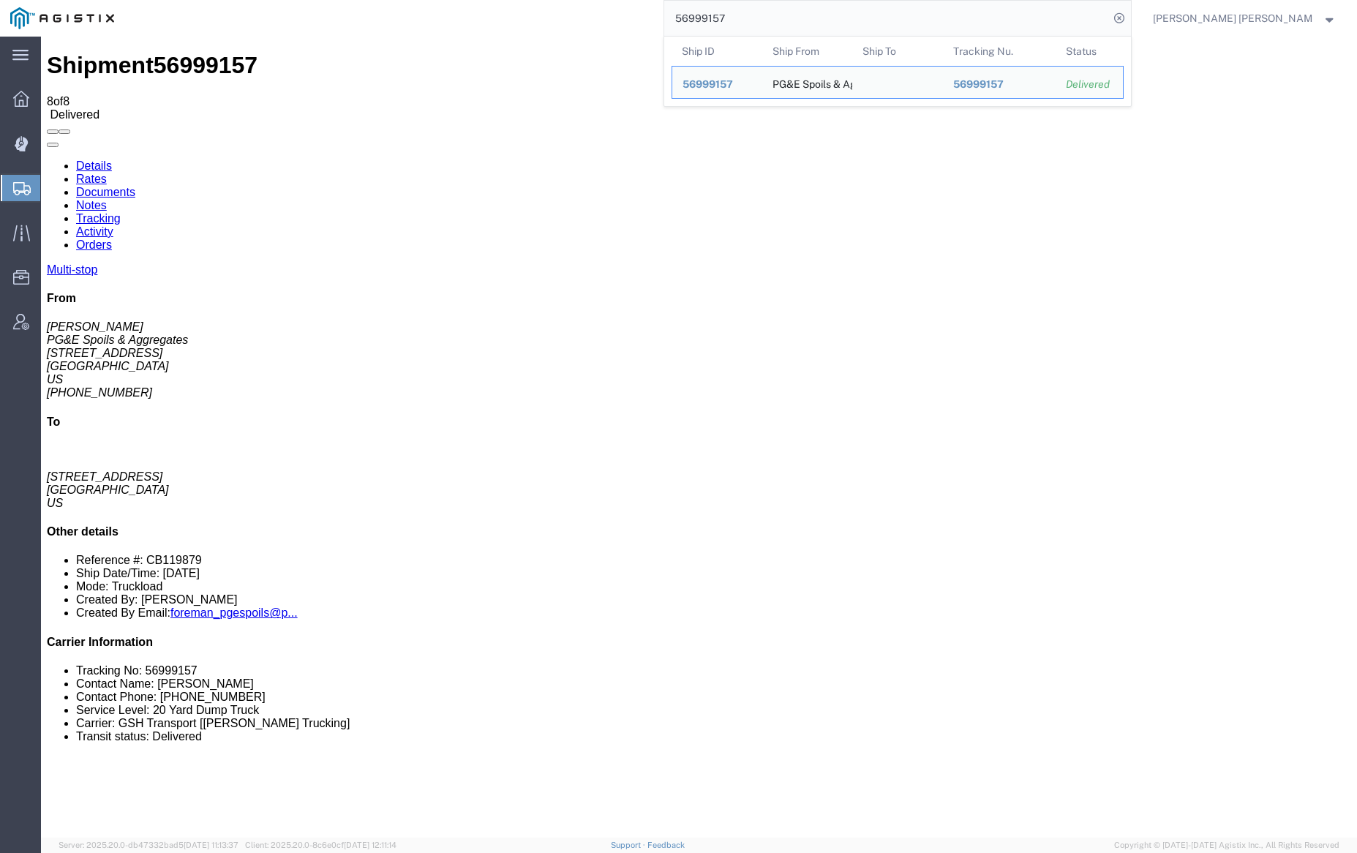
click at [773, 17] on input "56999157" at bounding box center [886, 18] width 445 height 35
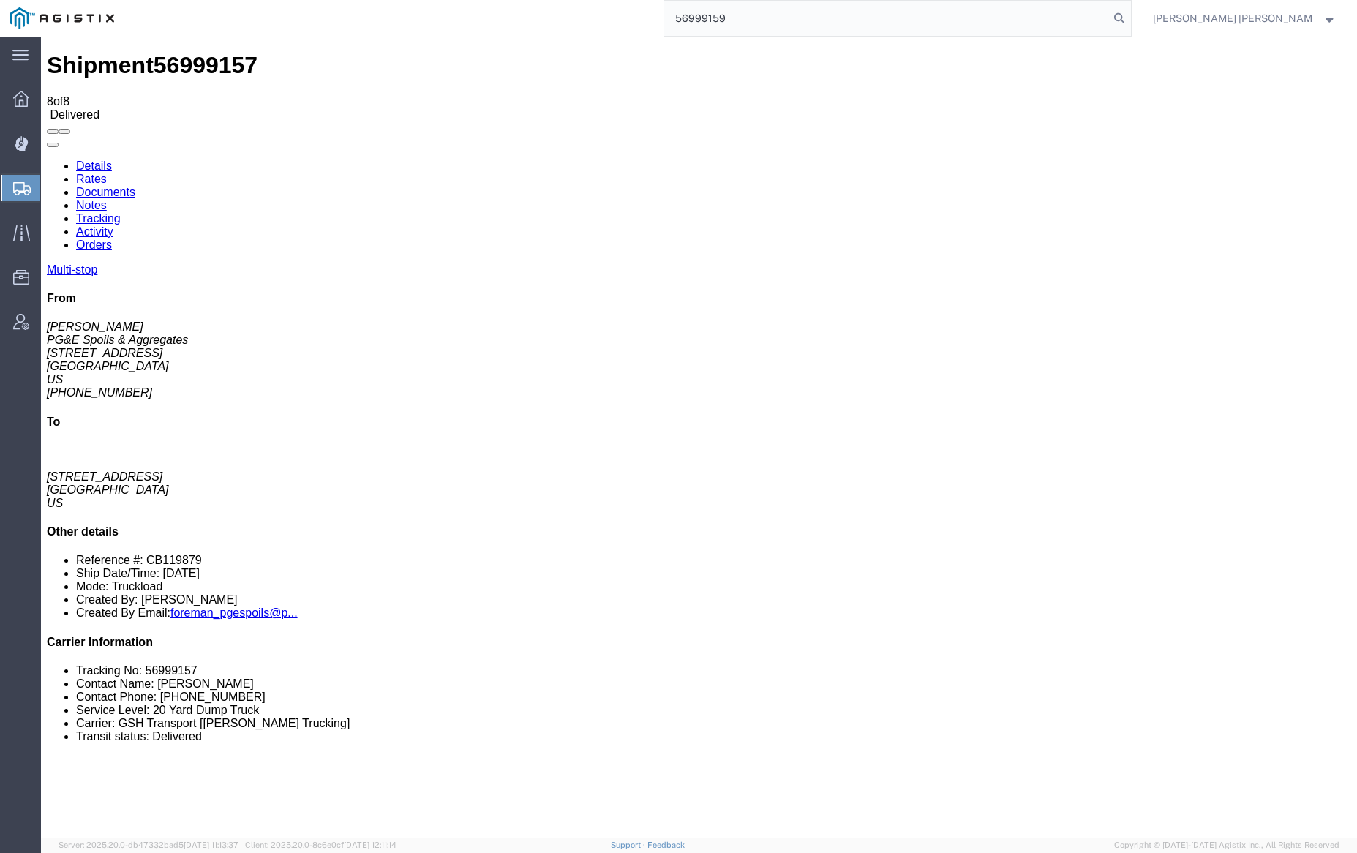
drag, startPoint x: 1196, startPoint y: 15, endPoint x: 1170, endPoint y: 18, distance: 26.4
click at [1129, 15] on icon at bounding box center [1119, 18] width 20 height 20
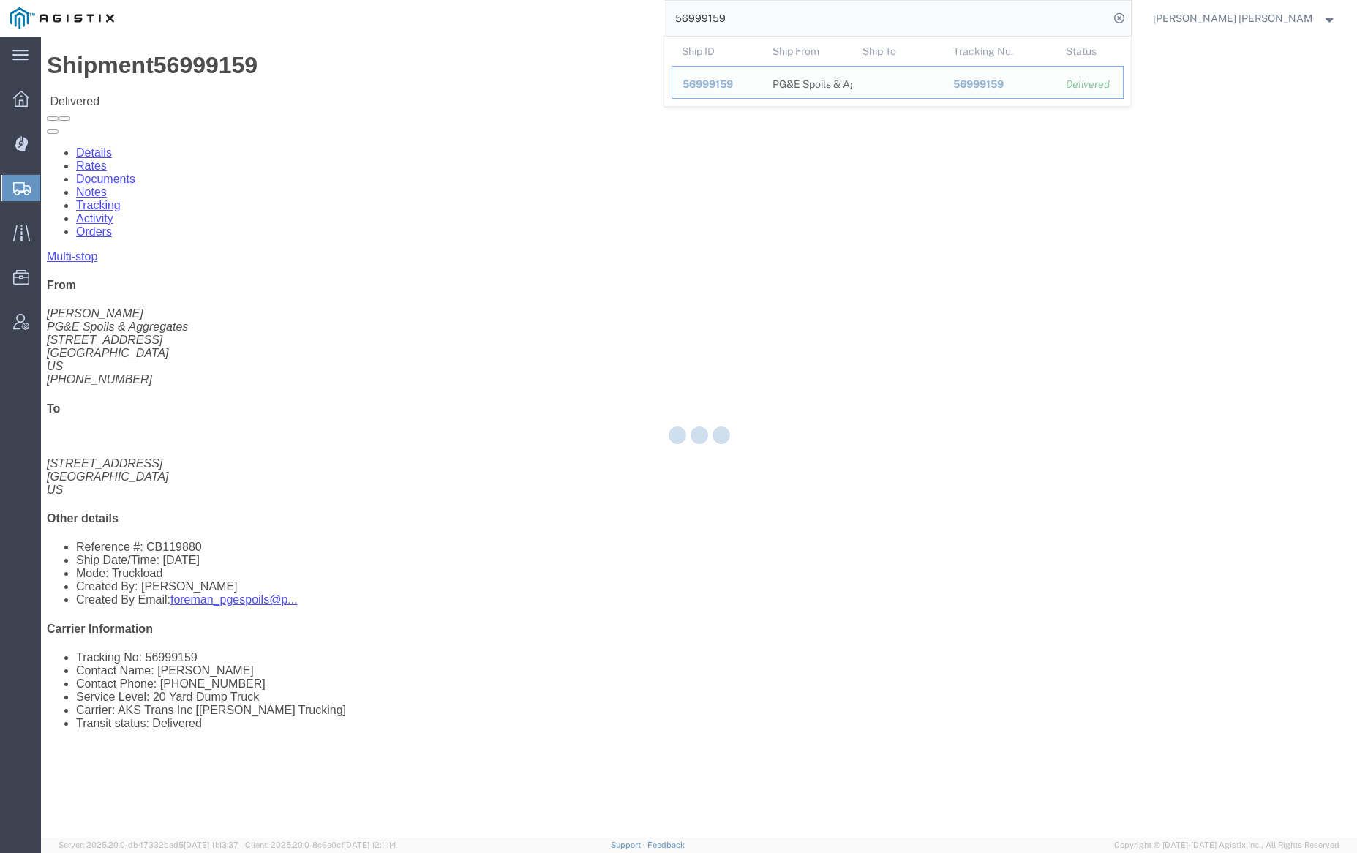
click at [195, 86] on div at bounding box center [699, 437] width 1316 height 801
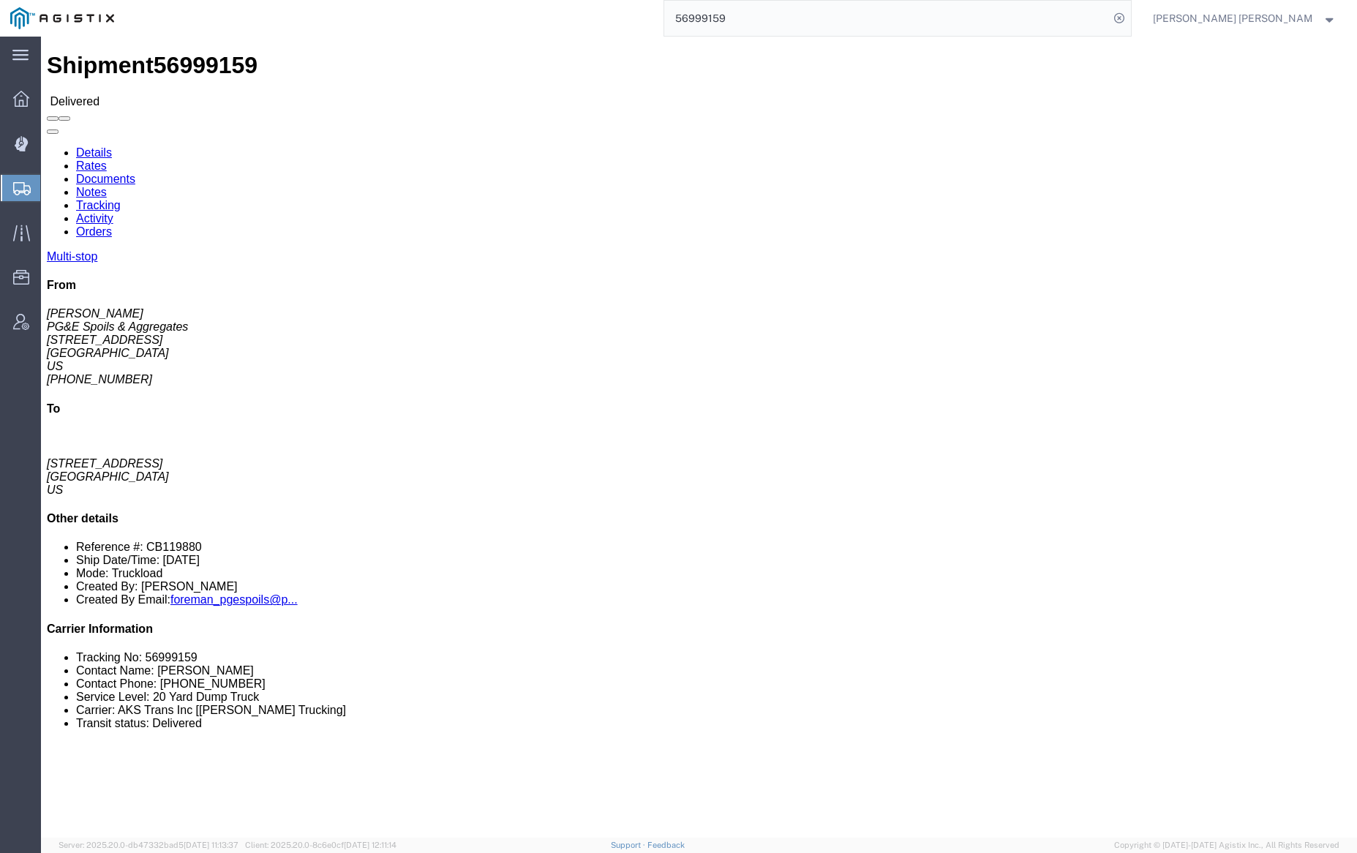
click link "Documents"
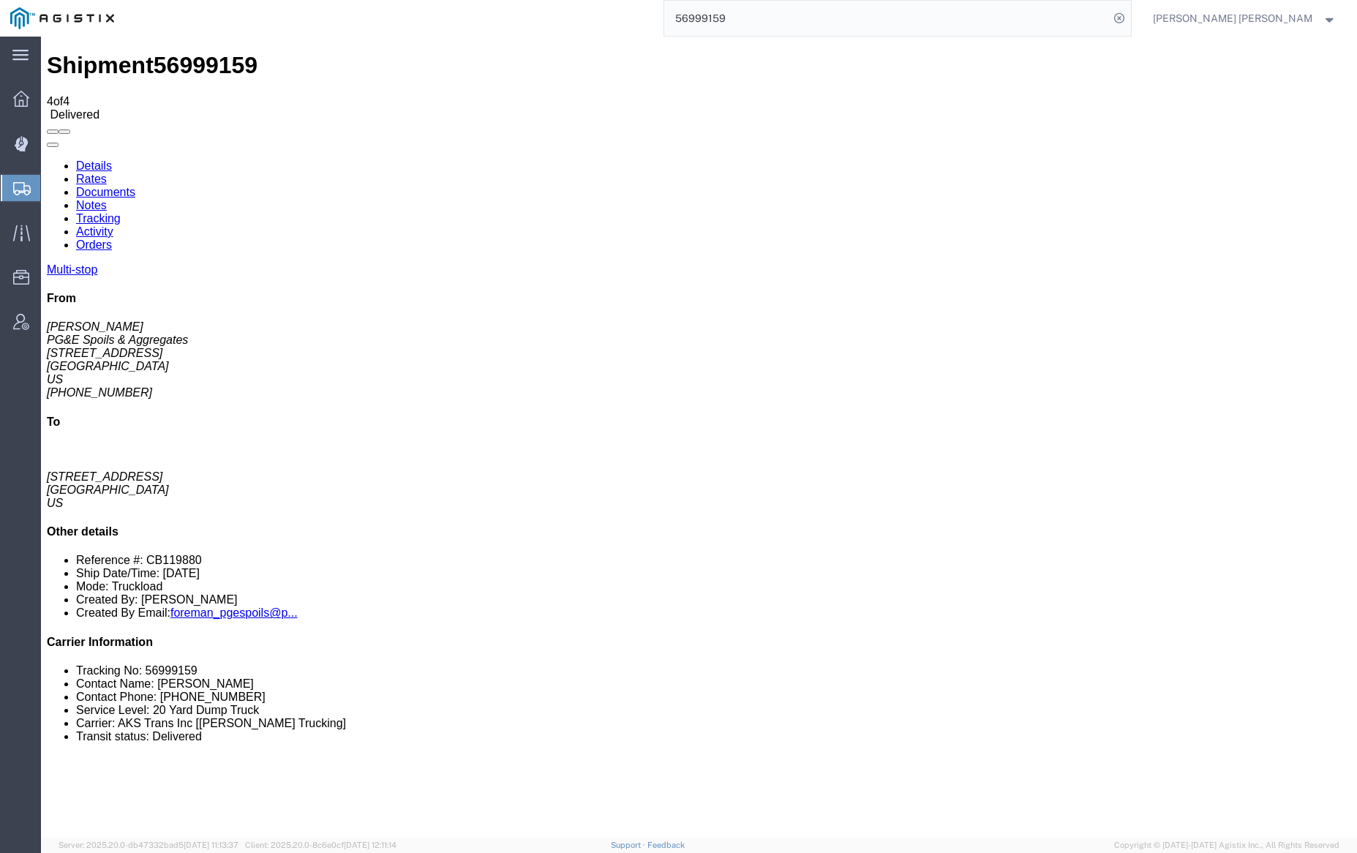
click at [107, 199] on link "Notes" at bounding box center [91, 205] width 31 height 12
click at [764, 15] on input "56999159" at bounding box center [886, 18] width 445 height 35
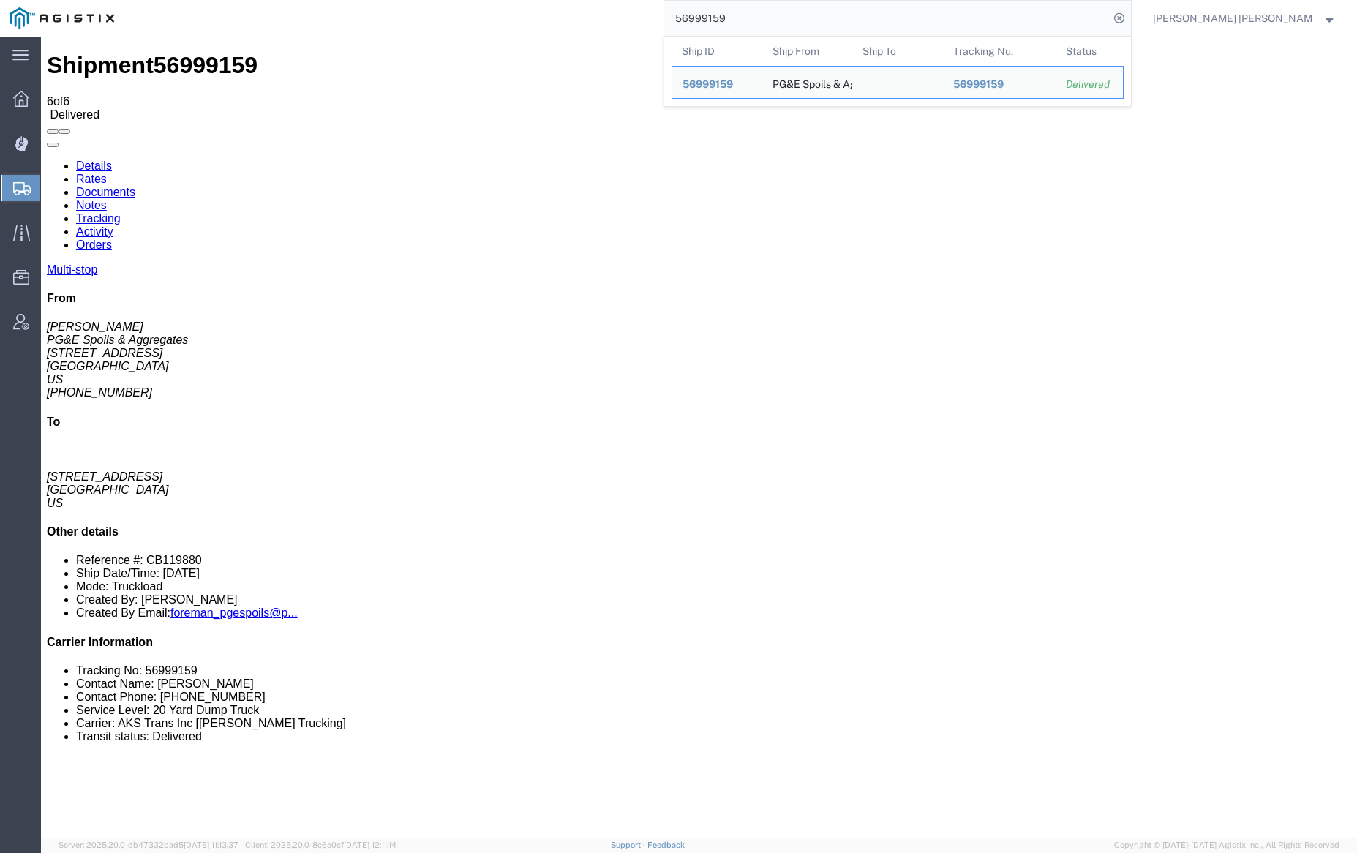
click at [764, 15] on input "56999159" at bounding box center [886, 18] width 445 height 35
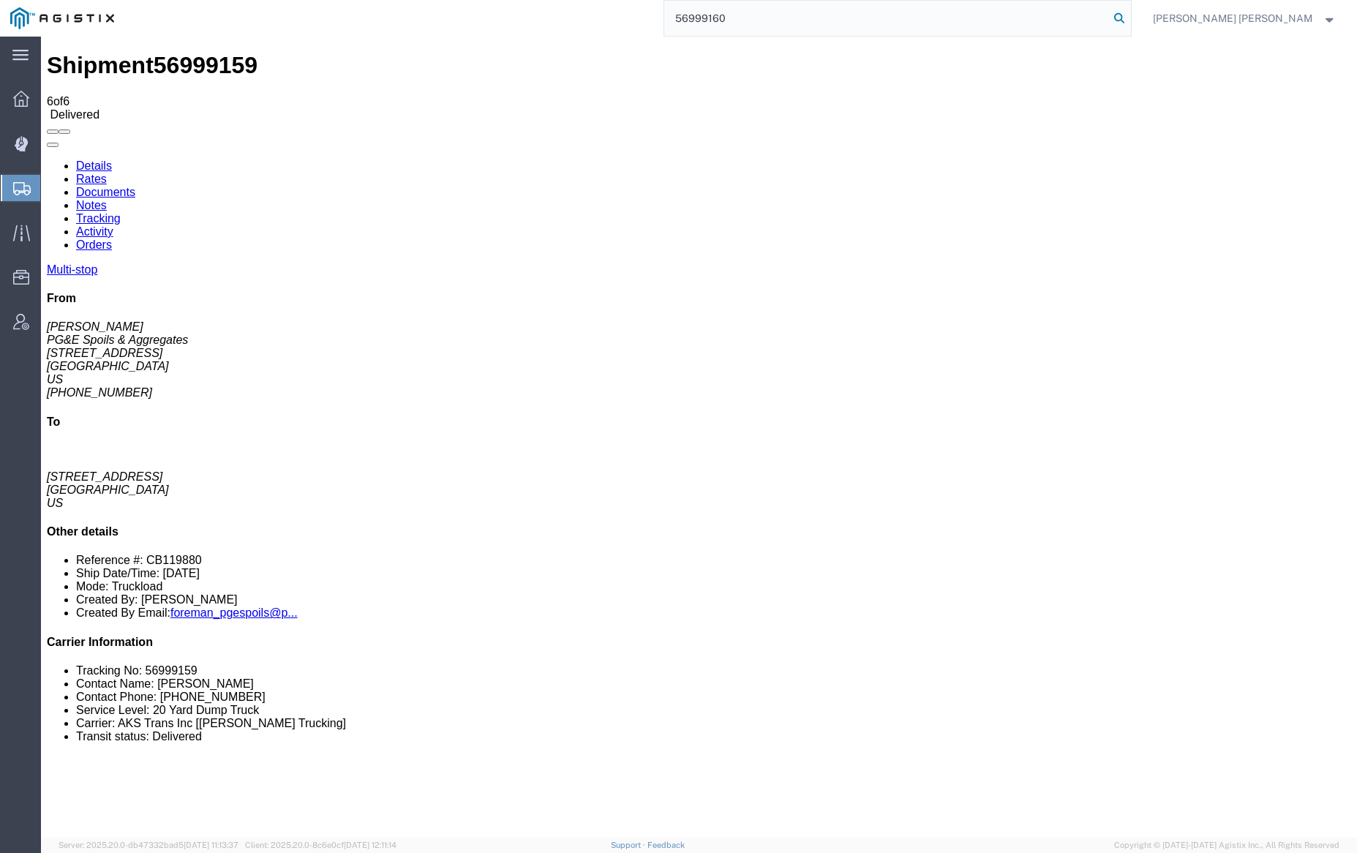
type input "56999160"
click at [1129, 15] on icon at bounding box center [1119, 18] width 20 height 20
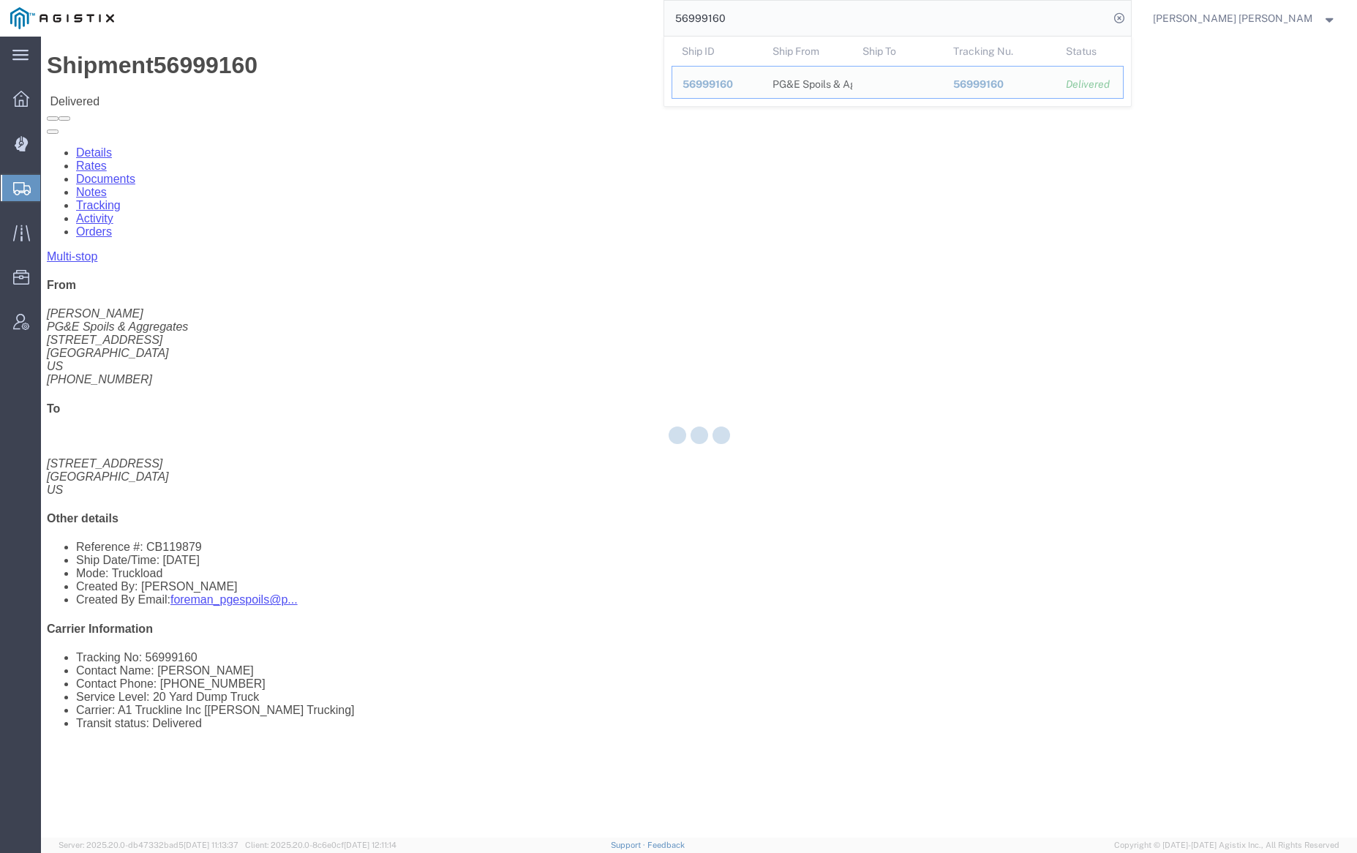
click div
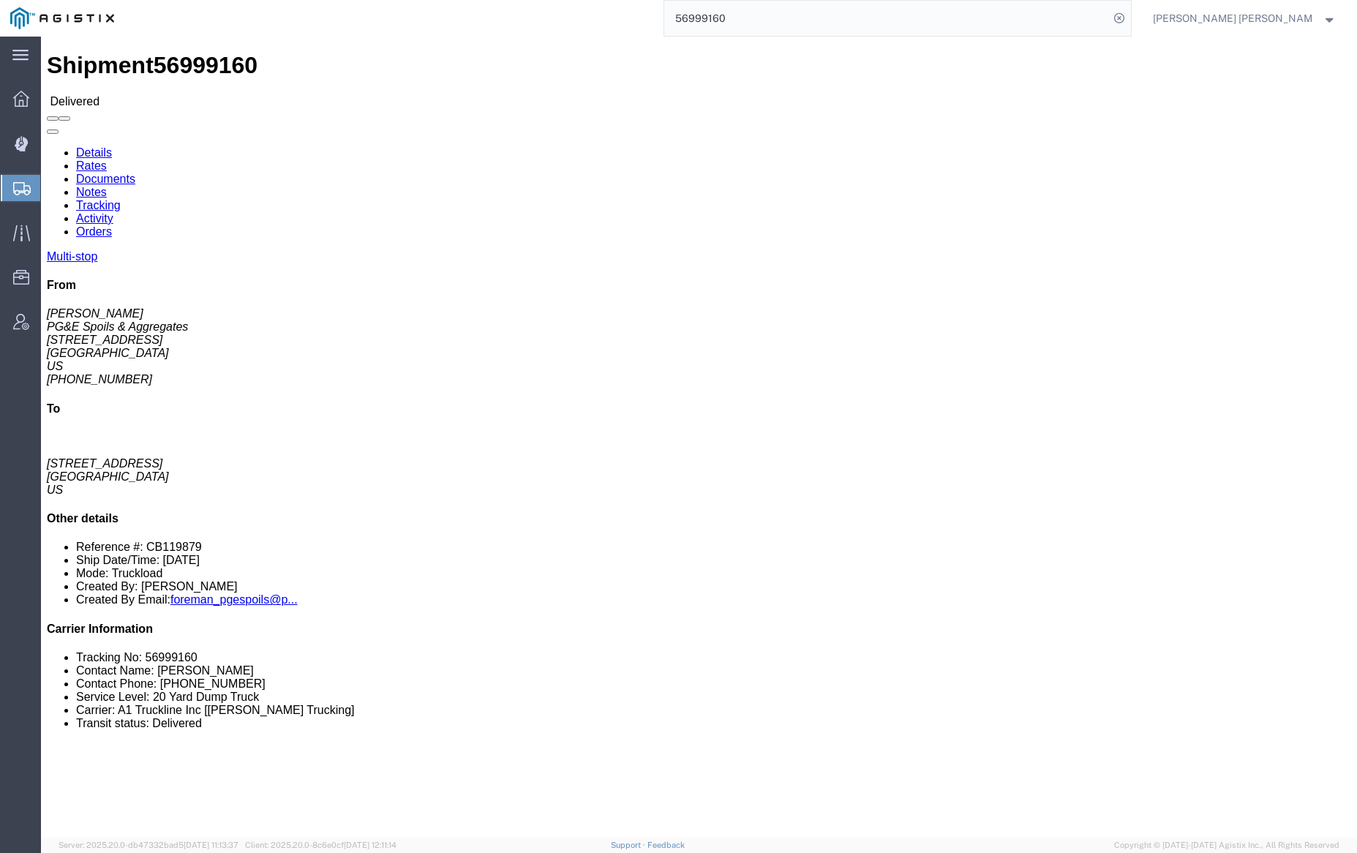
click link "Documents"
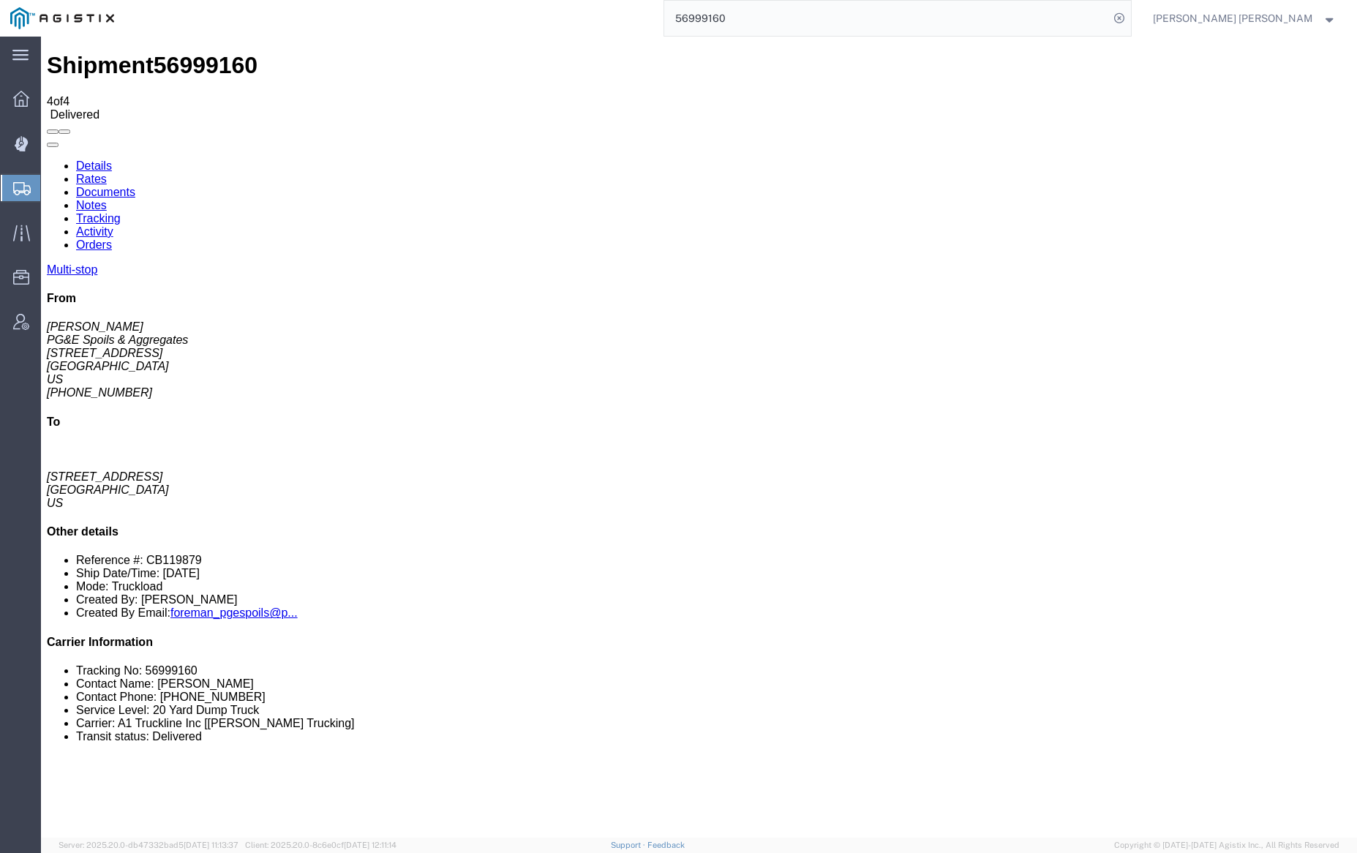
click at [107, 199] on link "Notes" at bounding box center [91, 205] width 31 height 12
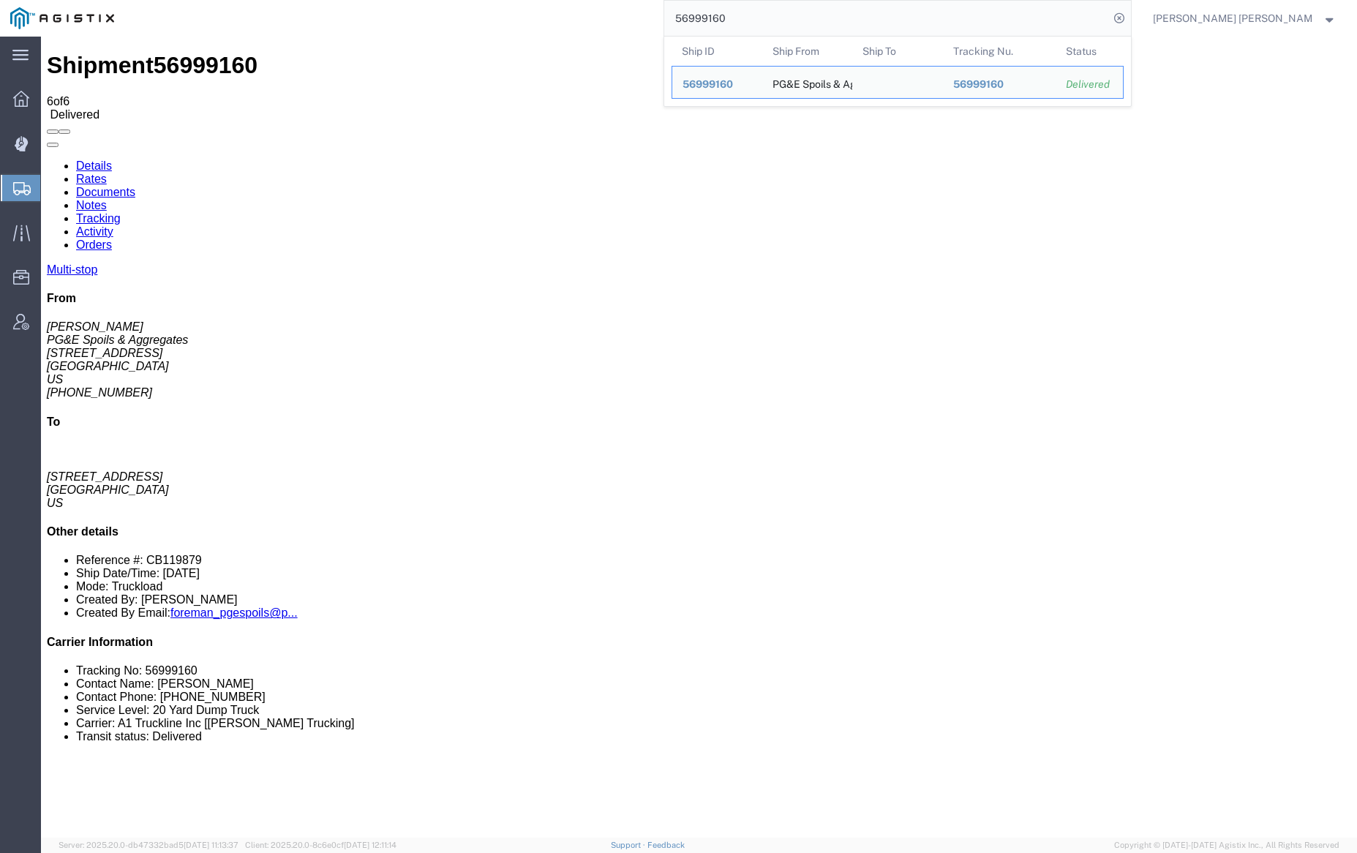
click at [762, 9] on input "56999160" at bounding box center [886, 18] width 445 height 35
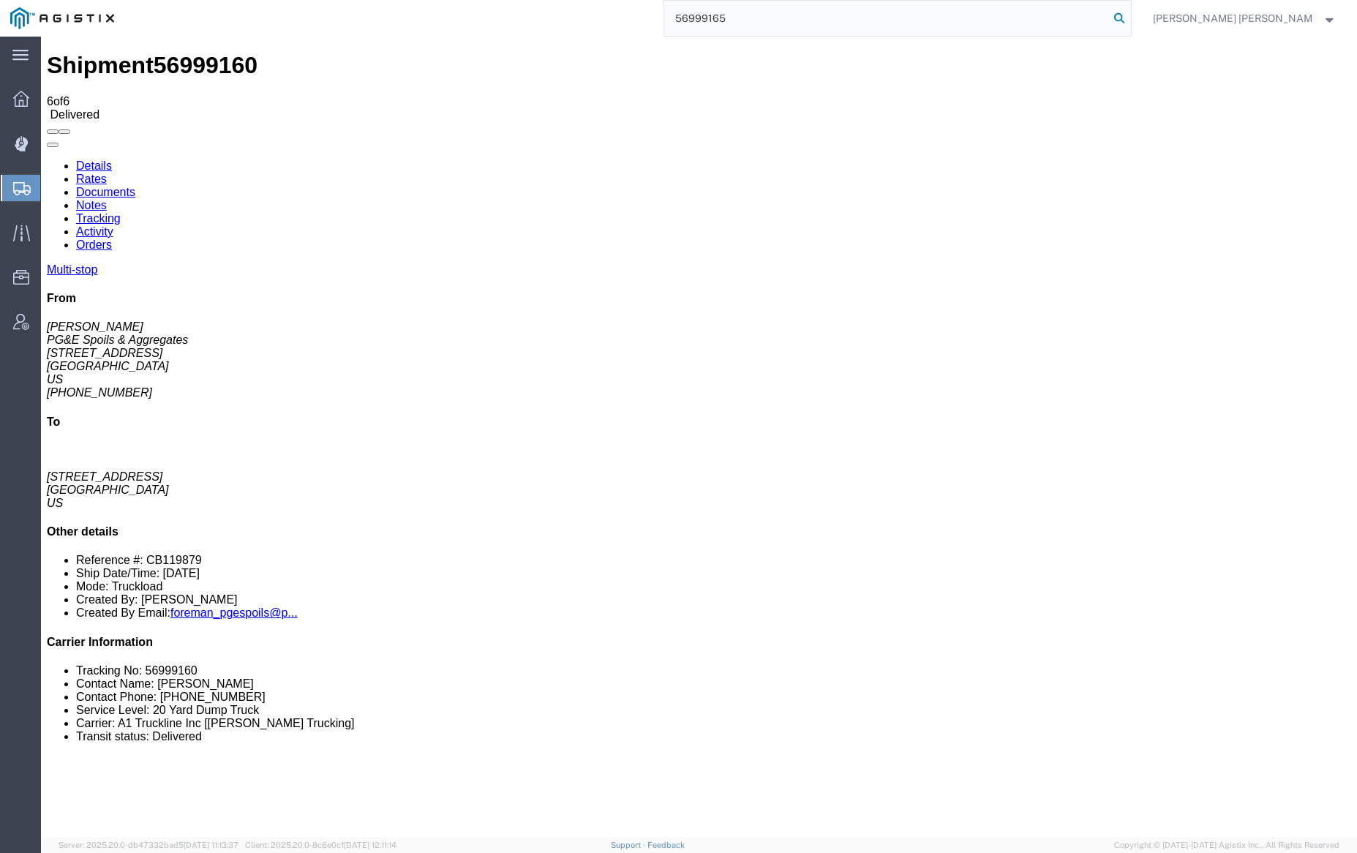
click at [1129, 16] on icon at bounding box center [1119, 18] width 20 height 20
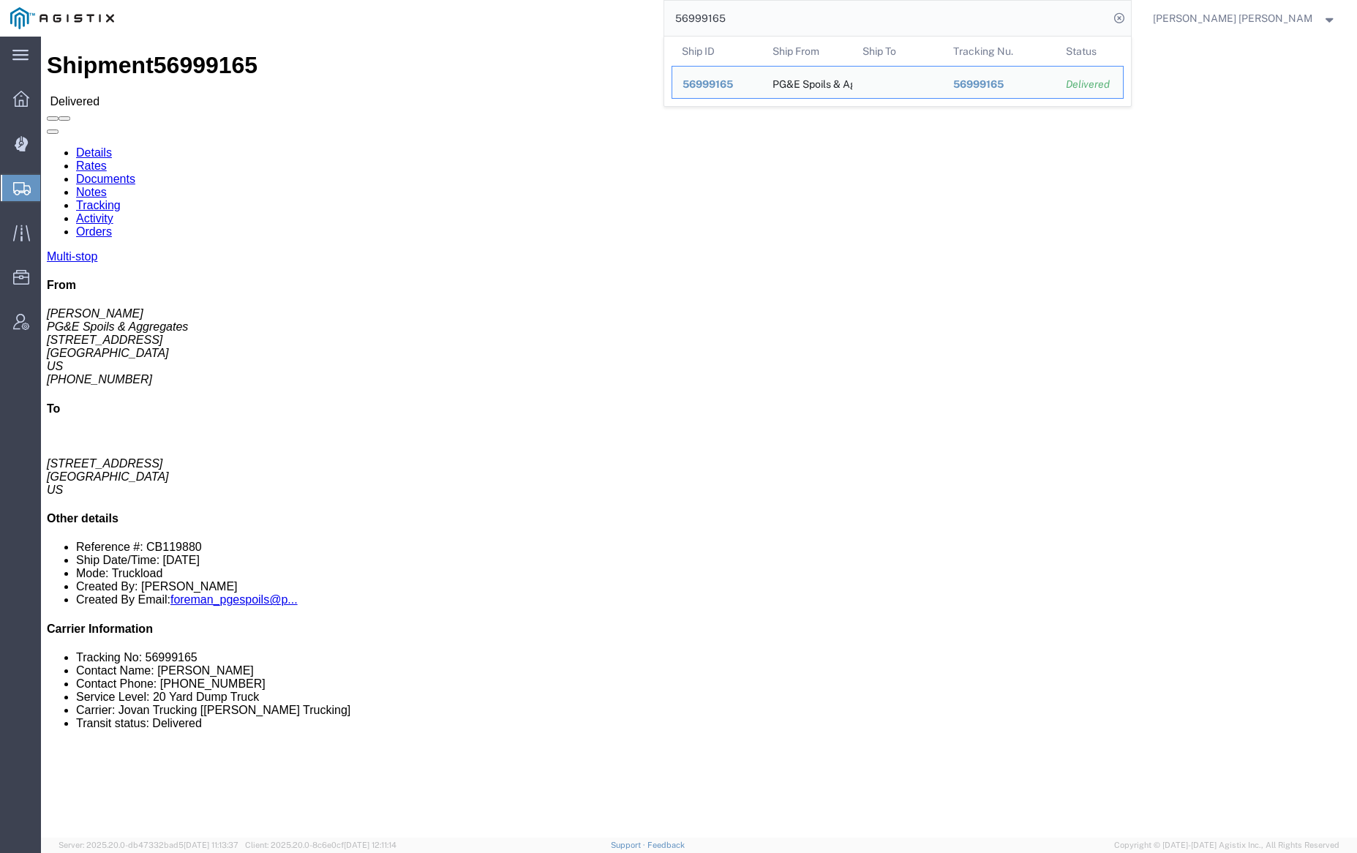
click link "Documents"
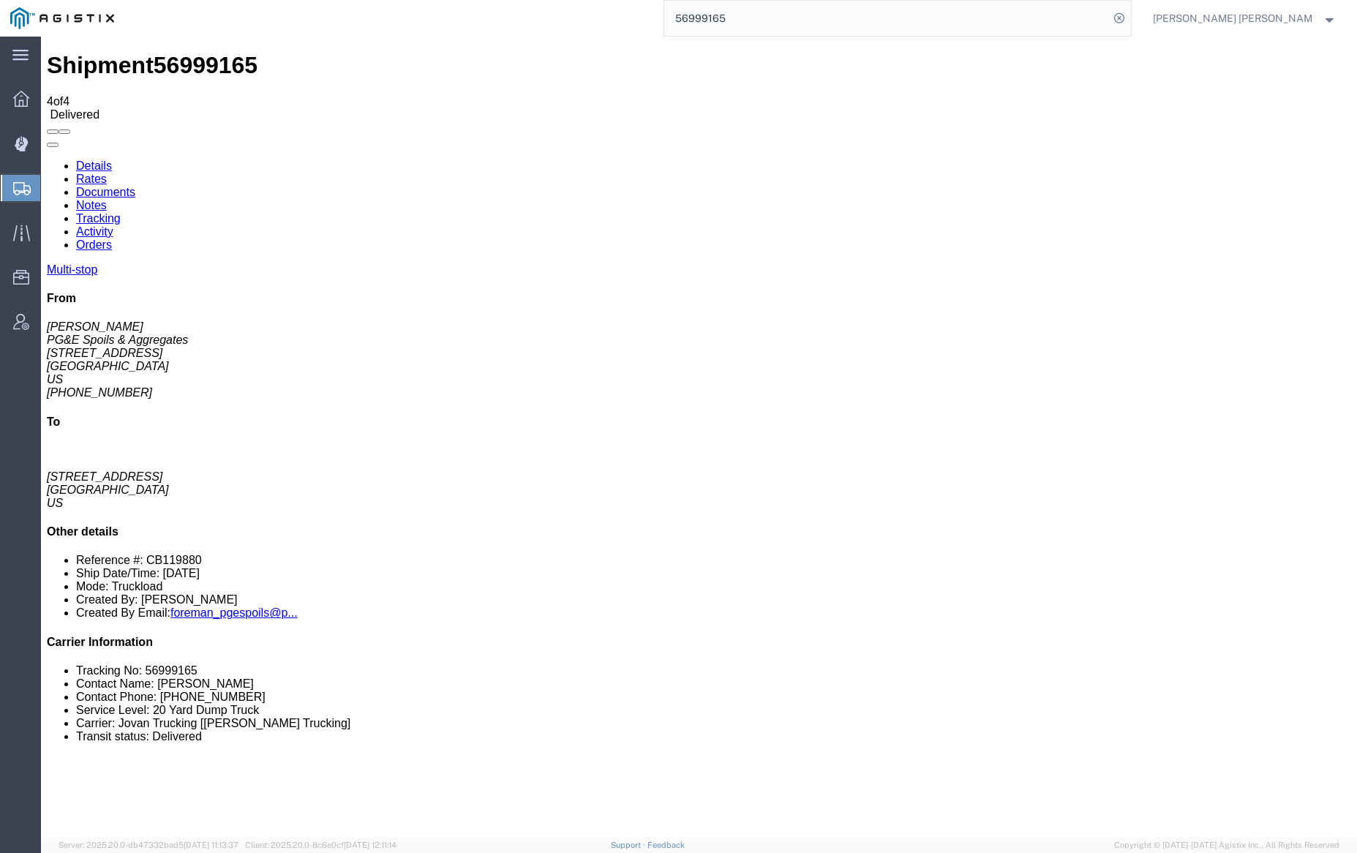
click at [780, 18] on input "56999165" at bounding box center [886, 18] width 445 height 35
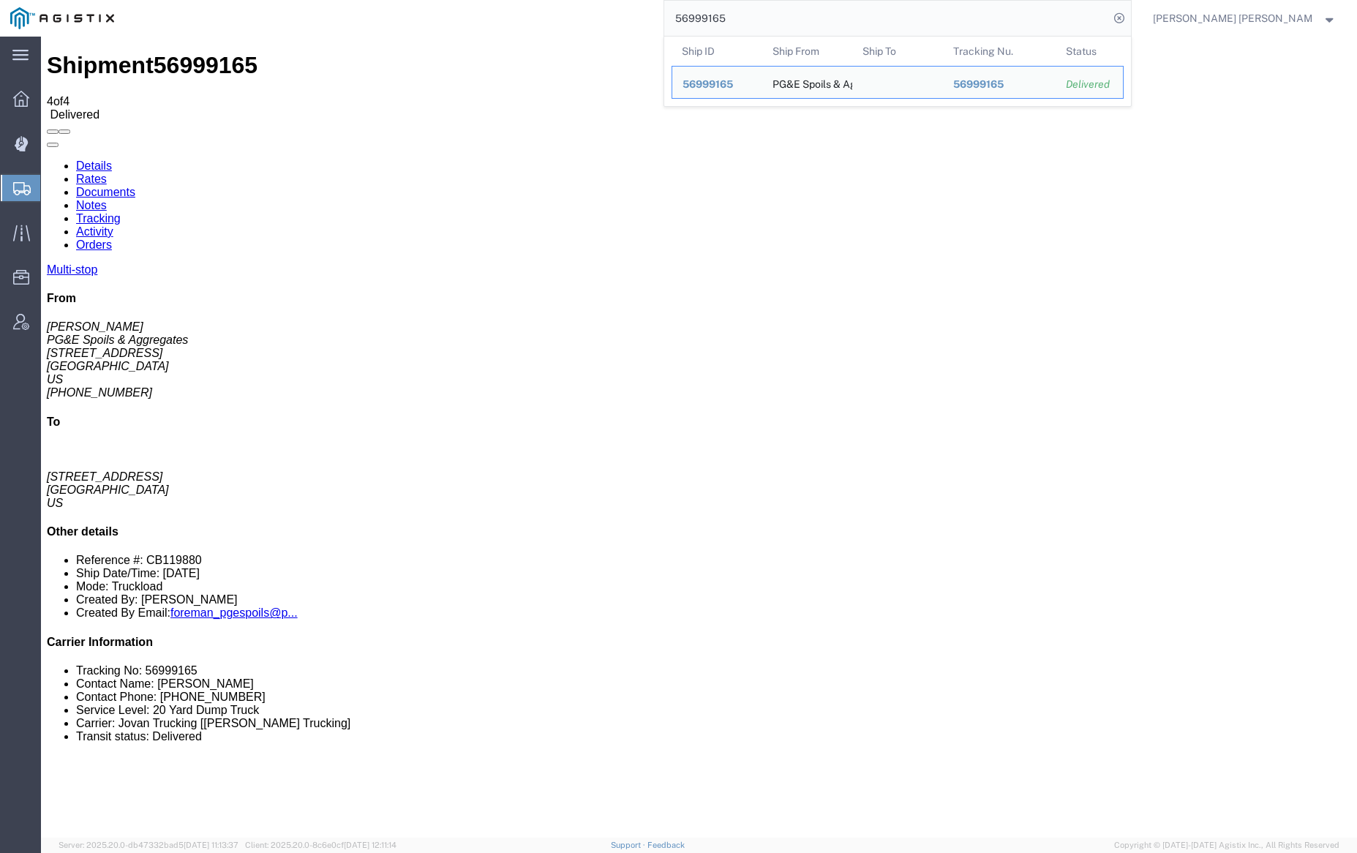
click at [780, 18] on input "56999165" at bounding box center [886, 18] width 445 height 35
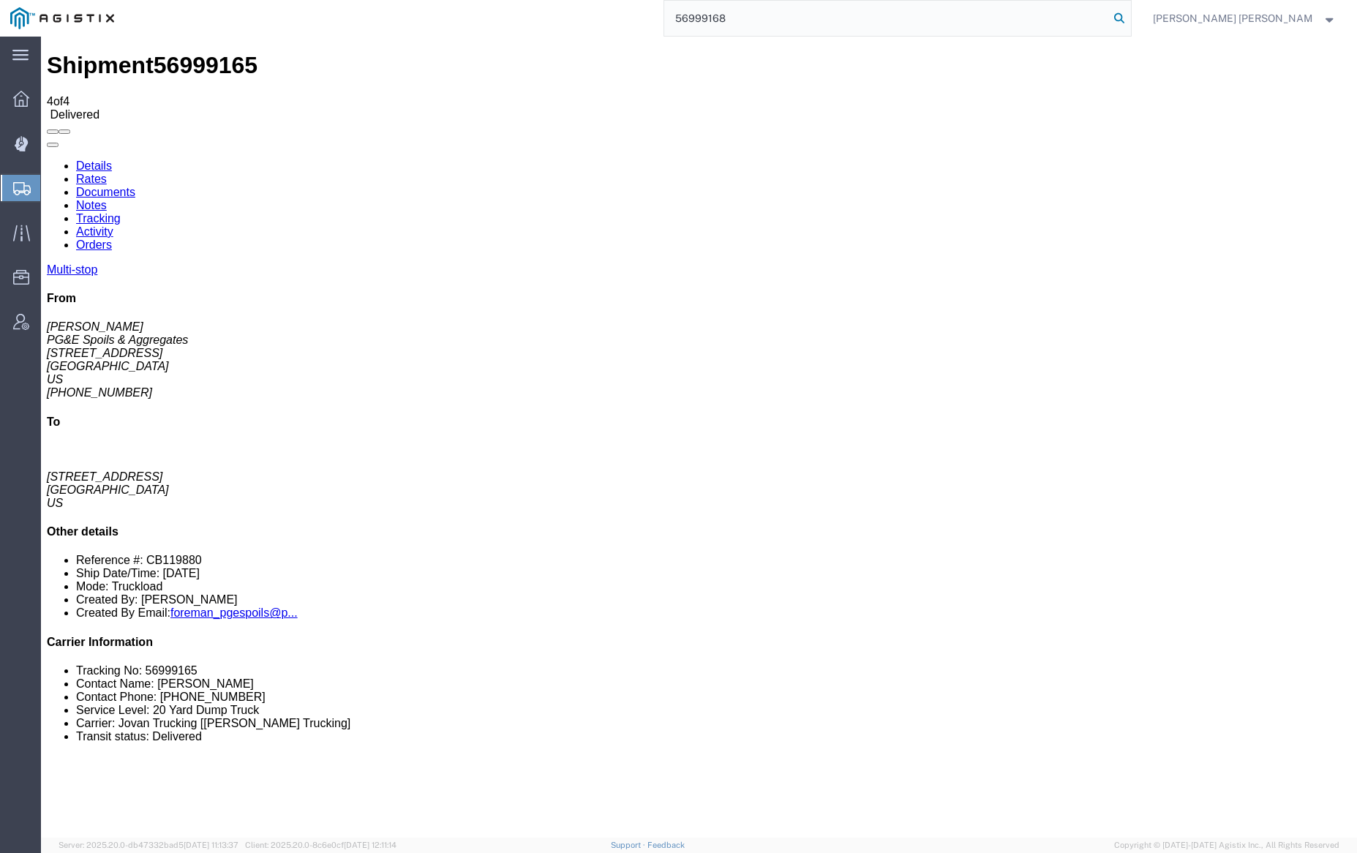
click at [1129, 17] on icon at bounding box center [1119, 18] width 20 height 20
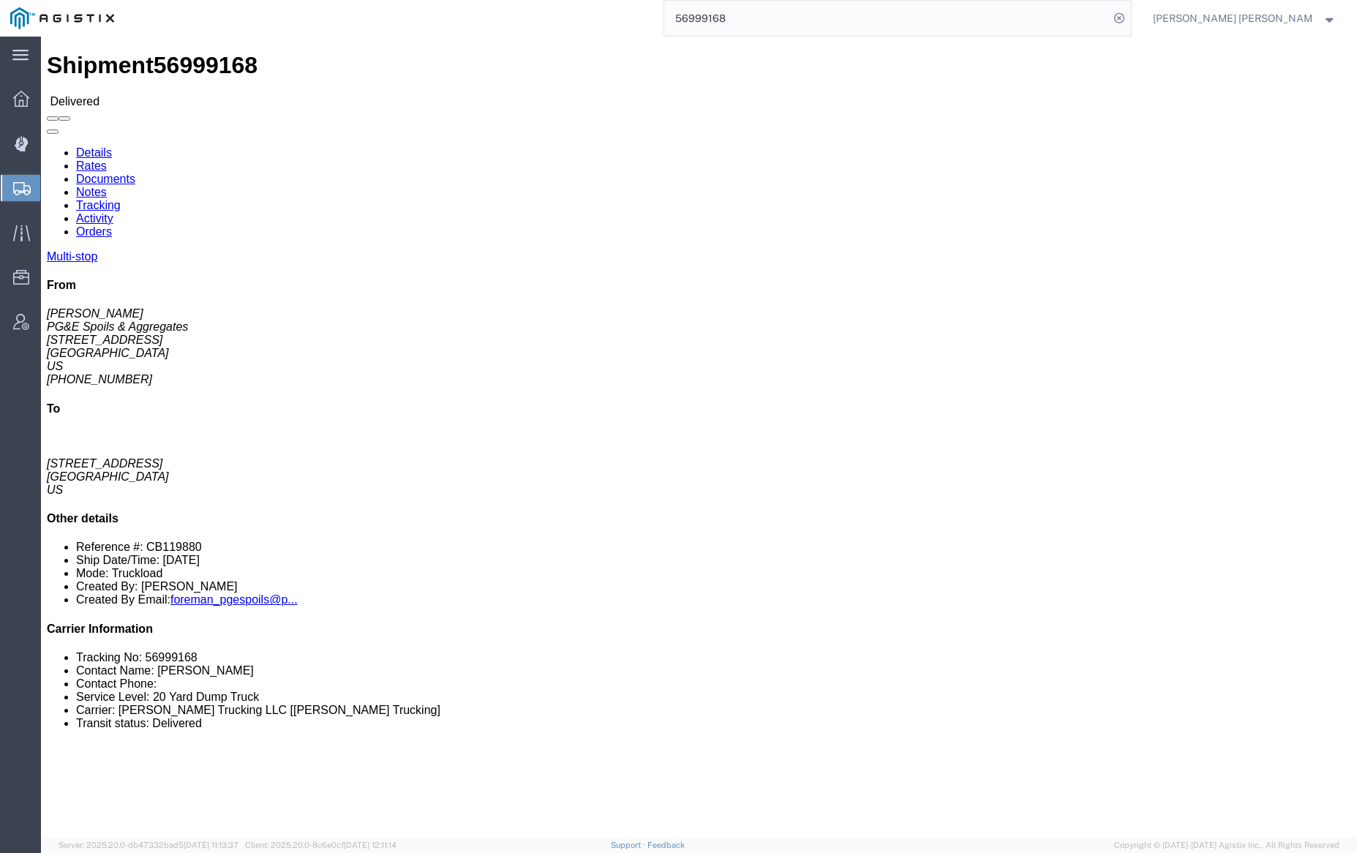
click link "Documents"
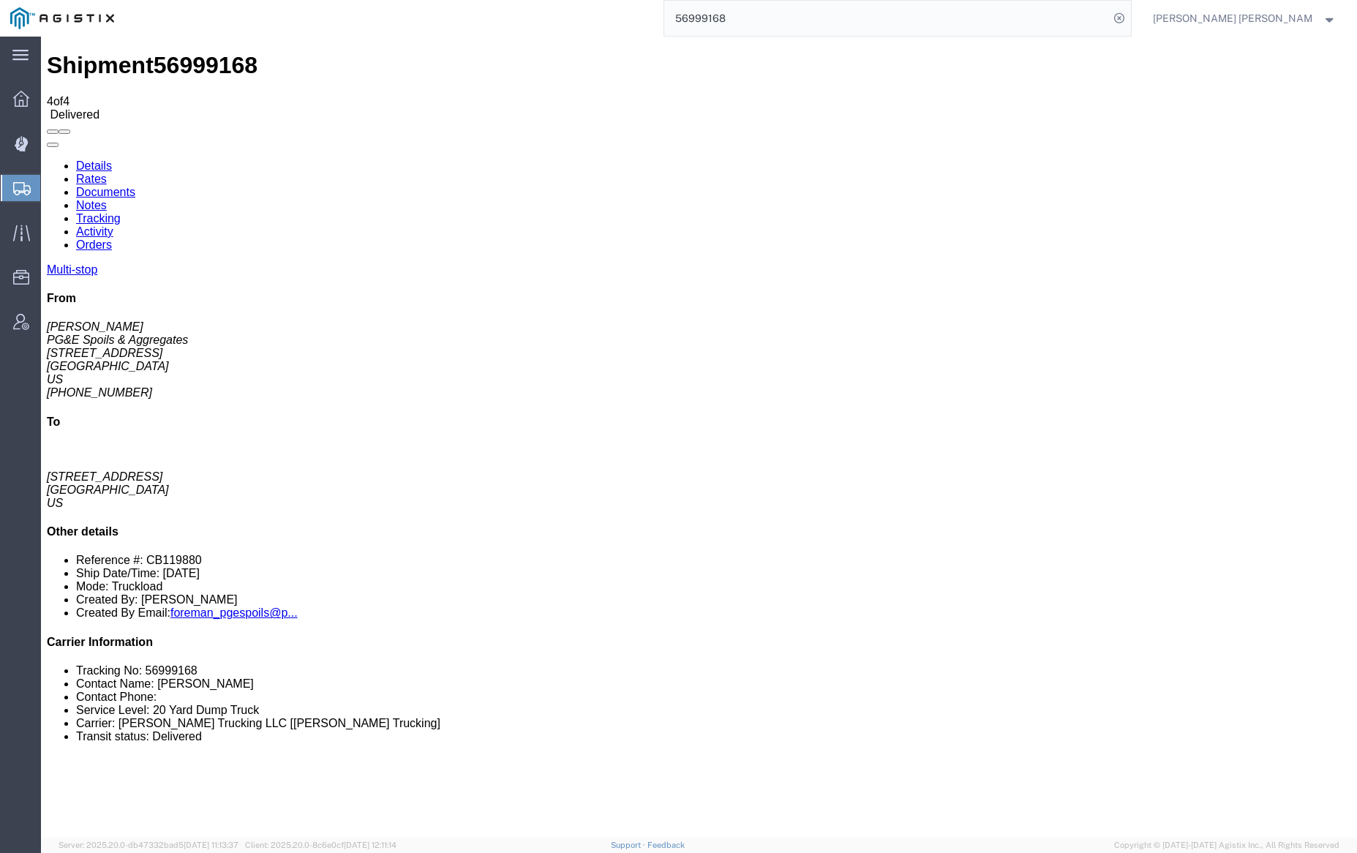
click at [107, 199] on link "Notes" at bounding box center [91, 205] width 31 height 12
click at [776, 11] on input "56999168" at bounding box center [886, 18] width 445 height 35
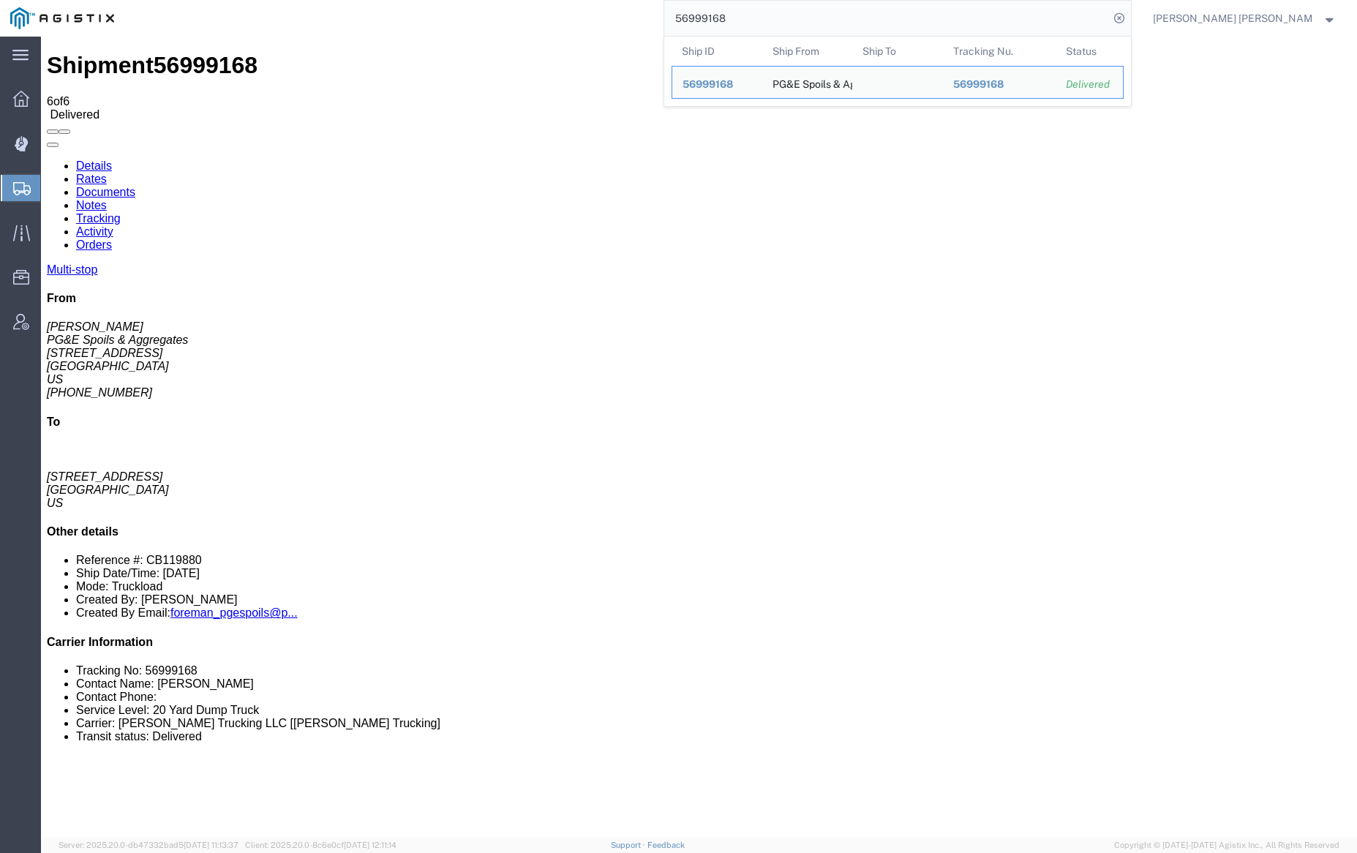
click at [776, 11] on input "56999168" at bounding box center [886, 18] width 445 height 35
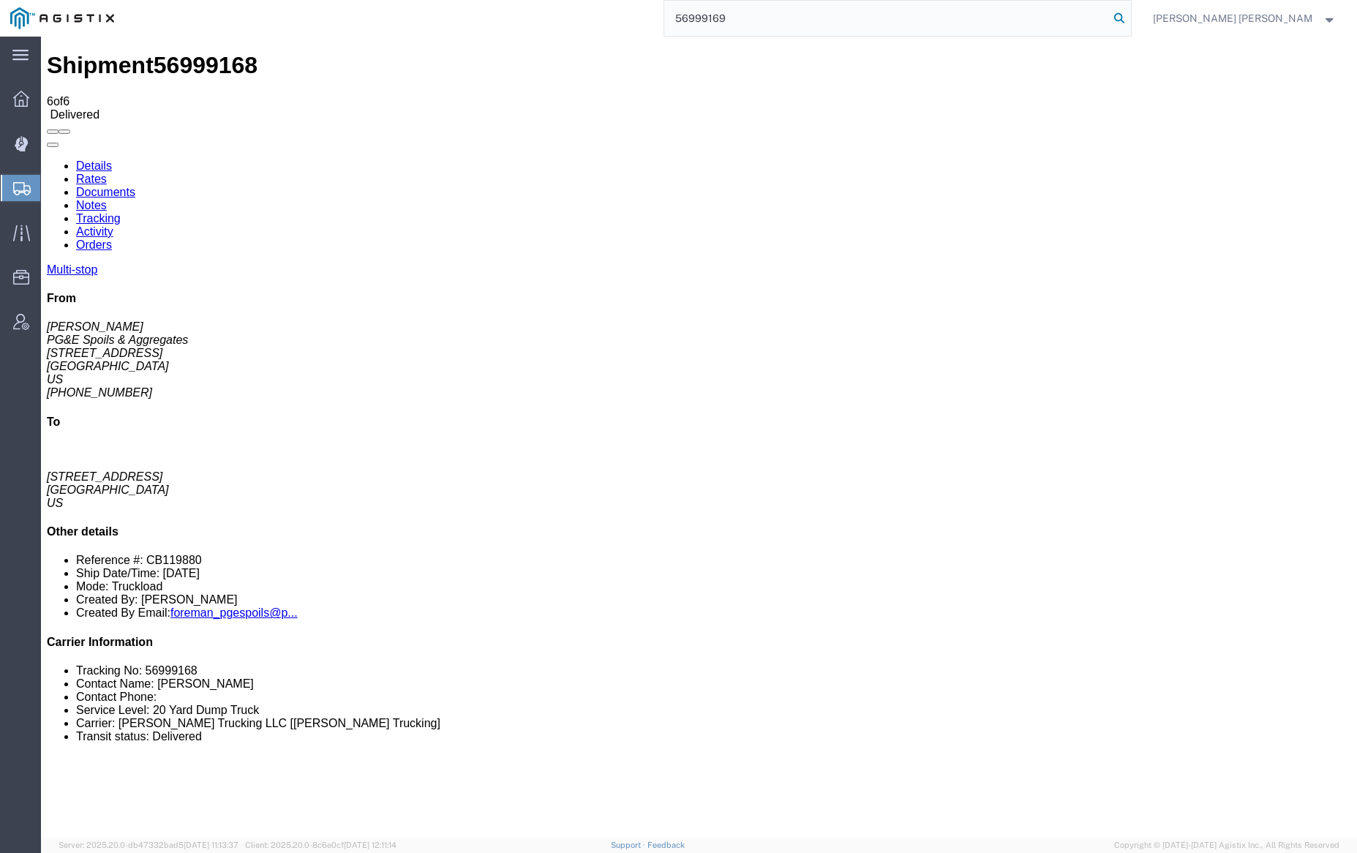
click at [1129, 15] on icon at bounding box center [1119, 18] width 20 height 20
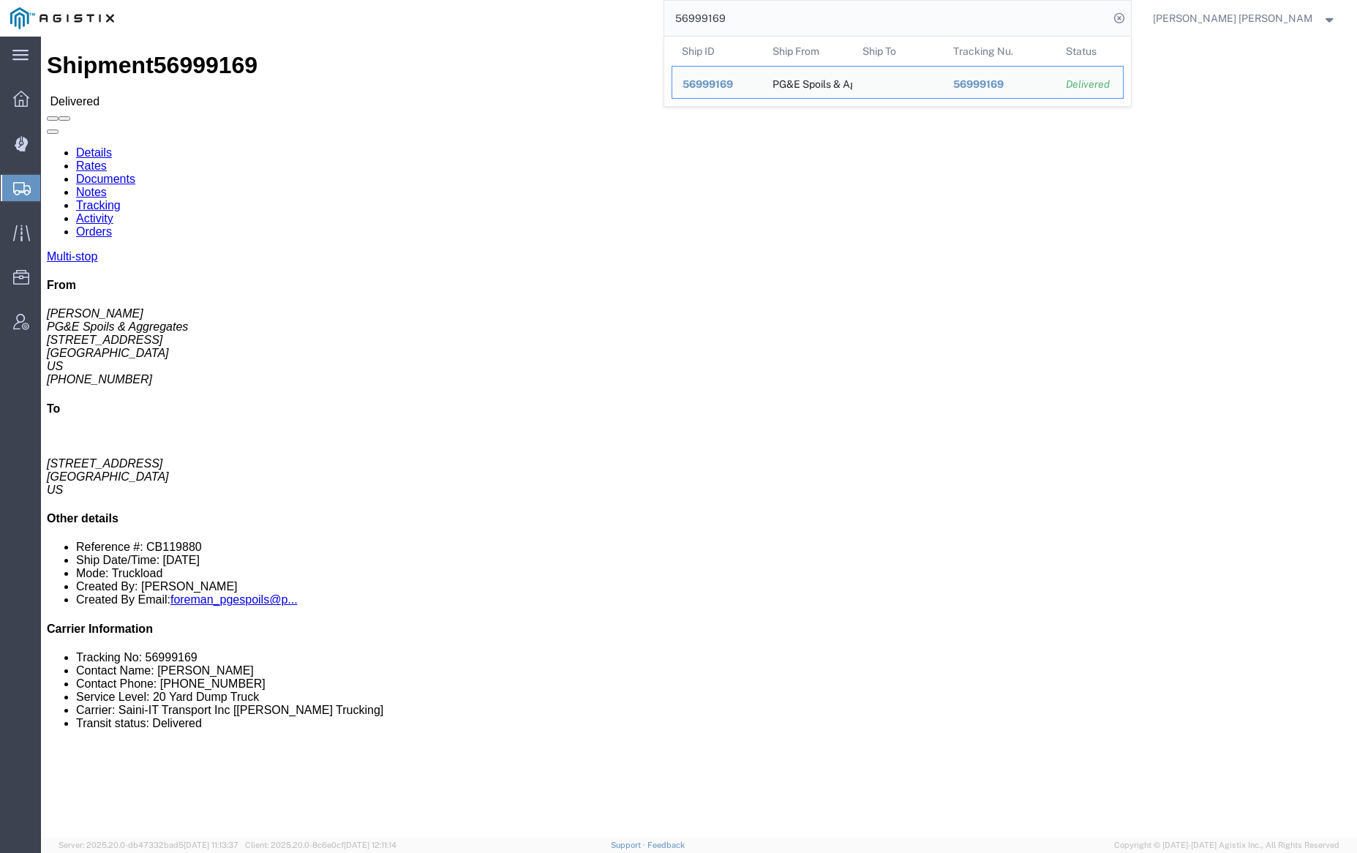
click link "Documents"
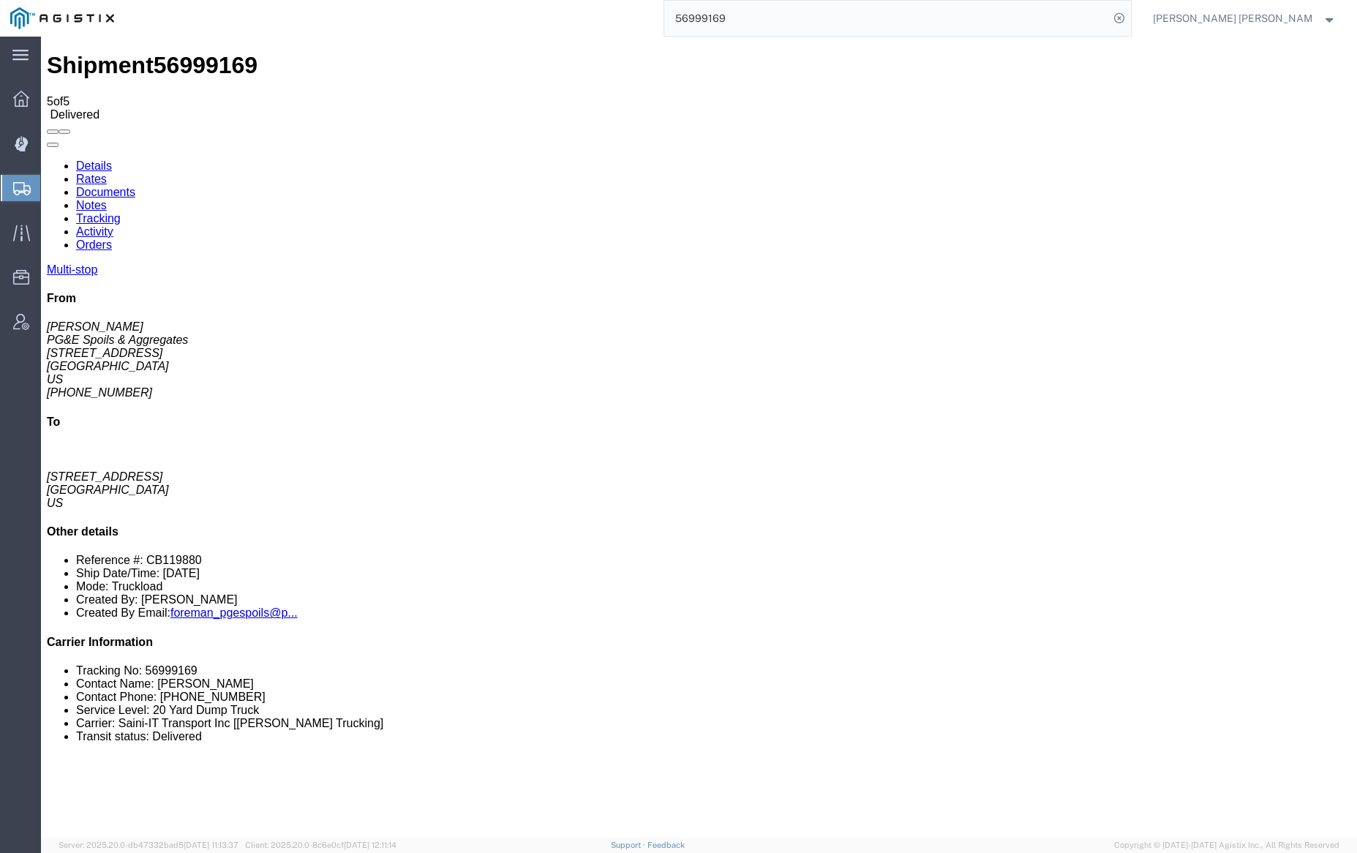
click at [107, 199] on link "Notes" at bounding box center [91, 205] width 31 height 12
click at [781, 17] on input "56999169" at bounding box center [886, 18] width 445 height 35
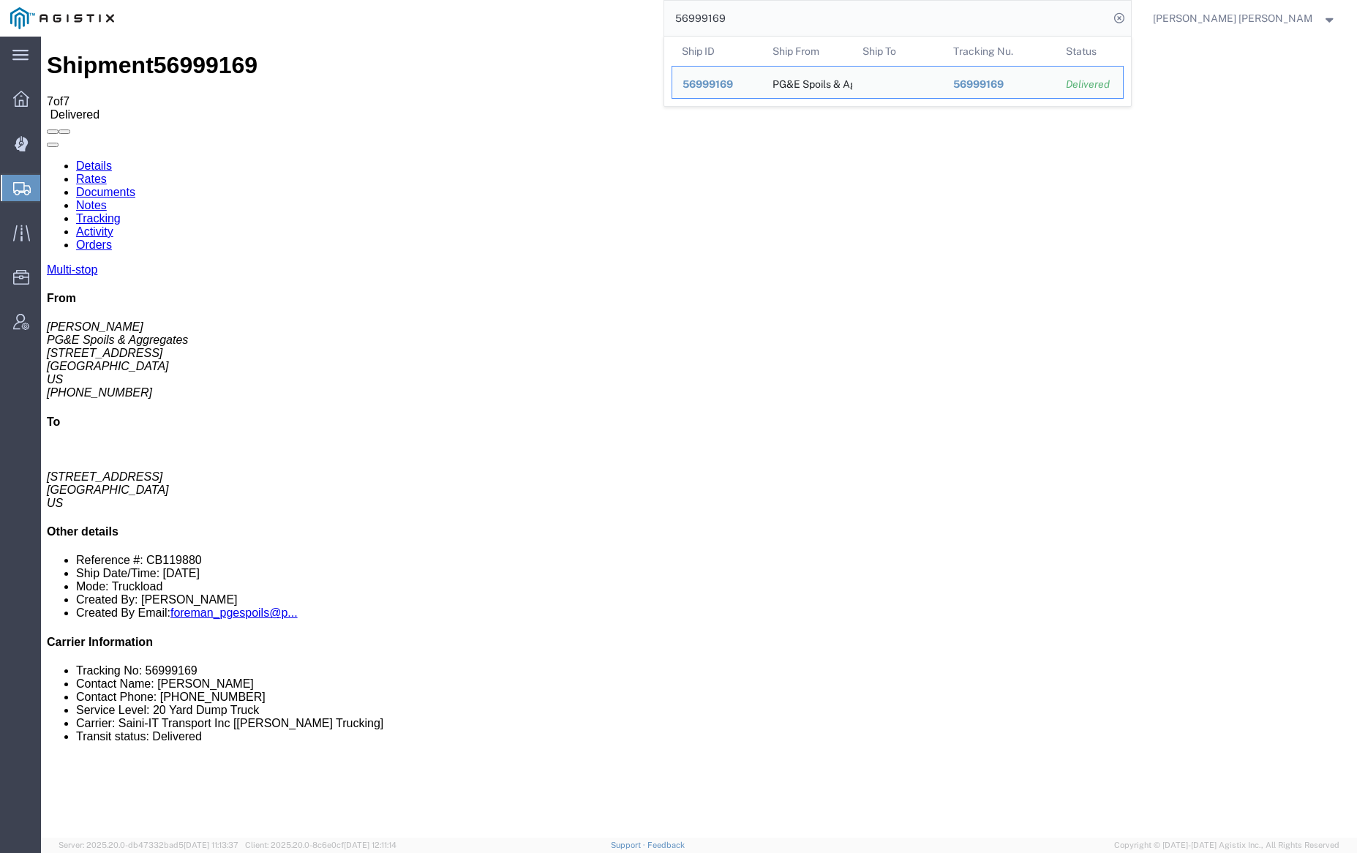
click at [780, 17] on input "56999169" at bounding box center [886, 18] width 445 height 35
click at [772, 19] on input "56999169" at bounding box center [886, 18] width 445 height 35
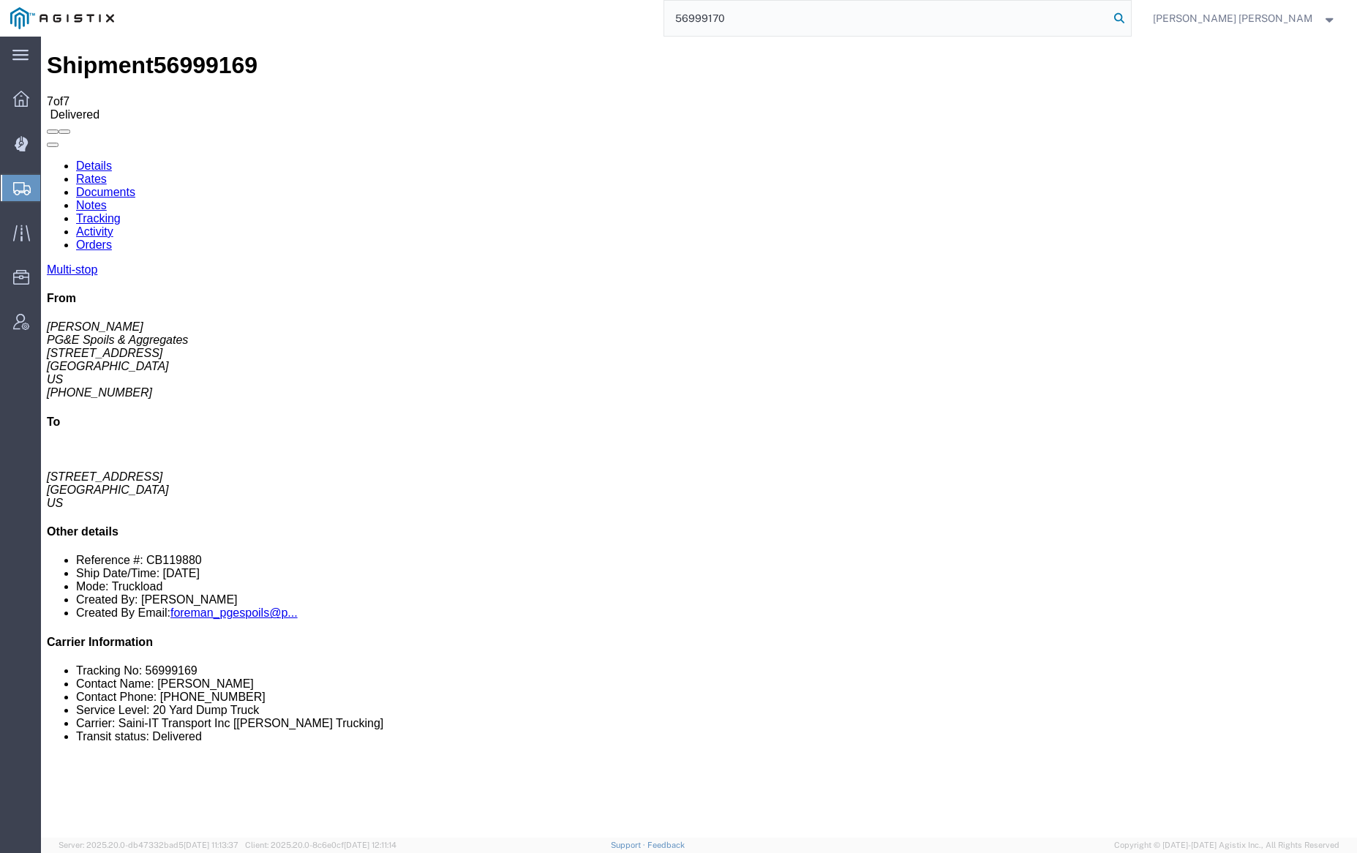
click at [1129, 18] on icon at bounding box center [1119, 18] width 20 height 20
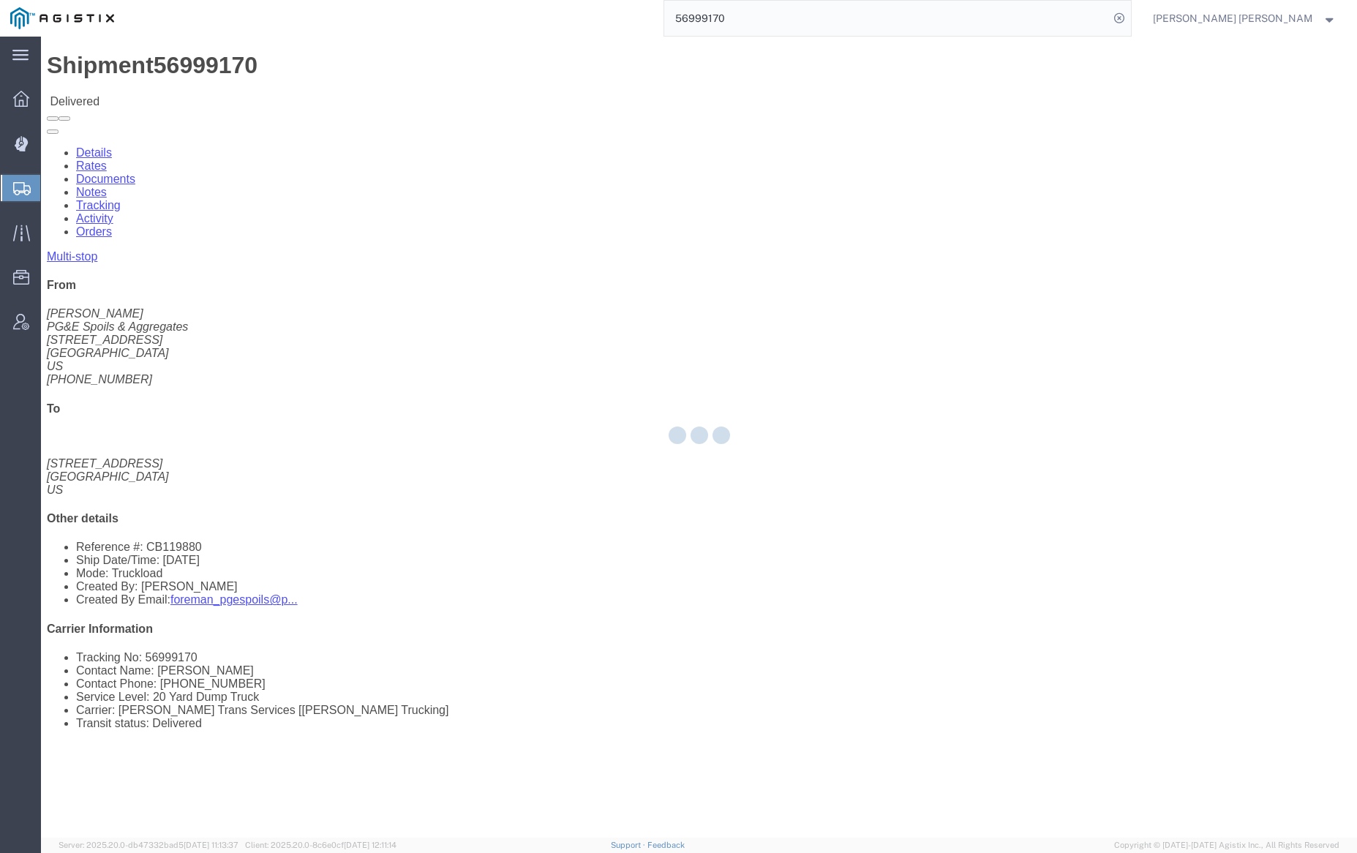
click at [208, 79] on div at bounding box center [699, 437] width 1316 height 801
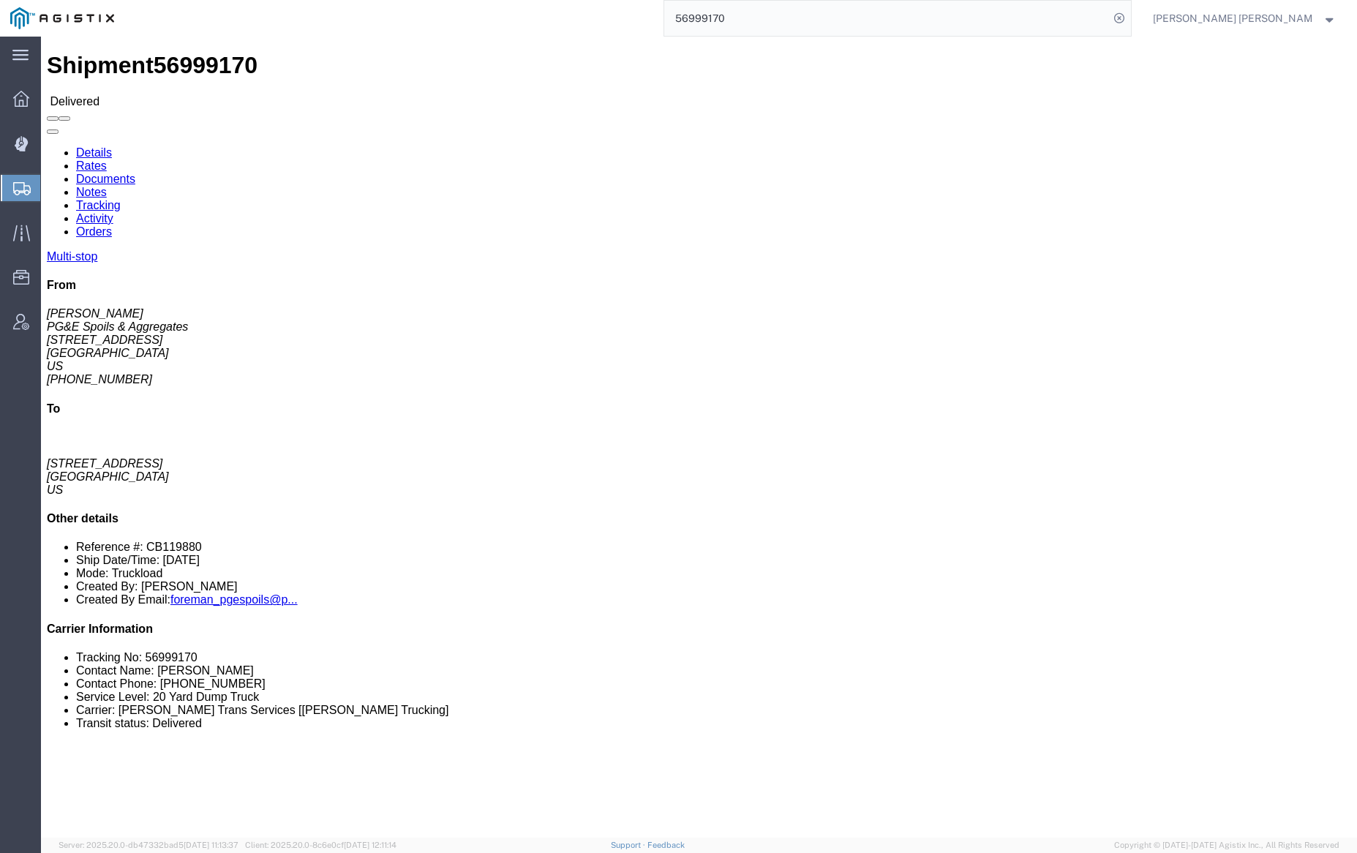
click link "Documents"
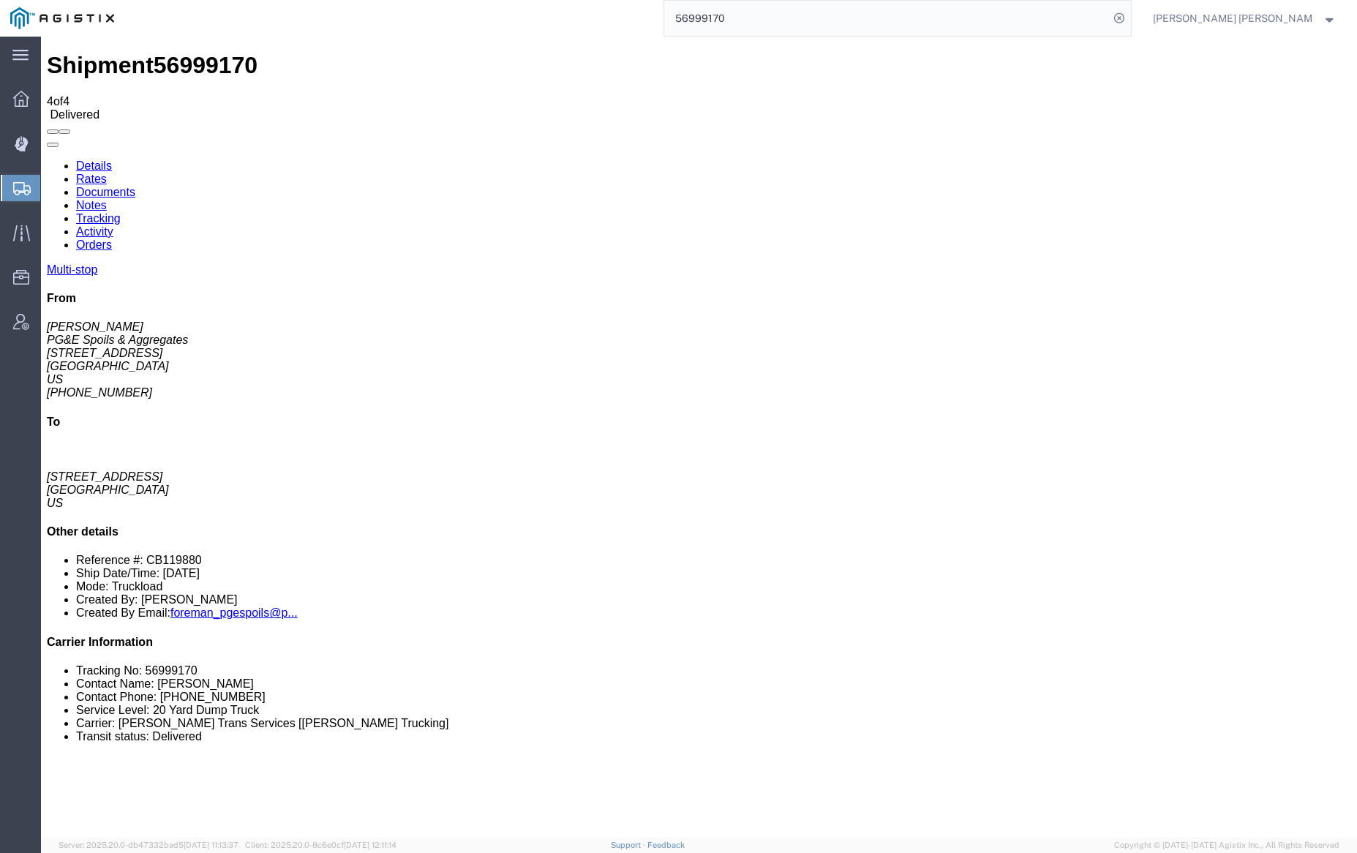
click at [759, 23] on input "56999170" at bounding box center [886, 18] width 445 height 35
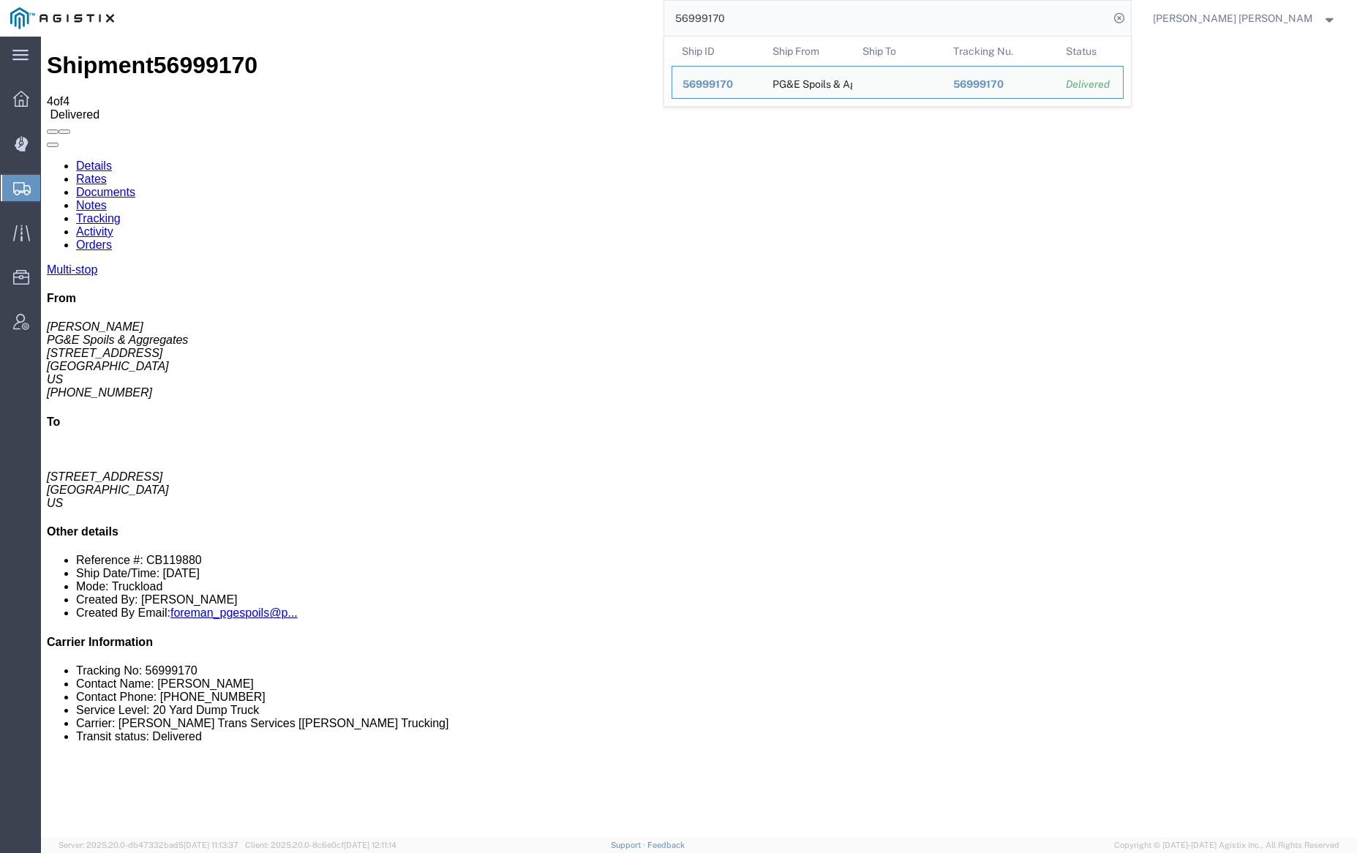
click at [759, 23] on input "56999170" at bounding box center [886, 18] width 445 height 35
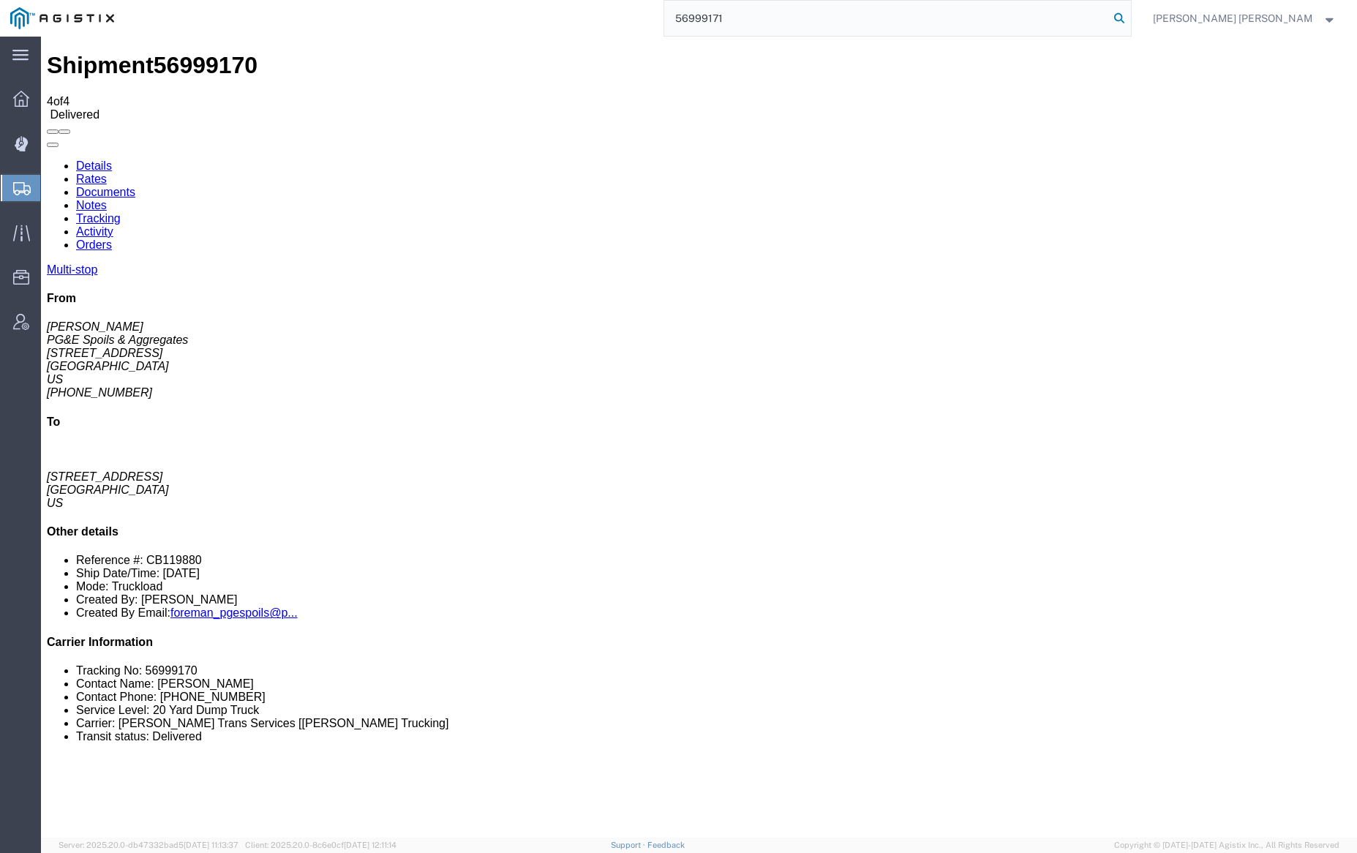
click at [1129, 18] on icon at bounding box center [1119, 18] width 20 height 20
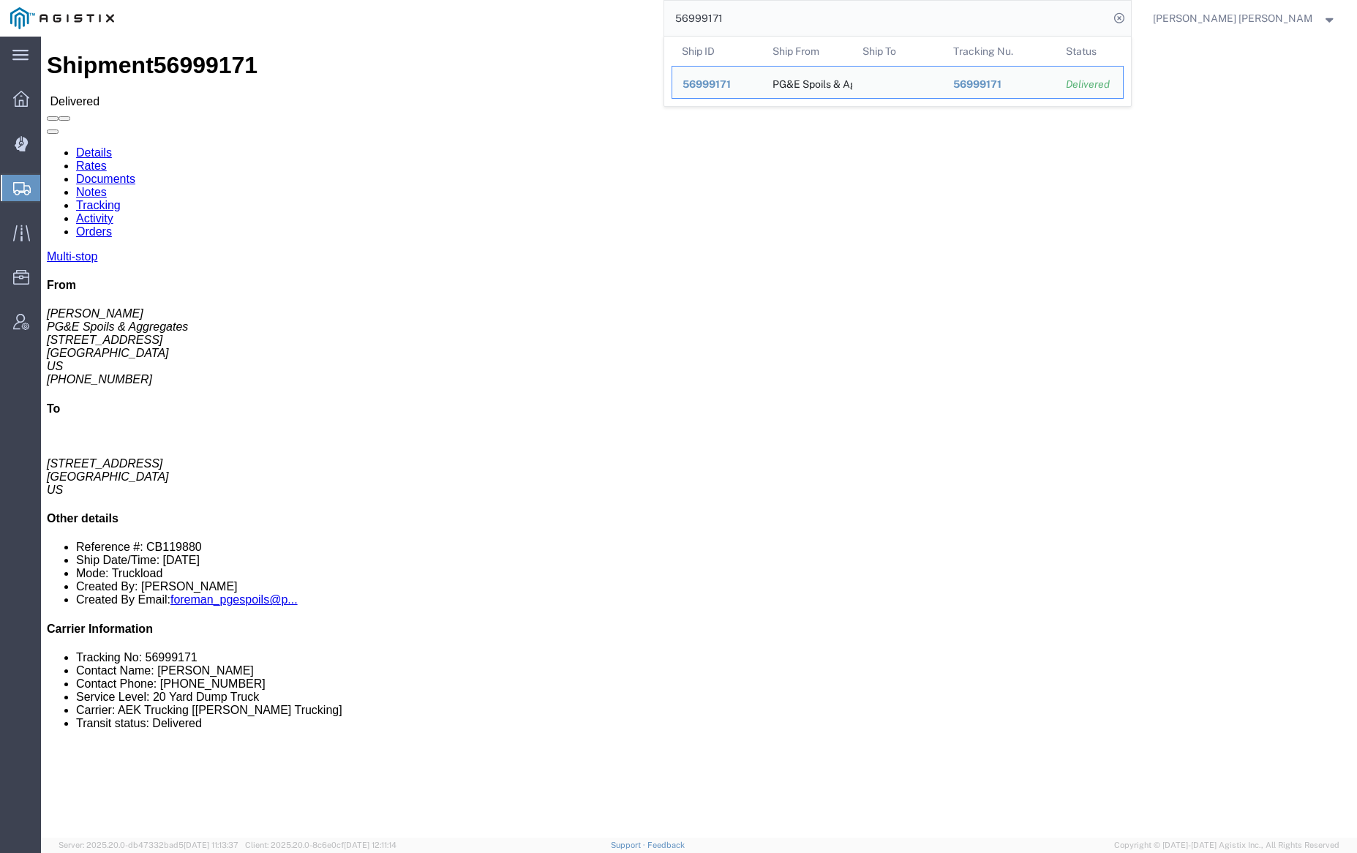
click link "Documents"
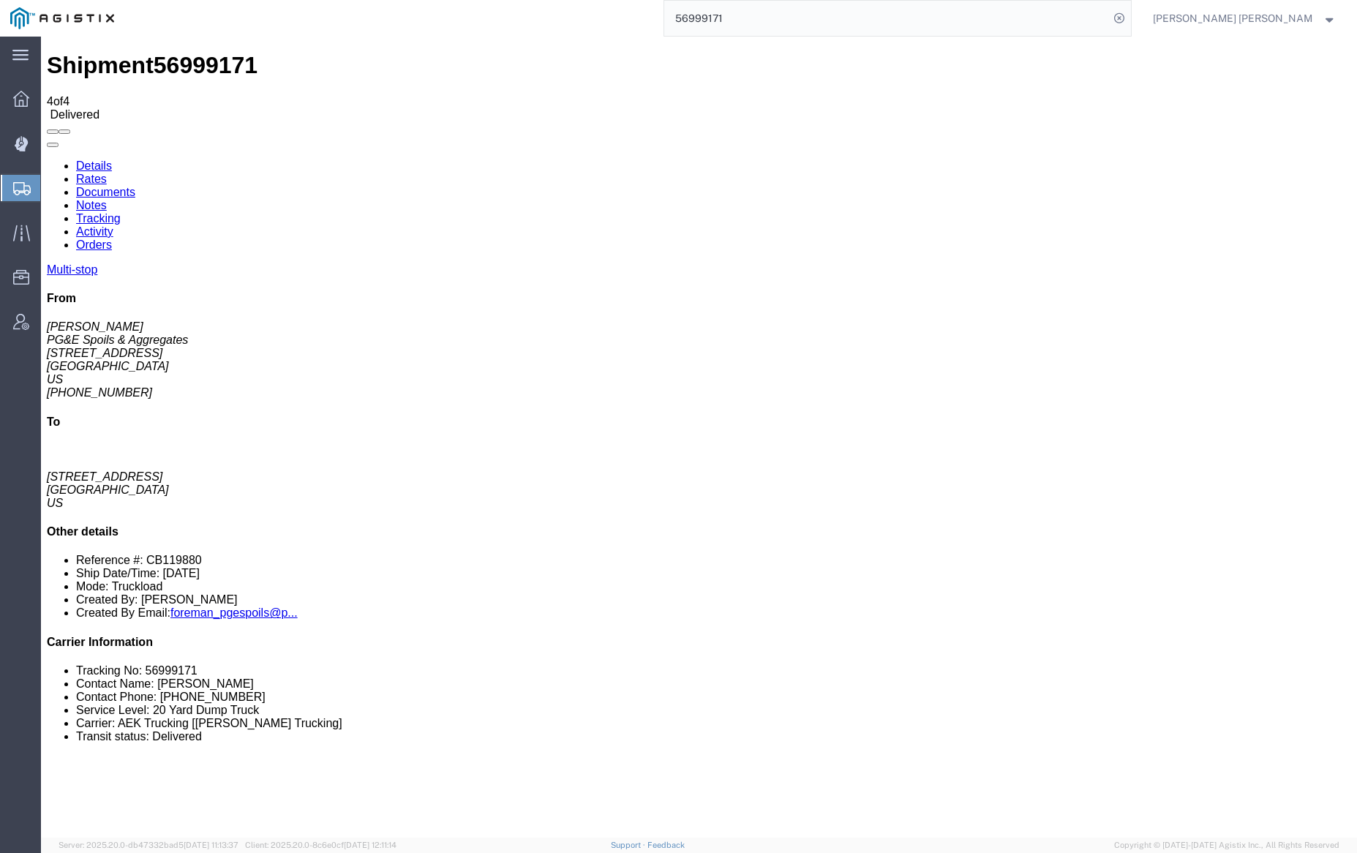
click at [107, 199] on link "Notes" at bounding box center [91, 205] width 31 height 12
click at [778, 12] on input "56999171" at bounding box center [886, 18] width 445 height 35
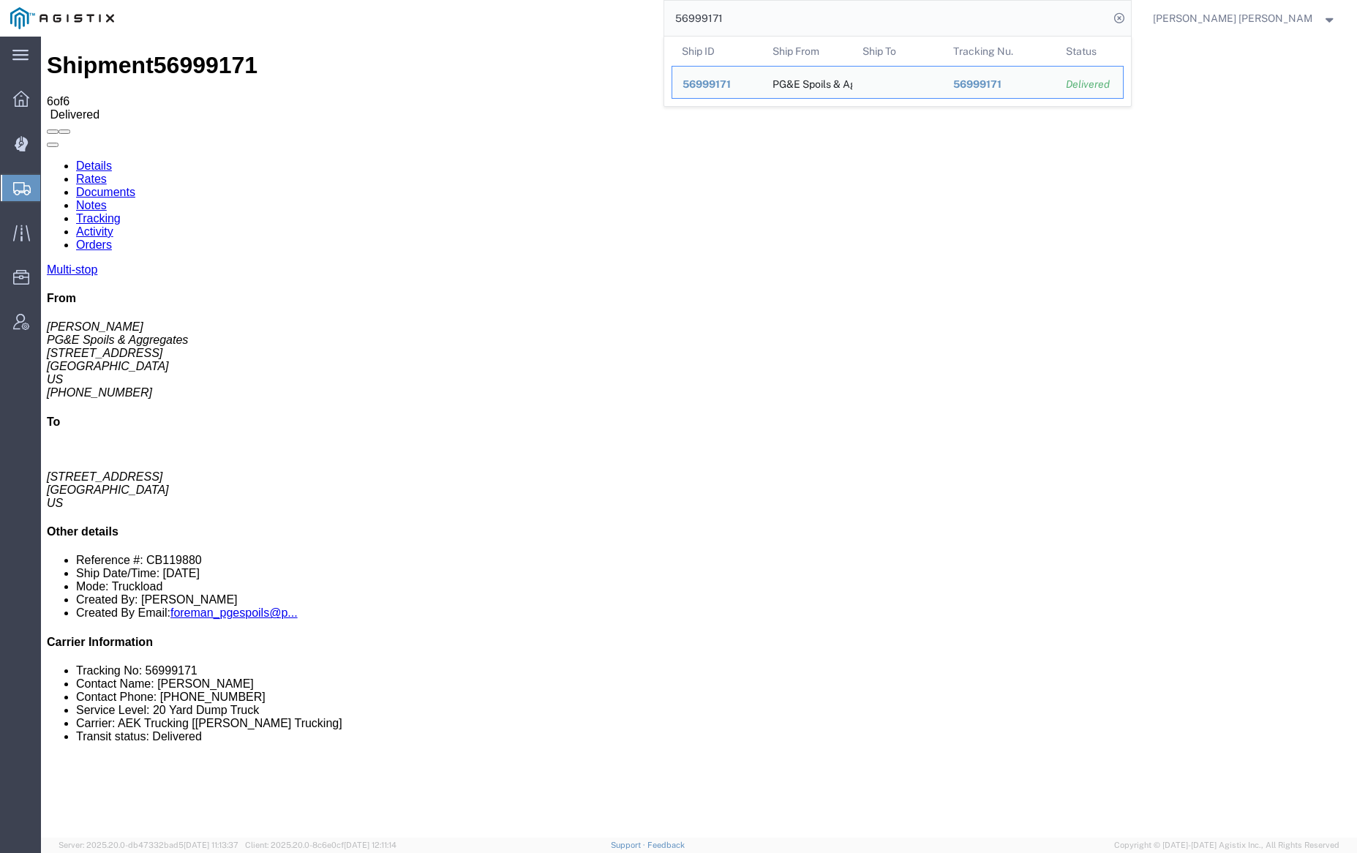
click at [778, 12] on input "56999171" at bounding box center [886, 18] width 445 height 35
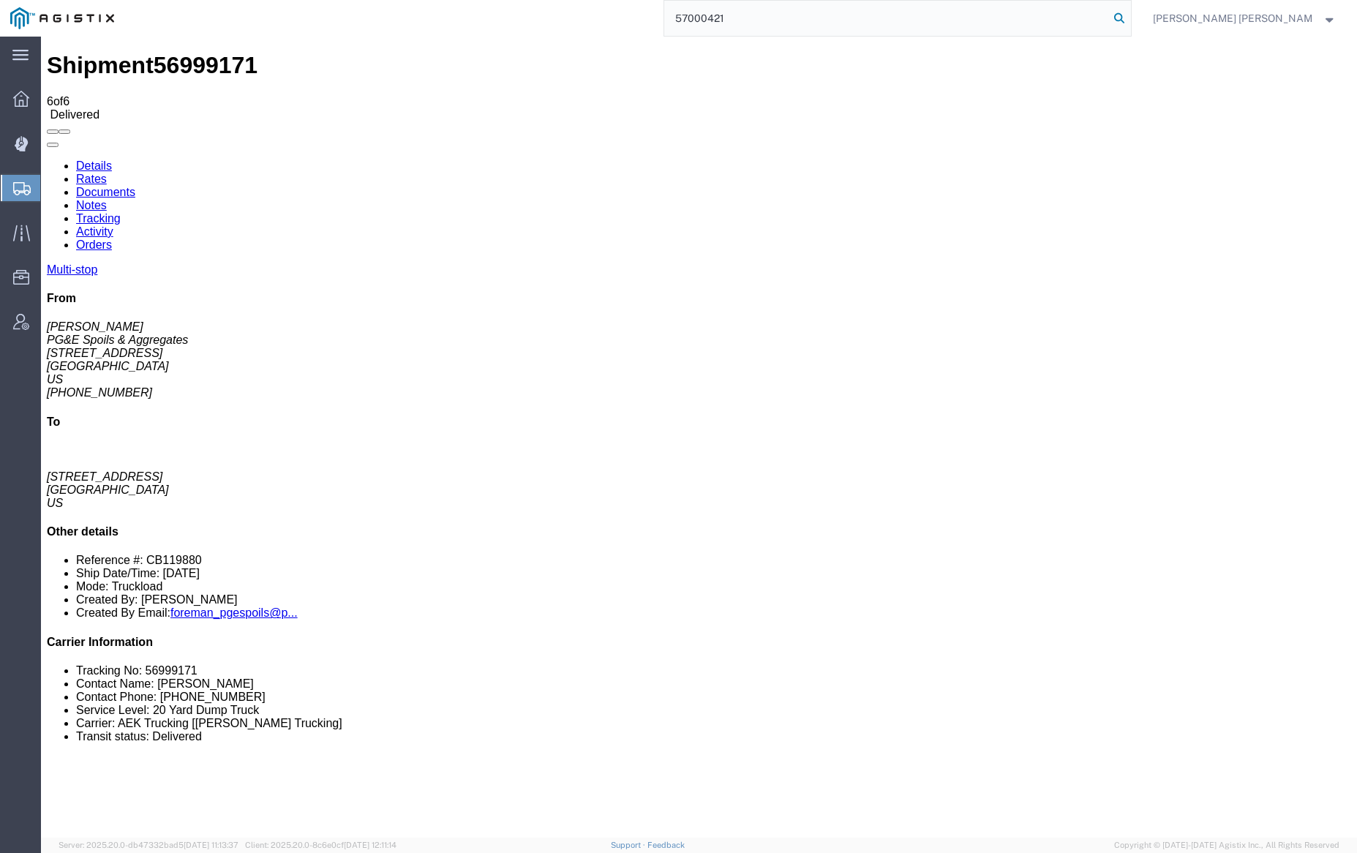
click at [1129, 15] on icon at bounding box center [1119, 18] width 20 height 20
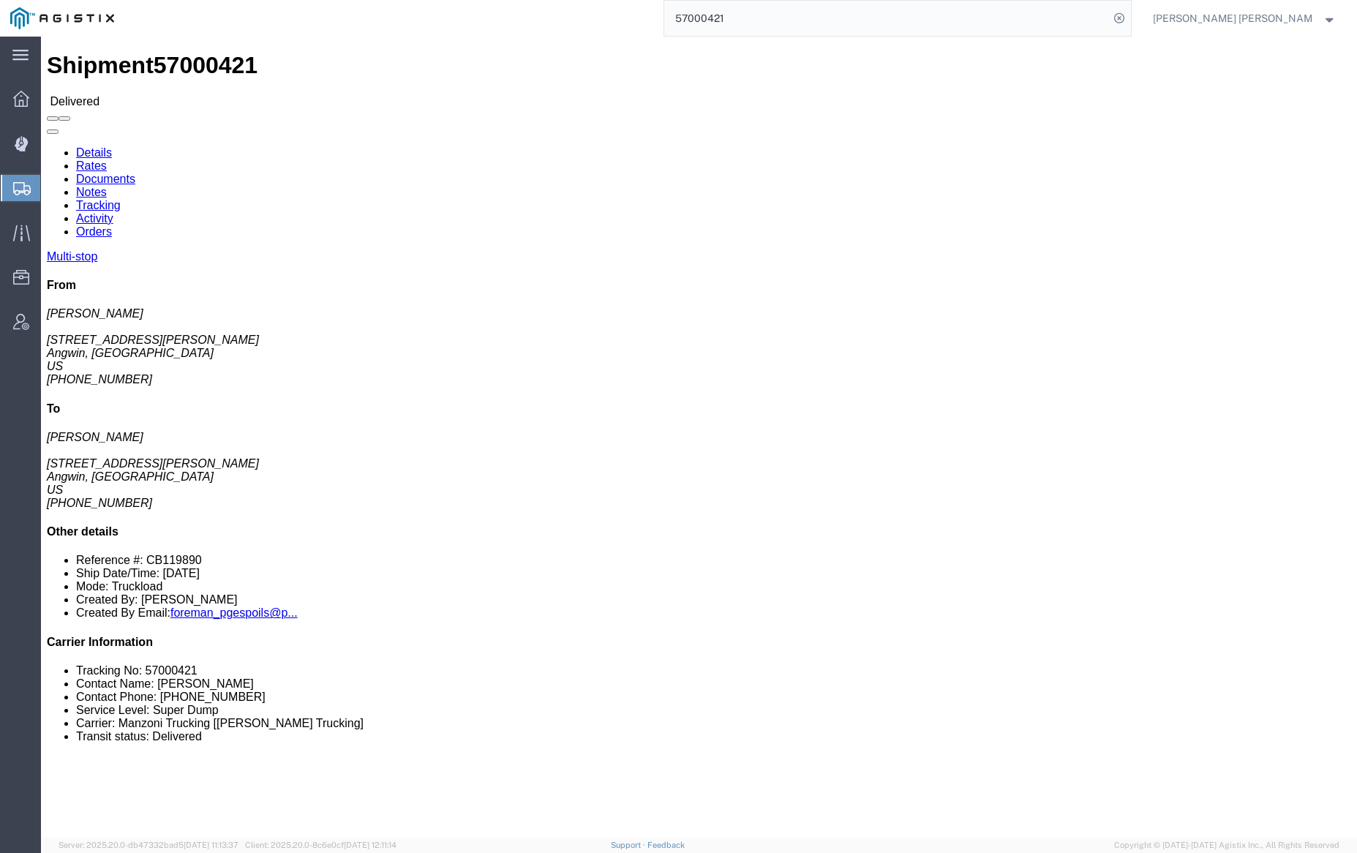
click link "Documents"
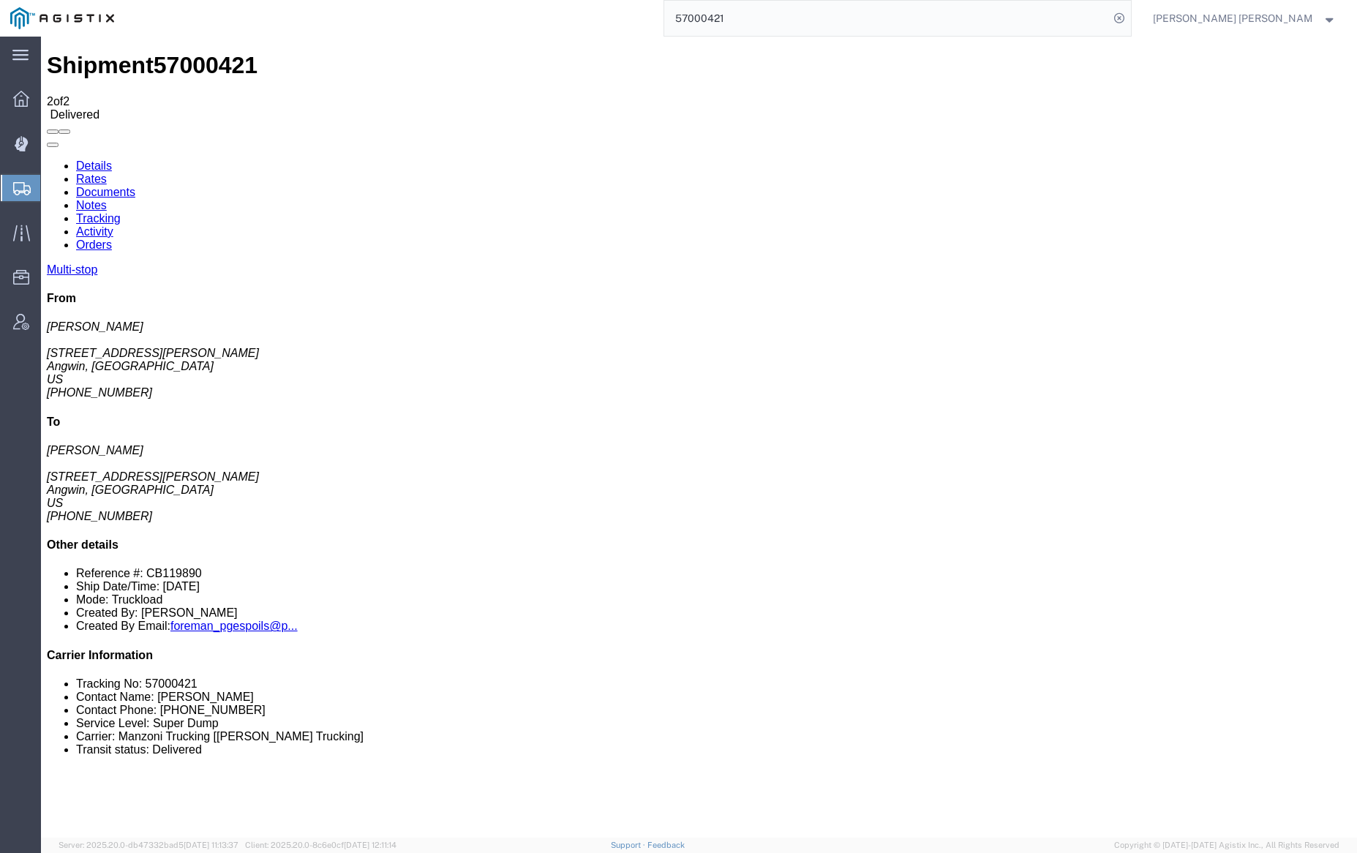
click at [107, 199] on link "Notes" at bounding box center [91, 205] width 31 height 12
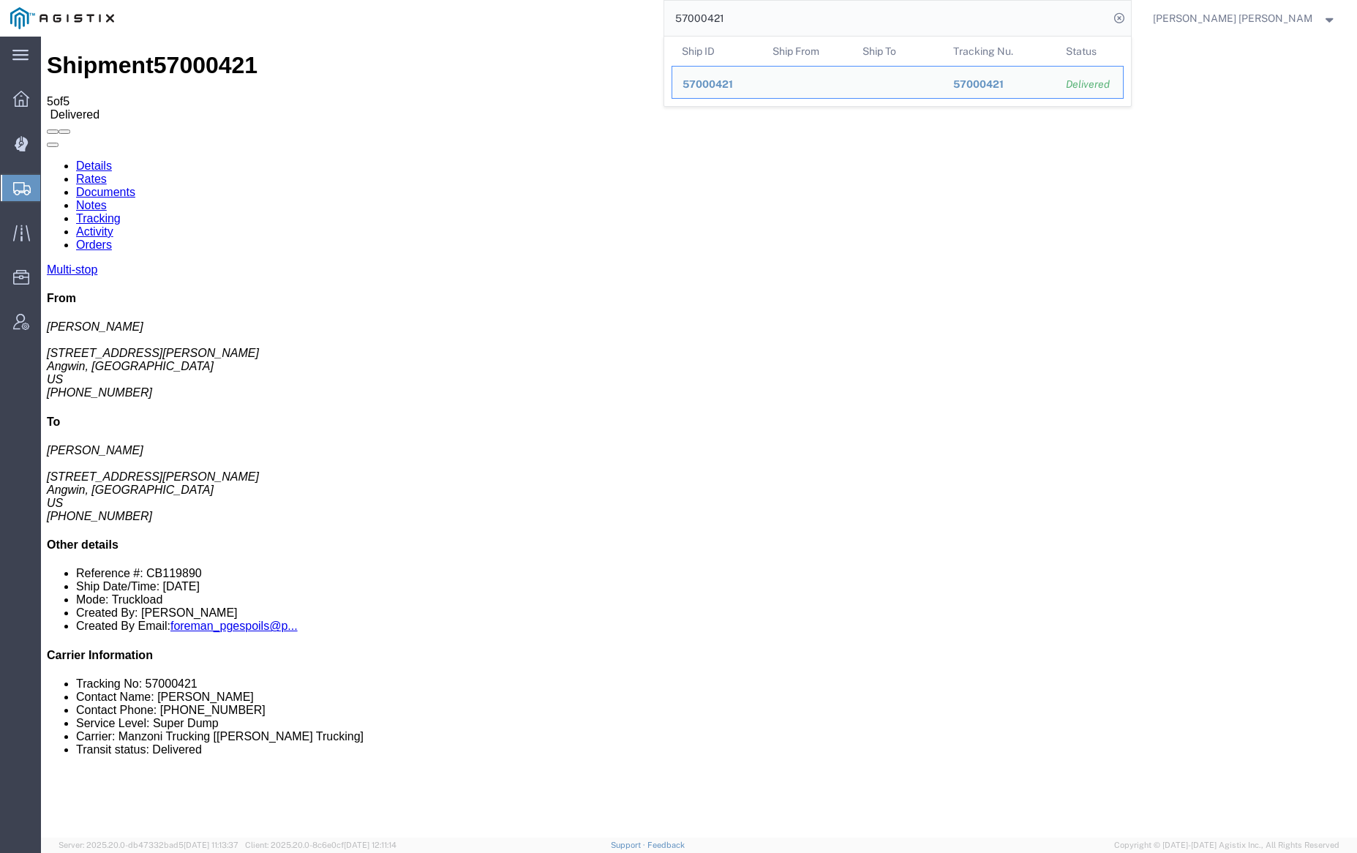
click at [762, 17] on input "57000421" at bounding box center [886, 18] width 445 height 35
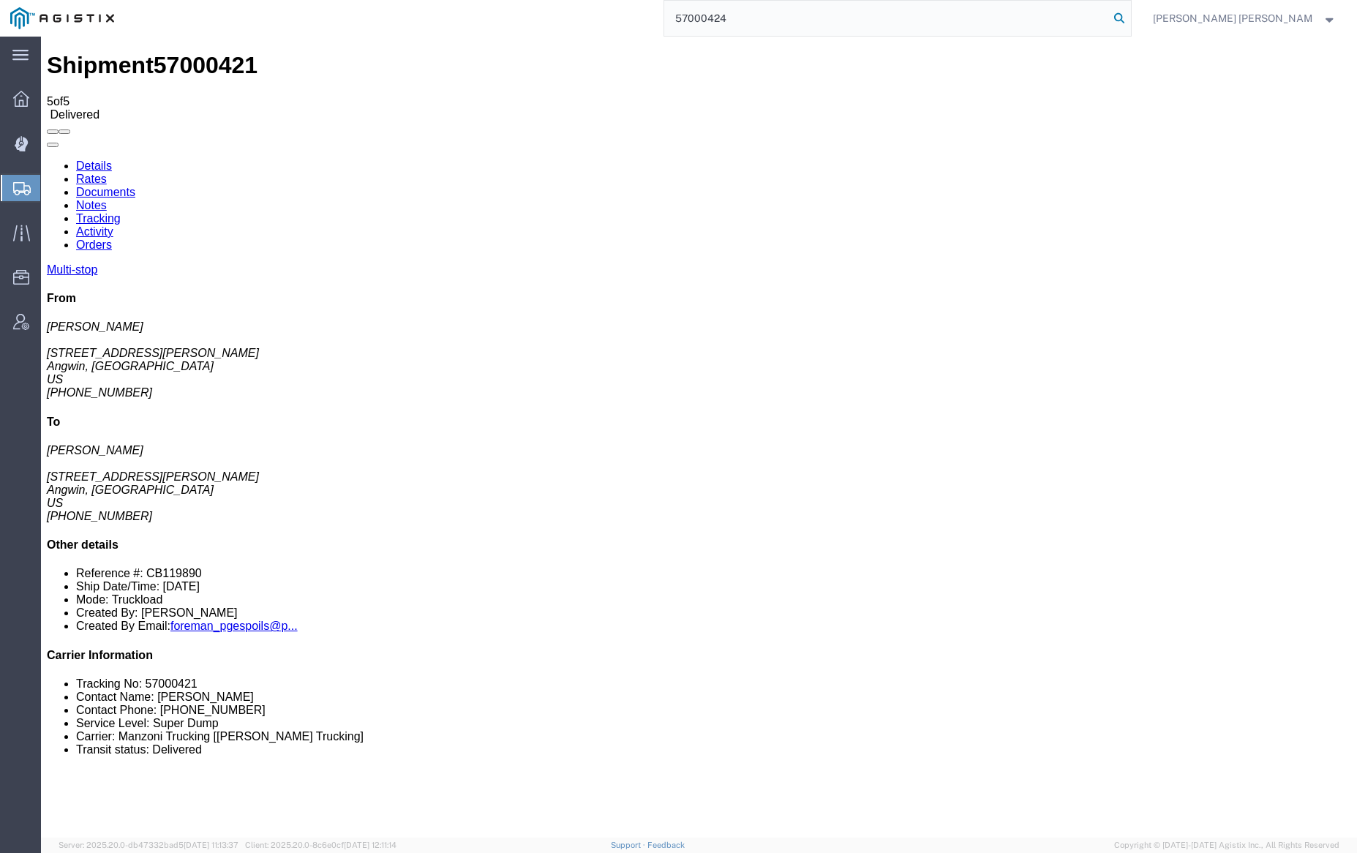
click at [1129, 15] on icon at bounding box center [1119, 18] width 20 height 20
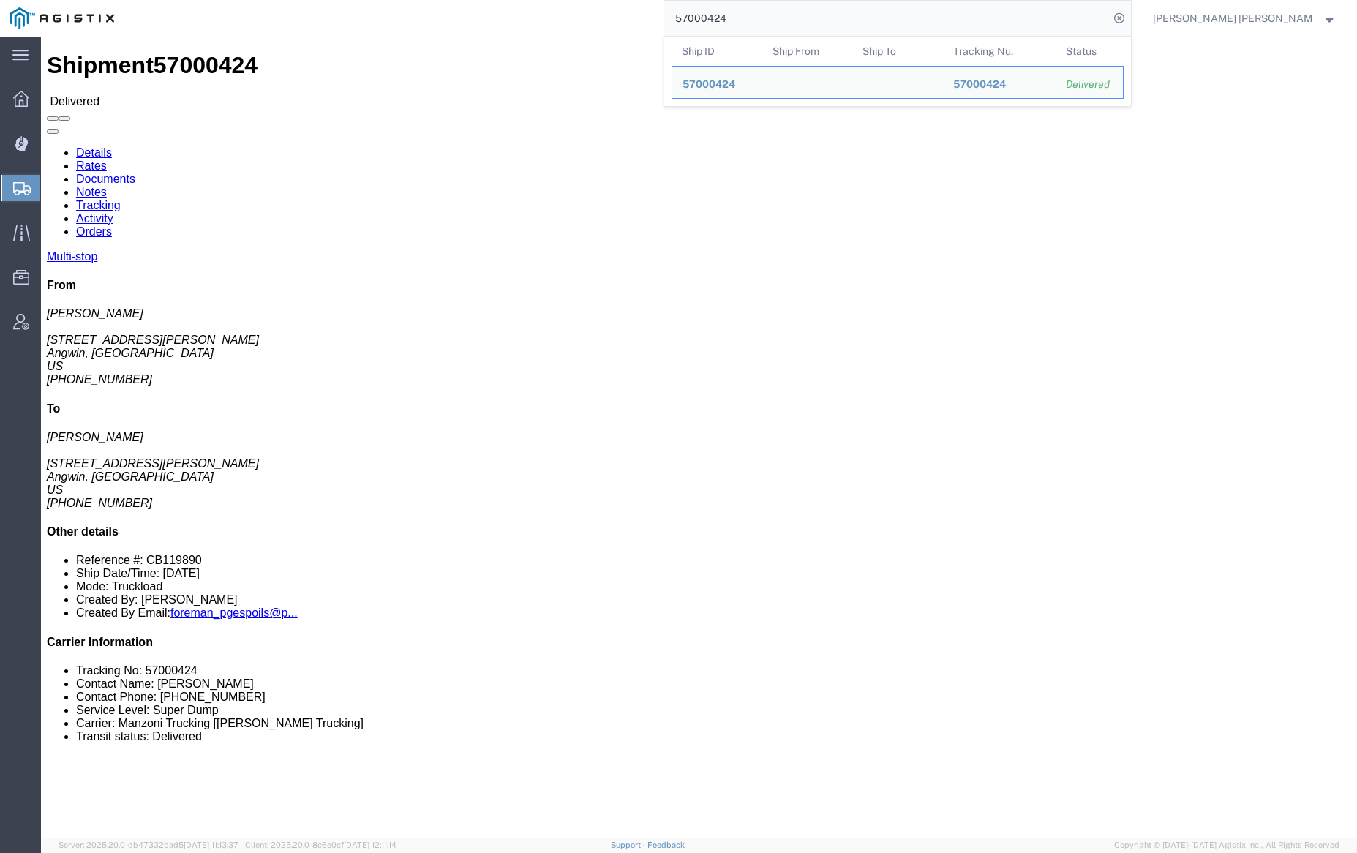
click div
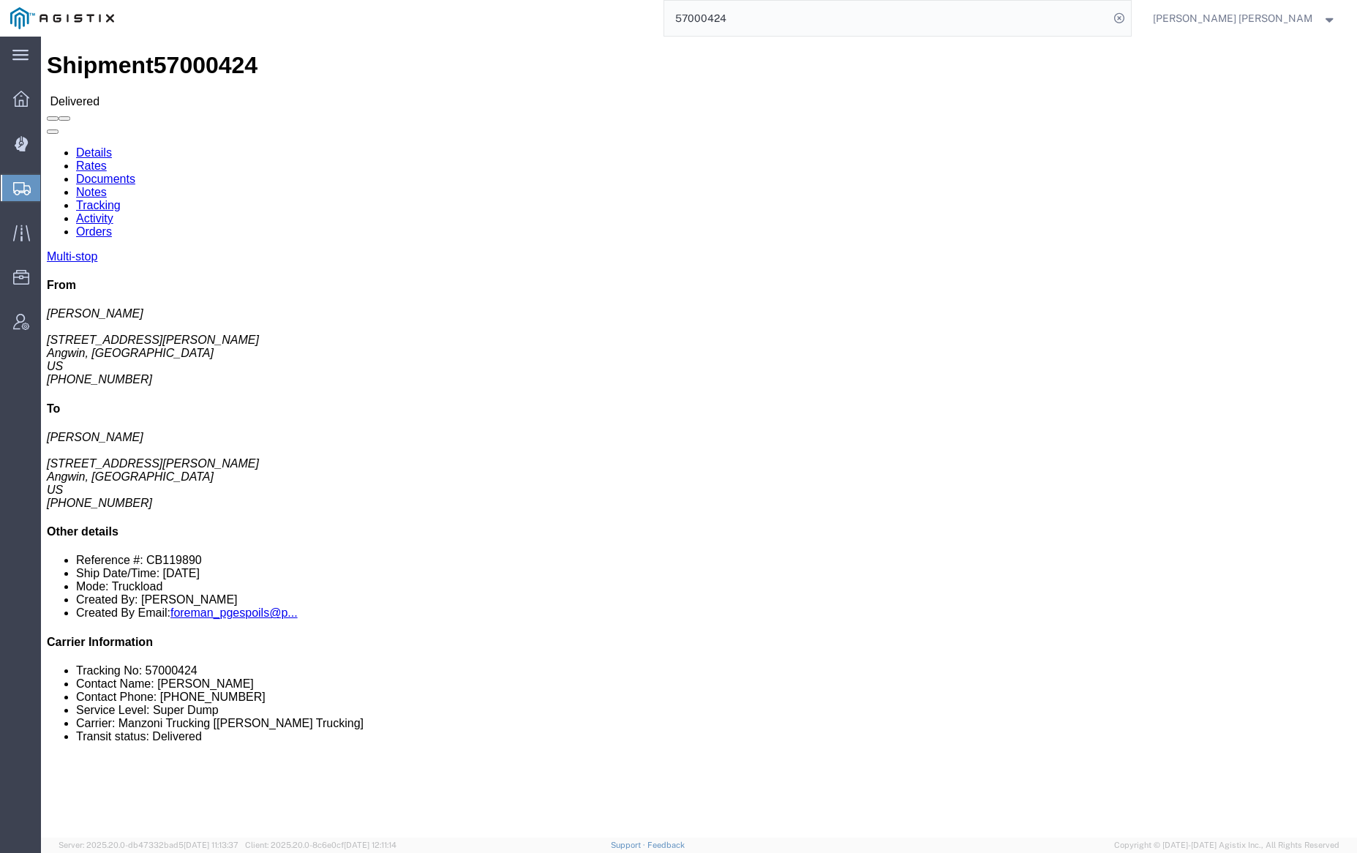
click link "Documents"
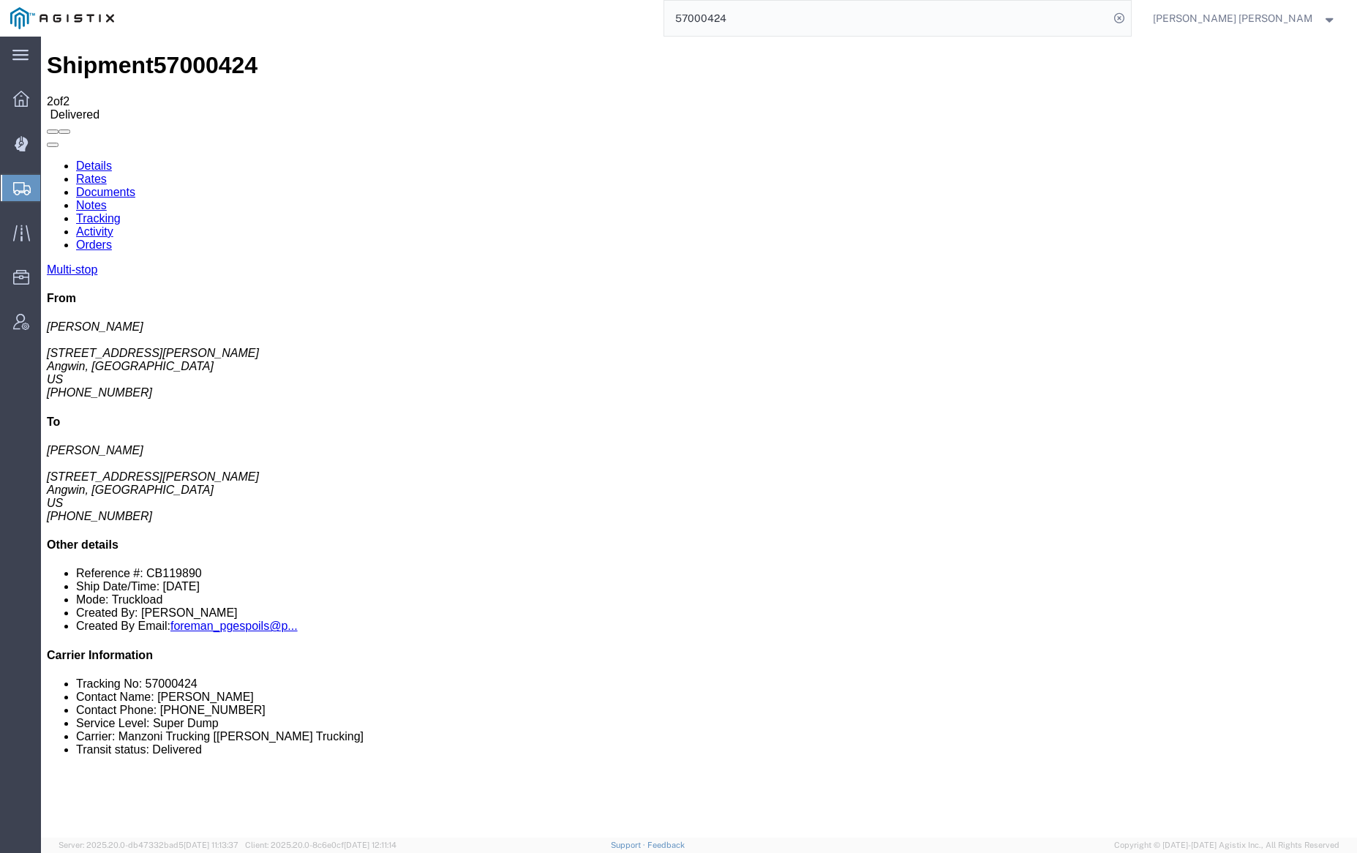
click at [107, 199] on link "Notes" at bounding box center [91, 205] width 31 height 12
click at [783, 8] on input "57000424" at bounding box center [886, 18] width 445 height 35
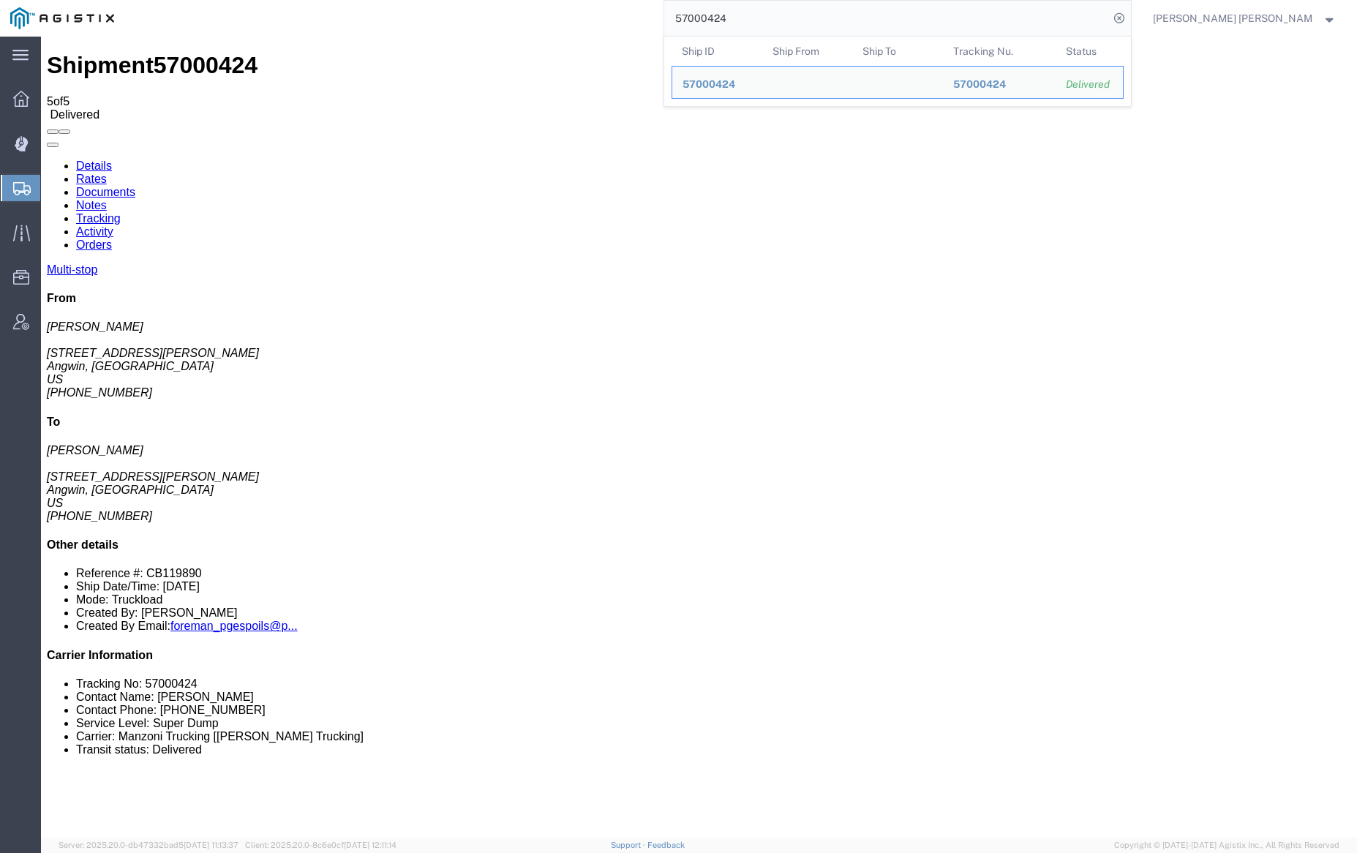
click at [783, 8] on input "57000424" at bounding box center [886, 18] width 445 height 35
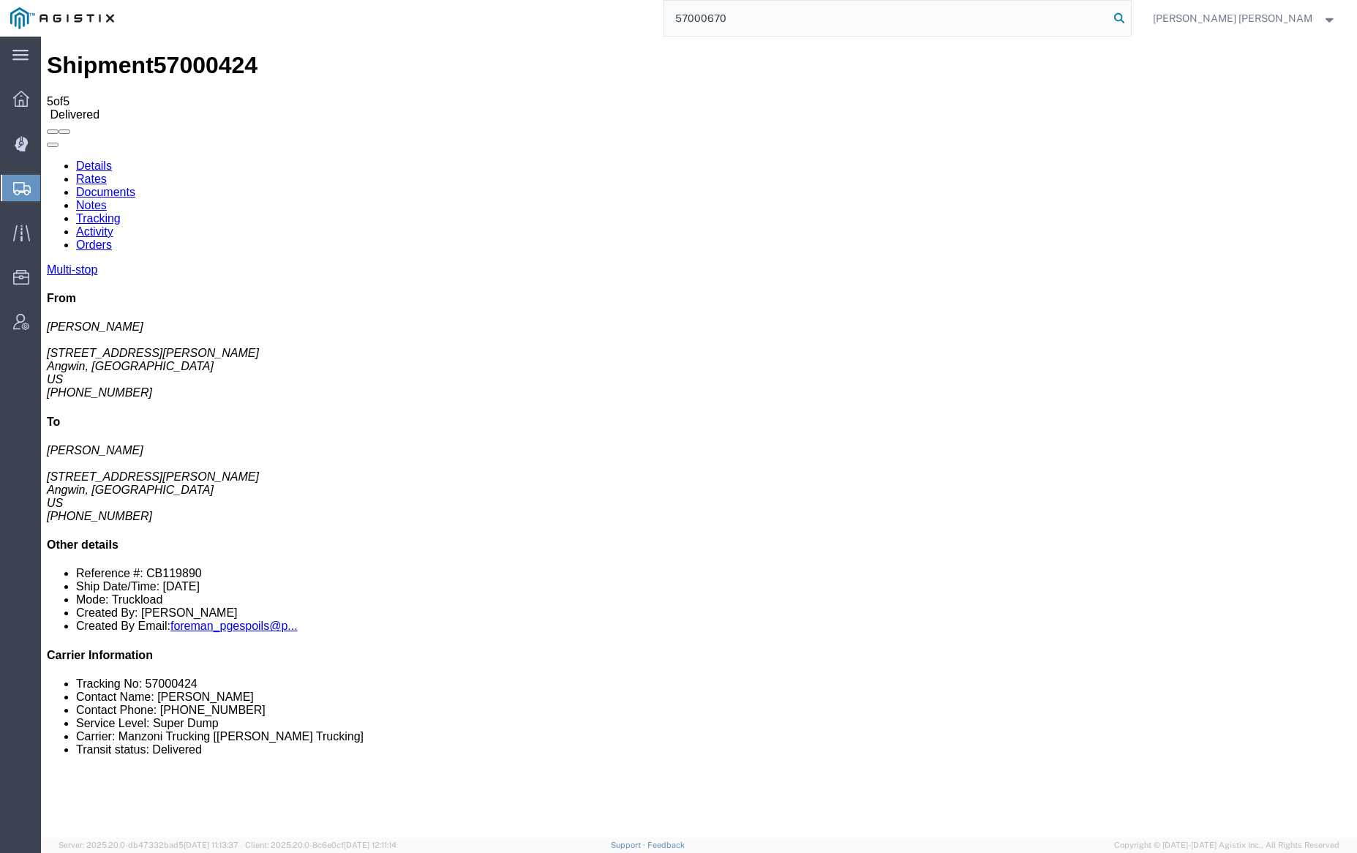
click at [1129, 15] on icon at bounding box center [1119, 18] width 20 height 20
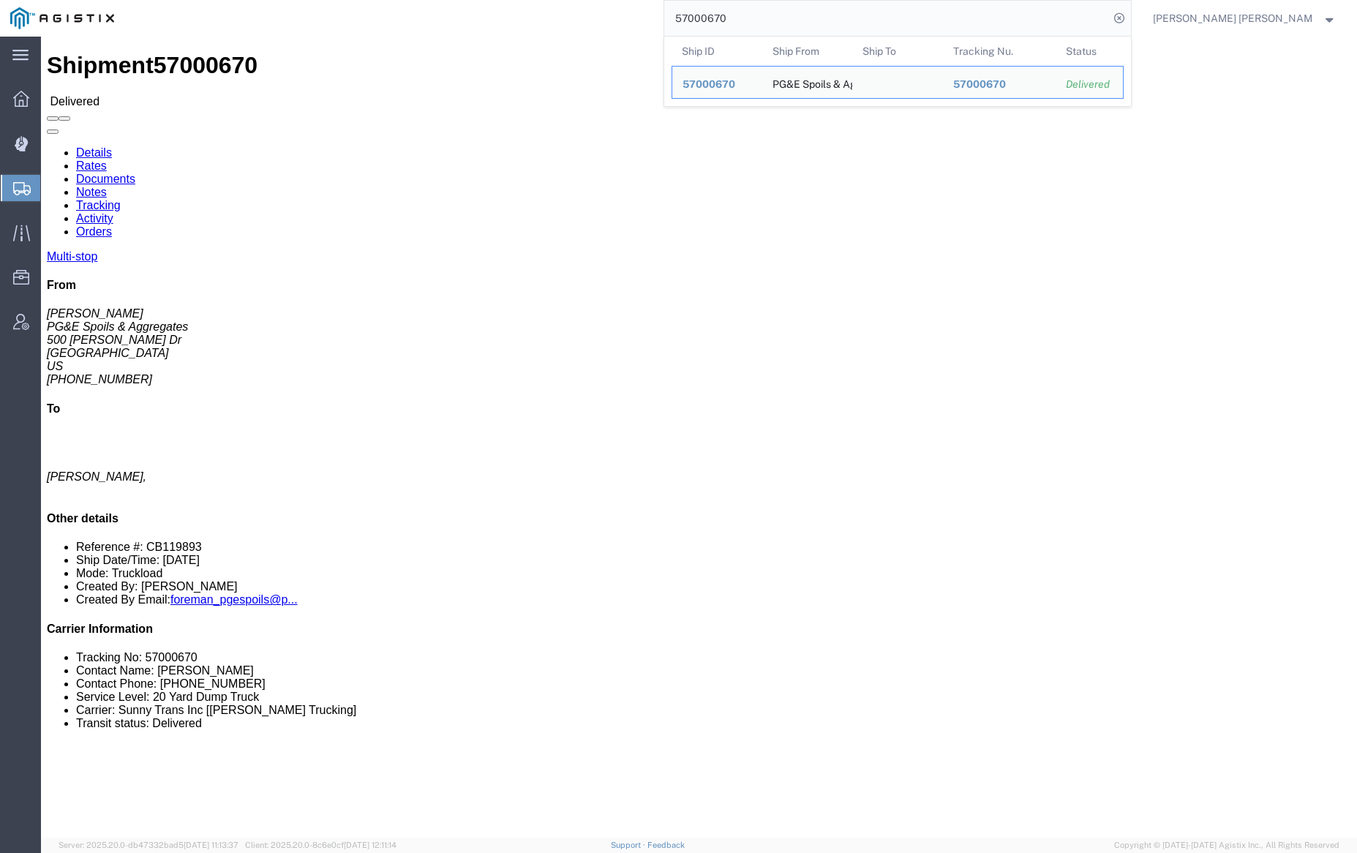
click link "Documents"
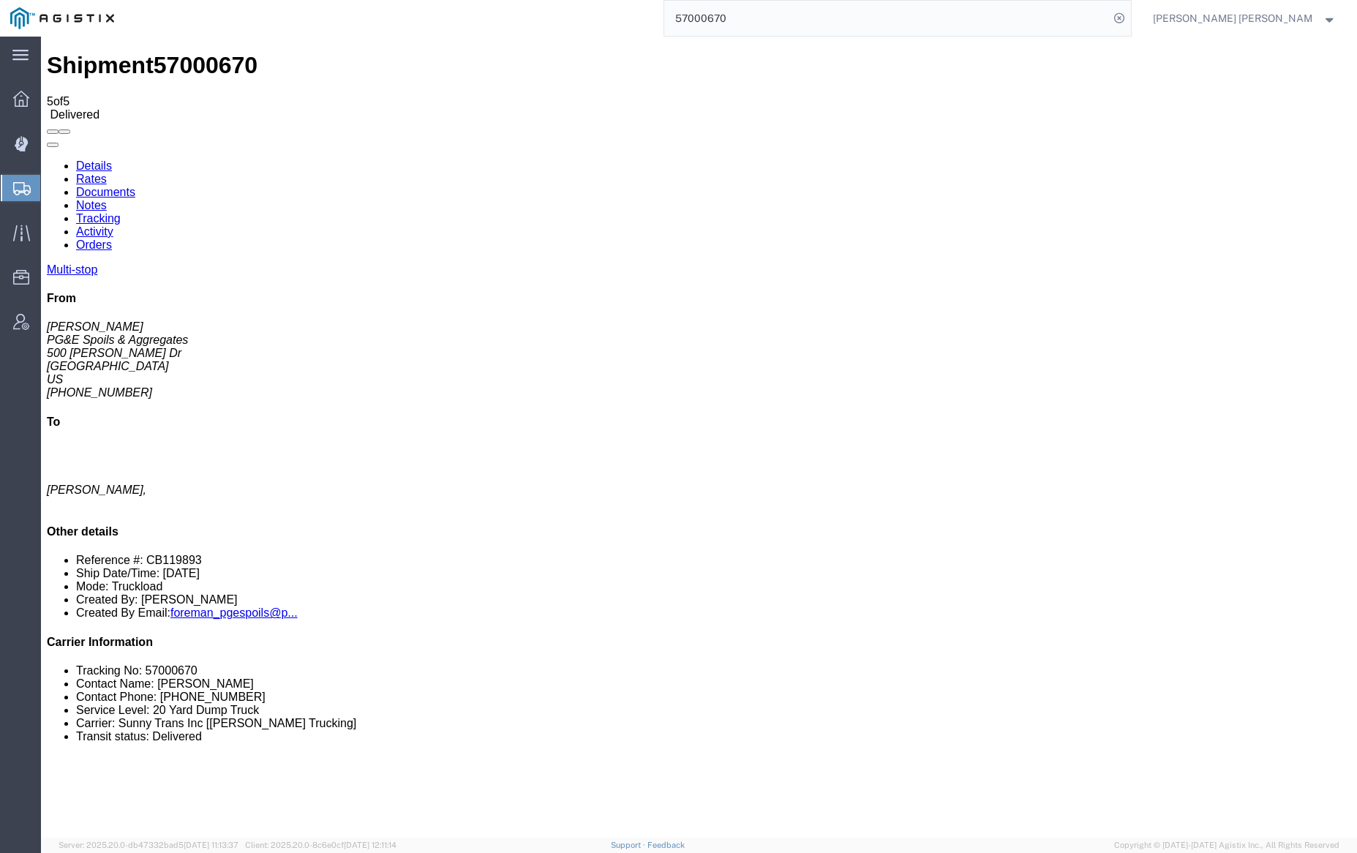
click at [107, 199] on link "Notes" at bounding box center [91, 205] width 31 height 12
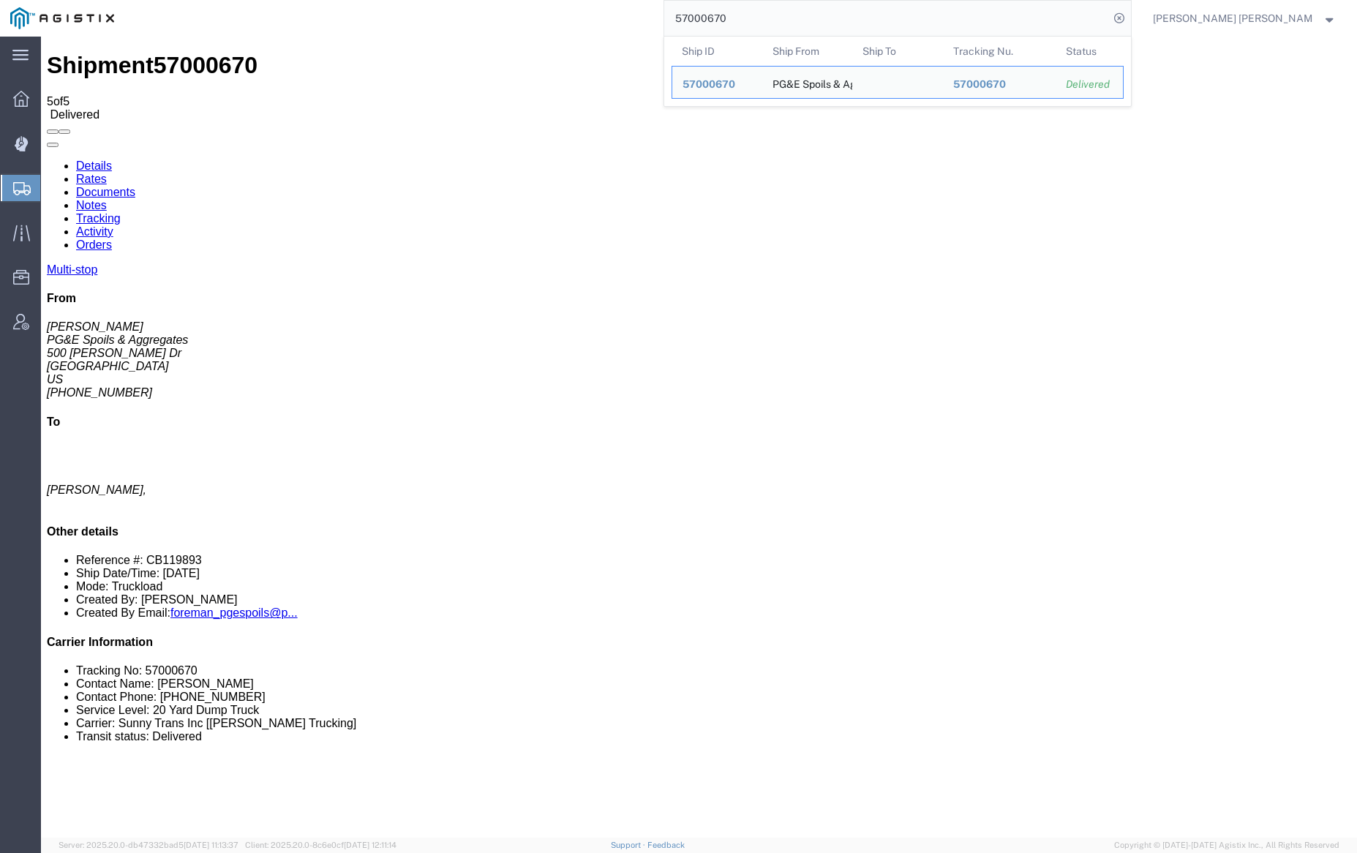
click at [764, 29] on input "57000670" at bounding box center [886, 18] width 445 height 35
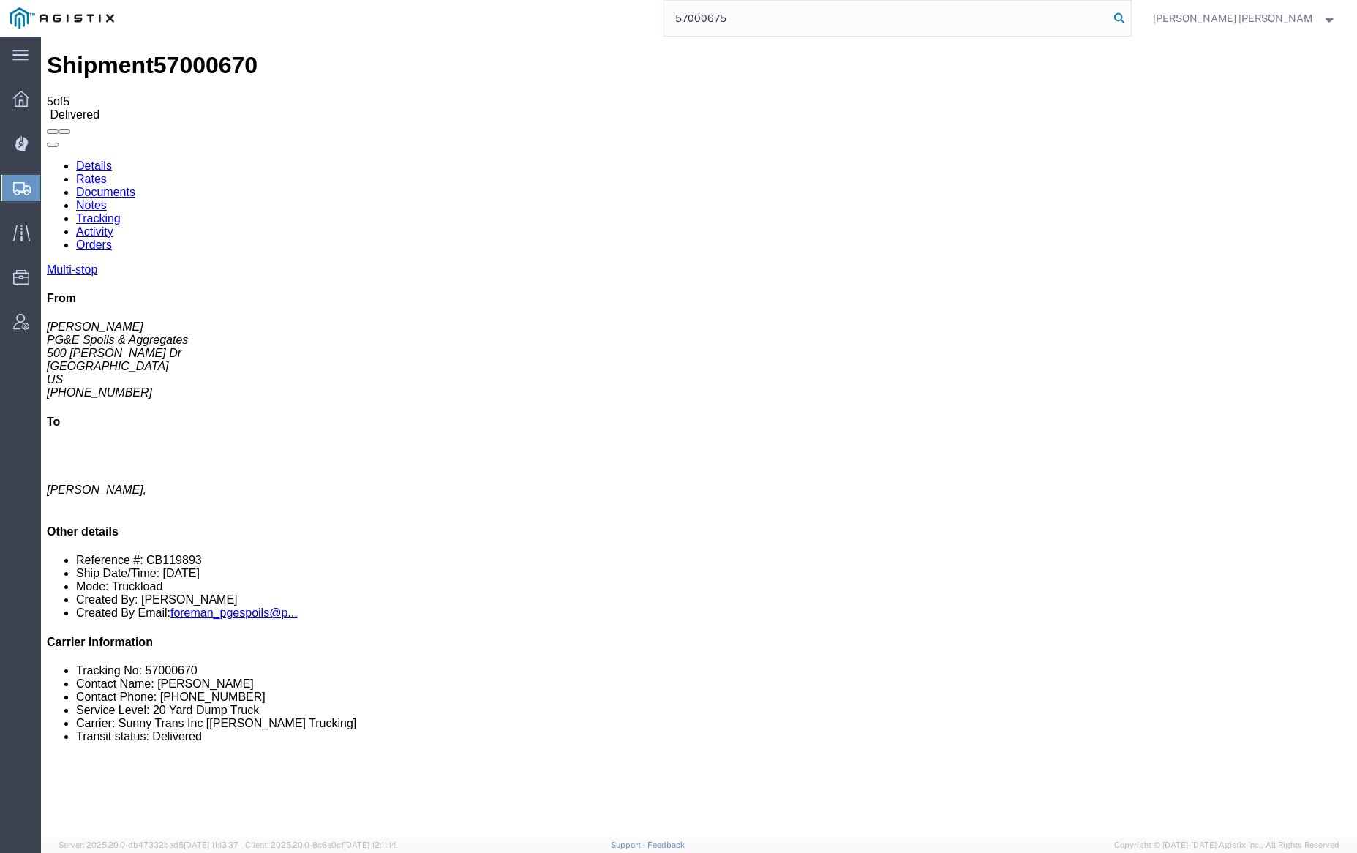
type input "57000675"
click at [1129, 12] on icon at bounding box center [1119, 18] width 20 height 20
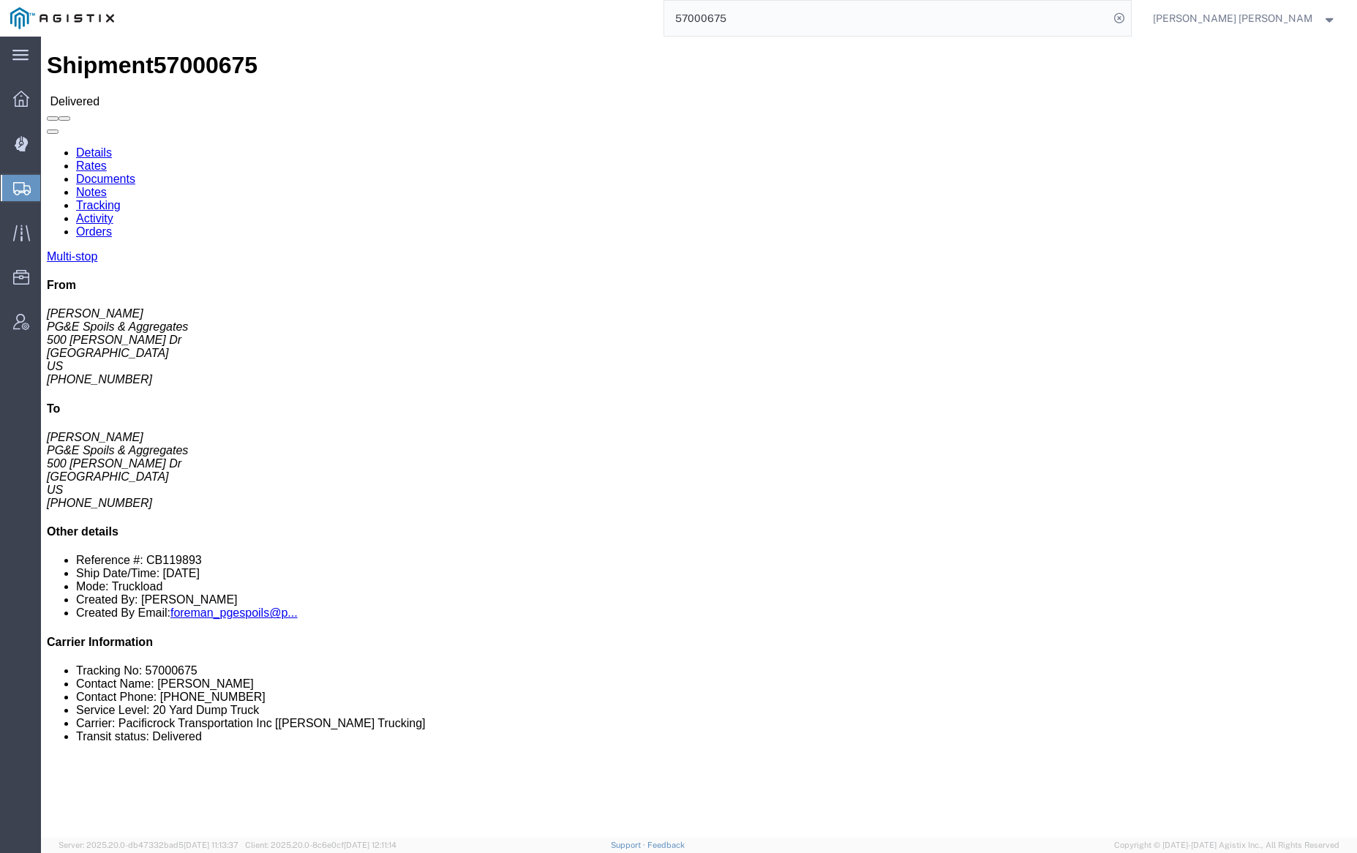
click link "Documents"
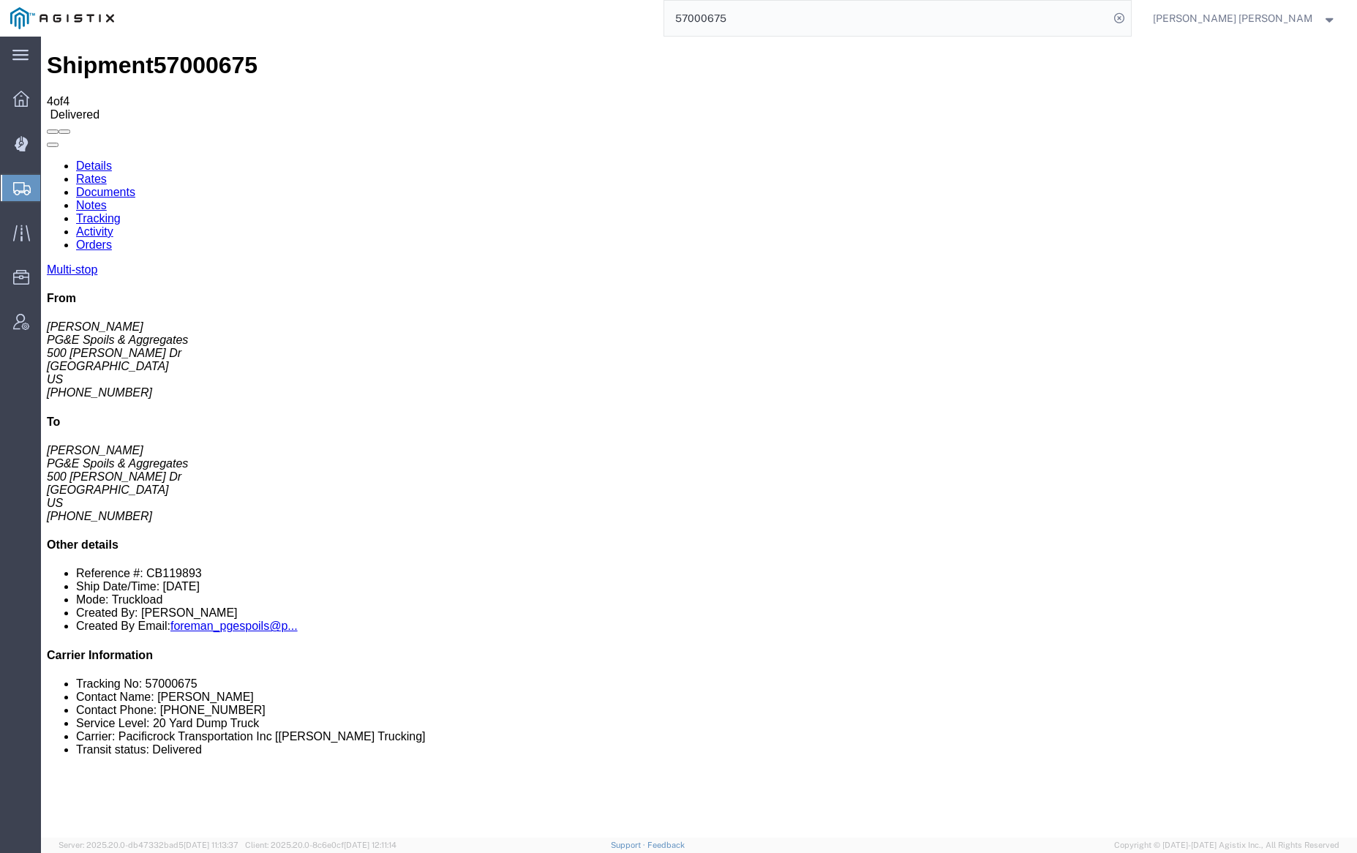
click at [107, 199] on link "Notes" at bounding box center [91, 205] width 31 height 12
click at [121, 212] on link "Tracking" at bounding box center [98, 218] width 45 height 12
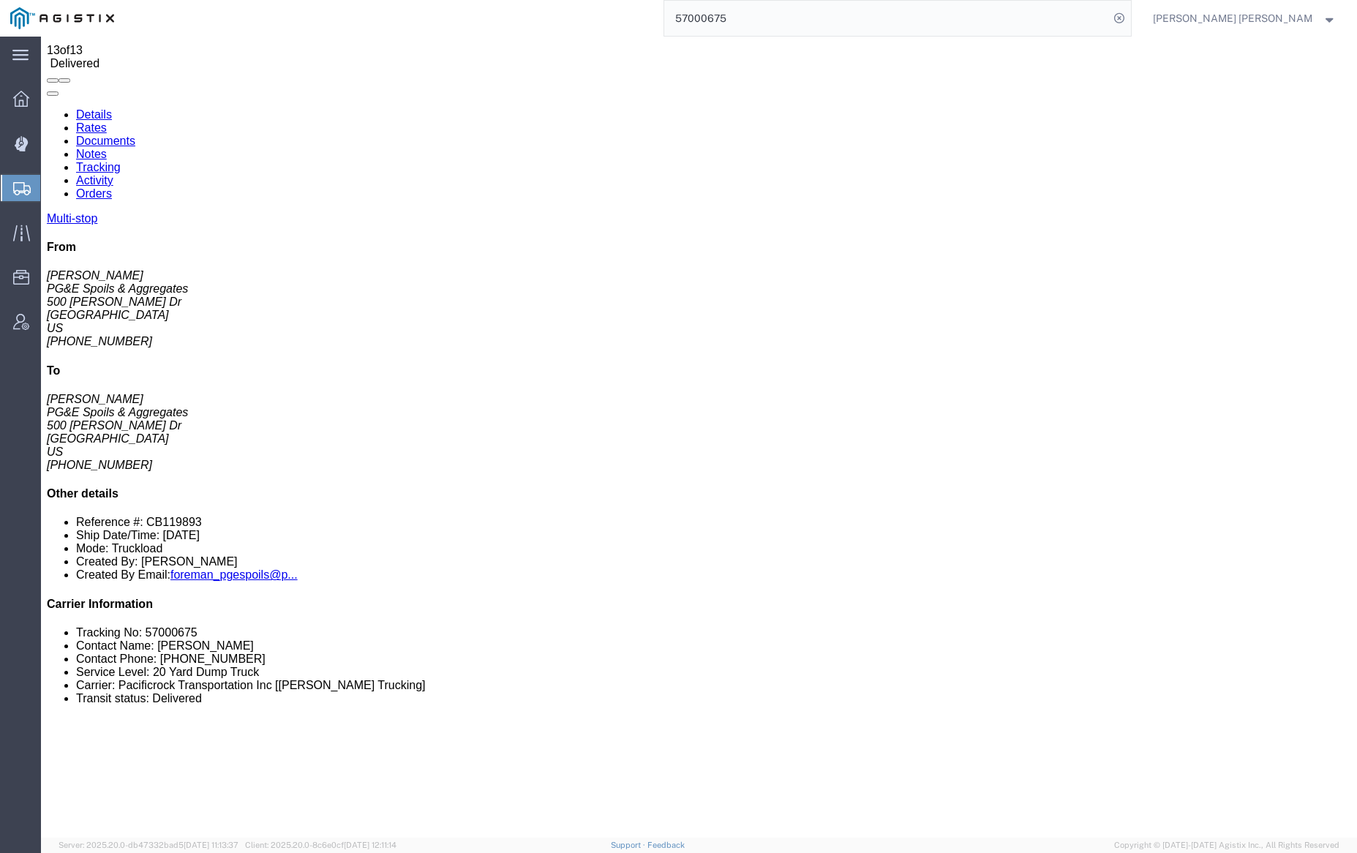
scroll to position [53, 0]
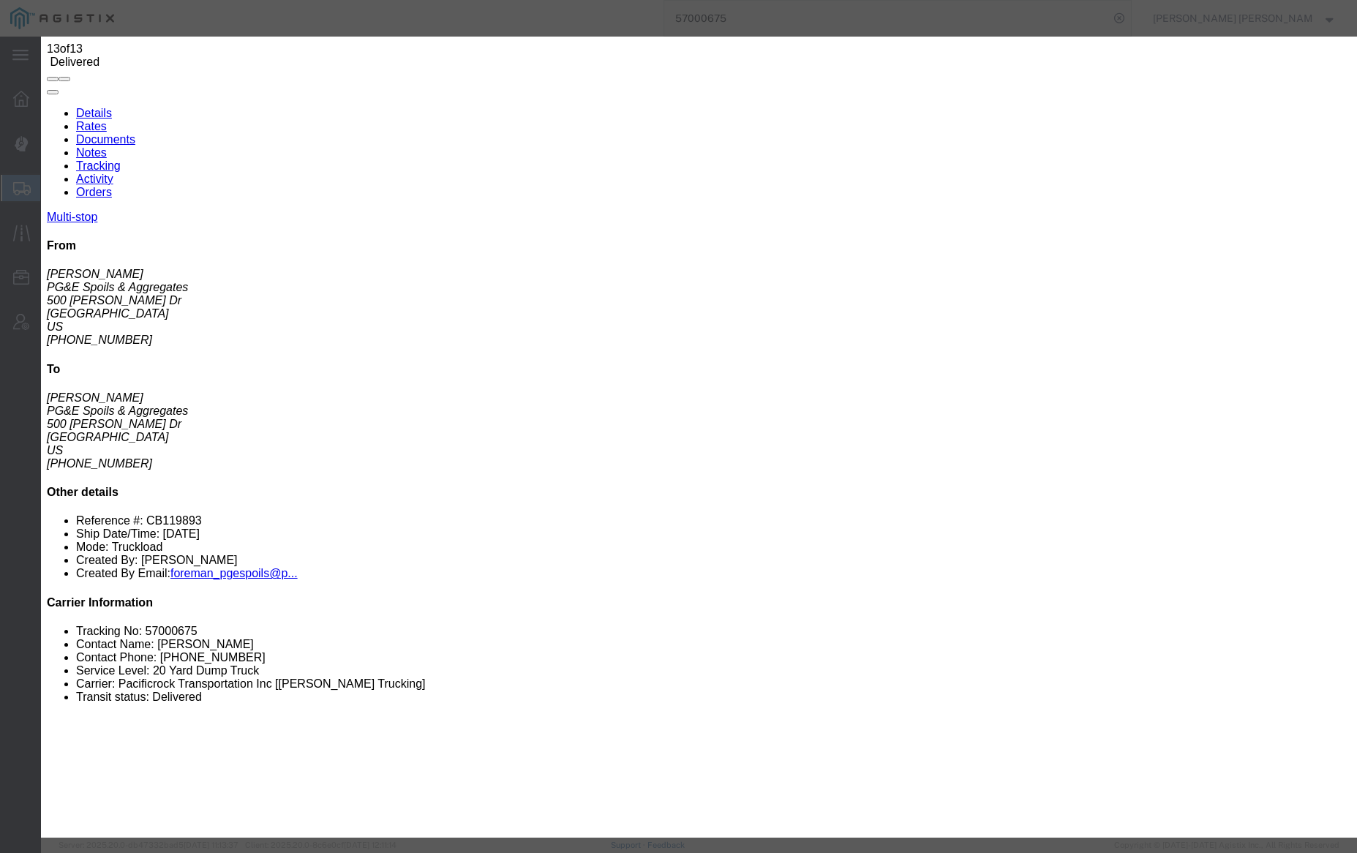
type input "12:55 PM"
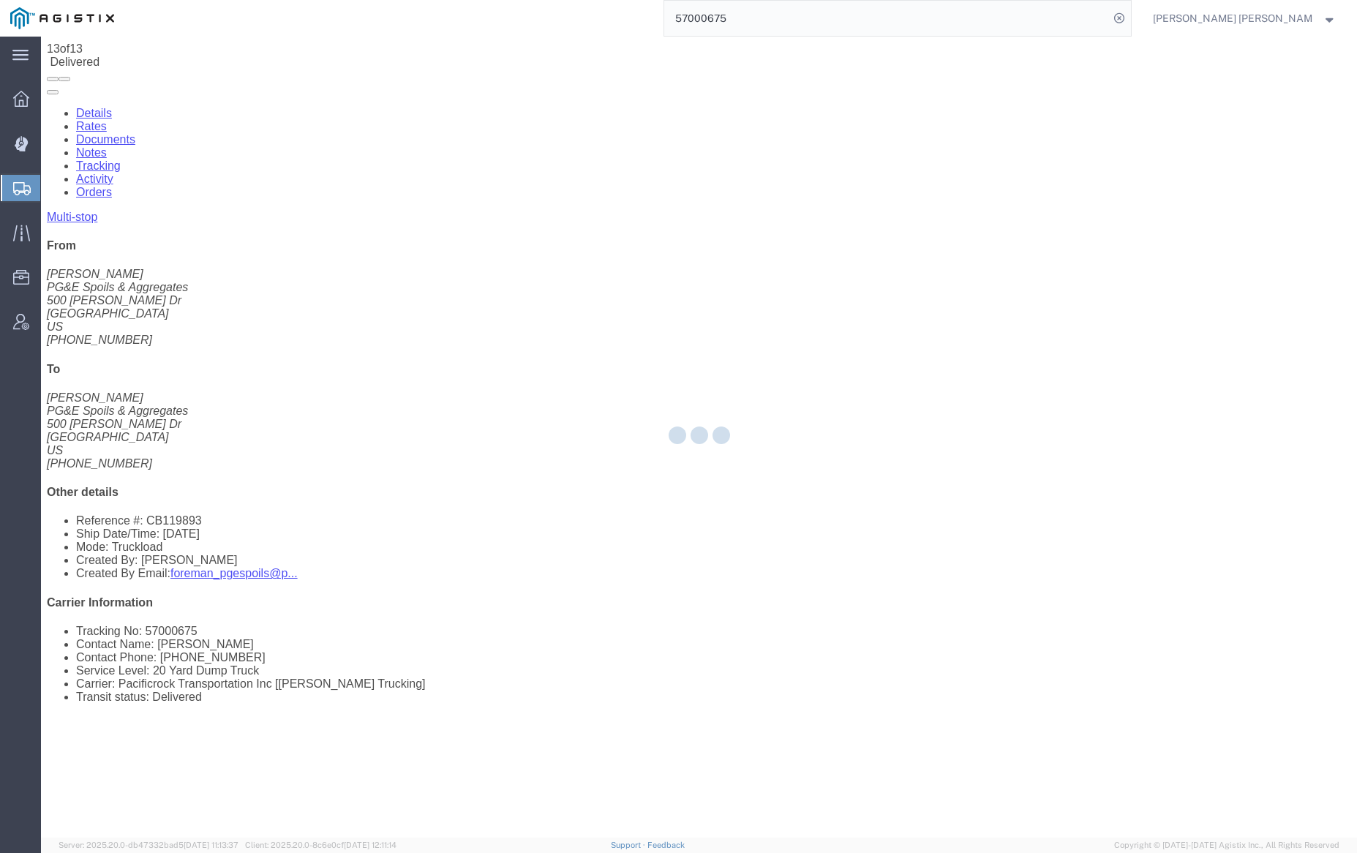
scroll to position [0, 0]
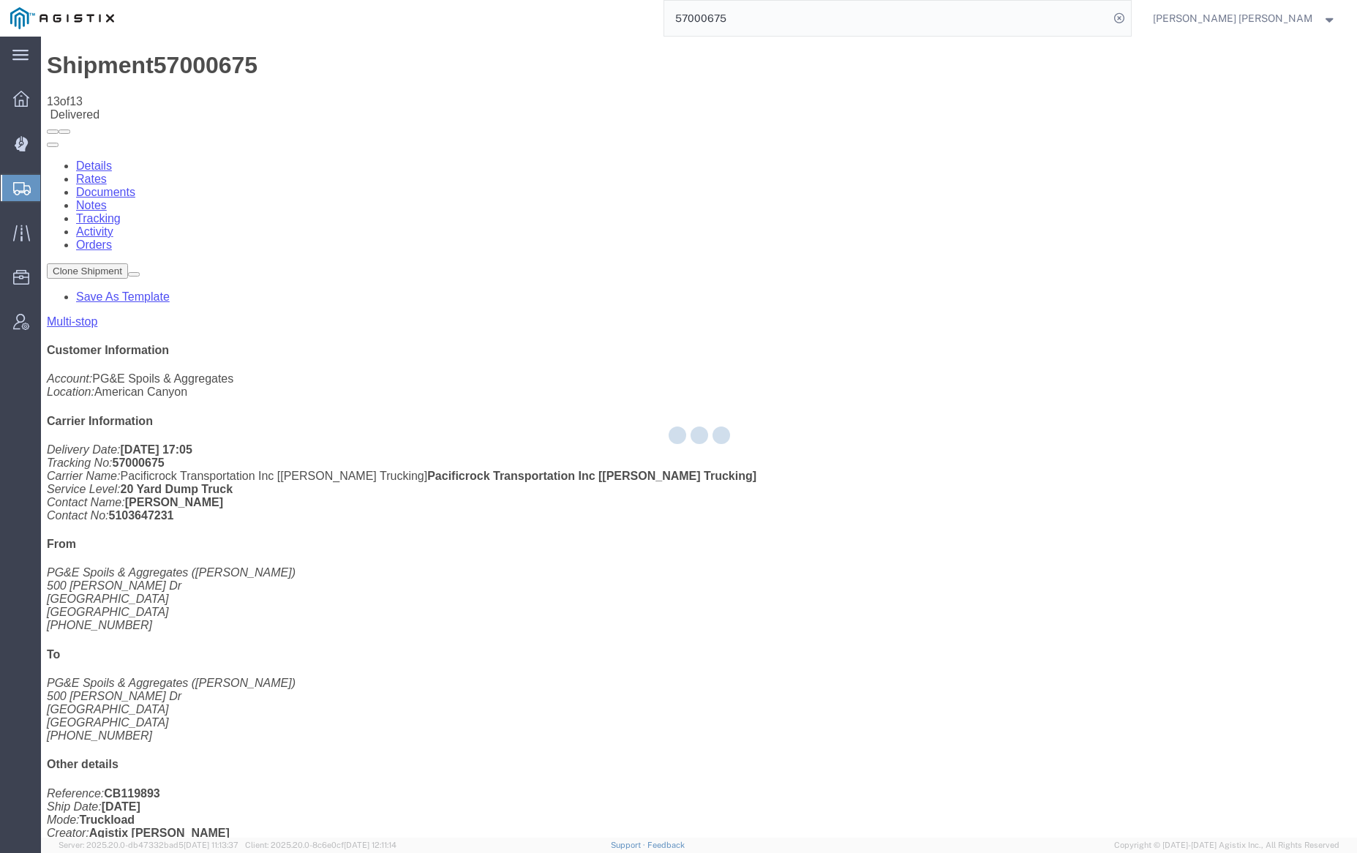
click at [270, 91] on div at bounding box center [699, 437] width 1316 height 801
click at [266, 90] on div at bounding box center [699, 437] width 1316 height 801
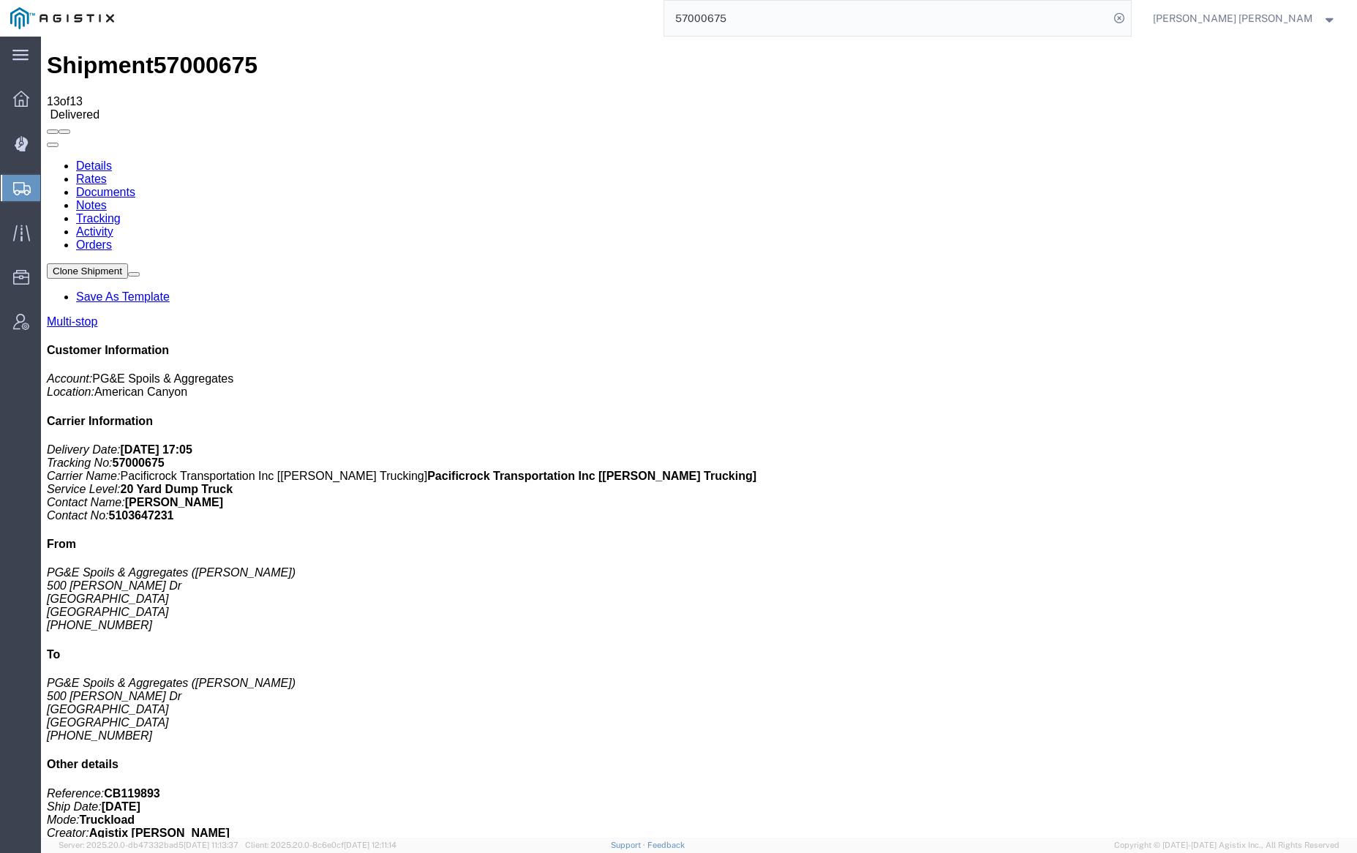
click at [107, 199] on link "Notes" at bounding box center [91, 205] width 31 height 12
click at [121, 212] on link "Tracking" at bounding box center [98, 218] width 45 height 12
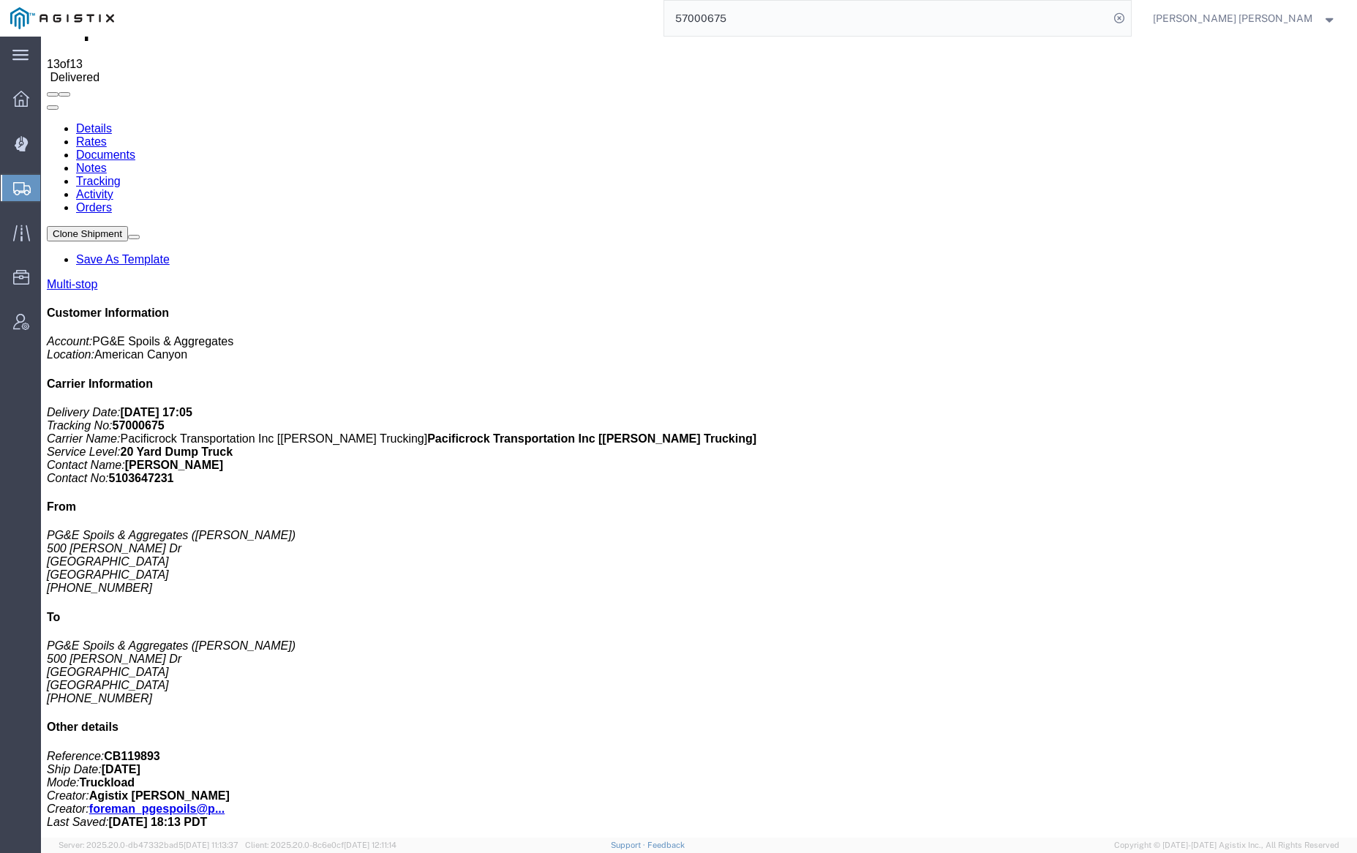
scroll to position [4, 0]
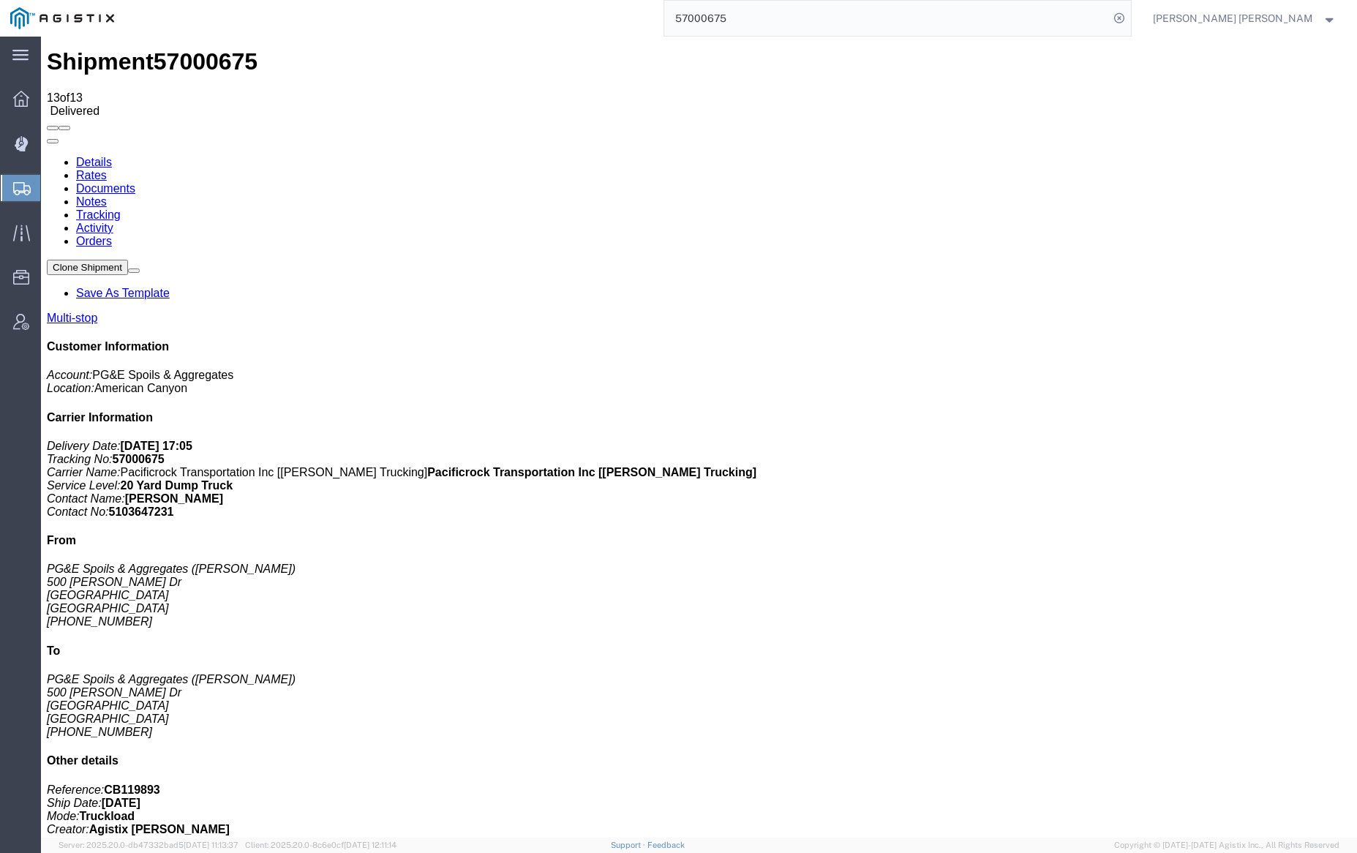
click at [107, 195] on link "Notes" at bounding box center [91, 201] width 31 height 12
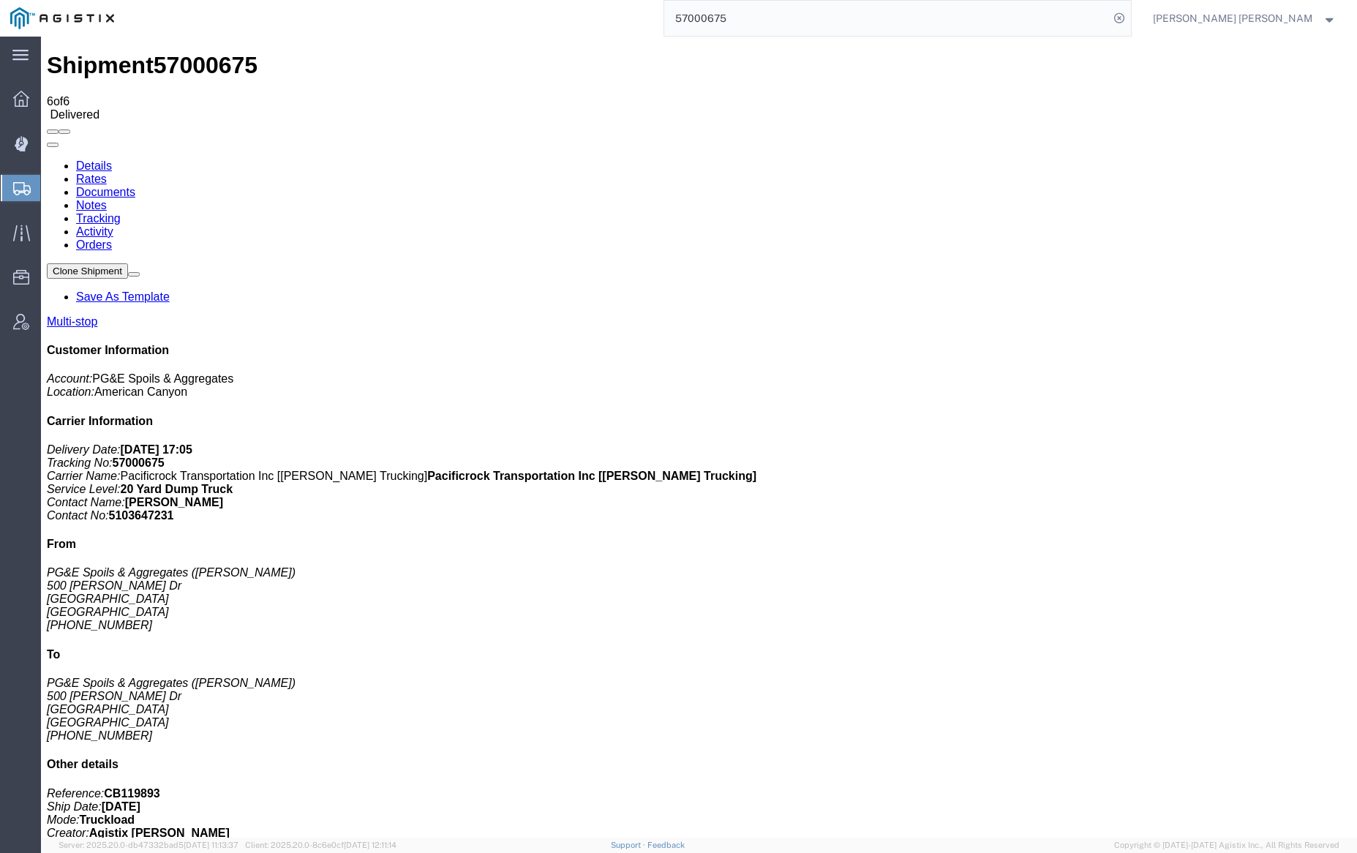
click at [785, 21] on input "57000675" at bounding box center [886, 18] width 445 height 35
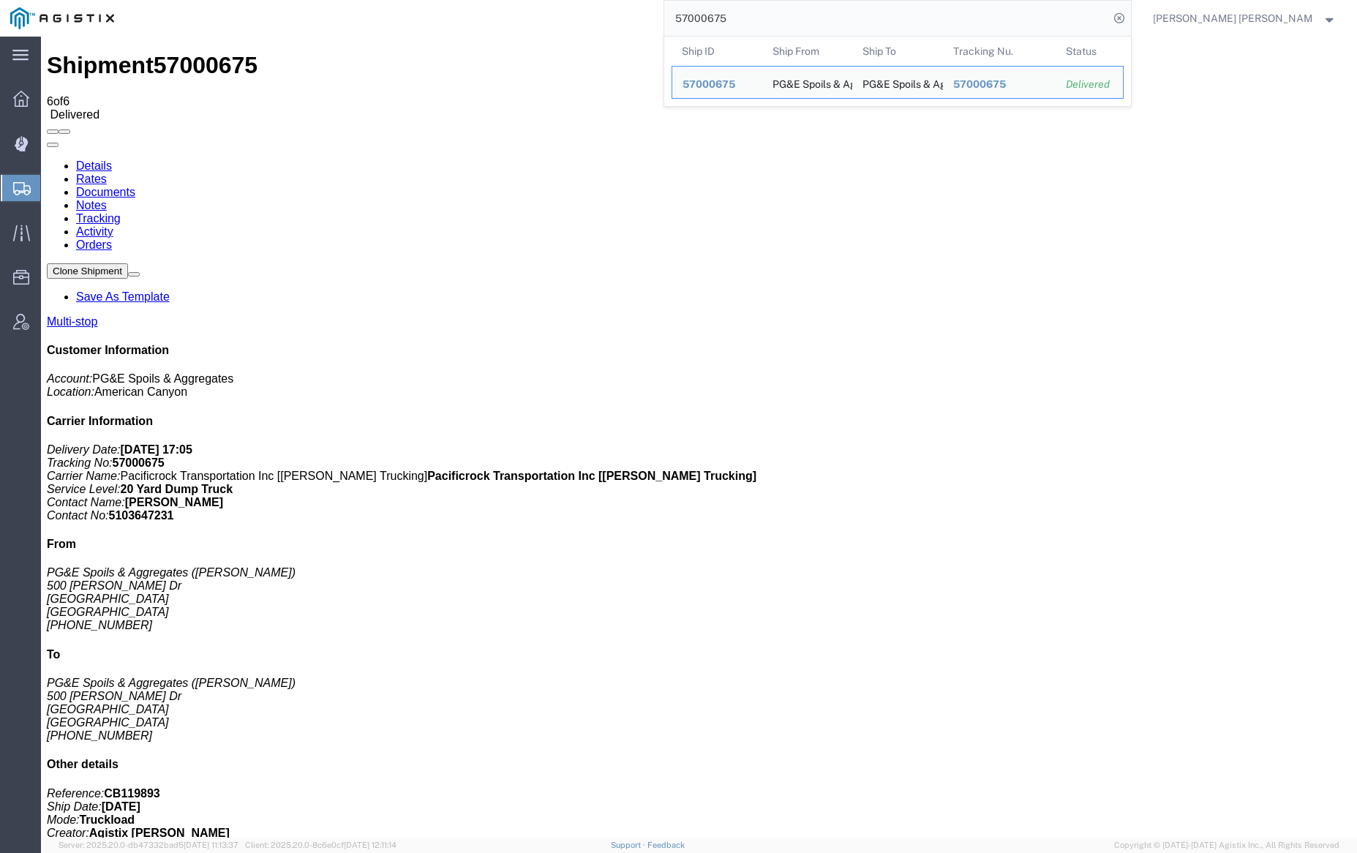
click at [785, 21] on input "57000675" at bounding box center [886, 18] width 445 height 35
paste input "8"
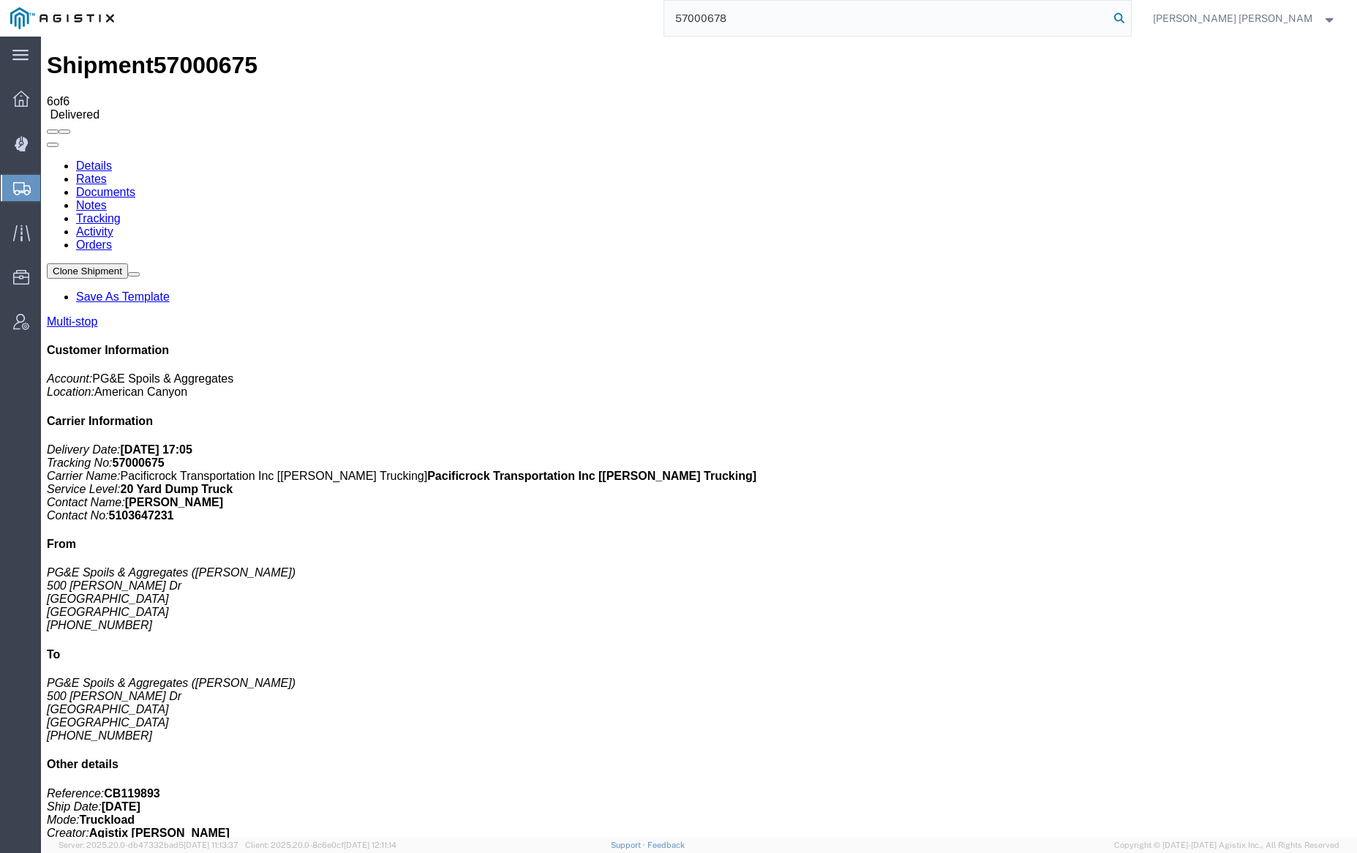
click at [1129, 18] on icon at bounding box center [1119, 18] width 20 height 20
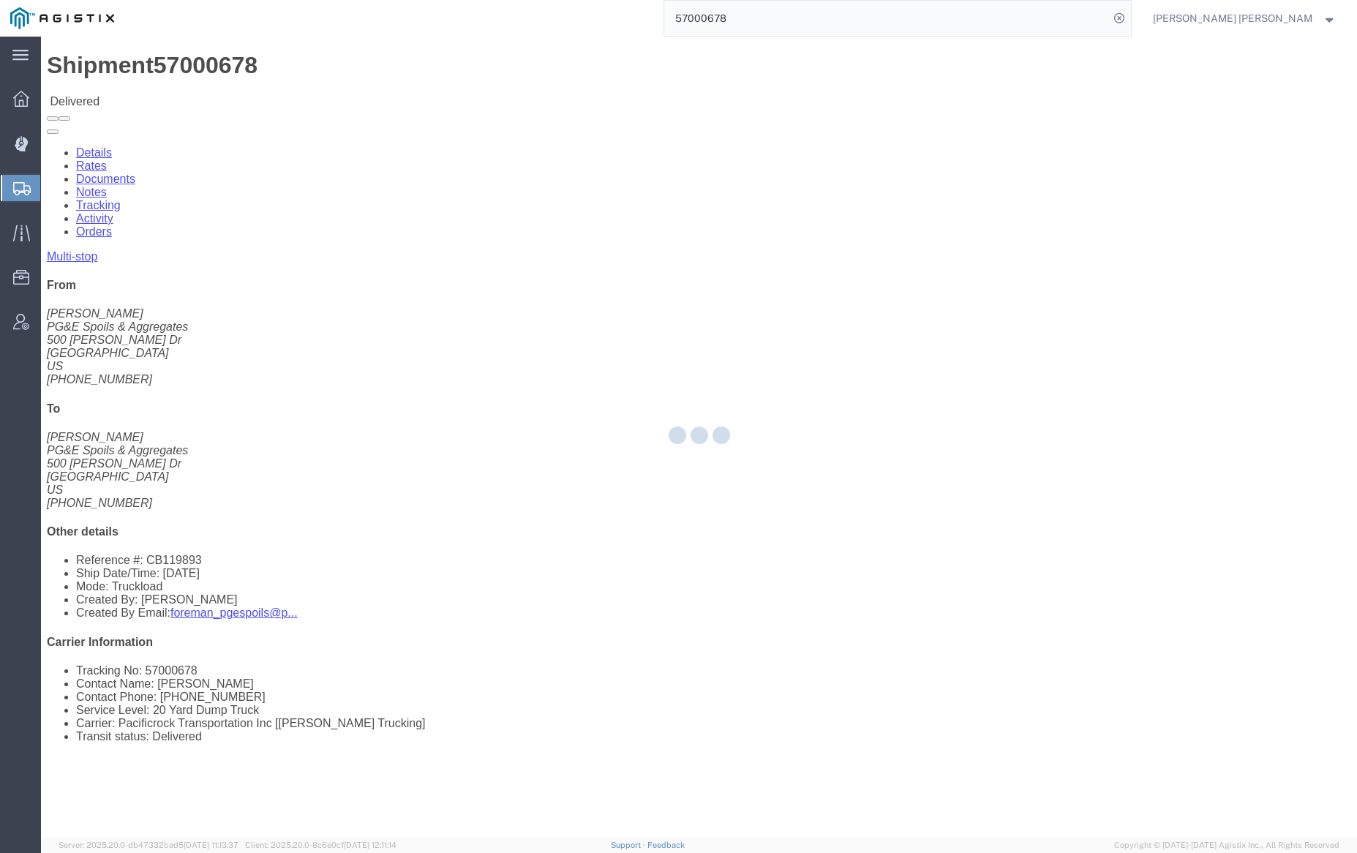
click at [203, 95] on div at bounding box center [699, 437] width 1316 height 801
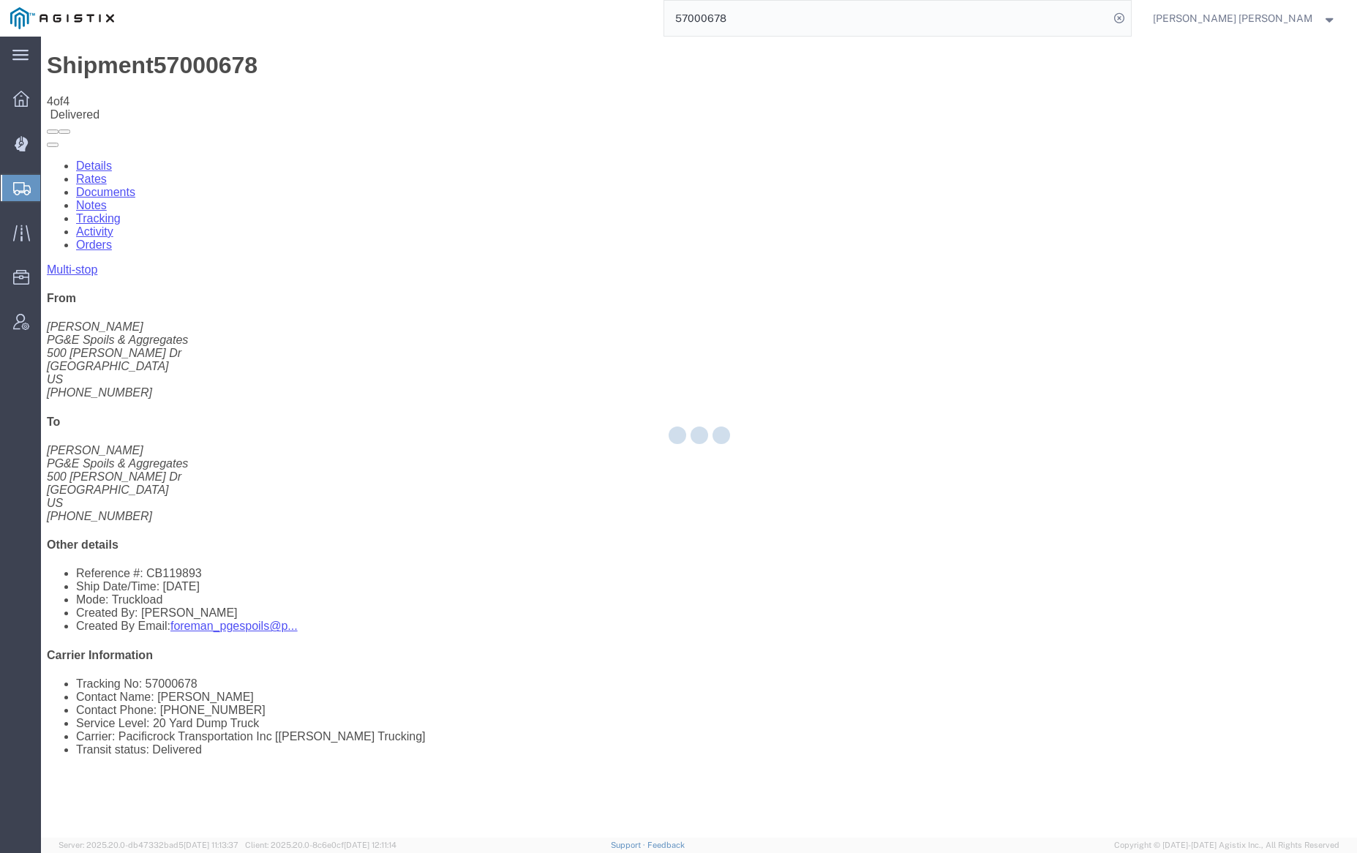
click at [203, 95] on div at bounding box center [699, 437] width 1316 height 801
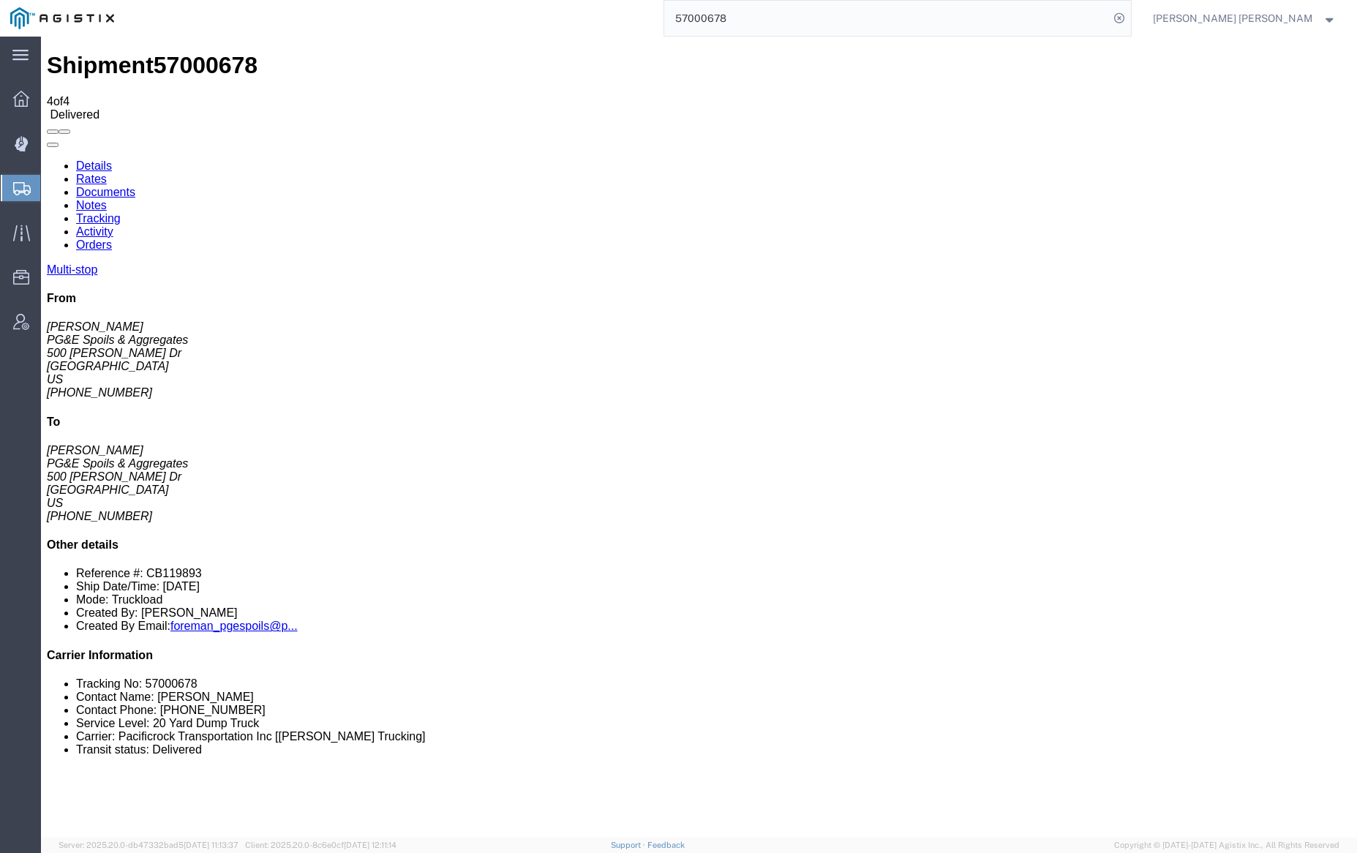
click at [135, 186] on link "Documents" at bounding box center [105, 192] width 59 height 12
click at [107, 199] on link "Notes" at bounding box center [91, 205] width 31 height 12
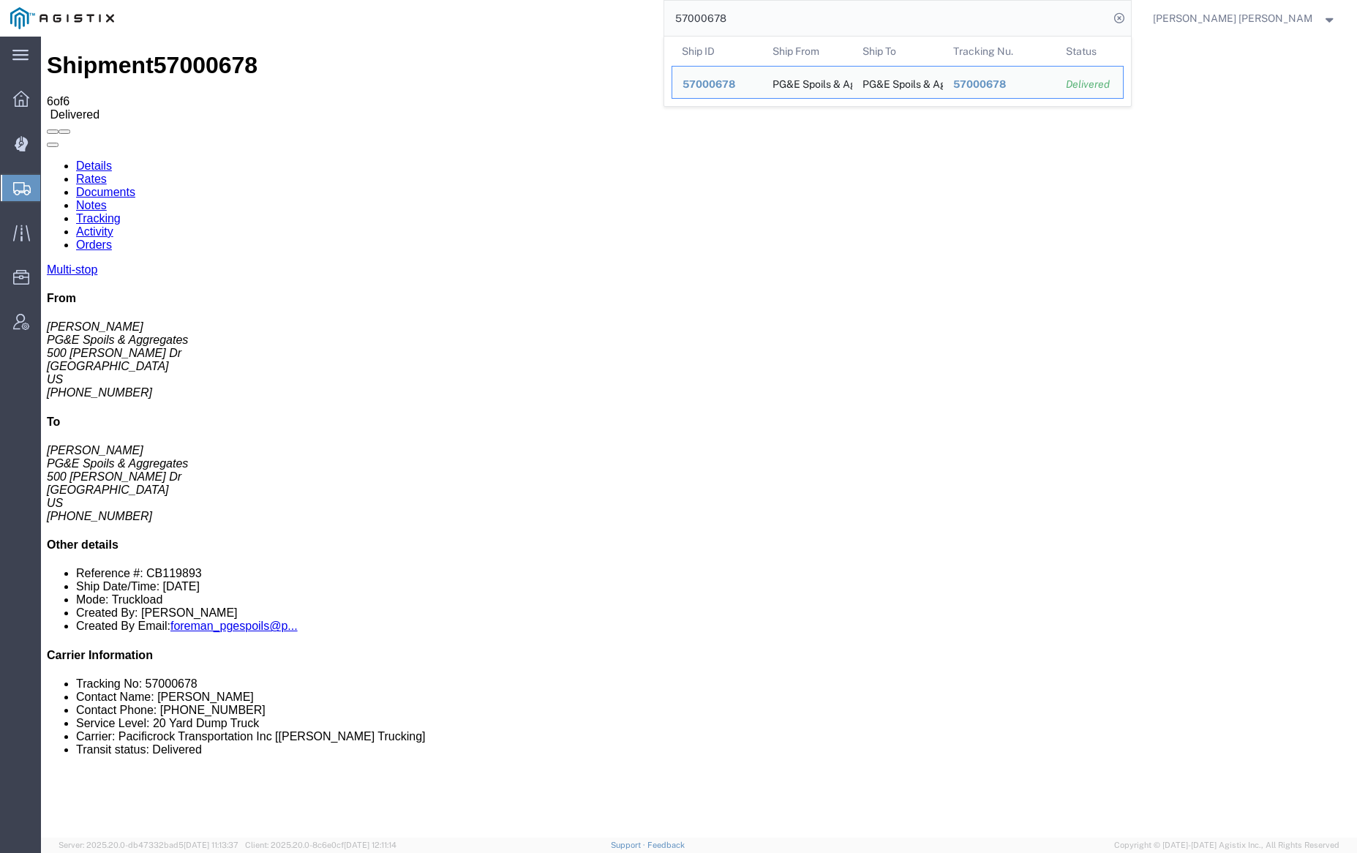
click at [769, 20] on input "57000678" at bounding box center [886, 18] width 445 height 35
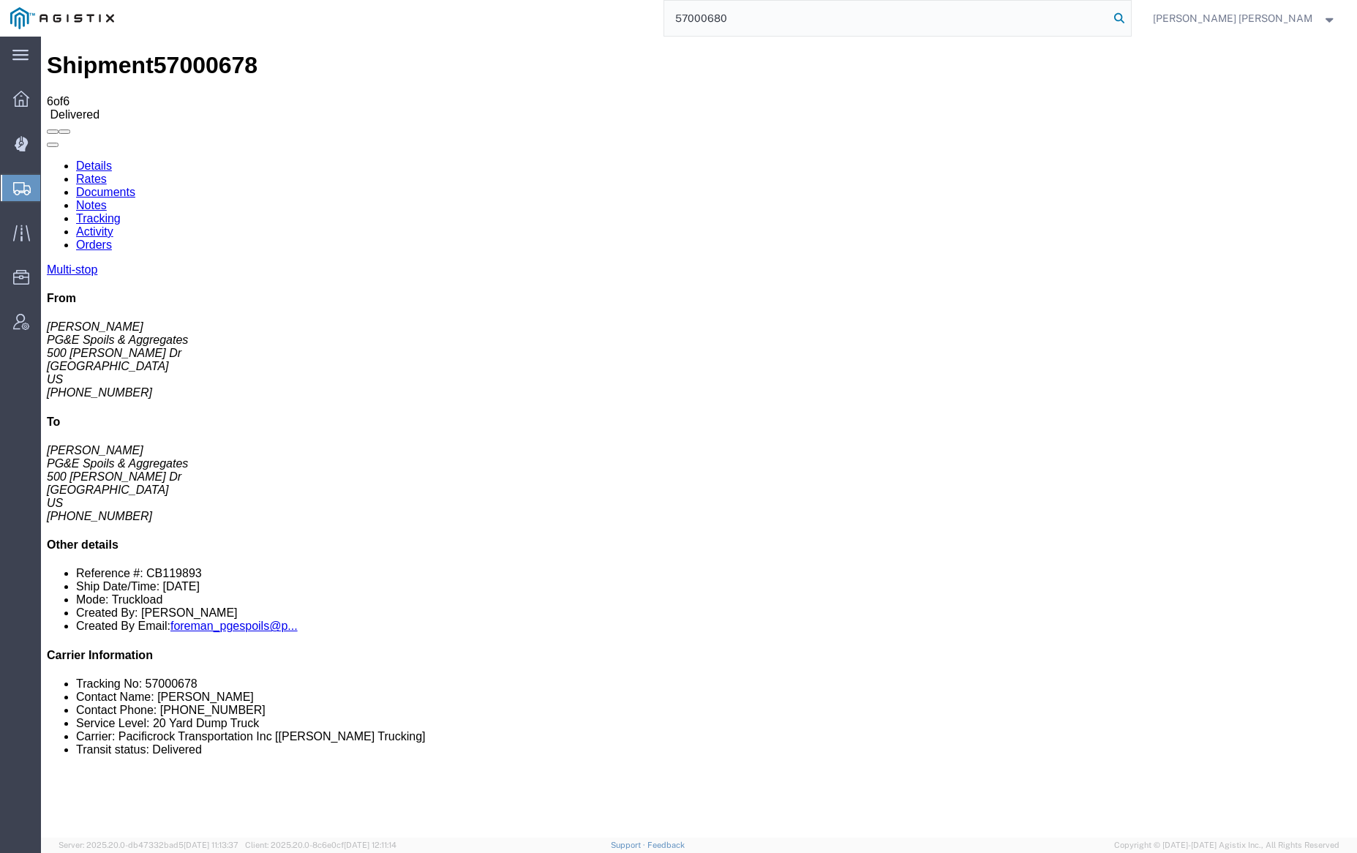
type input "57000680"
click at [1129, 20] on icon at bounding box center [1119, 18] width 20 height 20
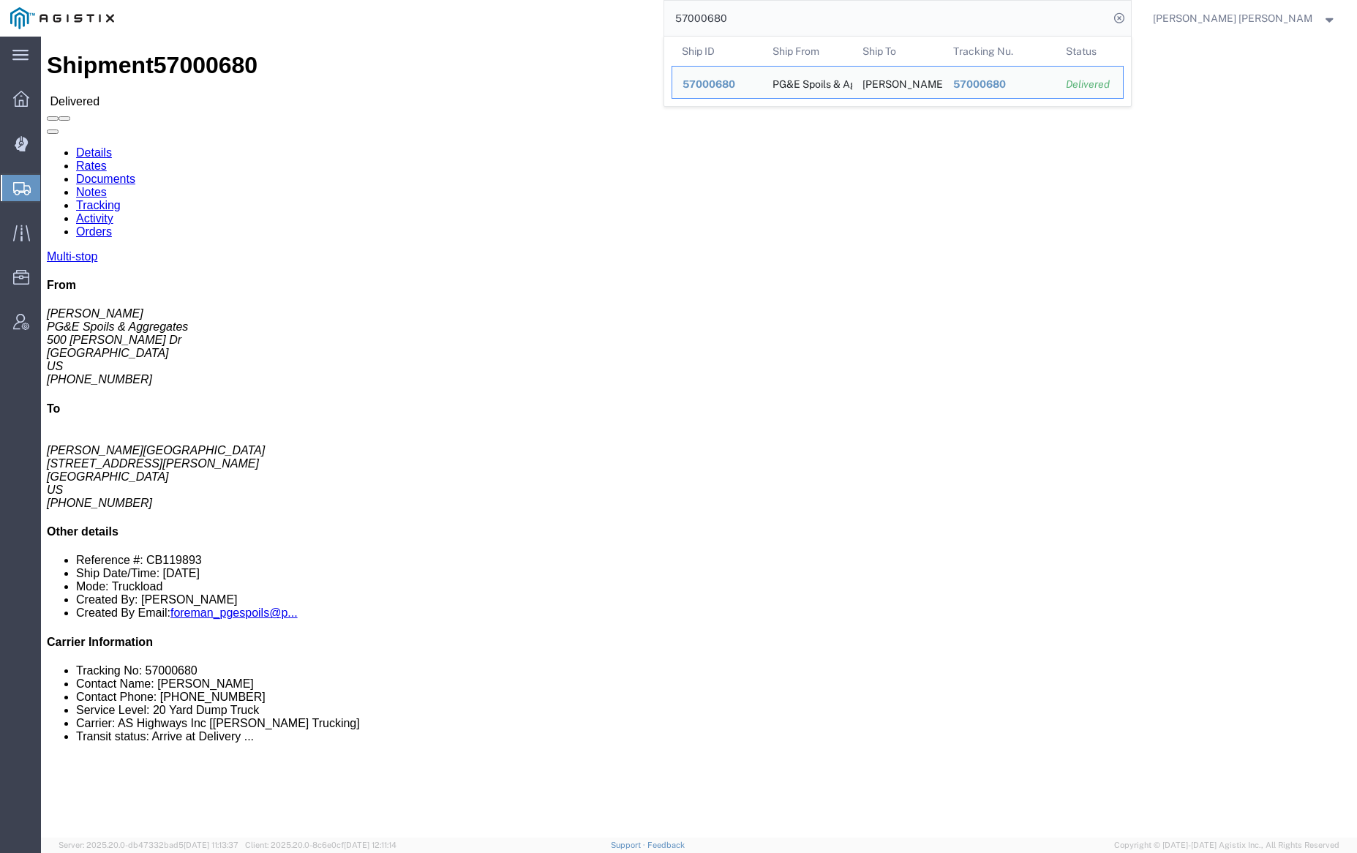
click div
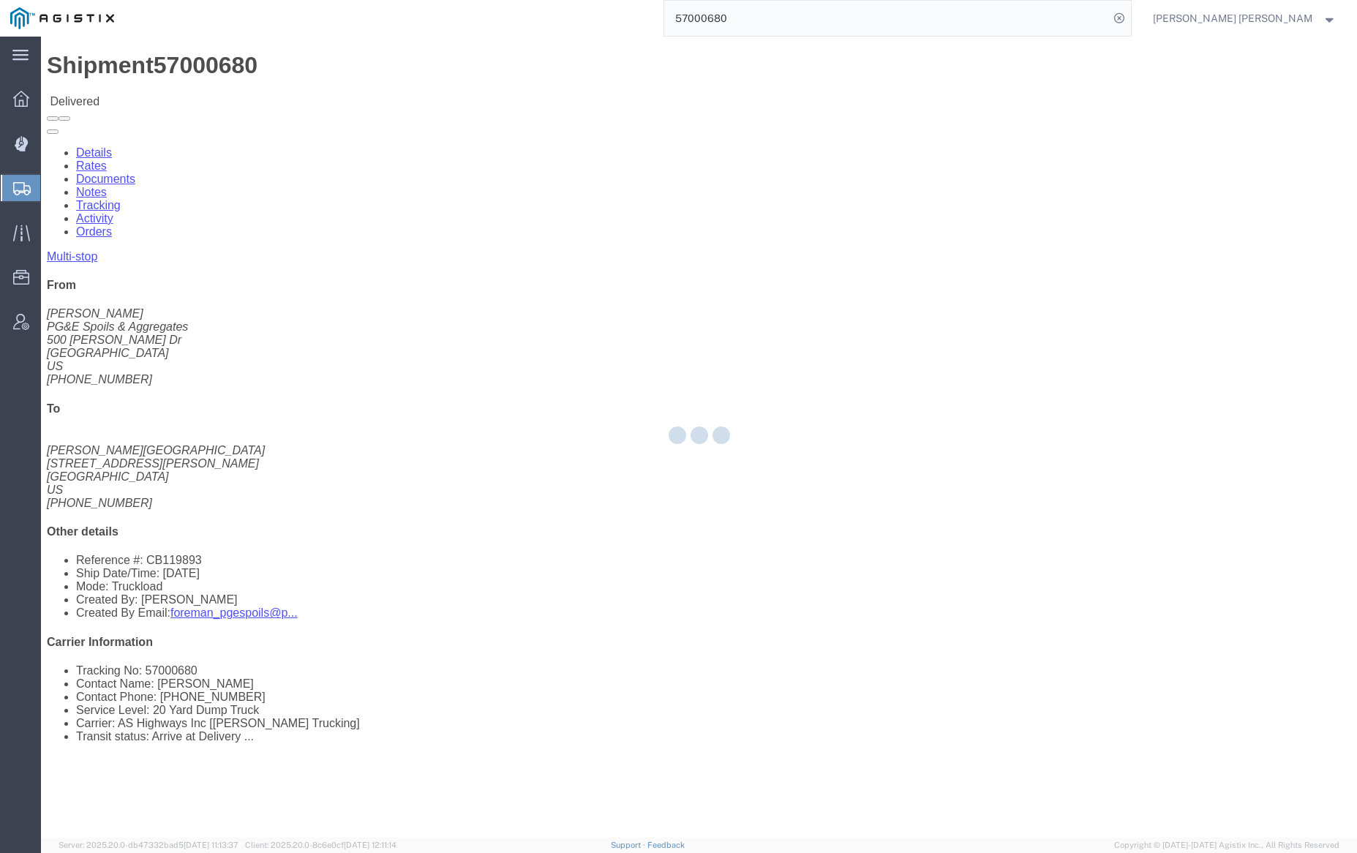
click link "Documents"
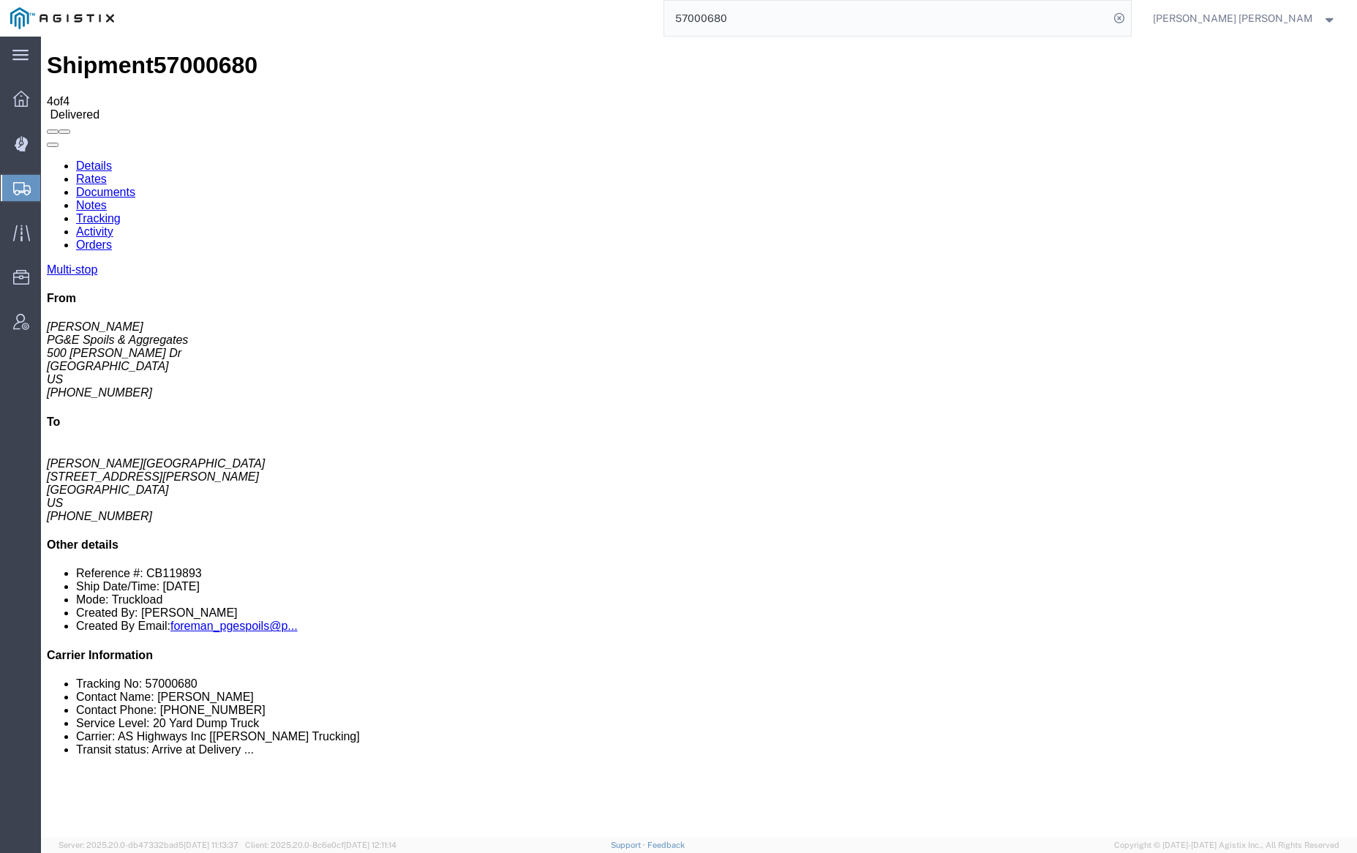
click at [107, 199] on link "Notes" at bounding box center [91, 205] width 31 height 12
click at [121, 212] on link "Tracking" at bounding box center [98, 218] width 45 height 12
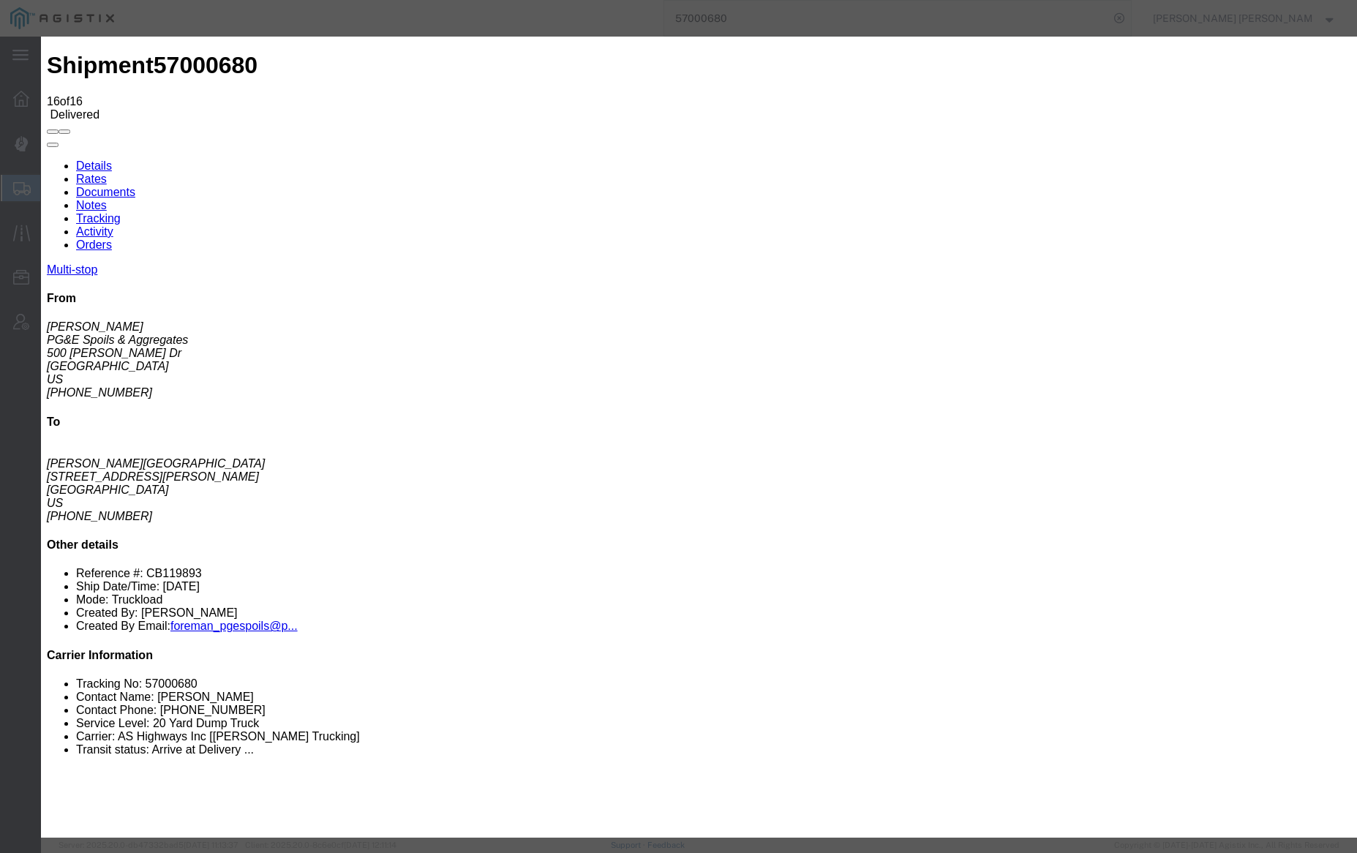
type input "10:47 AM"
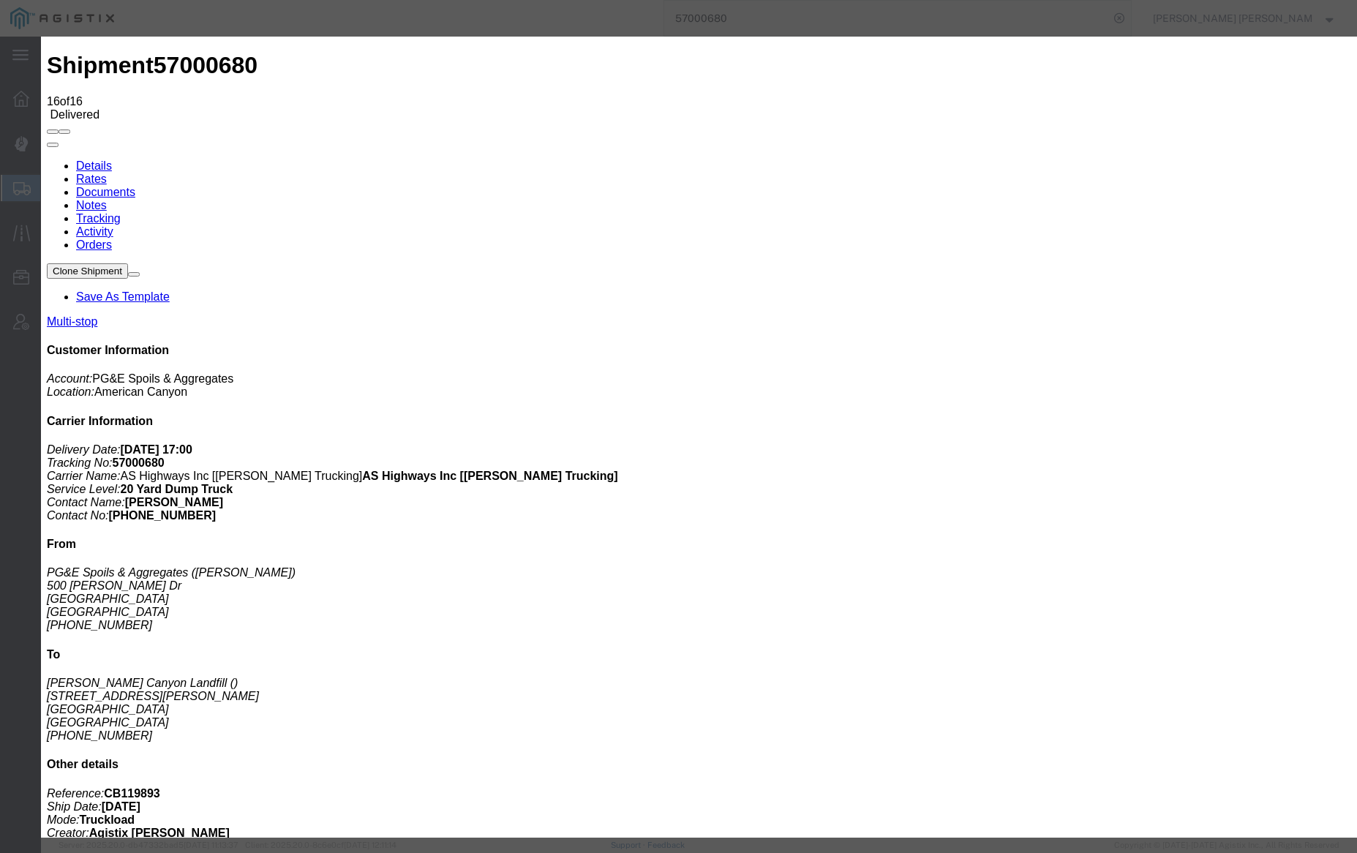
type input "10:28 AM"
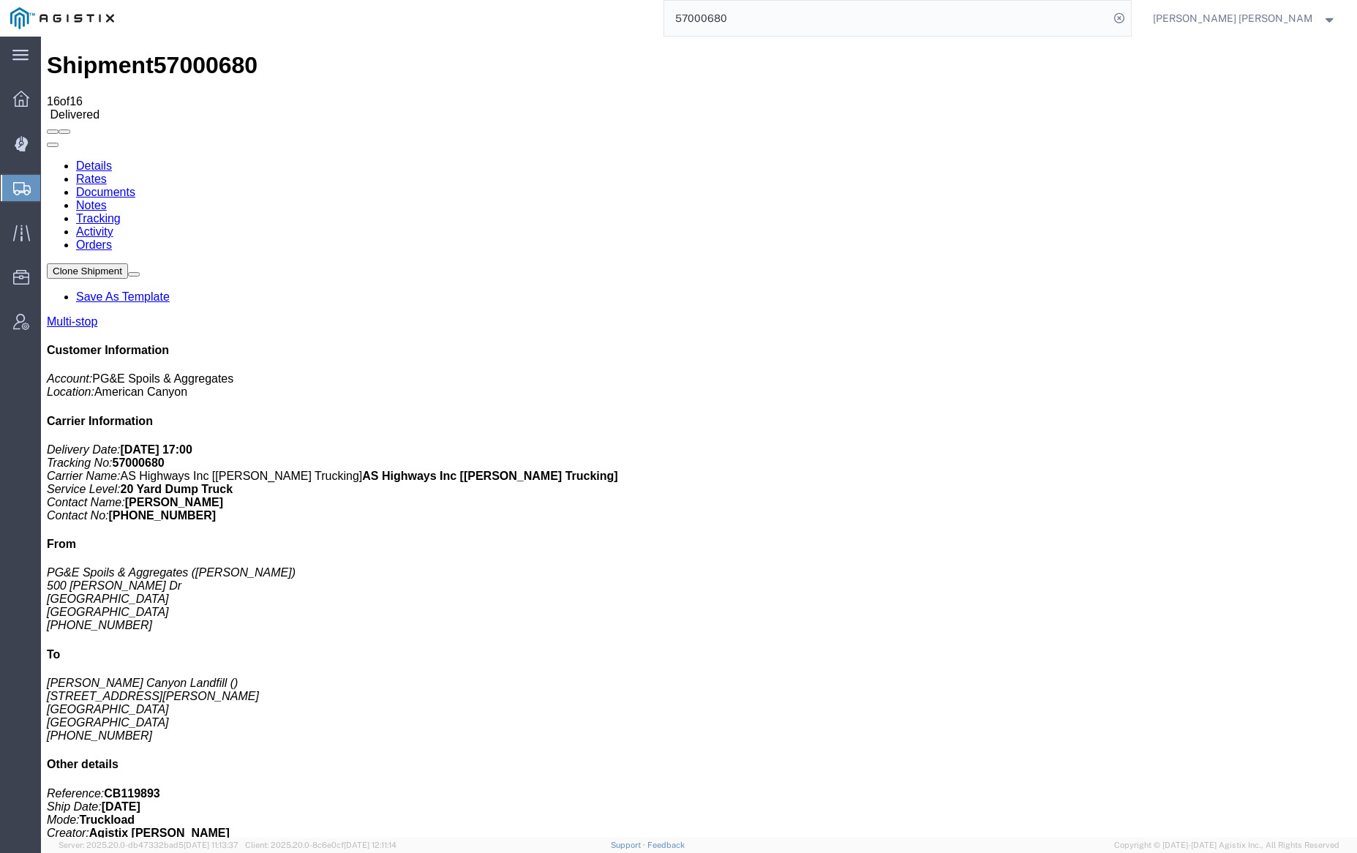
click at [107, 199] on link "Notes" at bounding box center [91, 205] width 31 height 12
